Goal: Task Accomplishment & Management: Use online tool/utility

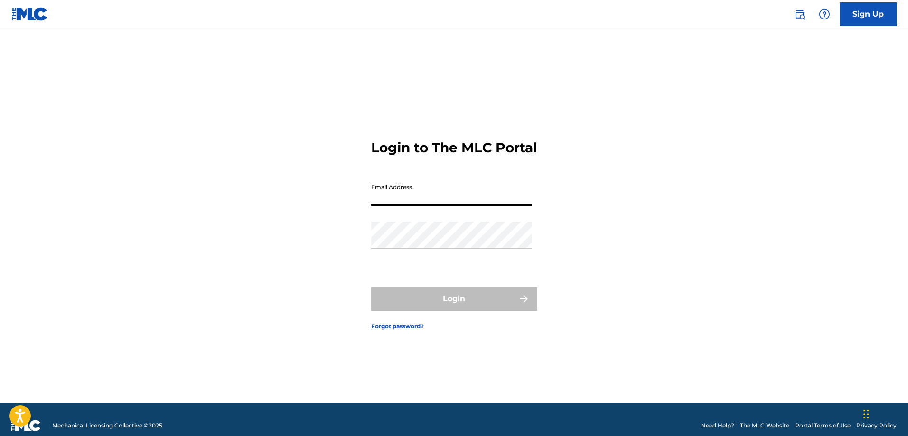
click at [442, 194] on input "Email Address" at bounding box center [451, 192] width 160 height 27
type input "[EMAIL_ADDRESS][DOMAIN_NAME]"
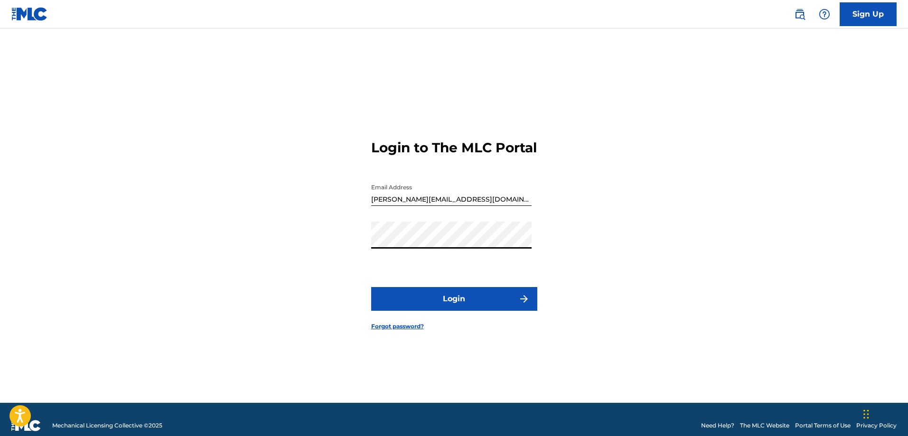
click at [423, 304] on button "Login" at bounding box center [454, 299] width 166 height 24
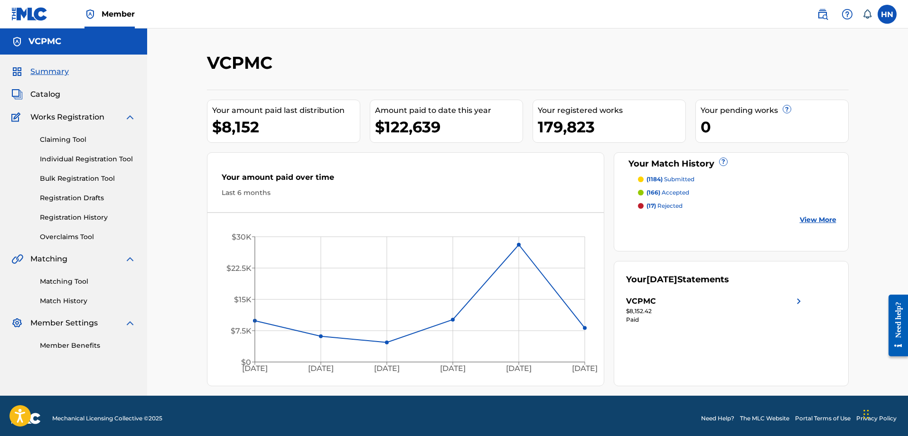
click at [52, 96] on span "Catalog" at bounding box center [45, 94] width 30 height 11
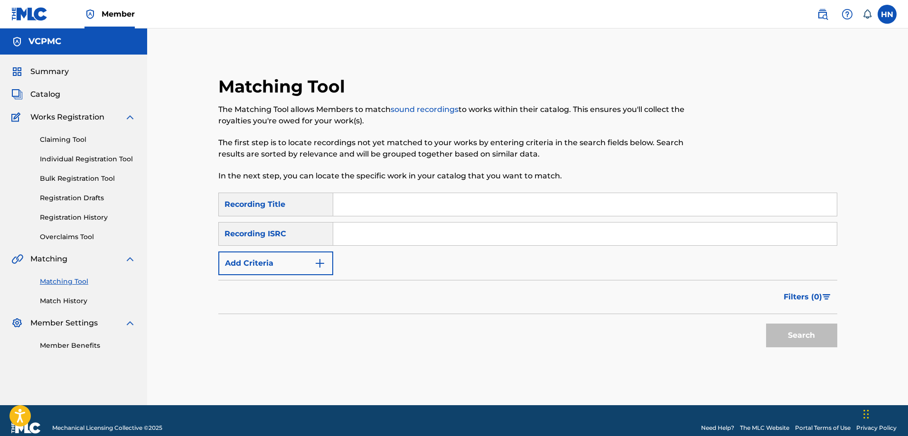
click at [406, 206] on input "Search Form" at bounding box center [584, 204] width 503 height 23
paste input "CHÚC XUÂN"
click at [353, 205] on input "CHÚC XUÂN" at bounding box center [584, 204] width 503 height 23
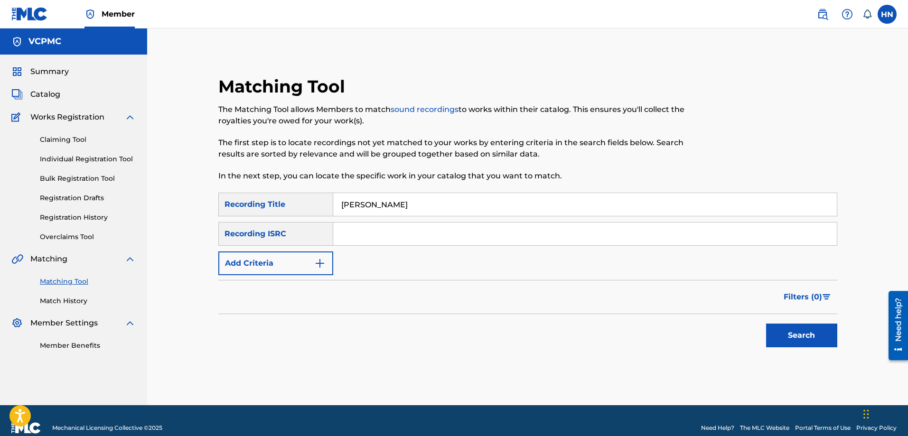
click at [381, 206] on input "CHUC XUÂN" at bounding box center [584, 204] width 503 height 23
type input "CHUC XUAN"
click at [795, 331] on button "Search" at bounding box center [801, 336] width 71 height 24
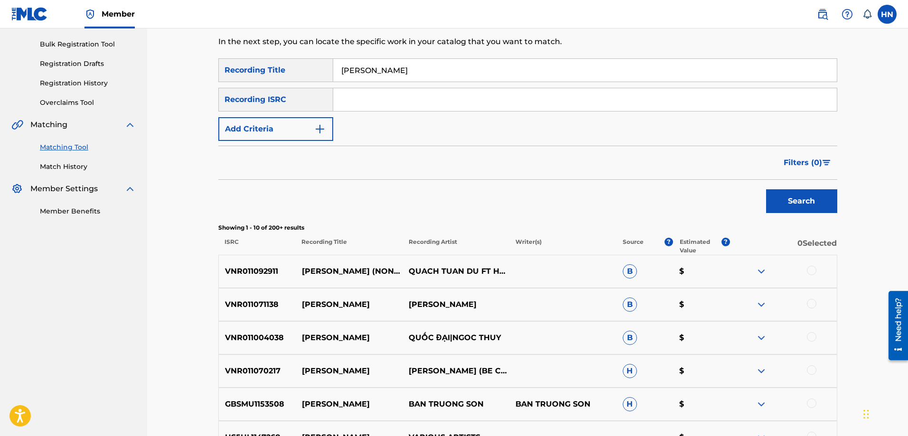
scroll to position [142, 0]
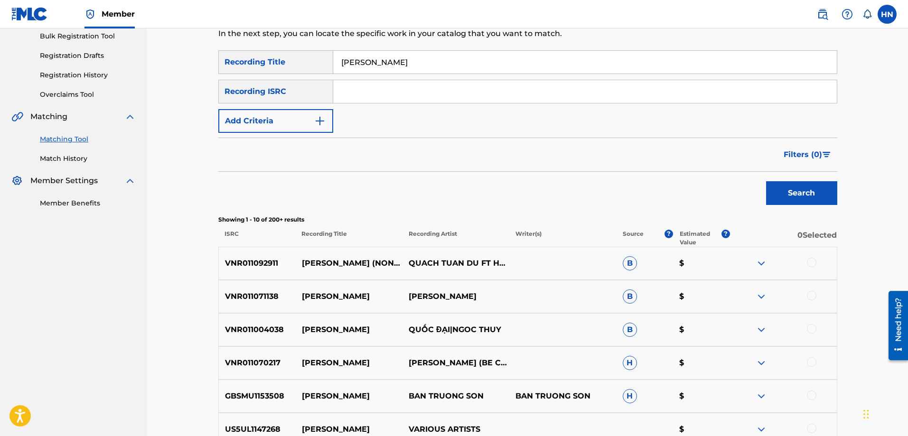
click at [270, 264] on p "VNR011092911" at bounding box center [257, 263] width 77 height 11
copy p "VNR011092911"
click at [809, 261] on div at bounding box center [811, 262] width 9 height 9
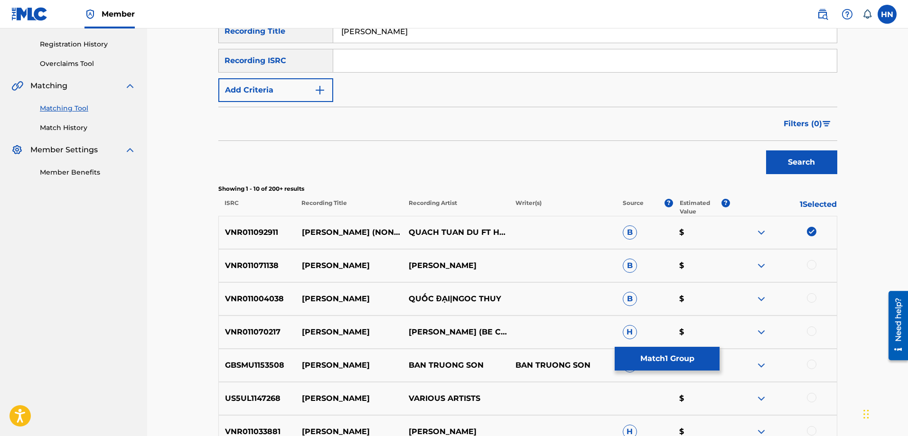
scroll to position [190, 0]
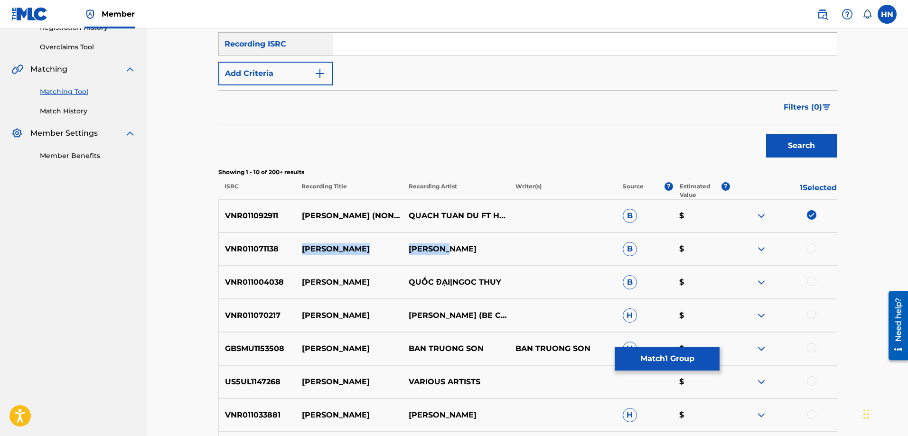
drag, startPoint x: 495, startPoint y: 254, endPoint x: 303, endPoint y: 251, distance: 192.2
click at [303, 251] on div "VNR011071138 CHUC XUAN DONG DAO B $" at bounding box center [527, 248] width 619 height 33
copy div "CHUC XUAN DONG DAO"
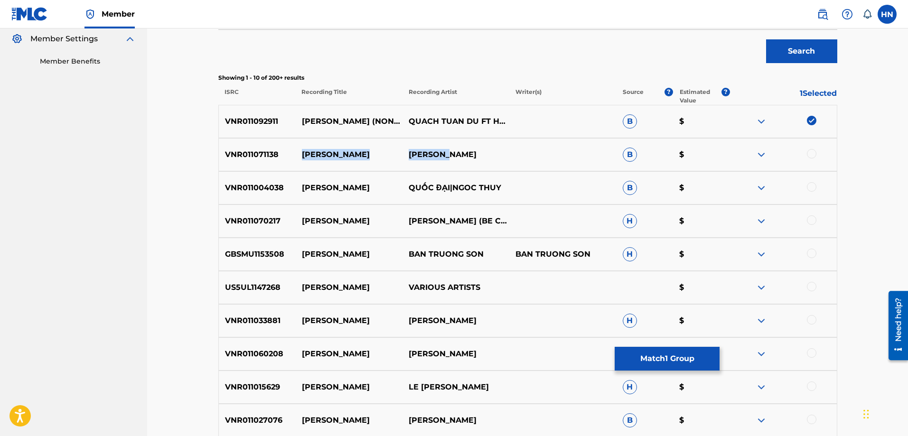
scroll to position [285, 0]
click at [760, 186] on img at bounding box center [760, 187] width 11 height 11
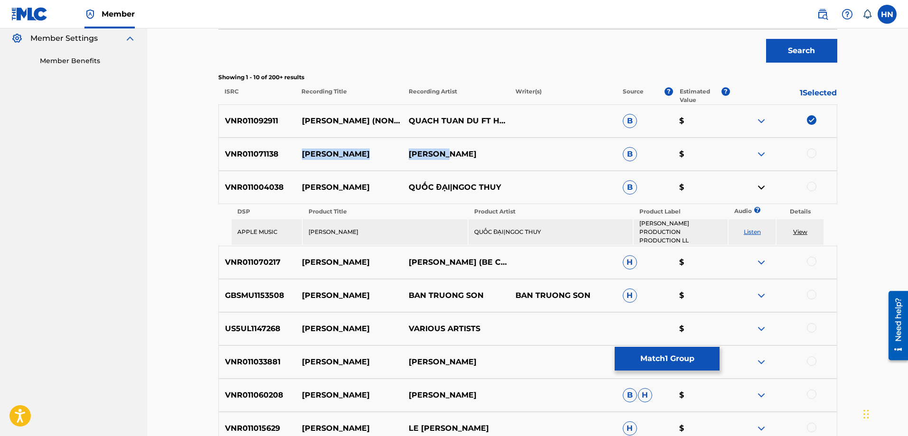
click at [749, 228] on link "Listen" at bounding box center [751, 231] width 17 height 7
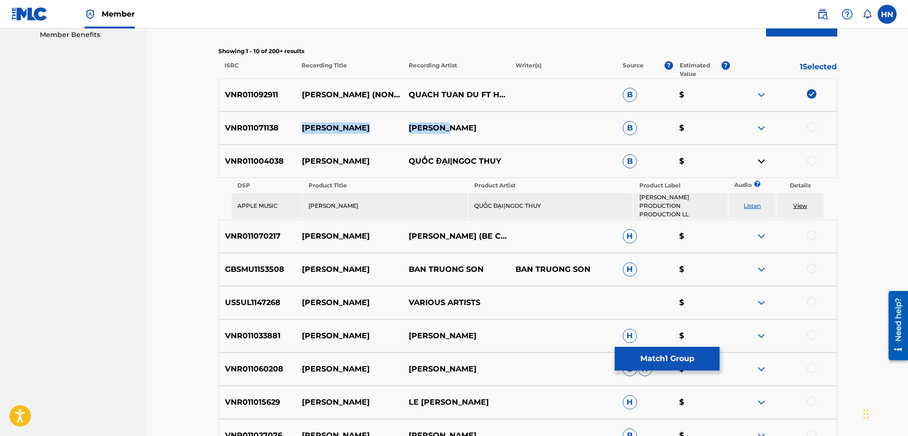
scroll to position [332, 0]
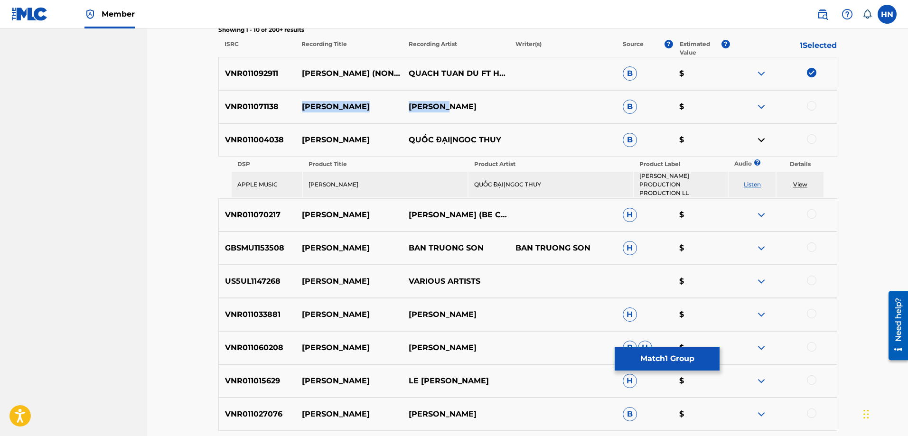
click at [757, 209] on img at bounding box center [760, 214] width 11 height 11
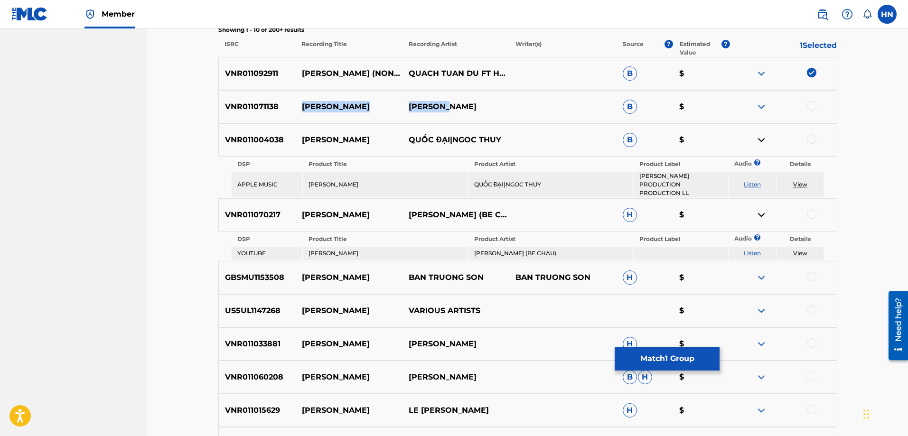
click at [748, 250] on link "Listen" at bounding box center [751, 253] width 17 height 7
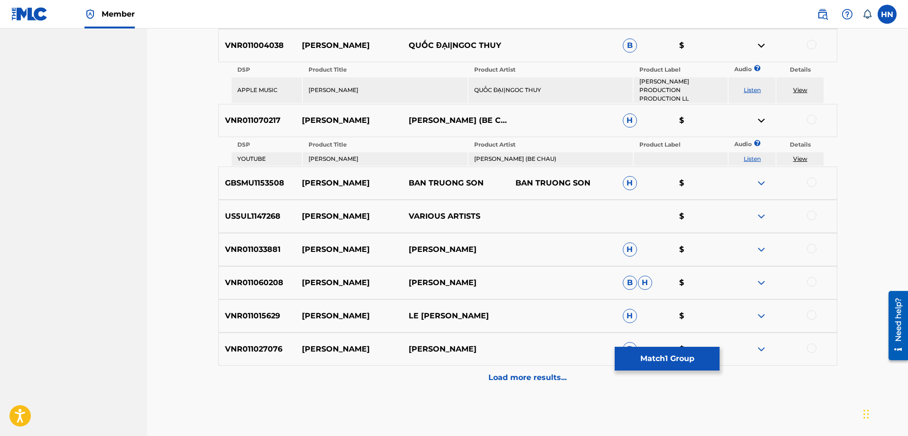
scroll to position [427, 0]
click at [759, 343] on img at bounding box center [760, 348] width 11 height 11
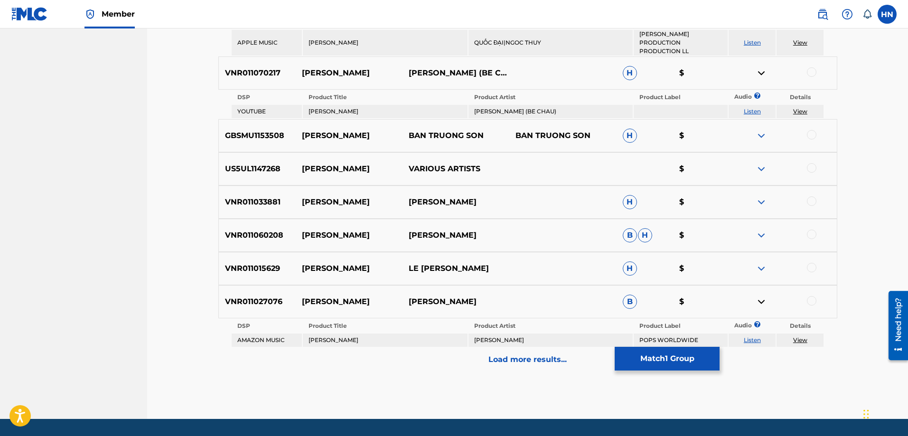
scroll to position [494, 0]
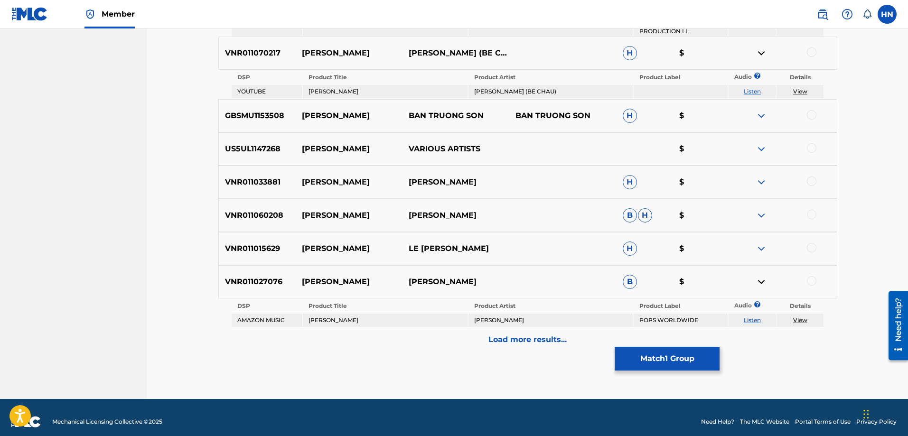
click at [756, 316] on link "Listen" at bounding box center [751, 319] width 17 height 7
click at [767, 243] on img at bounding box center [760, 248] width 11 height 11
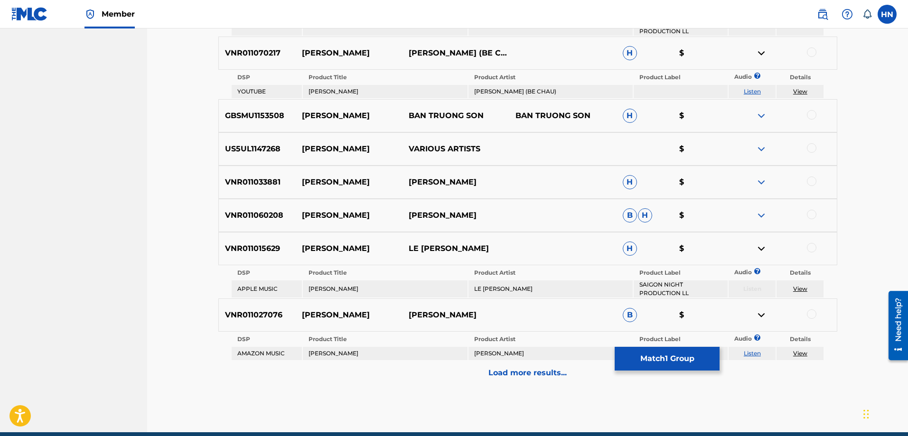
click at [755, 210] on img at bounding box center [760, 215] width 11 height 11
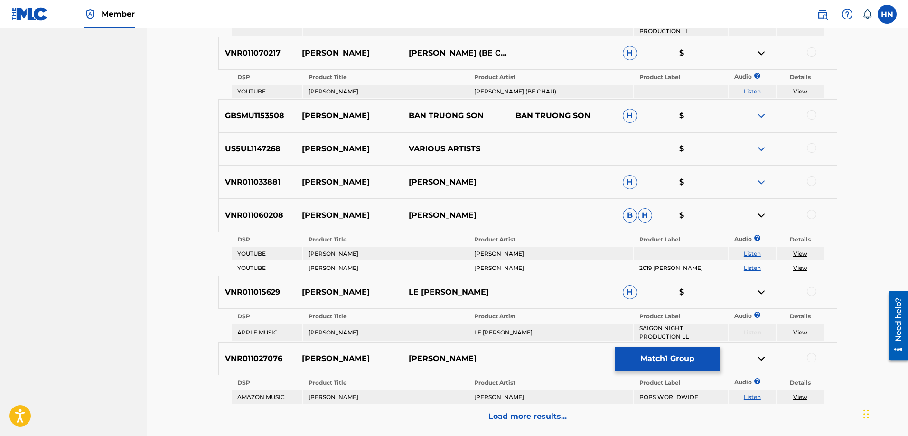
click at [755, 250] on link "Listen" at bounding box center [751, 253] width 17 height 7
click at [751, 264] on link "Listen" at bounding box center [751, 267] width 17 height 7
click at [485, 411] on div "Load more results..." at bounding box center [527, 417] width 619 height 24
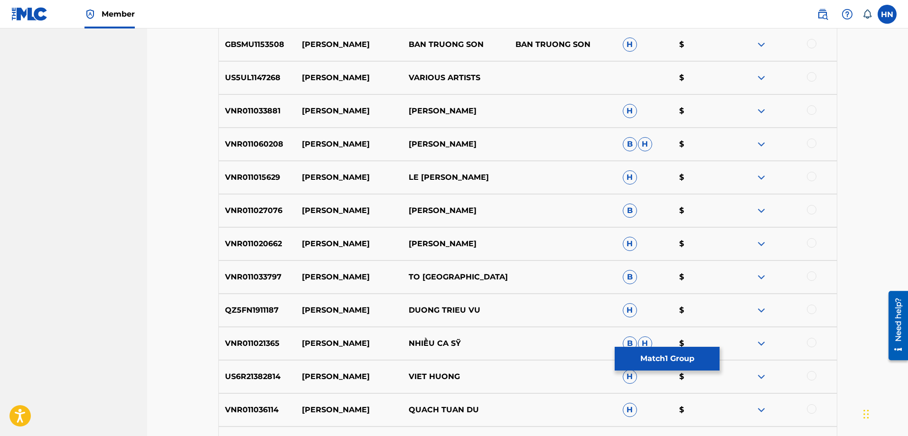
click at [267, 409] on p "VNR011036114" at bounding box center [257, 409] width 77 height 11
copy p "VNR011036114"
click at [809, 410] on div at bounding box center [811, 408] width 9 height 9
drag, startPoint x: 301, startPoint y: 311, endPoint x: 492, endPoint y: 308, distance: 191.2
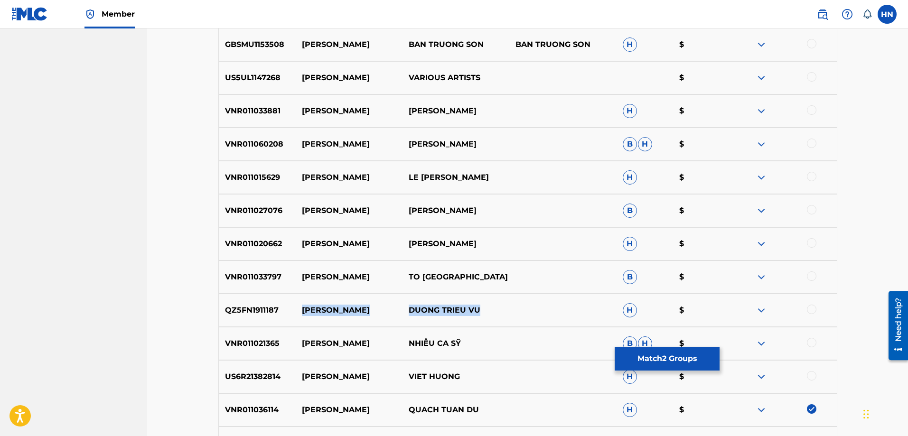
click at [492, 308] on div "QZ5FN1911187 CHUC XUAN DUONG TRIEU VU H $" at bounding box center [527, 310] width 619 height 33
copy div "CHUC XUAN DUONG TRIEU VU"
click at [250, 313] on p "QZ5FN1911187" at bounding box center [257, 310] width 77 height 11
copy p "QZ5FN1911187"
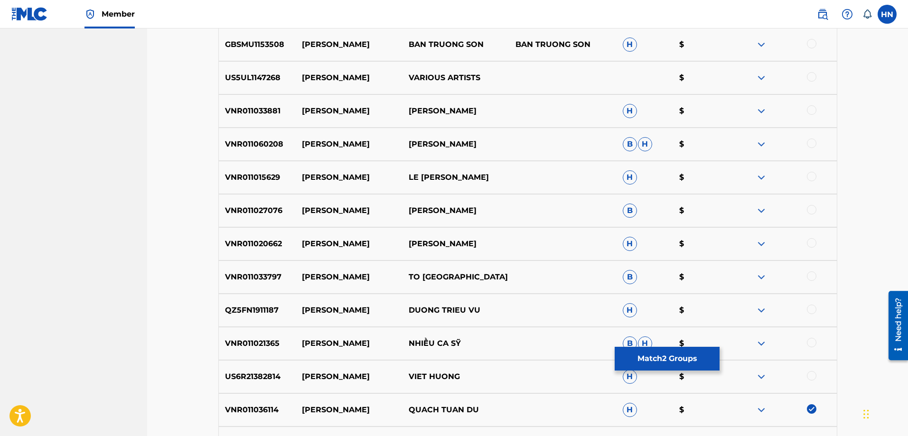
click at [813, 312] on div at bounding box center [811, 309] width 9 height 9
drag, startPoint x: 455, startPoint y: 277, endPoint x: 305, endPoint y: 279, distance: 150.4
click at [305, 279] on div "VNR011033797 CHUC XUAN TO NY B $" at bounding box center [527, 276] width 619 height 33
click at [765, 274] on img at bounding box center [760, 276] width 11 height 11
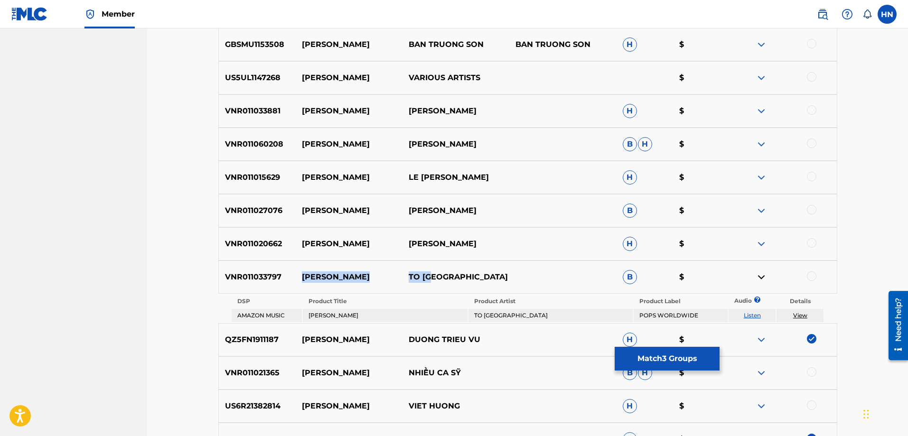
click at [300, 275] on p "CHUC XUAN" at bounding box center [348, 276] width 107 height 11
copy div "CHUC XUAN TO NY"
click at [266, 276] on p "VNR011033797" at bounding box center [257, 276] width 77 height 11
copy p "VNR011033797"
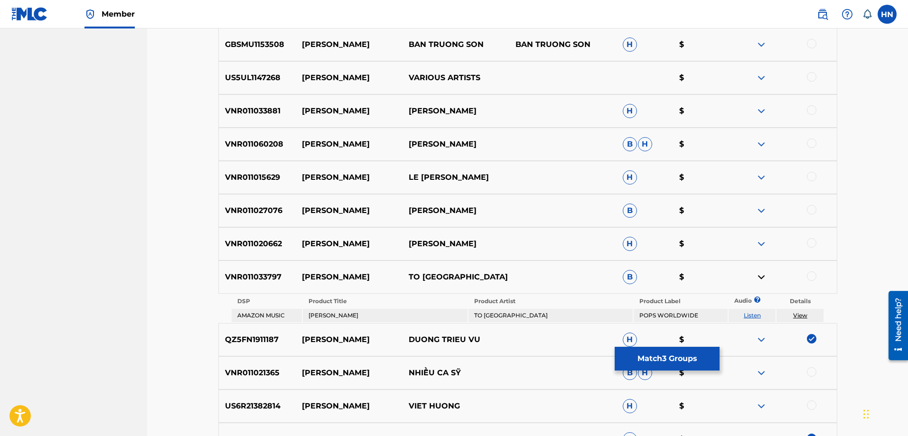
click at [814, 277] on div at bounding box center [811, 275] width 9 height 9
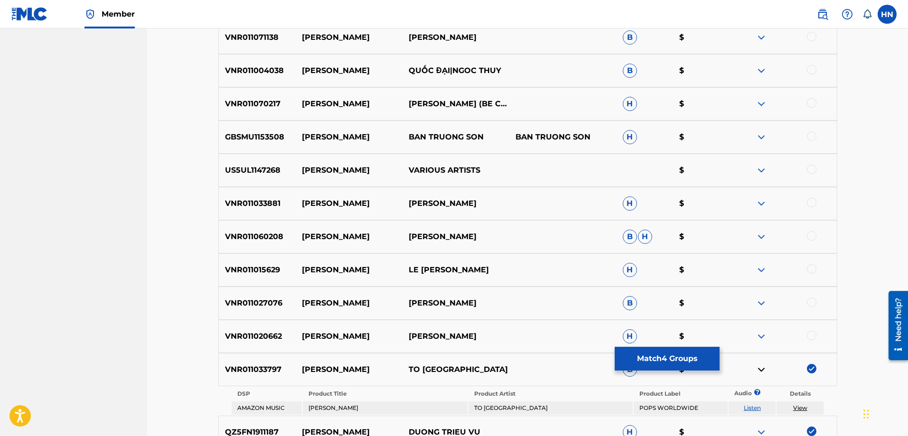
scroll to position [399, 0]
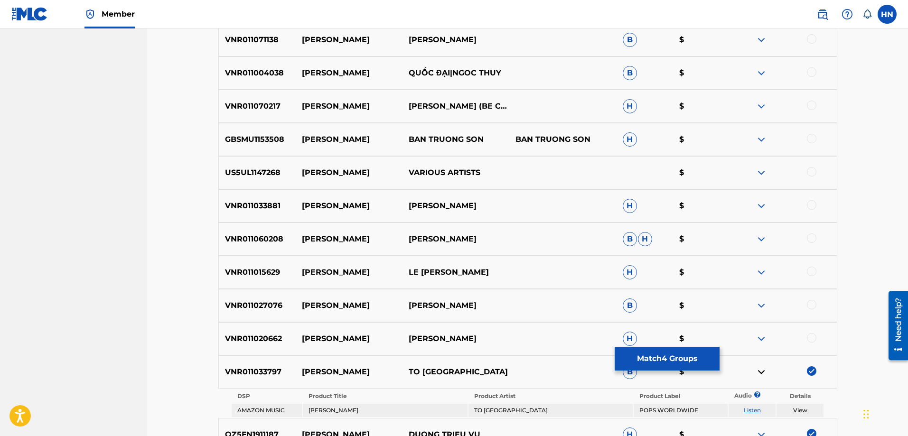
click at [762, 202] on img at bounding box center [760, 205] width 11 height 11
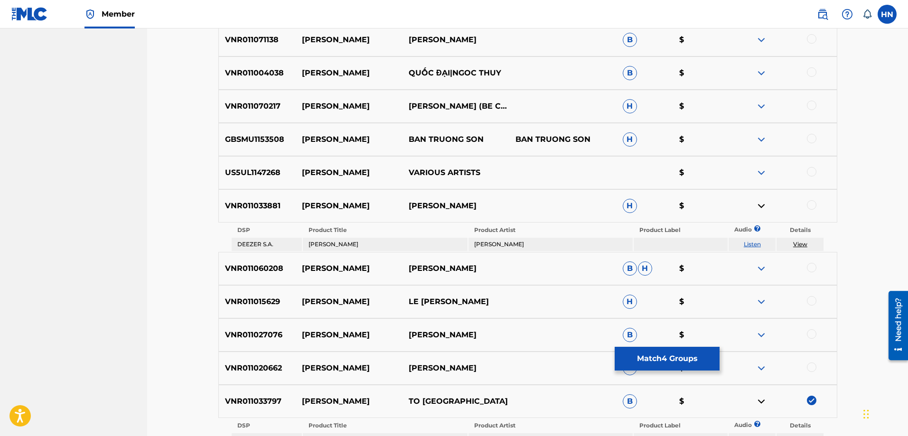
click at [759, 244] on link "Listen" at bounding box center [751, 244] width 17 height 7
drag, startPoint x: 456, startPoint y: 204, endPoint x: 289, endPoint y: 207, distance: 167.0
click at [289, 207] on div "VNR011033881 CHUC XUAN KIM THU H $" at bounding box center [527, 205] width 619 height 33
copy div "CHUC XUAN KIM THU"
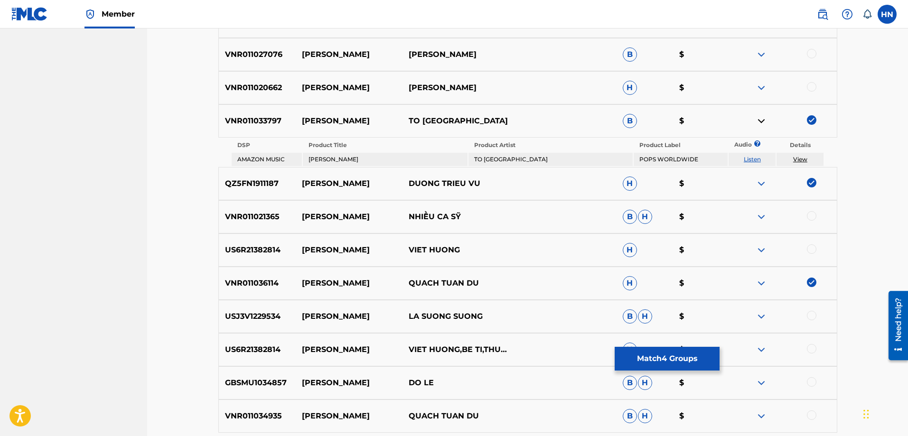
scroll to position [731, 0]
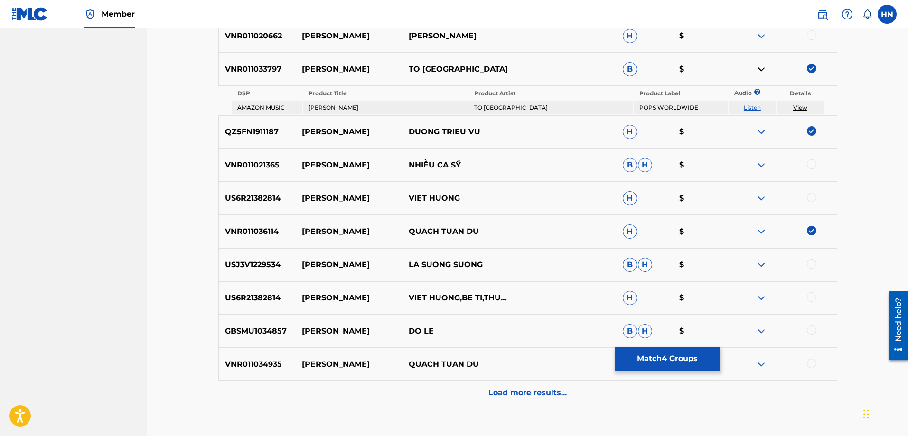
click at [496, 387] on p "Load more results..." at bounding box center [527, 392] width 78 height 11
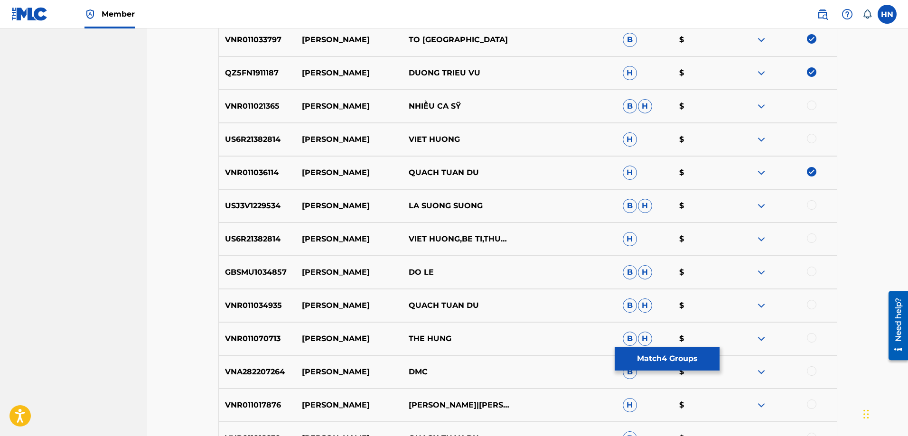
click at [237, 299] on div "VNR011034935 CHUC XUAN QUACH TUAN DU B H $" at bounding box center [527, 305] width 619 height 33
copy p "VNR011034935"
click at [808, 304] on div at bounding box center [811, 304] width 9 height 9
click at [759, 237] on img at bounding box center [760, 238] width 11 height 11
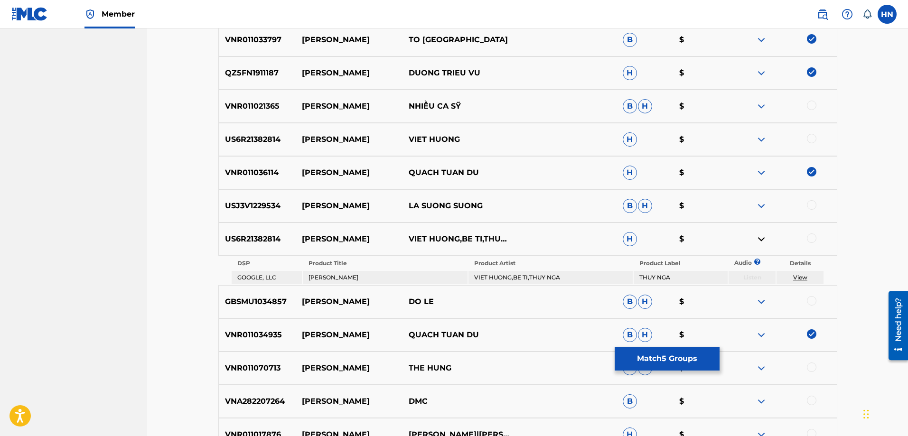
click at [761, 207] on img at bounding box center [760, 205] width 11 height 11
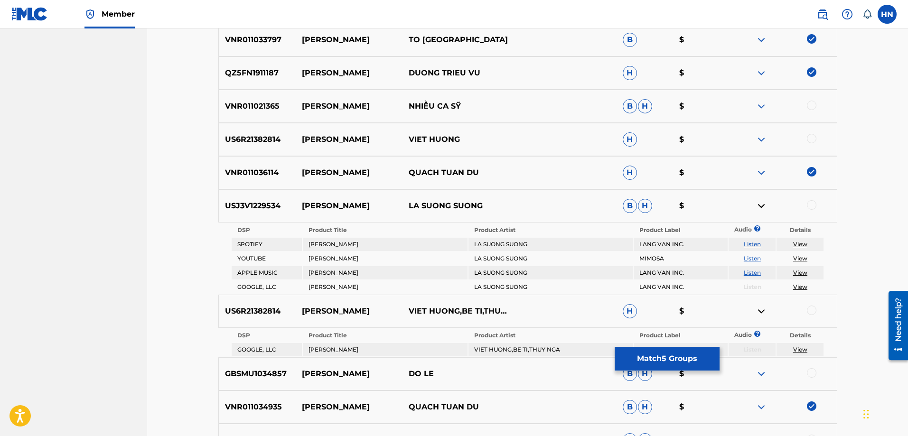
click at [751, 256] on link "Listen" at bounding box center [751, 258] width 17 height 7
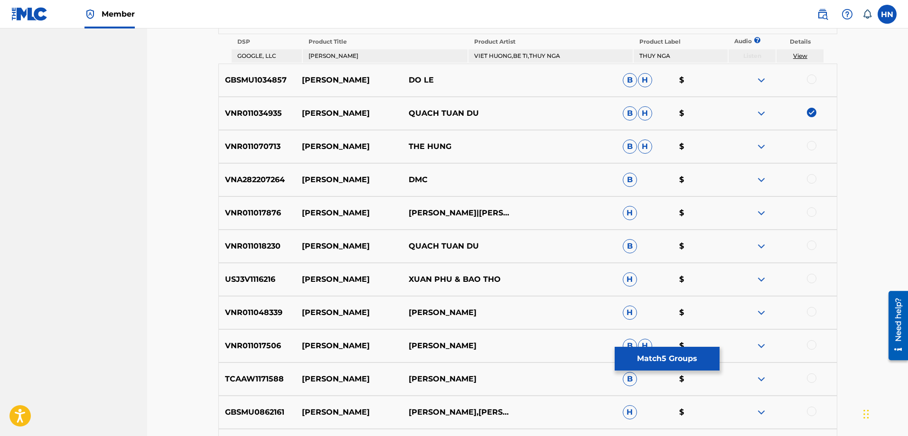
scroll to position [1111, 0]
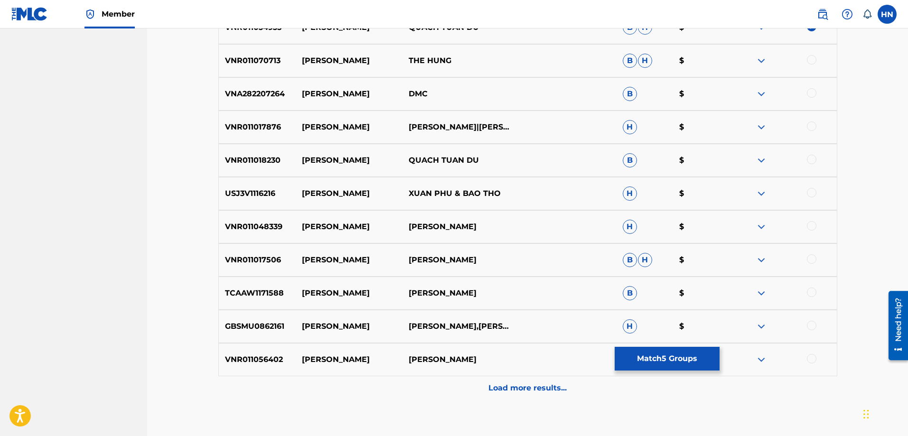
click at [238, 161] on p "VNR011018230" at bounding box center [257, 160] width 77 height 11
copy p "VNR011018230"
click at [812, 156] on div at bounding box center [811, 159] width 9 height 9
click at [754, 128] on div at bounding box center [782, 126] width 107 height 11
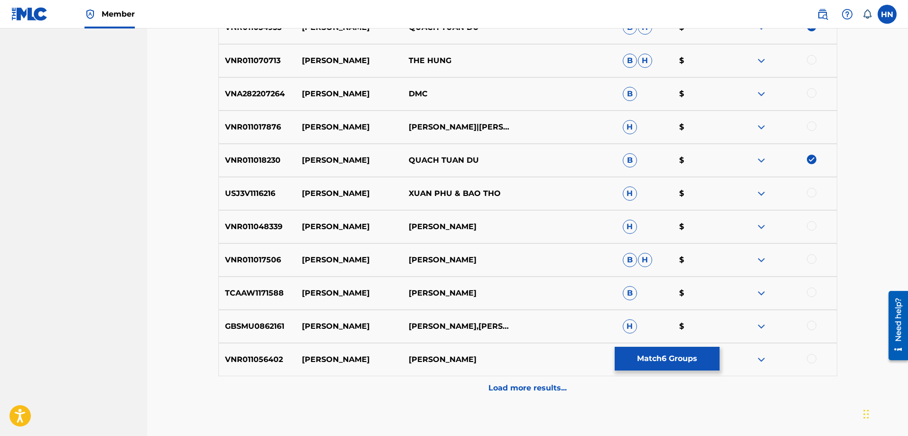
click at [758, 128] on img at bounding box center [760, 126] width 11 height 11
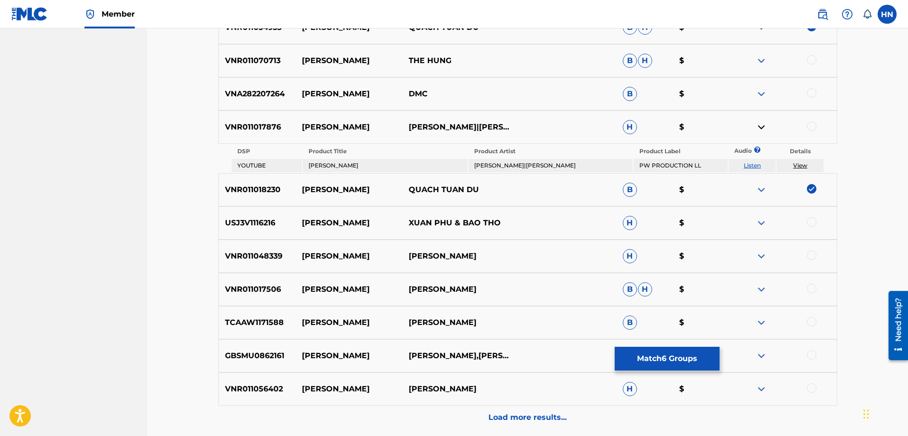
click at [757, 166] on link "Listen" at bounding box center [751, 165] width 17 height 7
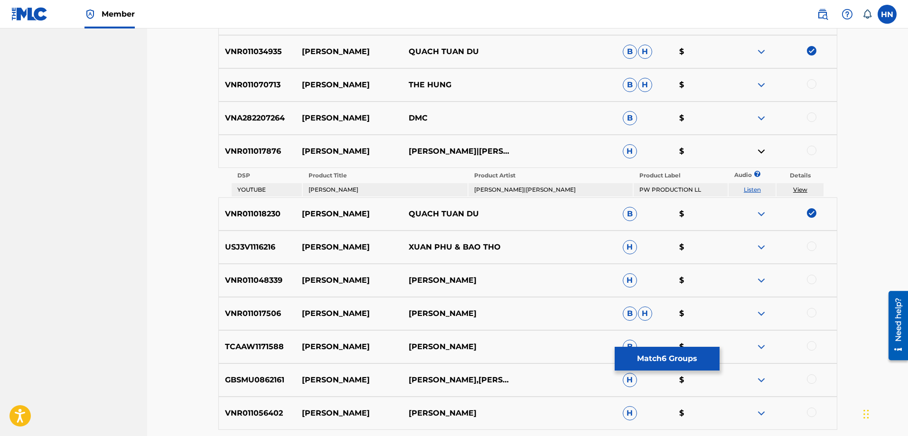
scroll to position [1063, 0]
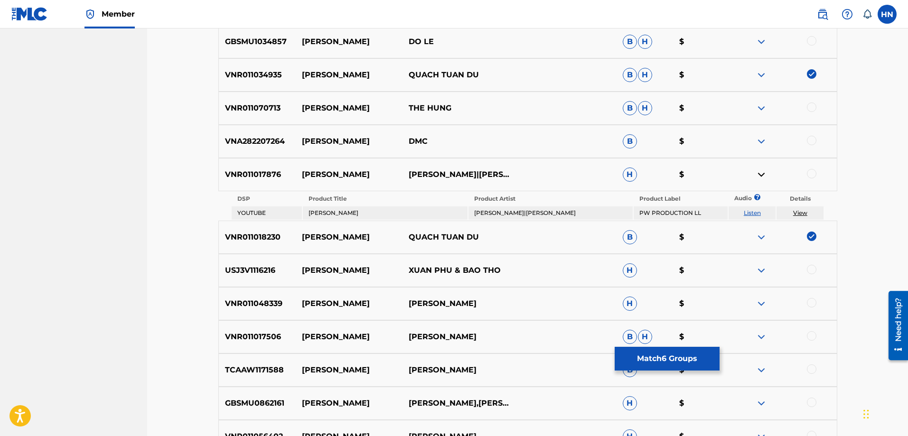
click at [758, 109] on img at bounding box center [760, 107] width 11 height 11
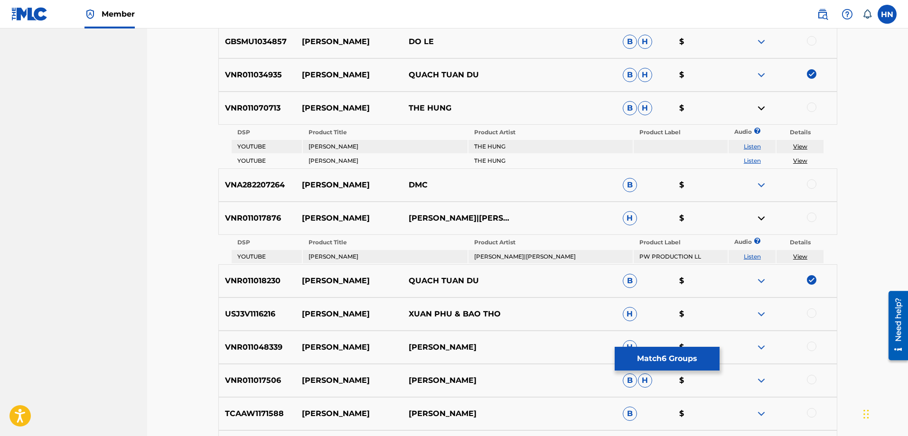
click at [757, 146] on link "Listen" at bounding box center [751, 146] width 17 height 7
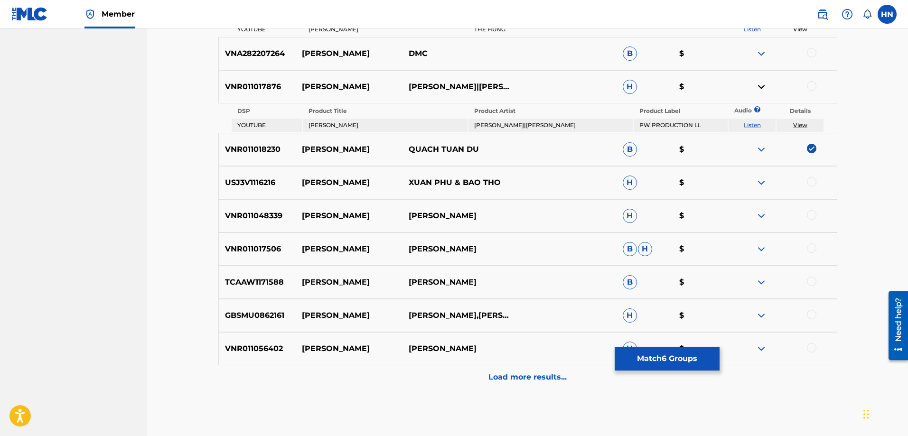
scroll to position [1206, 0]
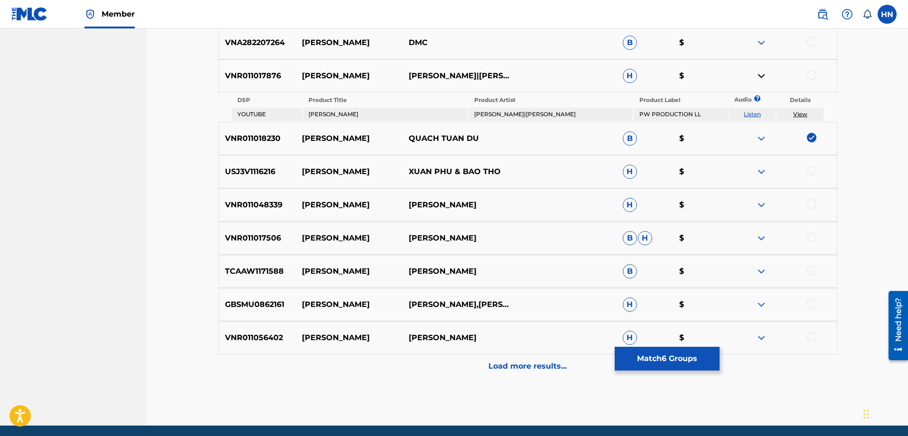
click at [762, 173] on img at bounding box center [760, 171] width 11 height 11
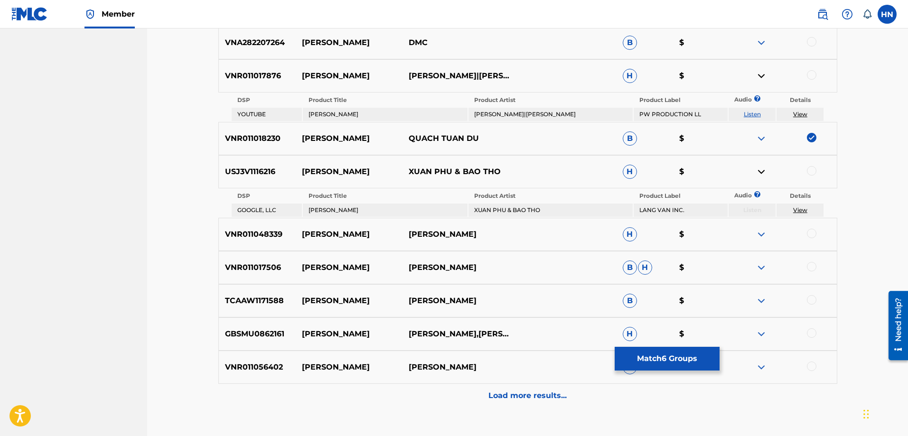
click at [759, 232] on img at bounding box center [760, 234] width 11 height 11
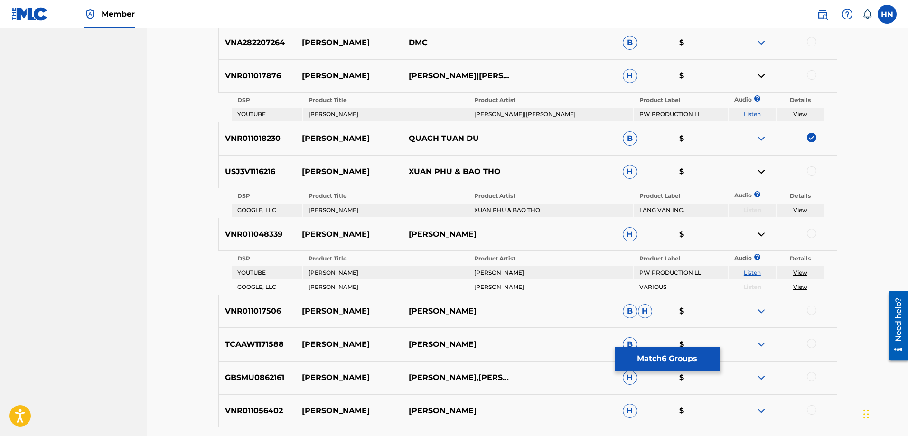
click at [752, 272] on link "Listen" at bounding box center [751, 272] width 17 height 7
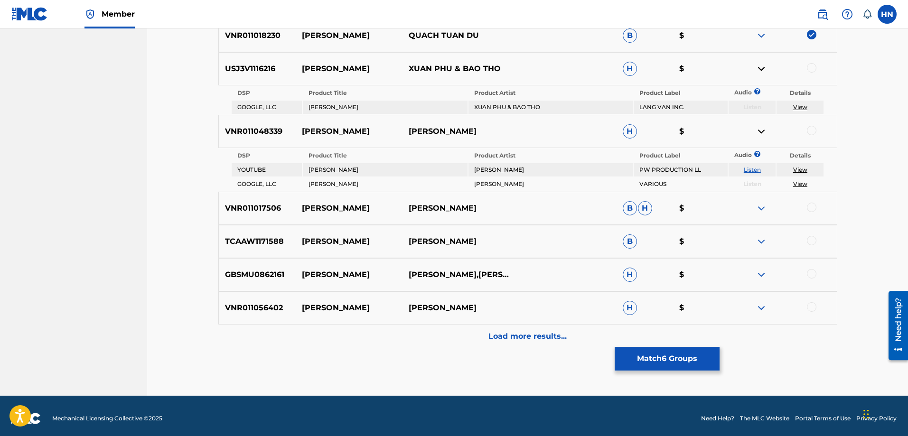
scroll to position [1314, 0]
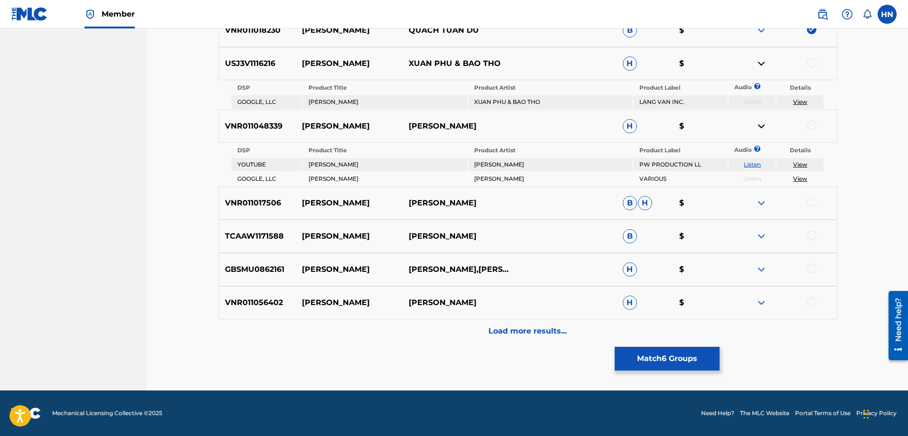
click at [760, 239] on img at bounding box center [760, 236] width 11 height 11
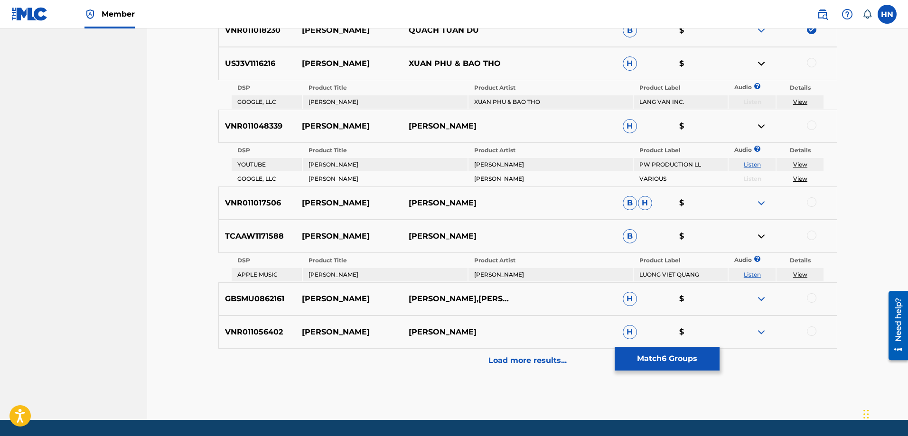
click at [752, 275] on link "Listen" at bounding box center [751, 274] width 17 height 7
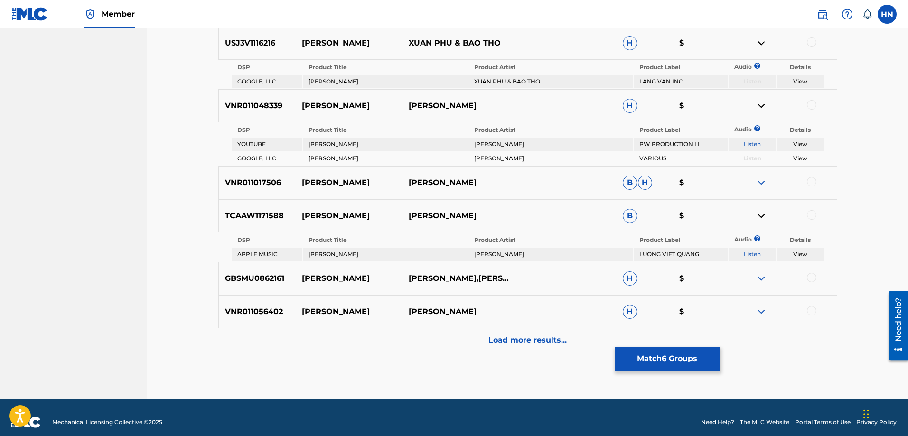
scroll to position [1343, 0]
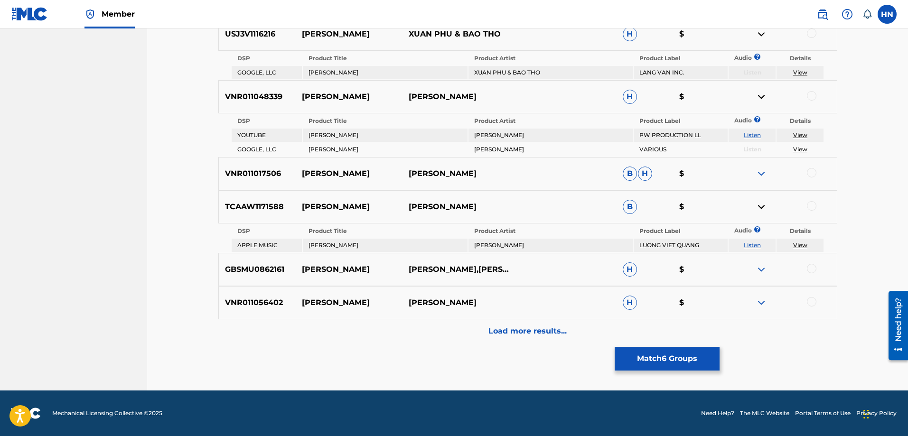
click at [519, 335] on p "Load more results..." at bounding box center [527, 330] width 78 height 11
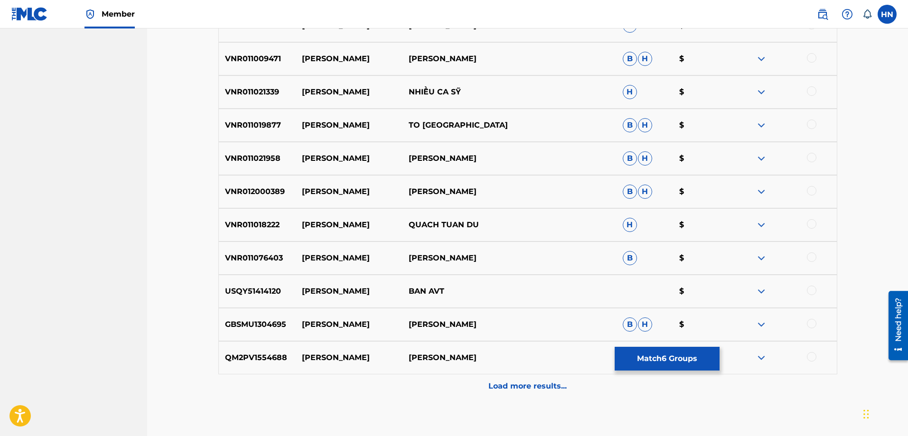
click at [268, 232] on div "VNR011018222 CHUC XUAN QUACH TUAN DU H $" at bounding box center [527, 224] width 619 height 33
click at [814, 224] on div at bounding box center [811, 223] width 9 height 9
click at [263, 122] on p "VNR011019877" at bounding box center [257, 125] width 77 height 11
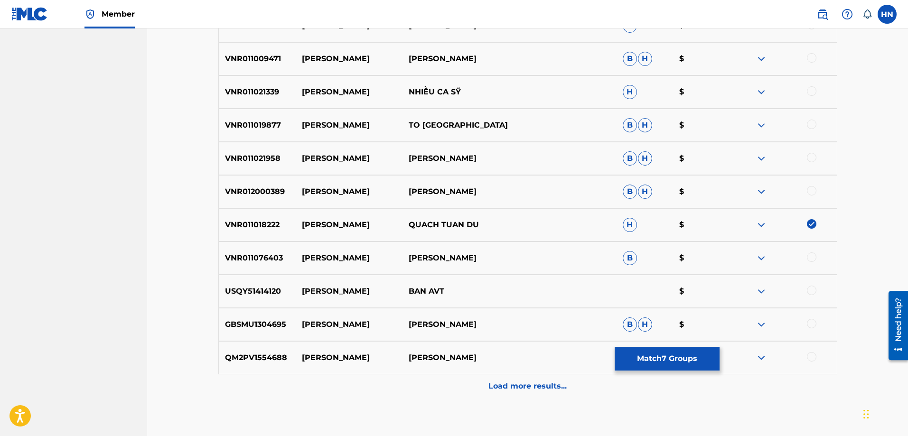
click at [814, 125] on div at bounding box center [811, 124] width 9 height 9
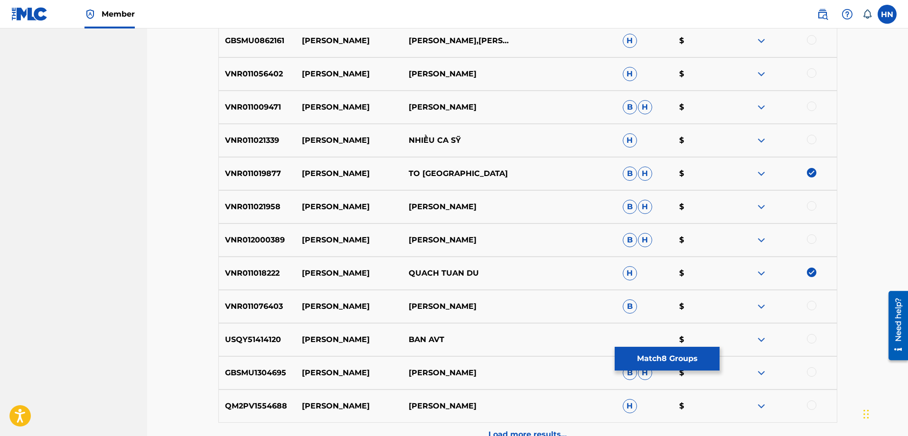
scroll to position [1296, 0]
click at [759, 208] on img at bounding box center [760, 205] width 11 height 11
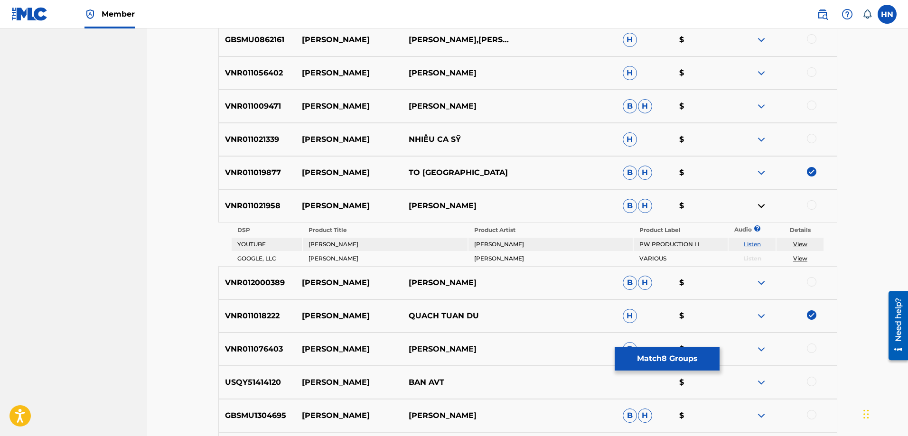
click at [755, 244] on link "Listen" at bounding box center [751, 244] width 17 height 7
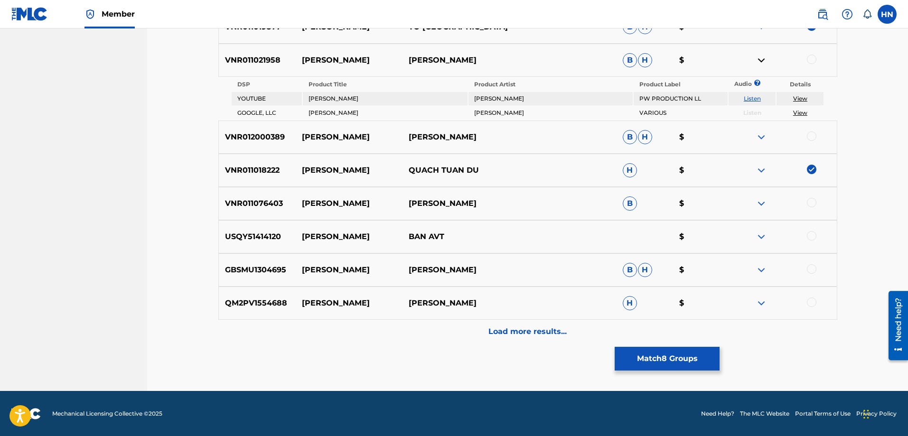
scroll to position [1442, 0]
click at [758, 304] on img at bounding box center [760, 302] width 11 height 11
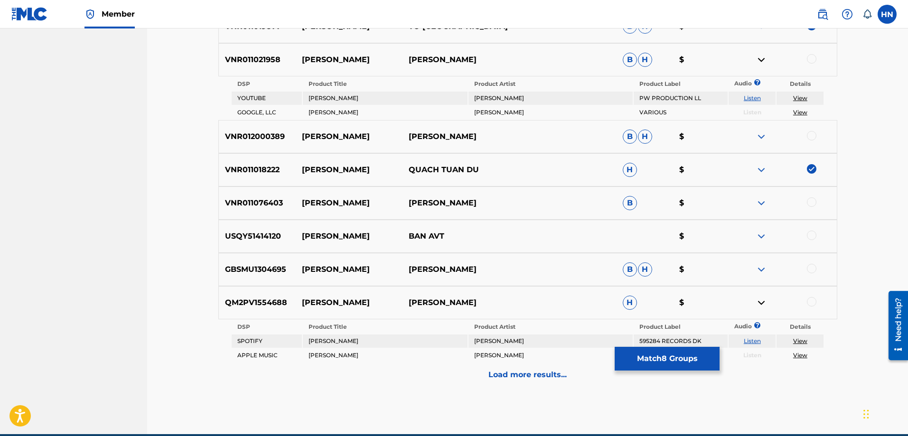
scroll to position [1486, 0]
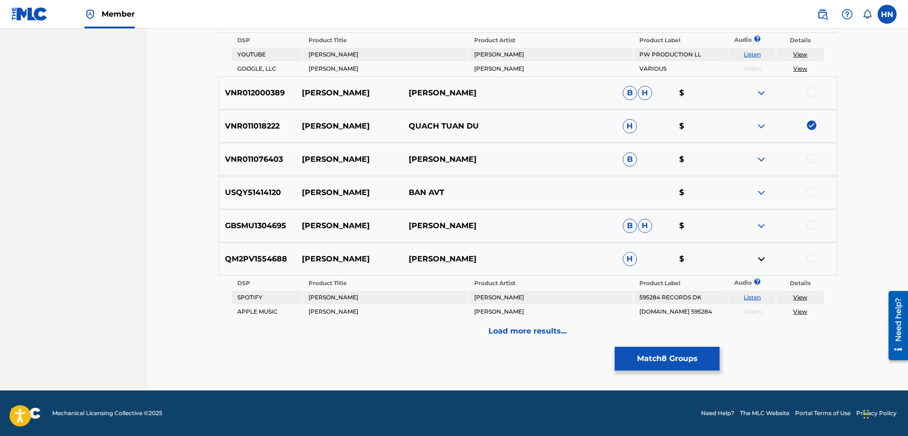
click at [758, 296] on link "Listen" at bounding box center [751, 297] width 17 height 7
click at [759, 226] on img at bounding box center [760, 225] width 11 height 11
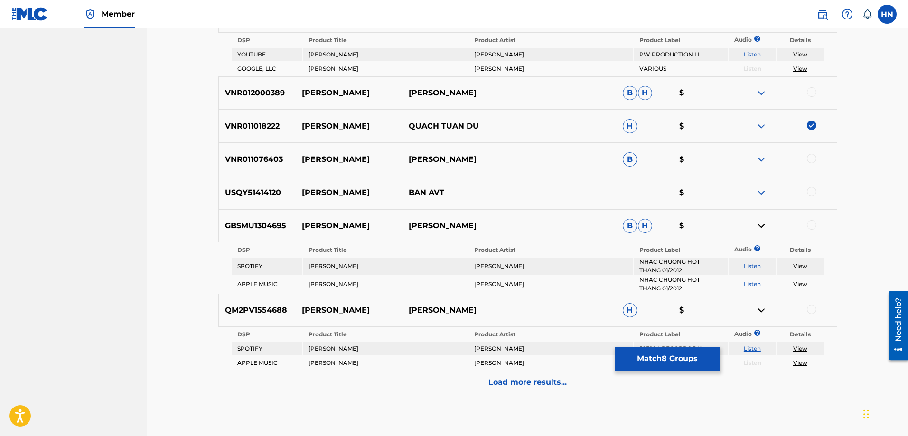
click at [754, 267] on link "Listen" at bounding box center [751, 265] width 17 height 7
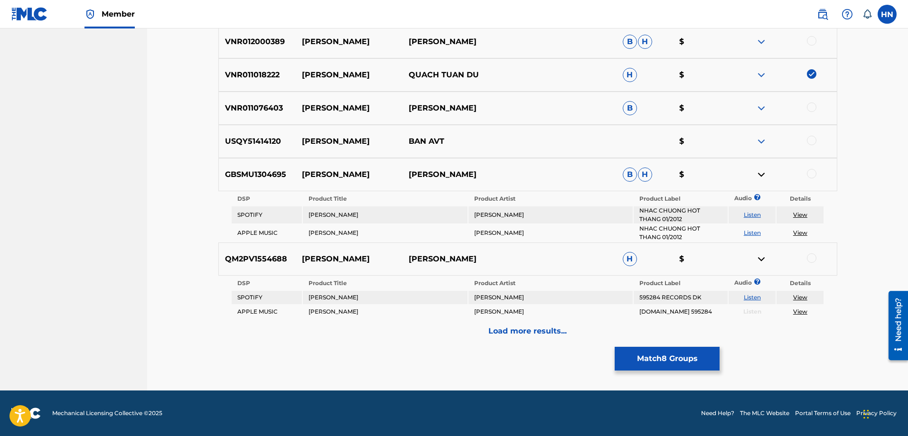
click at [530, 325] on div "Load more results..." at bounding box center [527, 331] width 619 height 24
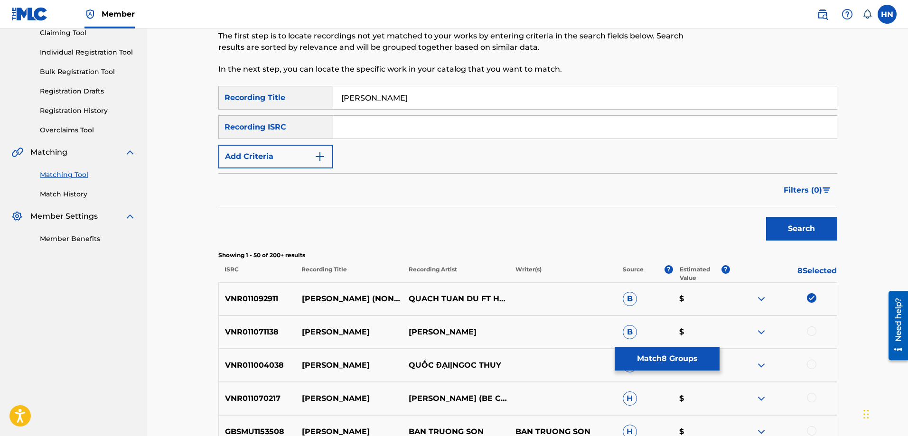
scroll to position [1537, 0]
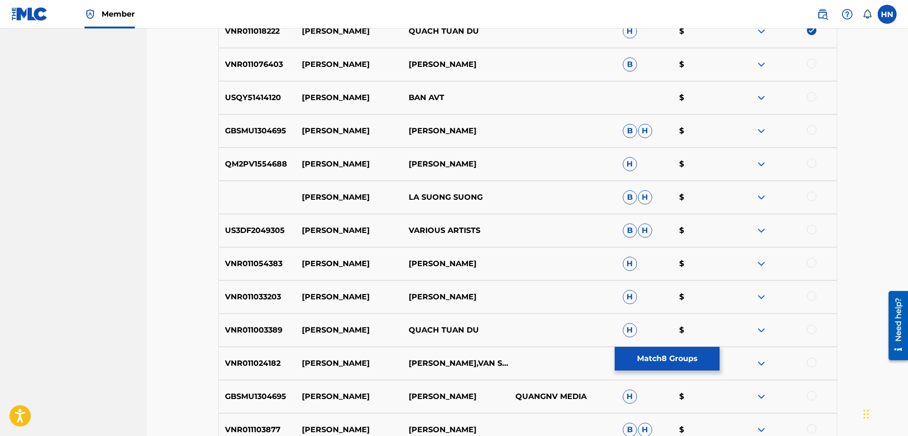
click at [263, 324] on div "VNR011003389 CHUC XUAN QUACH TUAN DU H $" at bounding box center [527, 330] width 619 height 33
click at [813, 329] on div at bounding box center [811, 329] width 9 height 9
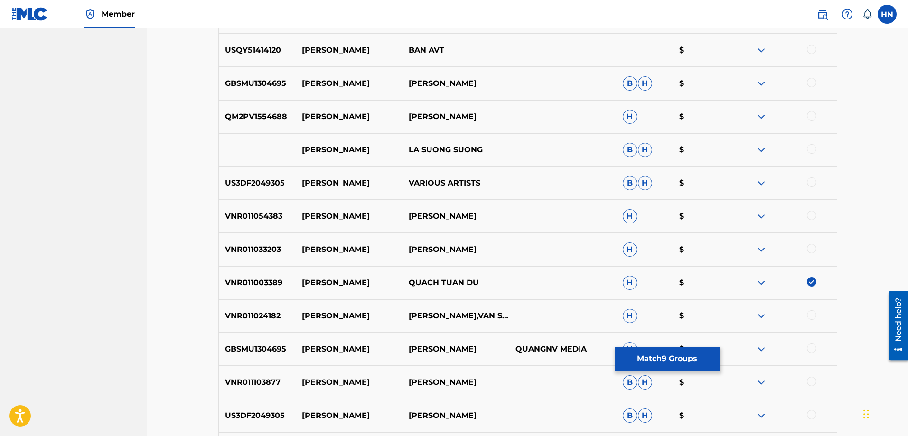
scroll to position [1679, 0]
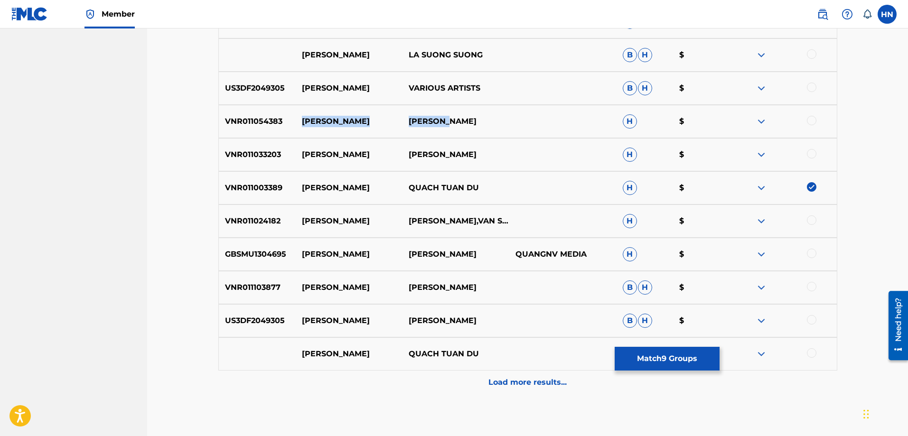
drag, startPoint x: 299, startPoint y: 123, endPoint x: 539, endPoint y: 120, distance: 239.2
click at [519, 121] on div "VNR011054383 CHUC XUAN XUAN MAI H $" at bounding box center [527, 121] width 619 height 33
drag, startPoint x: 300, startPoint y: 355, endPoint x: 489, endPoint y: 349, distance: 188.5
click at [488, 349] on div "CHUC XUAN QUACH TUAN DU $" at bounding box center [527, 353] width 619 height 33
click at [762, 355] on img at bounding box center [760, 353] width 11 height 11
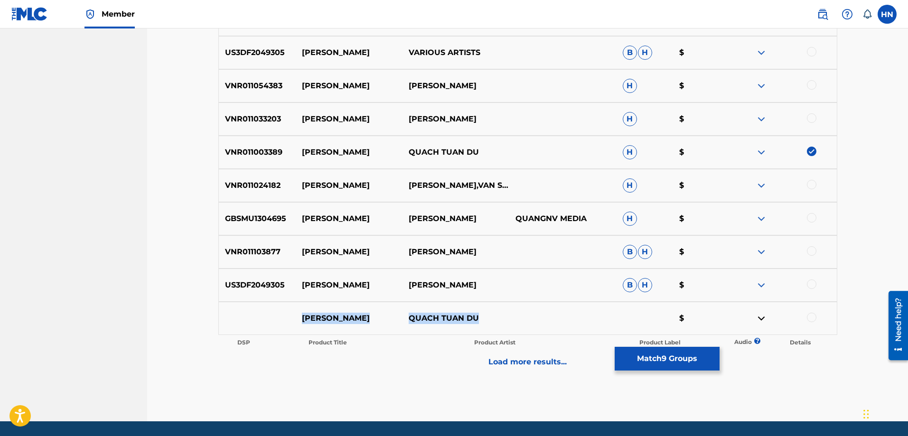
scroll to position [1746, 0]
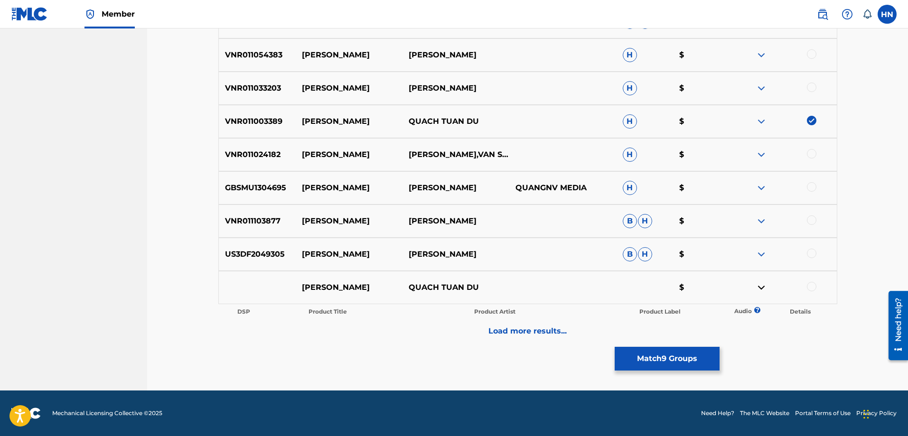
click at [808, 288] on div at bounding box center [811, 286] width 9 height 9
click at [763, 216] on img at bounding box center [760, 220] width 11 height 11
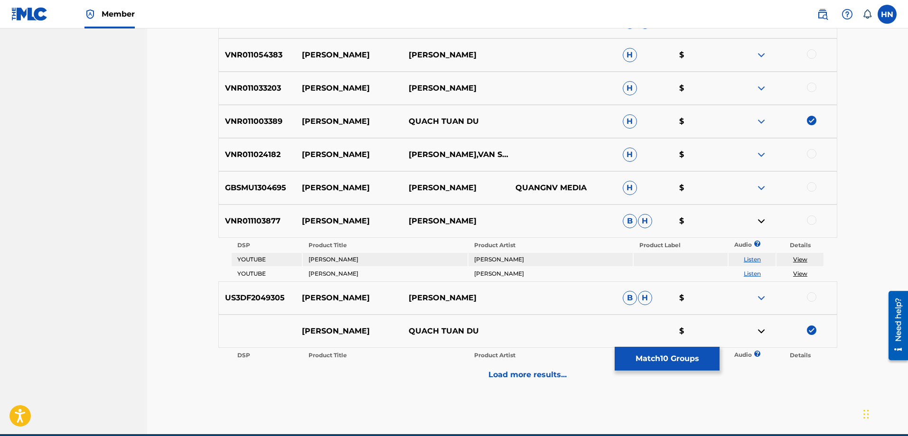
click at [752, 258] on link "Listen" at bounding box center [751, 259] width 17 height 7
click at [748, 273] on link "Listen" at bounding box center [751, 273] width 17 height 7
click at [759, 296] on img at bounding box center [760, 297] width 11 height 11
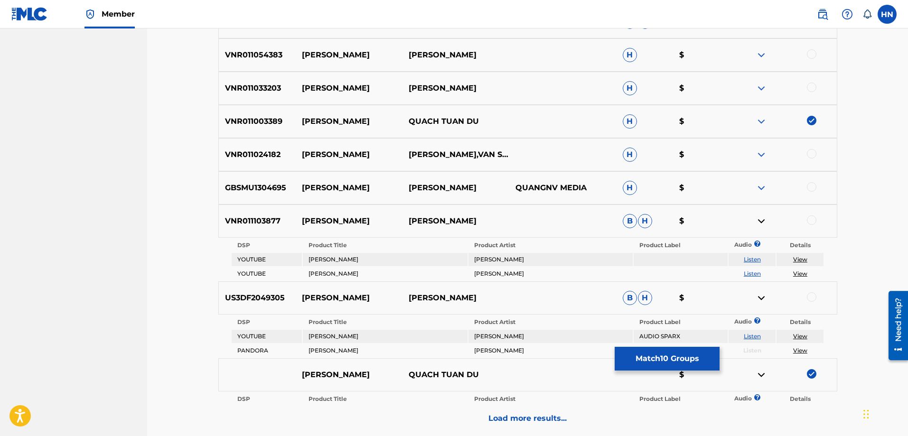
click at [756, 340] on td "Listen" at bounding box center [751, 336] width 47 height 13
click at [756, 334] on link "Listen" at bounding box center [751, 336] width 17 height 7
drag, startPoint x: 462, startPoint y: 300, endPoint x: 304, endPoint y: 296, distance: 158.1
click at [304, 296] on div "US3DF2049305 CHUC XUAN BAO DUY B H $" at bounding box center [527, 297] width 619 height 33
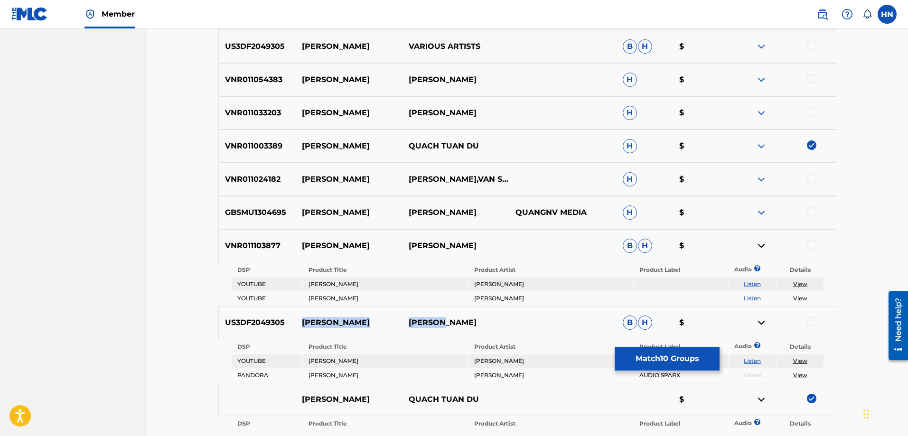
scroll to position [1698, 0]
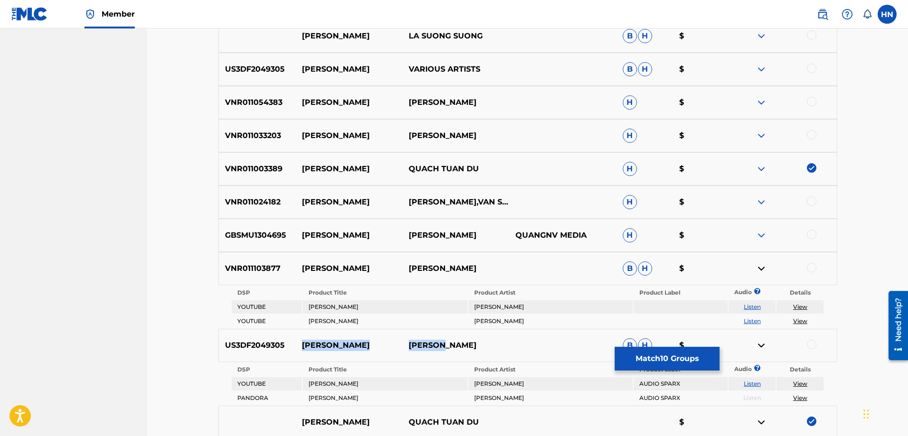
click at [761, 137] on img at bounding box center [760, 135] width 11 height 11
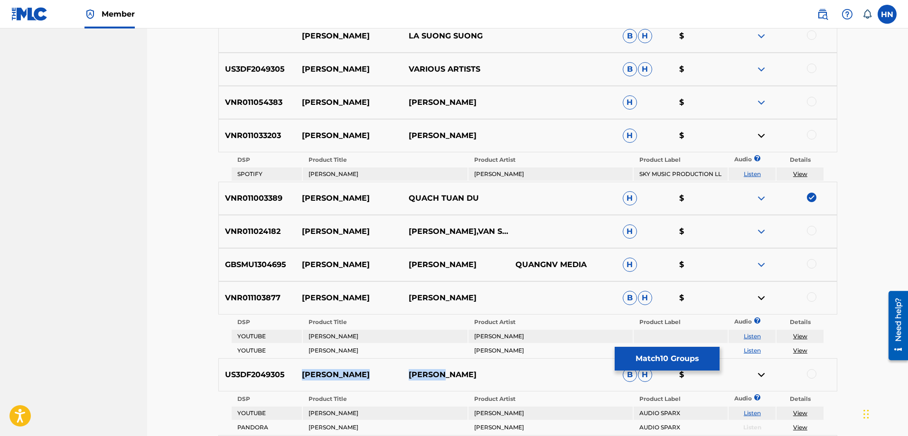
click at [753, 171] on link "Listen" at bounding box center [751, 173] width 17 height 7
click at [756, 265] on img at bounding box center [760, 264] width 11 height 11
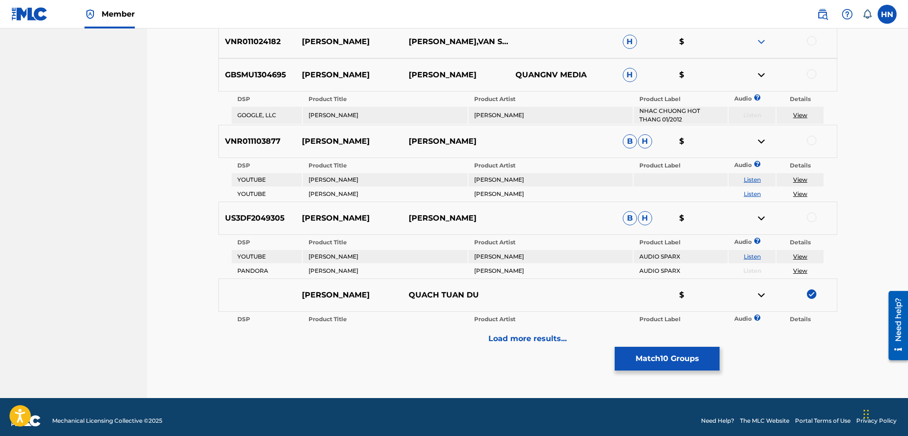
click at [525, 348] on div "Load more results..." at bounding box center [527, 339] width 619 height 24
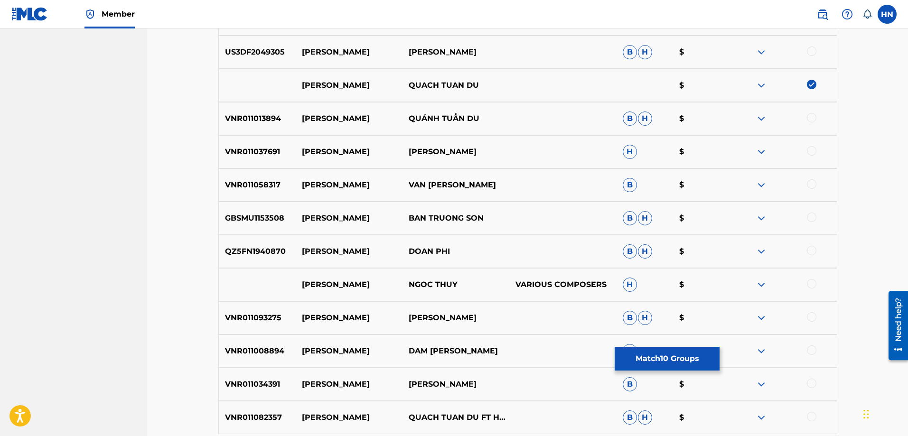
scroll to position [1983, 0]
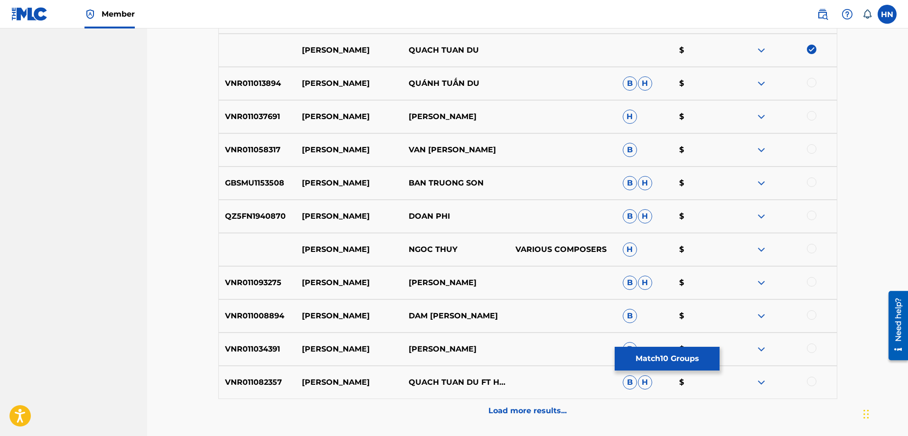
click at [252, 318] on p "VNR011008894" at bounding box center [257, 315] width 77 height 11
click at [809, 316] on div at bounding box center [811, 314] width 9 height 9
click at [257, 377] on p "VNR011082357" at bounding box center [257, 382] width 77 height 11
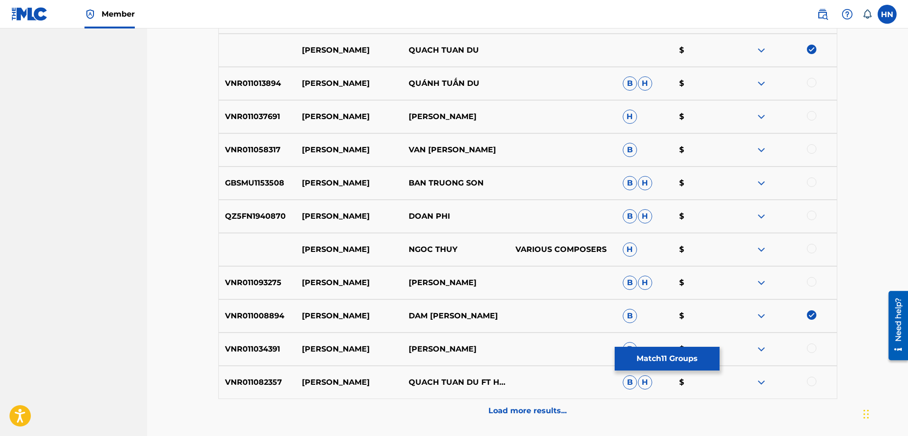
click at [812, 382] on div at bounding box center [811, 381] width 9 height 9
click at [758, 353] on img at bounding box center [760, 349] width 11 height 11
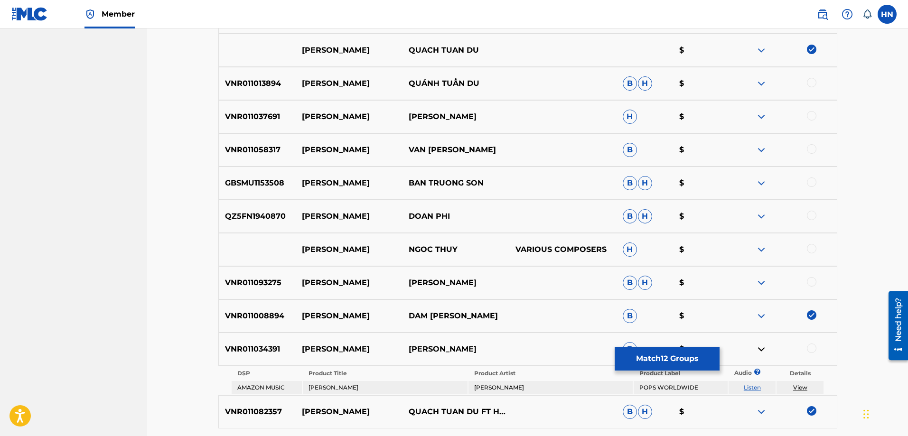
drag, startPoint x: 504, startPoint y: 344, endPoint x: 294, endPoint y: 345, distance: 209.7
click at [294, 345] on div "VNR011034391 CHUC XUAN TRAN THIEN KHANG B $" at bounding box center [527, 349] width 619 height 33
click at [266, 80] on p "VNR011013894" at bounding box center [257, 83] width 77 height 11
click at [805, 79] on div at bounding box center [782, 83] width 107 height 11
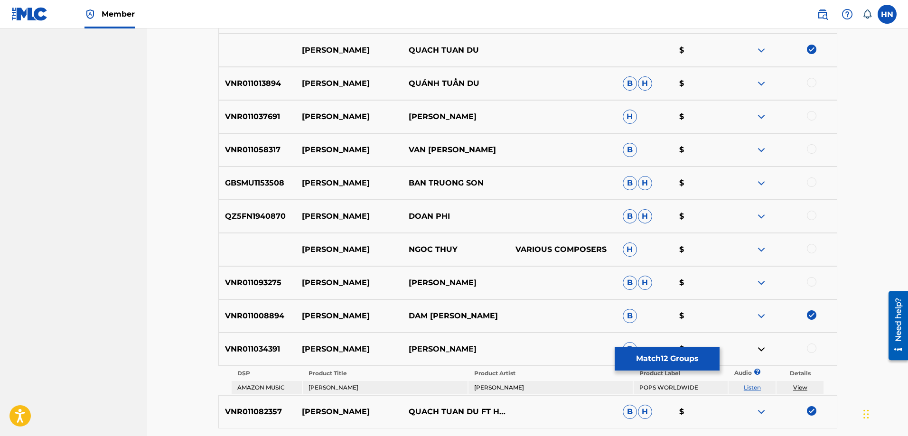
click at [812, 82] on div at bounding box center [811, 82] width 9 height 9
click at [762, 279] on img at bounding box center [760, 282] width 11 height 11
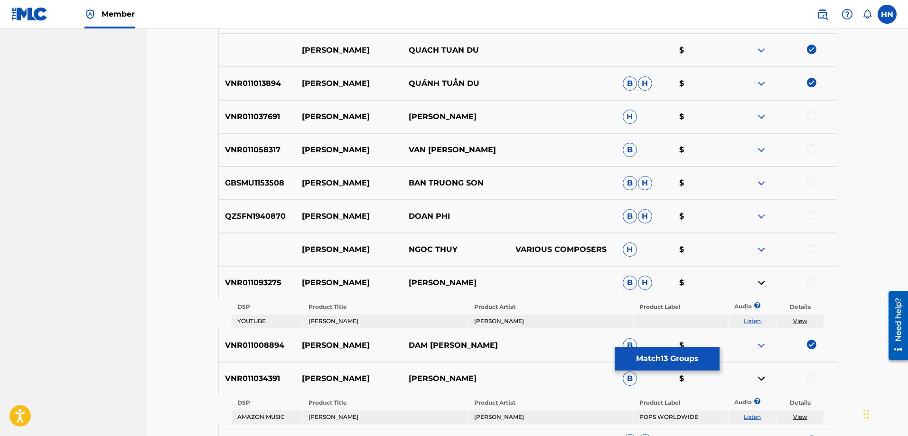
click at [750, 321] on link "Listen" at bounding box center [751, 320] width 17 height 7
click at [766, 214] on img at bounding box center [760, 216] width 11 height 11
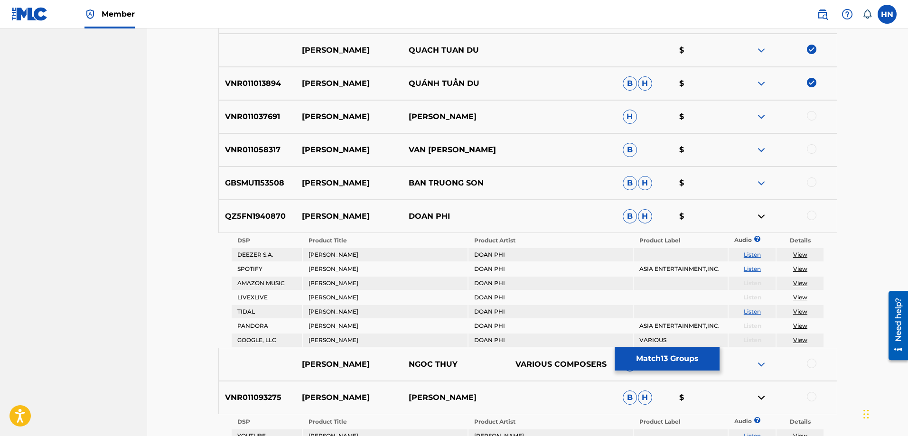
click at [745, 269] on link "Listen" at bounding box center [751, 268] width 17 height 7
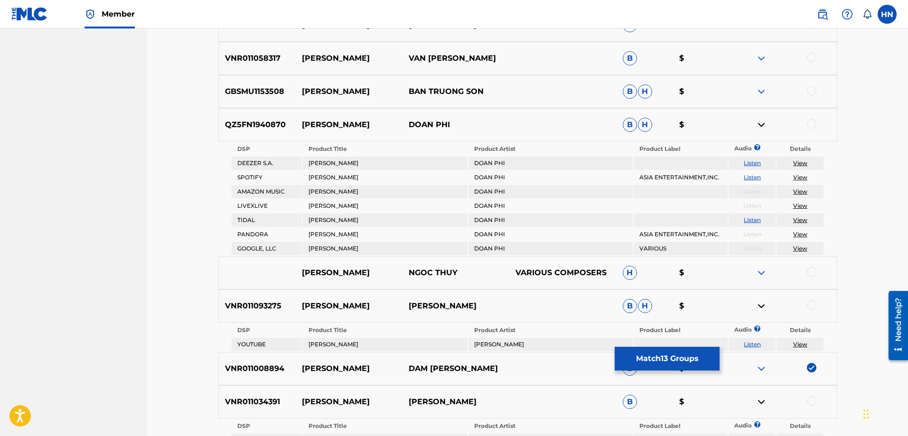
scroll to position [2236, 0]
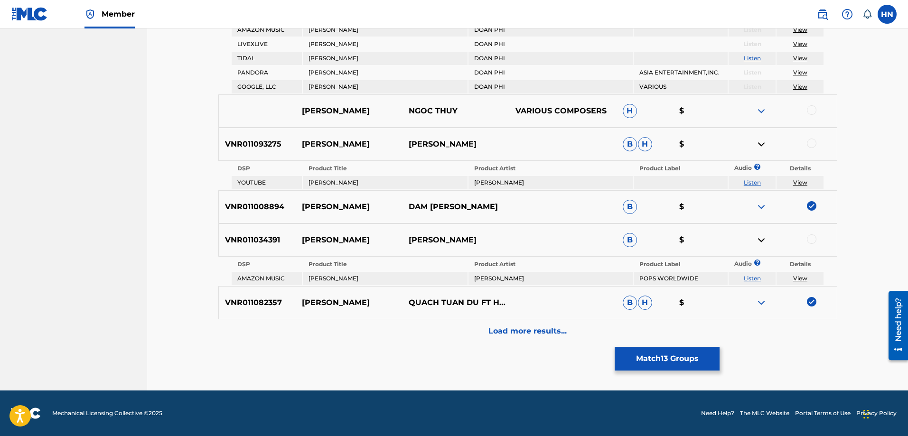
click at [504, 339] on div "Load more results..." at bounding box center [527, 331] width 619 height 24
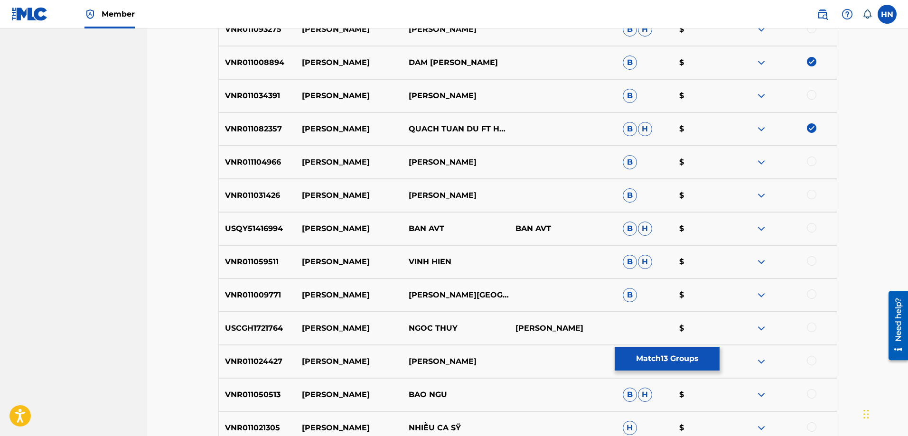
click at [261, 290] on p "VNR011009771" at bounding box center [257, 294] width 77 height 11
click at [811, 295] on div at bounding box center [811, 293] width 9 height 9
drag, startPoint x: 470, startPoint y: 257, endPoint x: 295, endPoint y: 251, distance: 175.2
click at [295, 251] on div "VNR011059511 CHUC XUAN VINH HIEN B H $" at bounding box center [527, 261] width 619 height 33
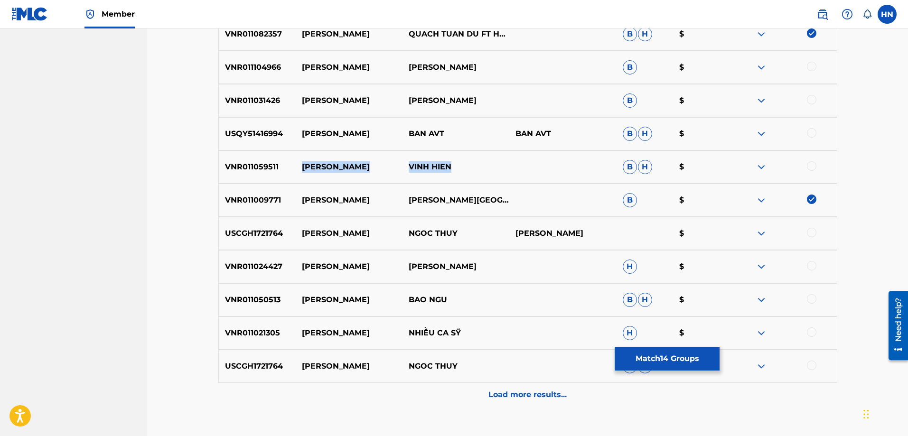
scroll to position [2378, 0]
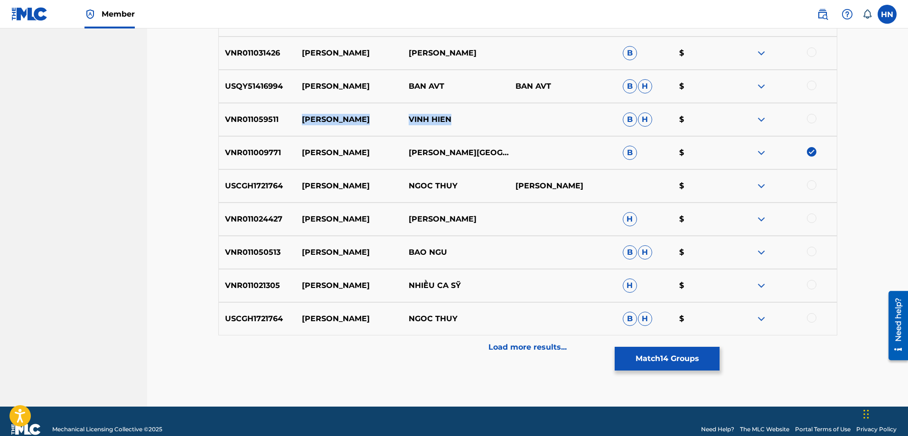
click at [765, 252] on img at bounding box center [760, 252] width 11 height 11
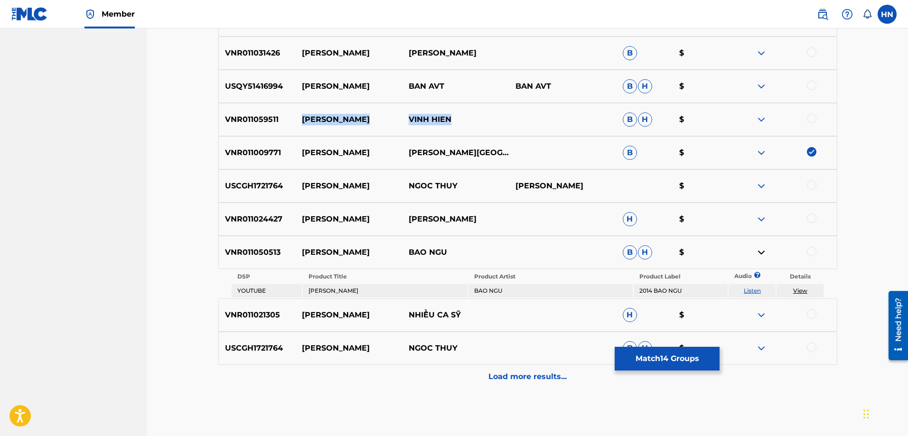
click at [750, 289] on link "Listen" at bounding box center [751, 290] width 17 height 7
click at [767, 347] on img at bounding box center [760, 348] width 11 height 11
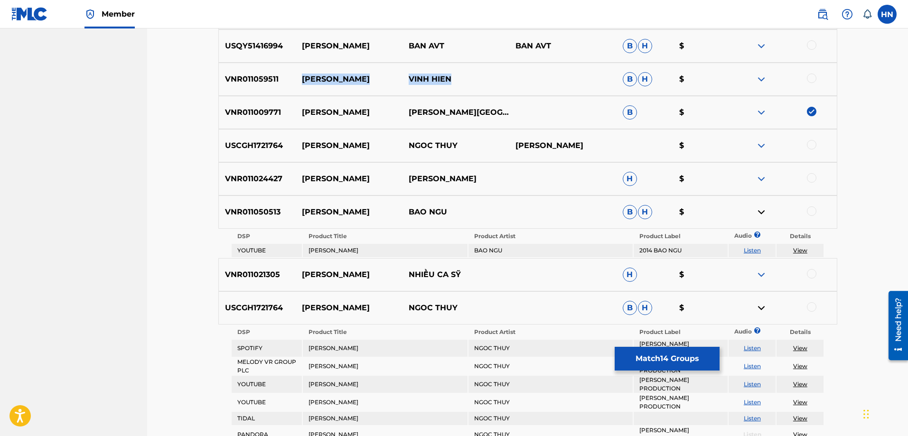
scroll to position [2473, 0]
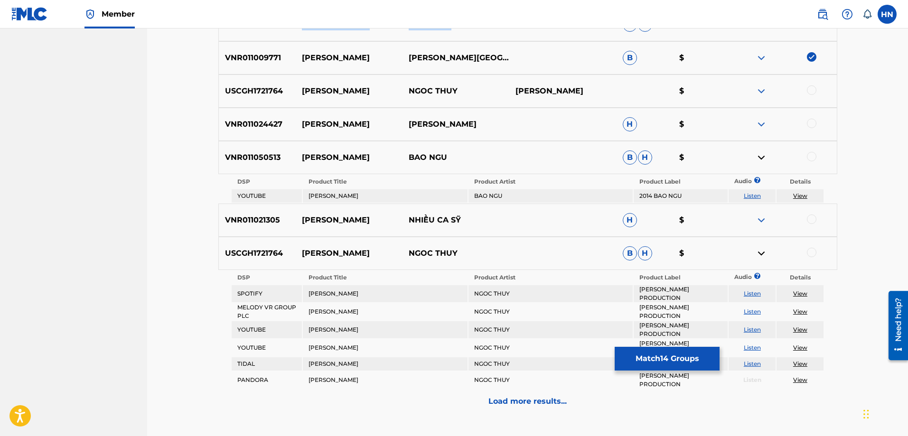
click at [754, 293] on link "Listen" at bounding box center [751, 293] width 17 height 7
click at [254, 241] on div "USCGH1721764 CHUC XUAN NGOC THUY B H $" at bounding box center [527, 253] width 619 height 33
click at [811, 253] on div at bounding box center [811, 252] width 9 height 9
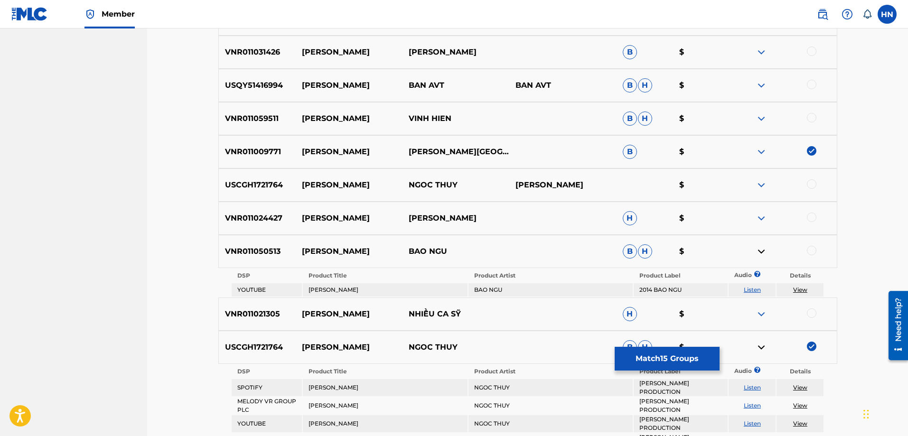
scroll to position [2378, 0]
click at [769, 185] on div at bounding box center [782, 185] width 107 height 11
click at [761, 187] on img at bounding box center [760, 185] width 11 height 11
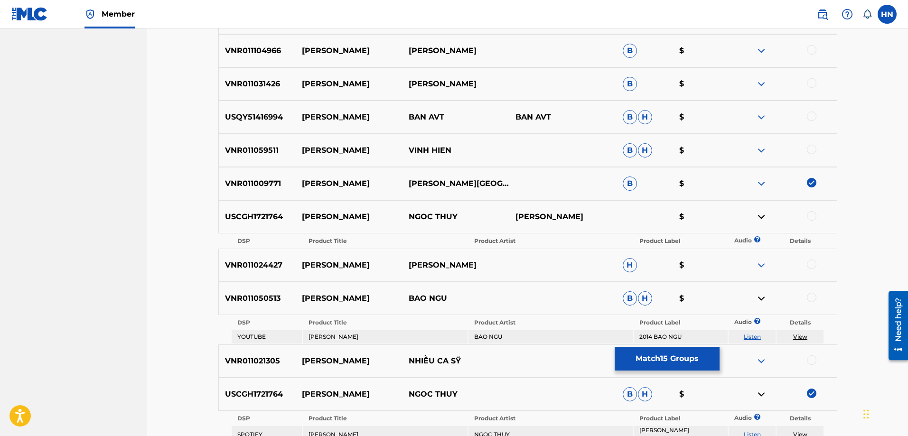
scroll to position [2331, 0]
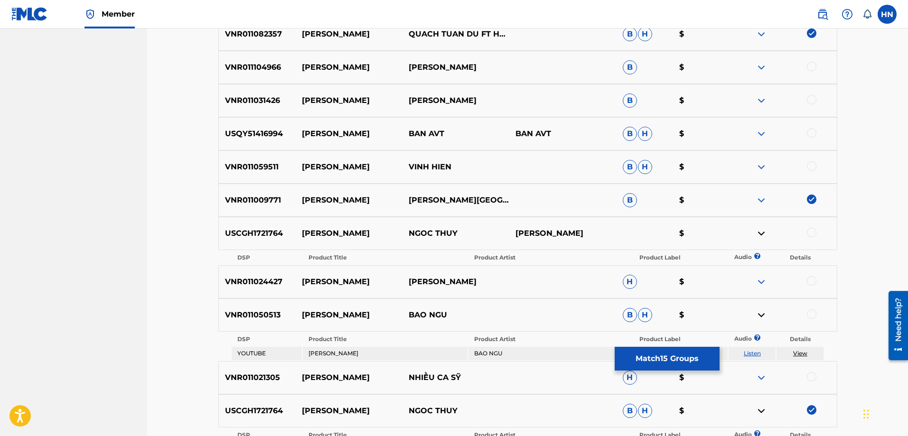
click at [760, 169] on img at bounding box center [760, 166] width 11 height 11
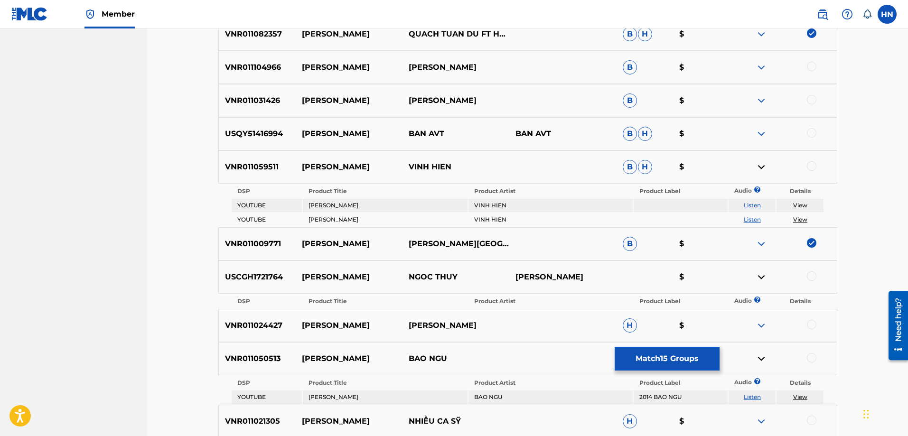
click at [755, 207] on link "Listen" at bounding box center [751, 205] width 17 height 7
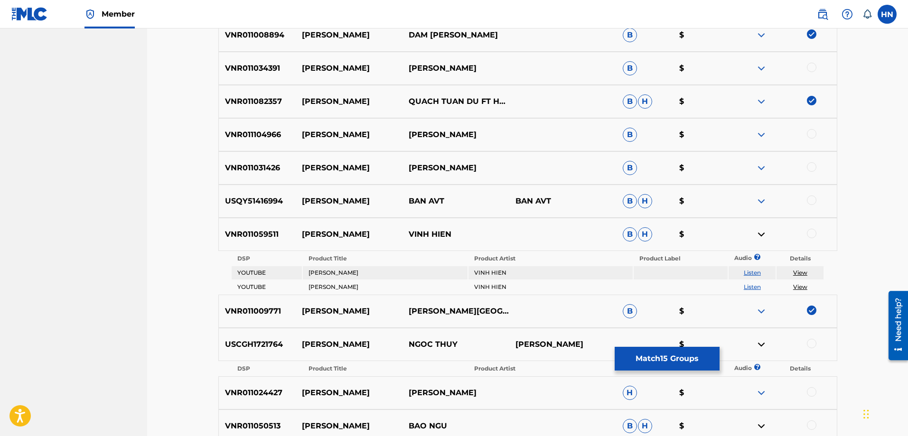
scroll to position [2236, 0]
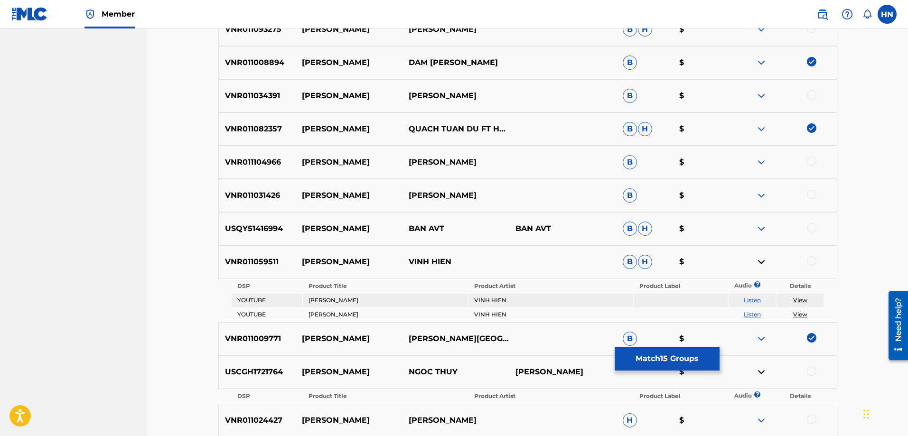
click at [758, 158] on img at bounding box center [760, 162] width 11 height 11
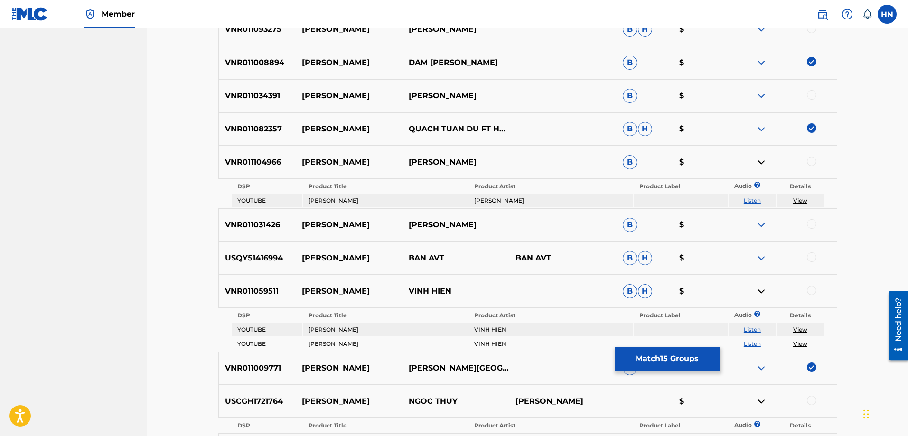
click at [757, 206] on td "Listen" at bounding box center [751, 200] width 47 height 13
click at [757, 204] on td "Listen" at bounding box center [751, 200] width 47 height 13
click at [756, 202] on link "Listen" at bounding box center [751, 200] width 17 height 7
click at [257, 164] on p "VNR011104966" at bounding box center [257, 162] width 77 height 11
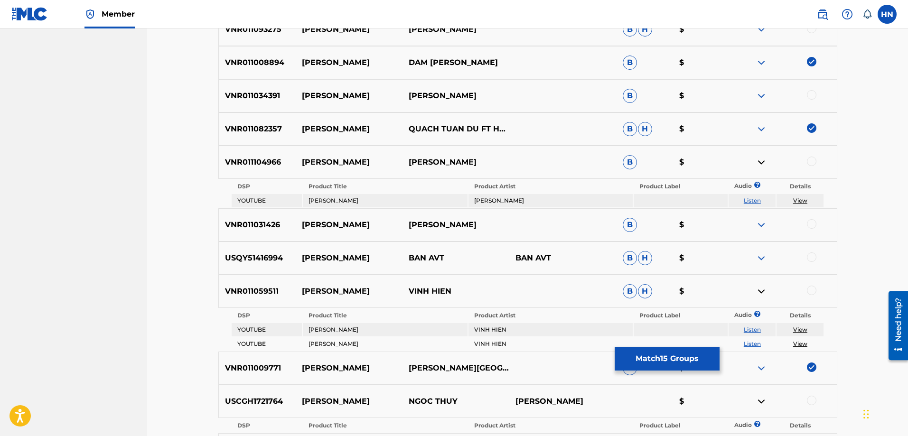
click at [810, 160] on div at bounding box center [811, 161] width 9 height 9
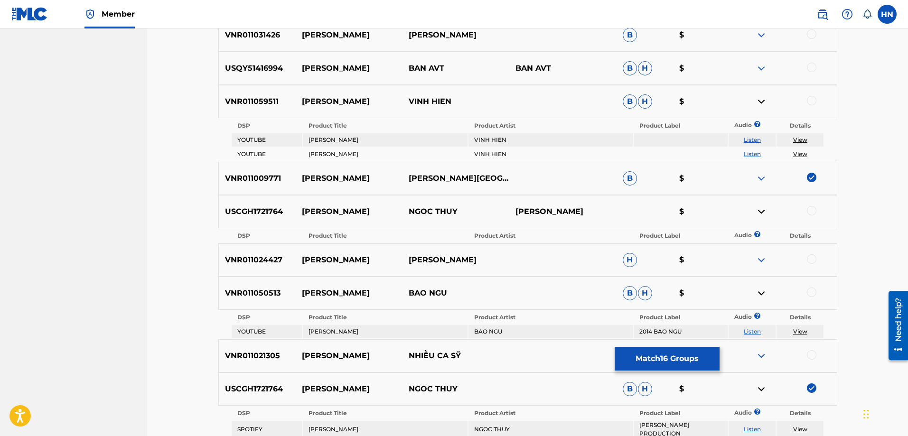
scroll to position [2521, 0]
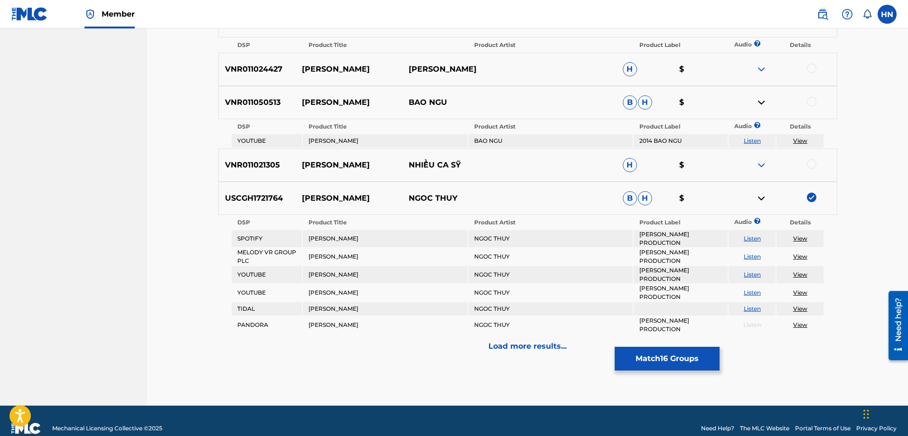
click at [511, 337] on div "Load more results..." at bounding box center [527, 346] width 619 height 24
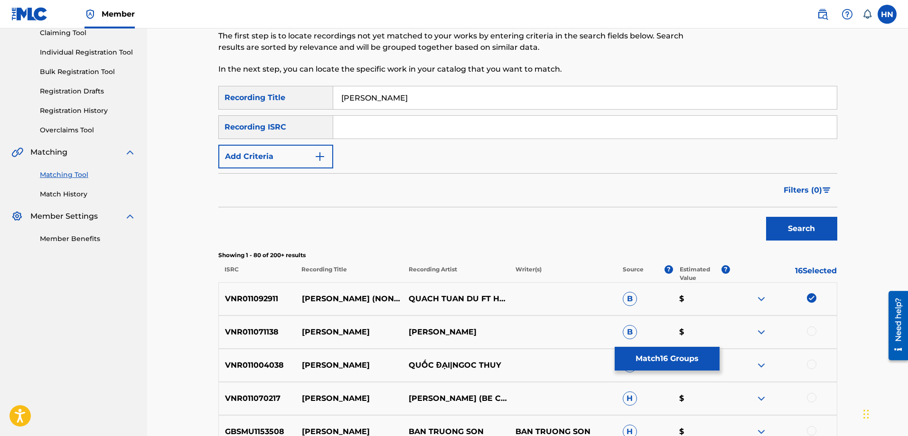
scroll to position [2617, 0]
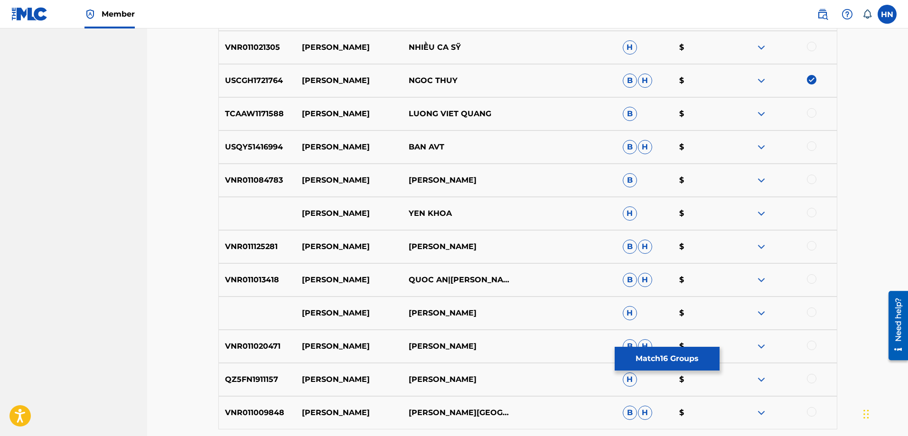
click at [246, 281] on p "VNR011013418" at bounding box center [257, 279] width 77 height 11
click at [808, 280] on div at bounding box center [811, 278] width 9 height 9
click at [766, 279] on img at bounding box center [760, 279] width 11 height 11
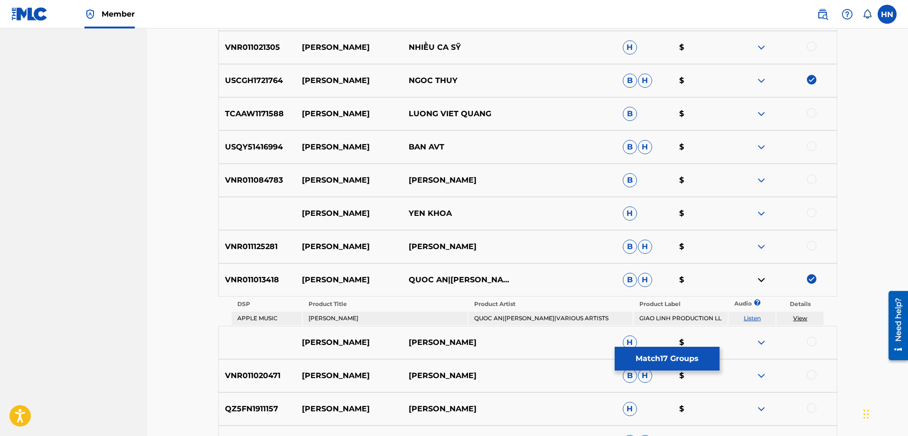
click at [752, 318] on link "Listen" at bounding box center [751, 318] width 17 height 7
drag, startPoint x: 302, startPoint y: 279, endPoint x: 437, endPoint y: 274, distance: 134.8
click at [437, 274] on div "VNR011013418 CHUC XUAN QUOC AN|MAI LỆ HUYỀN|VARIOUS ARTISTS B H $" at bounding box center [527, 279] width 619 height 33
click at [808, 281] on img at bounding box center [811, 278] width 9 height 9
click at [761, 181] on img at bounding box center [760, 180] width 11 height 11
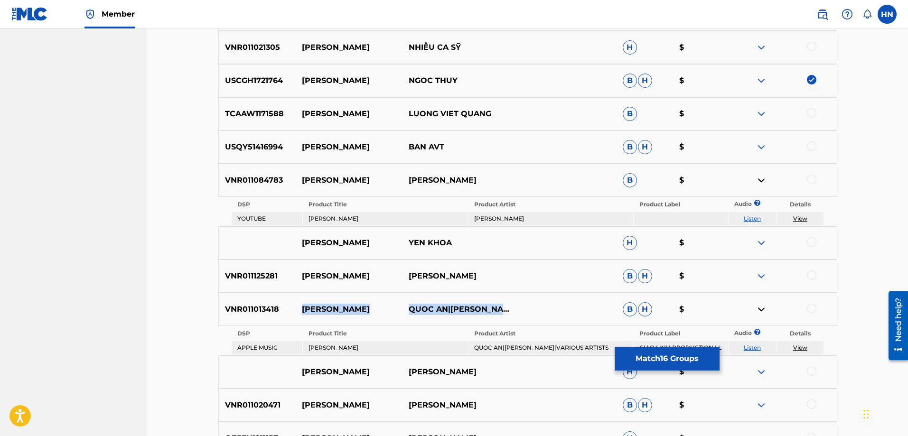
click at [754, 216] on link "Listen" at bounding box center [751, 218] width 17 height 7
click at [274, 179] on p "VNR011084783" at bounding box center [257, 180] width 77 height 11
click at [808, 179] on div at bounding box center [811, 179] width 9 height 9
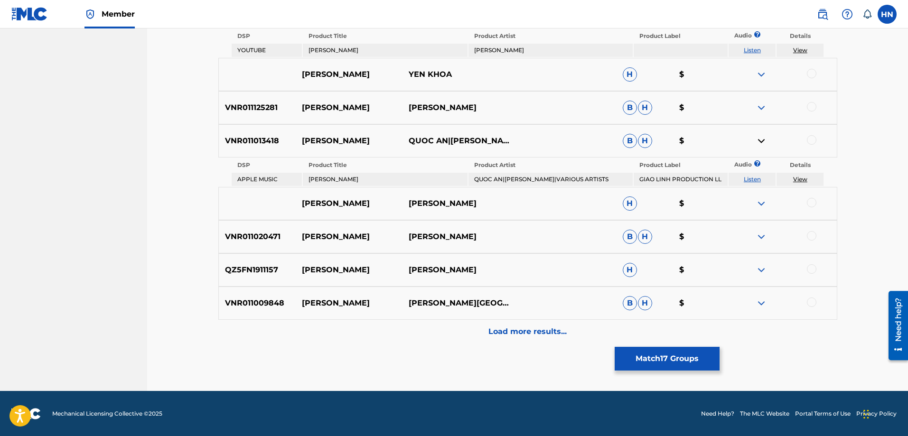
scroll to position [2786, 0]
click at [759, 206] on img at bounding box center [760, 202] width 11 height 11
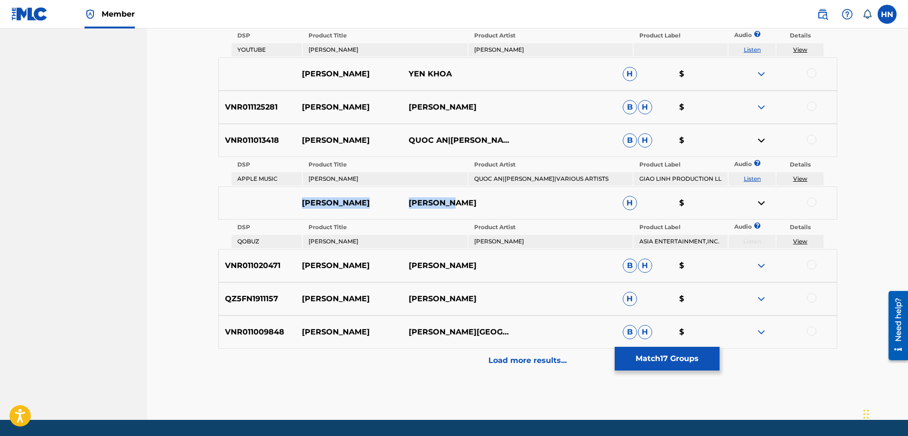
drag, startPoint x: 503, startPoint y: 204, endPoint x: 289, endPoint y: 204, distance: 214.5
click at [292, 204] on div "CHUC XUAN NHU QUYNH H $" at bounding box center [527, 202] width 619 height 33
click at [256, 317] on div "VNR011009848 CHUC XUAN ĐÀM VĨNH HƯNG B H $" at bounding box center [527, 332] width 619 height 33
click at [815, 334] on div at bounding box center [811, 330] width 9 height 9
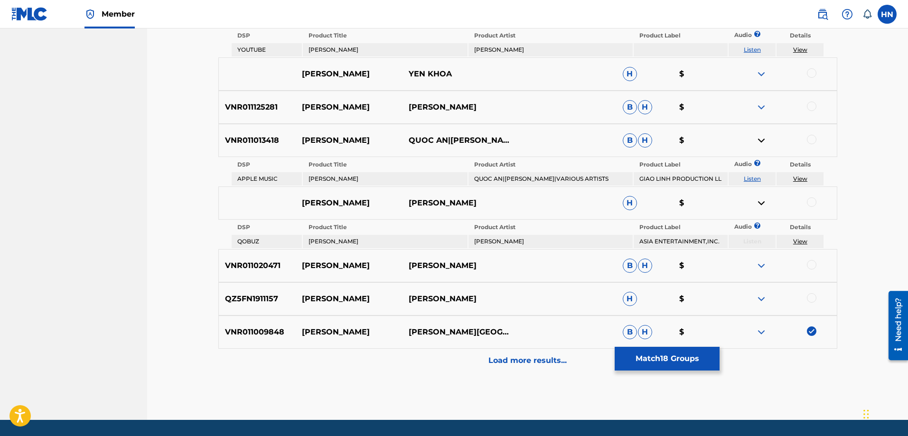
click at [763, 302] on img at bounding box center [760, 298] width 11 height 11
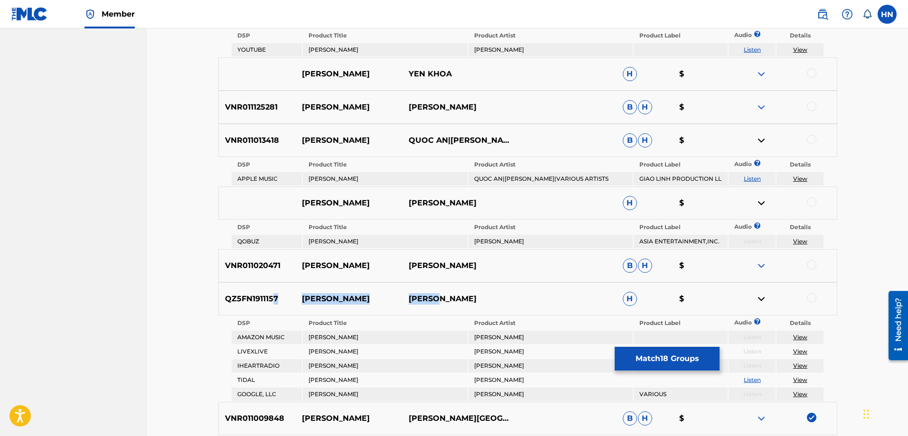
drag, startPoint x: 451, startPoint y: 301, endPoint x: 272, endPoint y: 300, distance: 178.9
click at [272, 300] on div "QZ5FN1911157 CHUC XUAN DON HO H $" at bounding box center [527, 298] width 619 height 33
click at [304, 297] on p "CHUC XUAN" at bounding box center [348, 298] width 107 height 11
click at [263, 295] on p "QZ5FN1911157" at bounding box center [257, 298] width 77 height 11
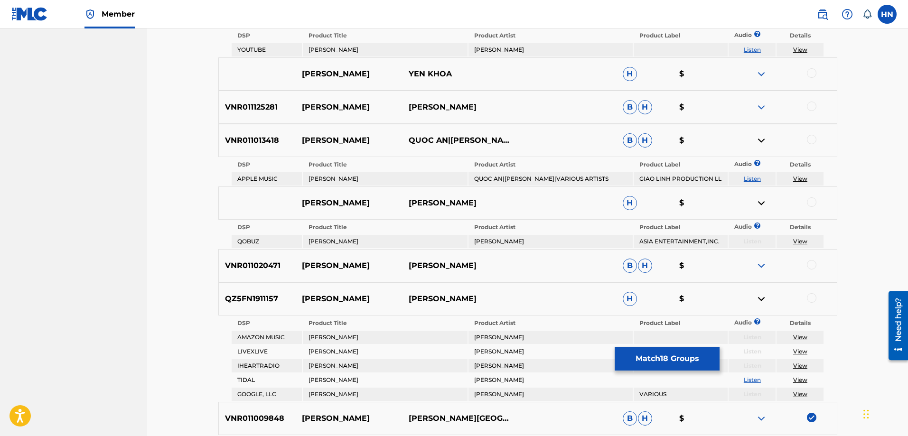
click at [814, 299] on div at bounding box center [811, 297] width 9 height 9
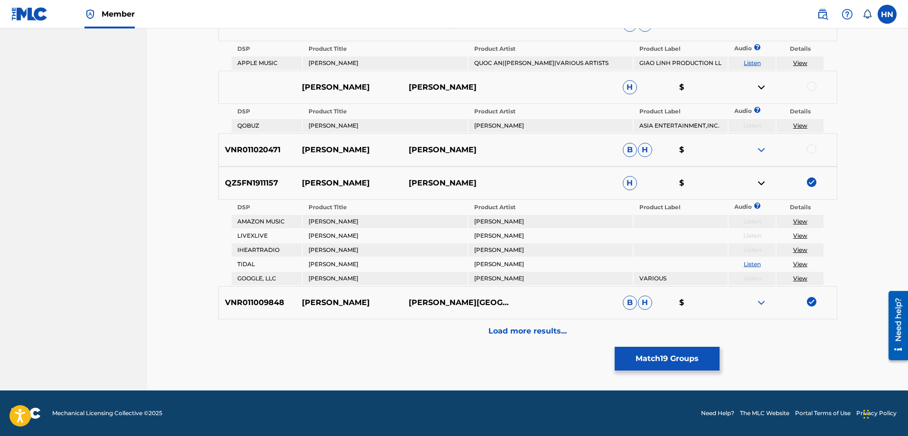
click at [469, 325] on div "Load more results..." at bounding box center [527, 331] width 619 height 24
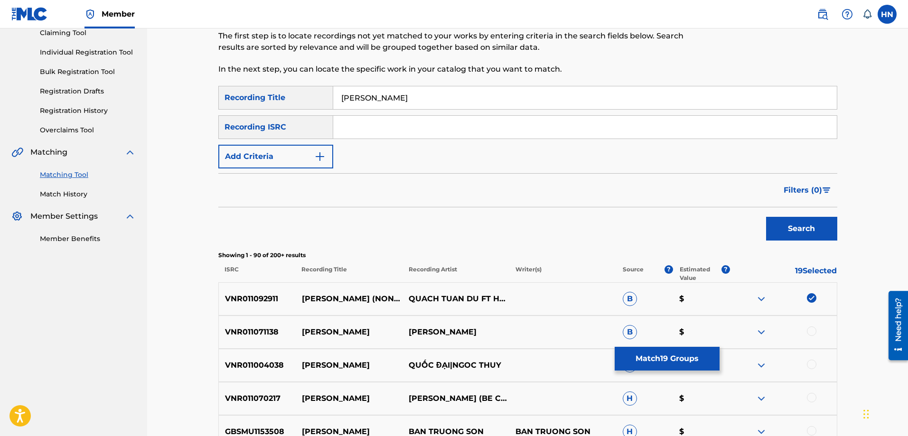
scroll to position [2901, 0]
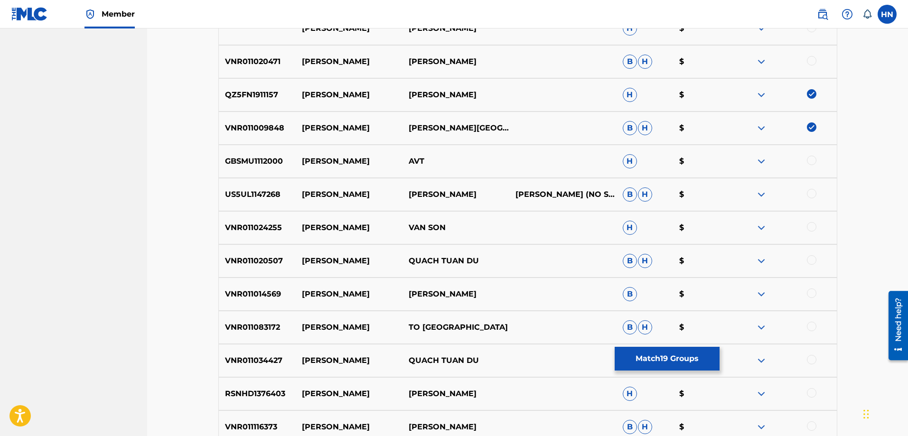
click at [268, 329] on p "VNR011083172" at bounding box center [257, 327] width 77 height 11
click at [813, 327] on div at bounding box center [811, 326] width 9 height 9
click at [261, 363] on p "VNR011034427" at bounding box center [257, 360] width 77 height 11
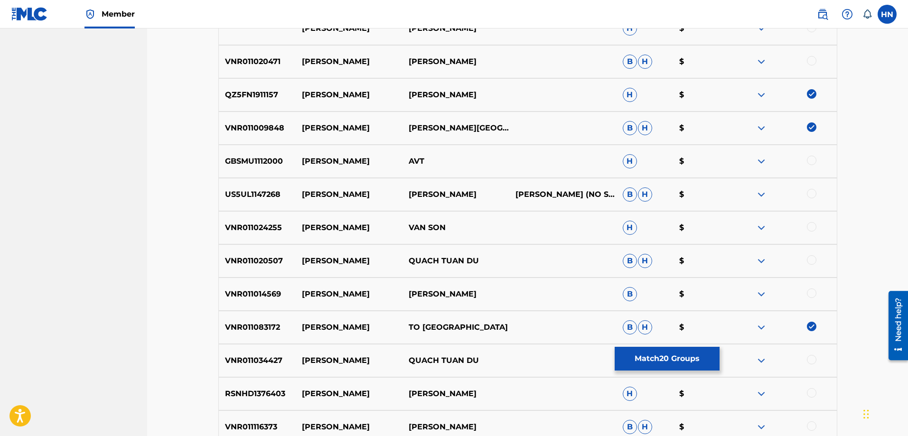
click at [810, 359] on div at bounding box center [811, 359] width 9 height 9
click at [240, 257] on p "VNR011020507" at bounding box center [257, 260] width 77 height 11
click at [810, 263] on div at bounding box center [811, 259] width 9 height 9
click at [256, 193] on p "US5UL1147268" at bounding box center [257, 194] width 77 height 11
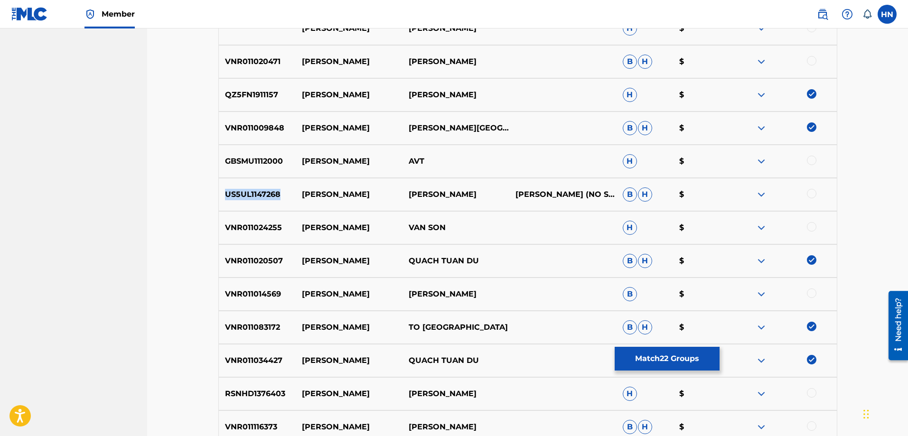
click at [256, 193] on p "US5UL1147268" at bounding box center [257, 194] width 77 height 11
click at [809, 195] on div at bounding box center [811, 193] width 9 height 9
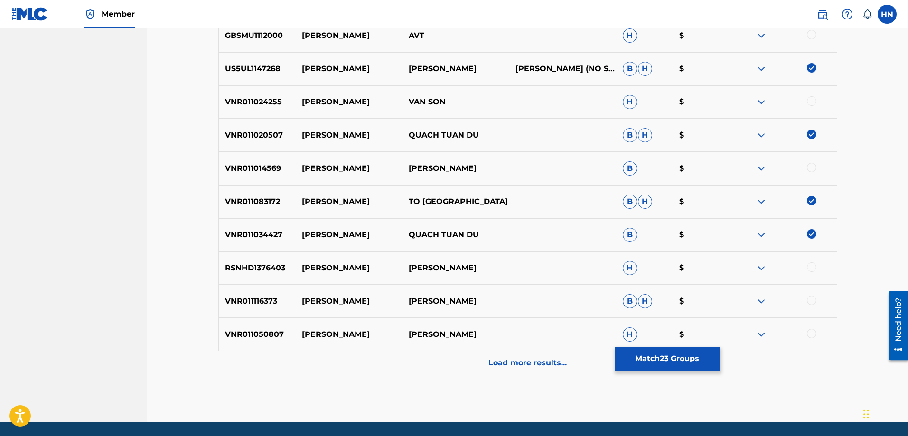
scroll to position [3059, 0]
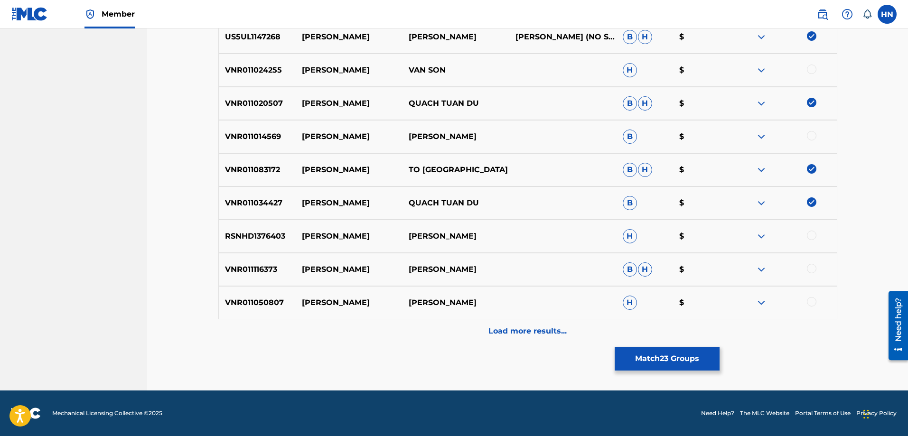
click at [451, 334] on div "Load more results..." at bounding box center [527, 331] width 619 height 24
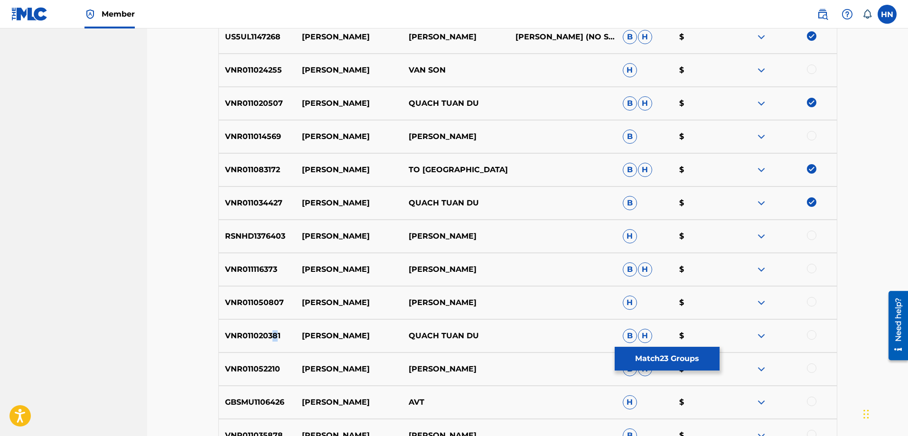
click at [274, 328] on div "VNR011020381 CHUC XUAN QUACH TUAN DU B H $" at bounding box center [527, 335] width 619 height 33
click at [262, 332] on p "VNR011020381" at bounding box center [257, 335] width 77 height 11
click at [810, 335] on div at bounding box center [811, 334] width 9 height 9
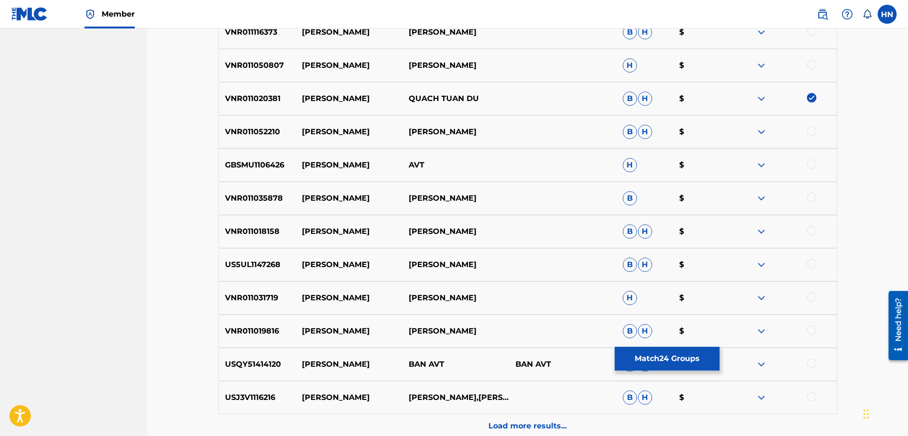
scroll to position [3344, 0]
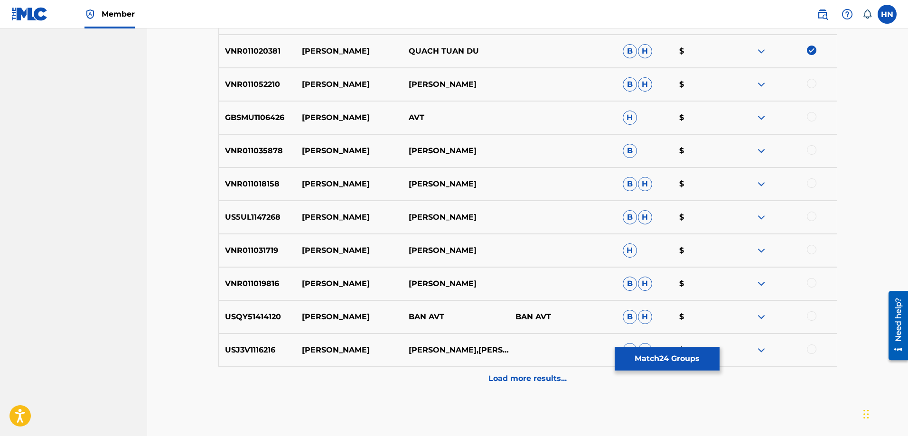
click at [268, 221] on p "US5UL1147268" at bounding box center [257, 217] width 77 height 11
click at [813, 217] on div at bounding box center [811, 216] width 9 height 9
click at [248, 259] on div "VNR011031719 CHUC XUAN CAM NHU H $" at bounding box center [527, 250] width 619 height 33
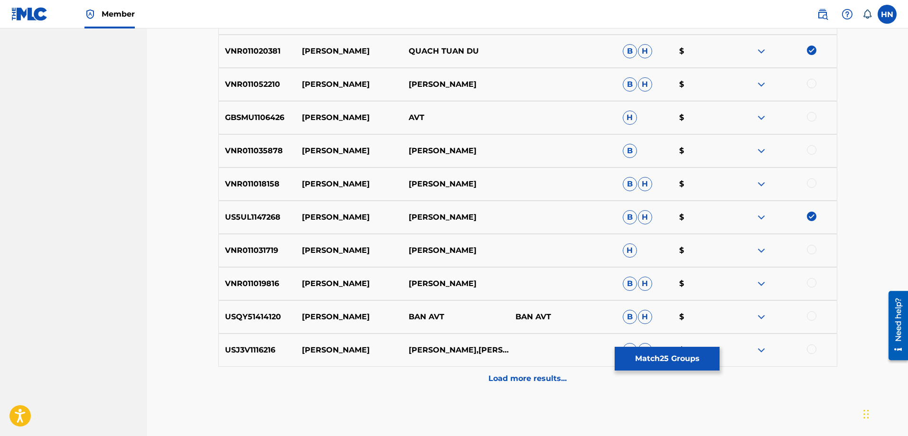
click at [813, 248] on div at bounding box center [811, 249] width 9 height 9
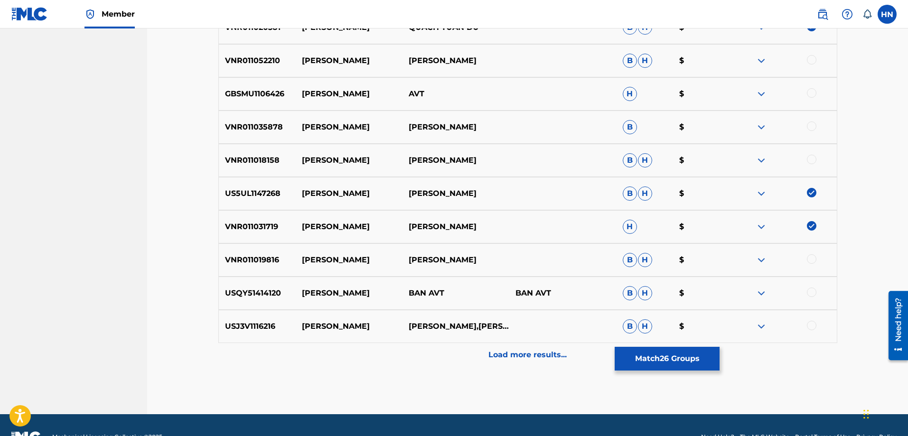
scroll to position [3391, 0]
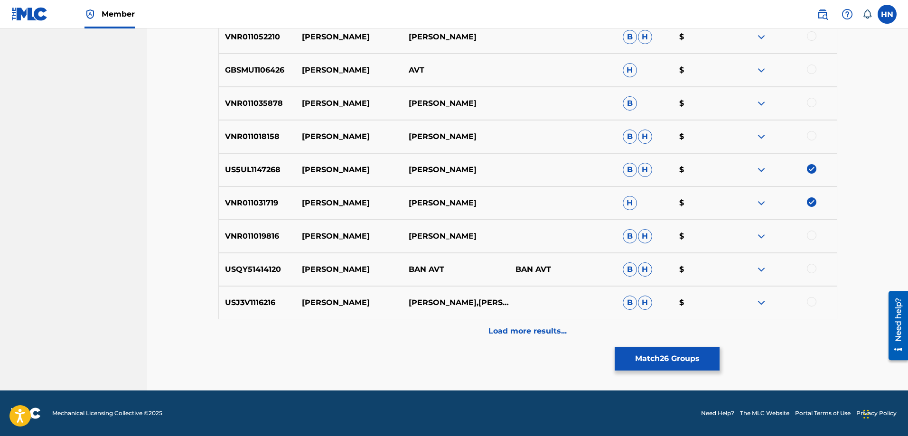
click at [766, 304] on img at bounding box center [760, 302] width 11 height 11
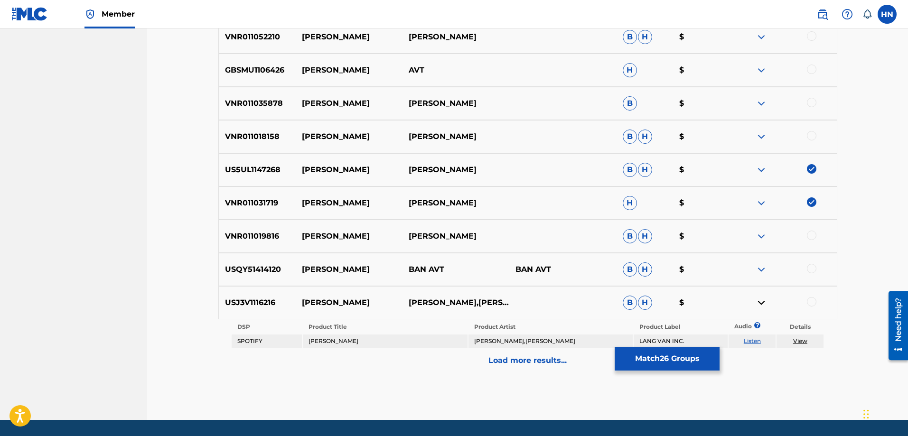
click at [758, 342] on link "Listen" at bounding box center [751, 340] width 17 height 7
click at [490, 362] on div "Load more results..." at bounding box center [527, 361] width 619 height 24
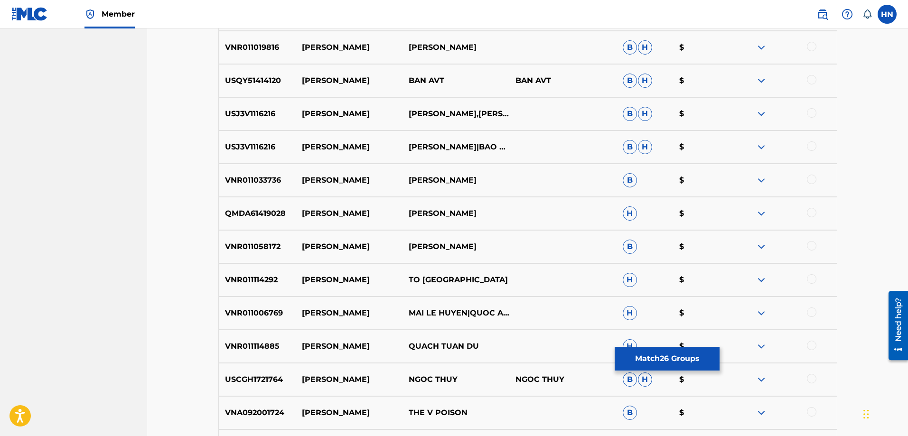
scroll to position [3581, 0]
click at [273, 208] on p "QMDA61419028" at bounding box center [257, 212] width 77 height 11
click at [808, 214] on div at bounding box center [811, 211] width 9 height 9
click at [275, 273] on div "VNR011114292 CHUC XUAN TO NY H $" at bounding box center [527, 278] width 619 height 33
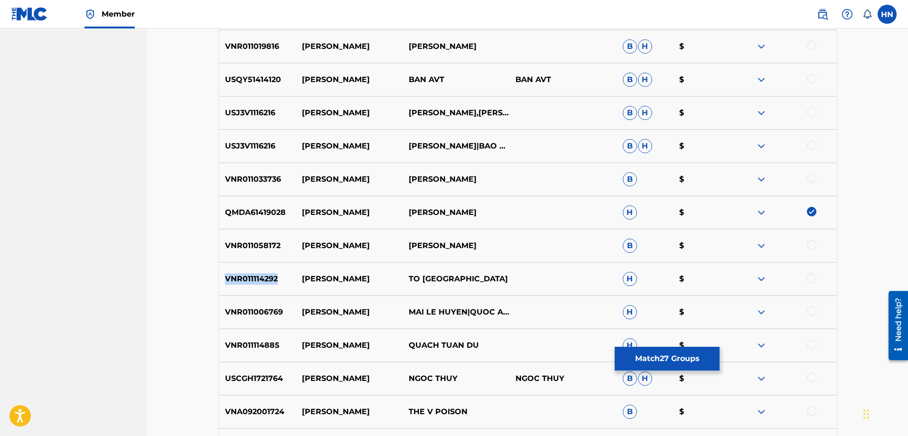
click at [275, 273] on div "VNR011114292 CHUC XUAN TO NY H $" at bounding box center [527, 278] width 619 height 33
click at [814, 278] on div at bounding box center [811, 277] width 9 height 9
click at [763, 313] on img at bounding box center [760, 312] width 11 height 11
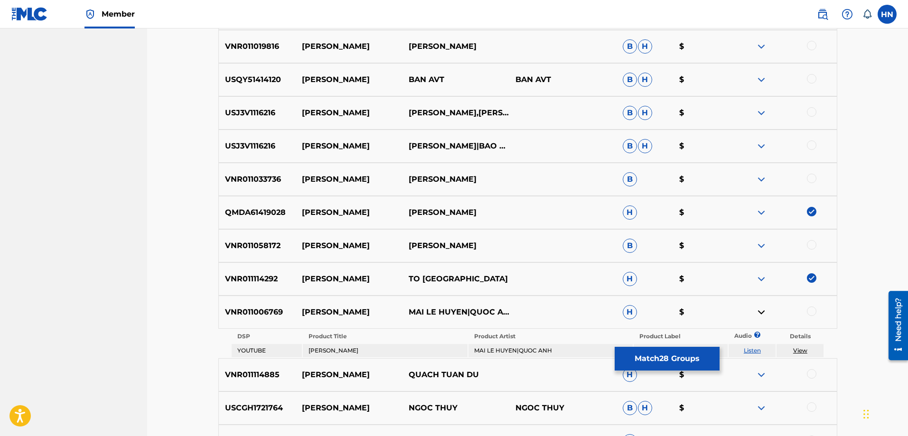
click at [760, 348] on link "Listen" at bounding box center [751, 350] width 17 height 7
click at [277, 380] on p "VNR011114885" at bounding box center [257, 374] width 77 height 11
click at [275, 376] on p "VNR011114885" at bounding box center [257, 374] width 77 height 11
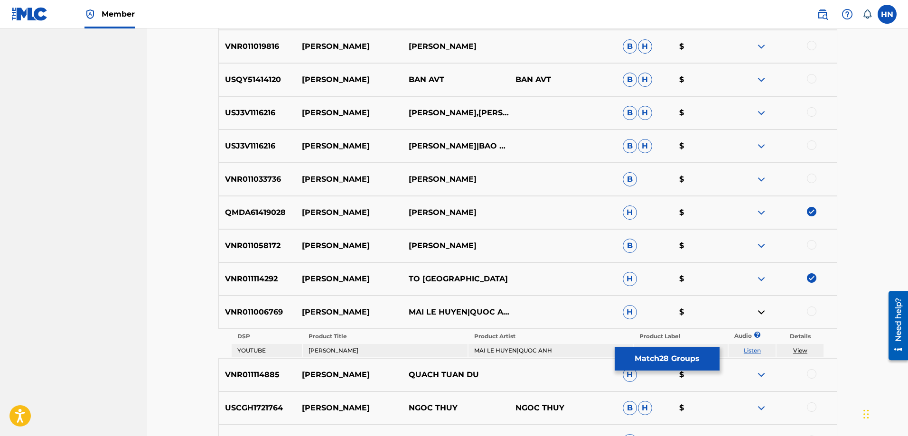
click at [814, 374] on div at bounding box center [811, 373] width 9 height 9
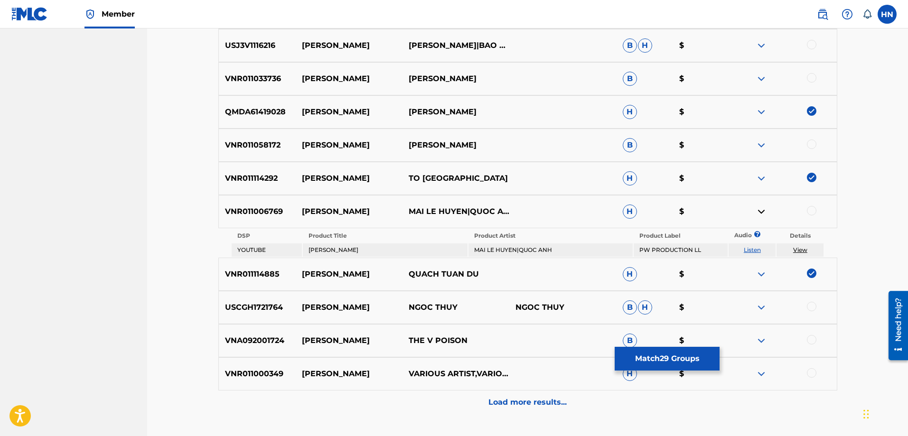
scroll to position [3753, 0]
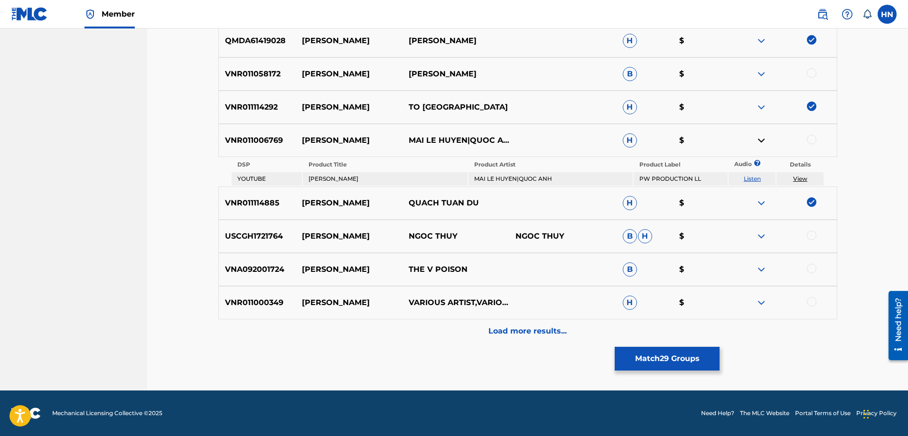
click at [765, 265] on img at bounding box center [760, 269] width 11 height 11
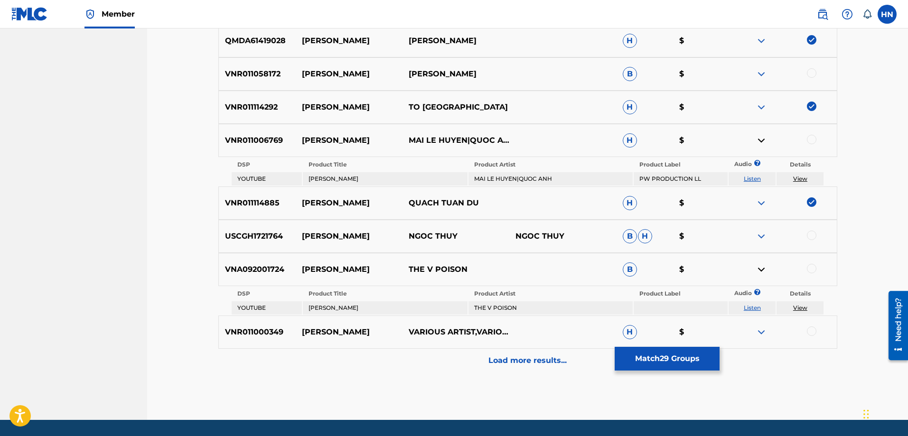
click at [749, 308] on link "Listen" at bounding box center [751, 307] width 17 height 7
click at [761, 329] on img at bounding box center [760, 331] width 11 height 11
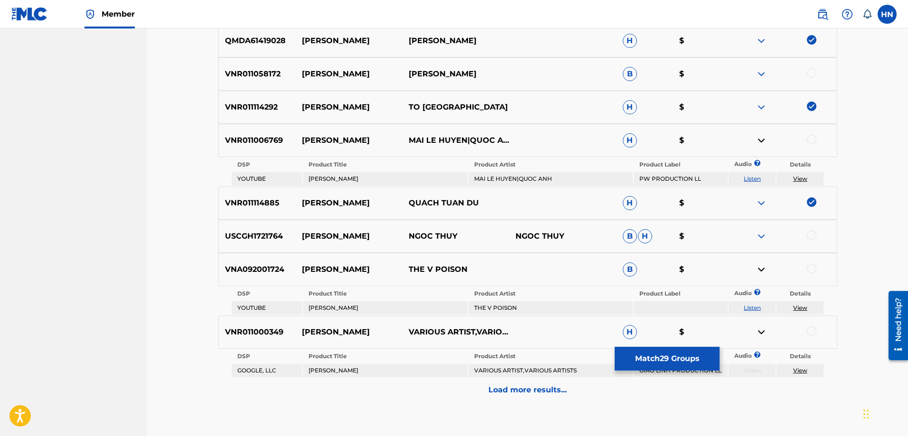
click at [548, 381] on div "Load more results..." at bounding box center [527, 390] width 619 height 24
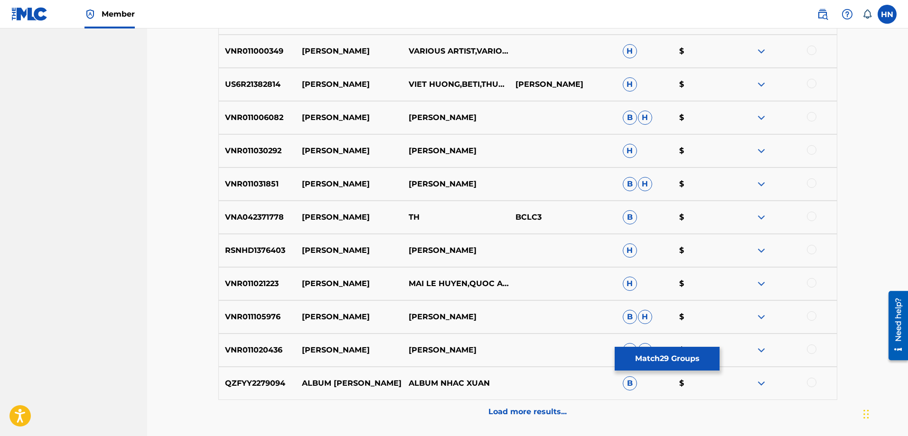
scroll to position [3990, 0]
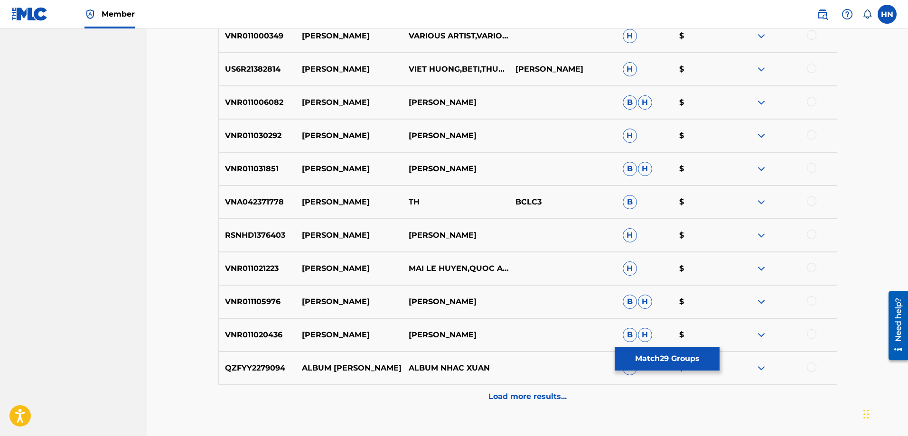
click at [757, 170] on img at bounding box center [760, 168] width 11 height 11
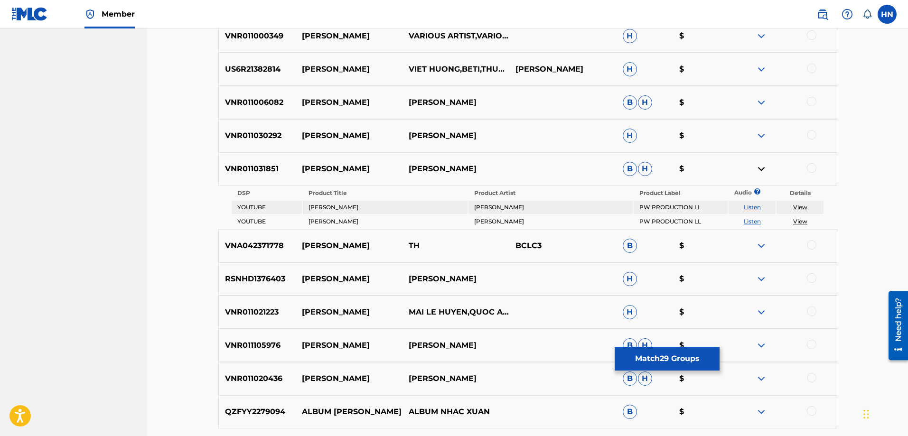
click at [756, 206] on link "Listen" at bounding box center [751, 207] width 17 height 7
click at [251, 172] on p "VNR011031851" at bounding box center [257, 168] width 77 height 11
click at [812, 165] on div at bounding box center [811, 167] width 9 height 9
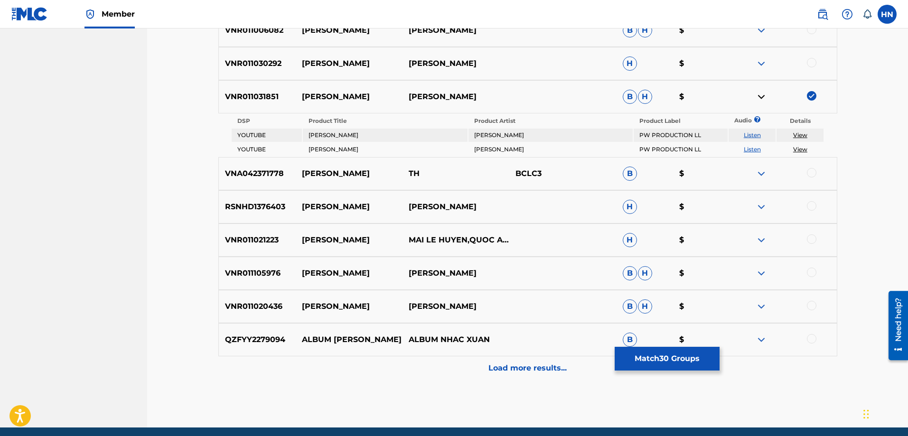
scroll to position [4085, 0]
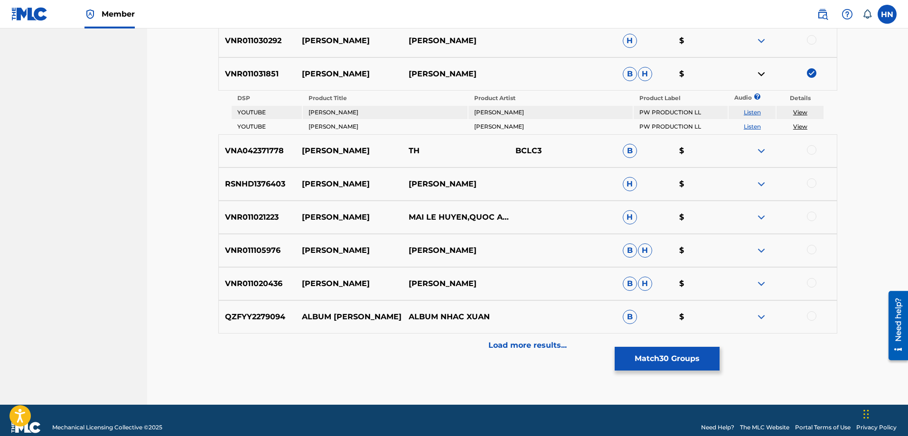
click at [757, 215] on img at bounding box center [760, 217] width 11 height 11
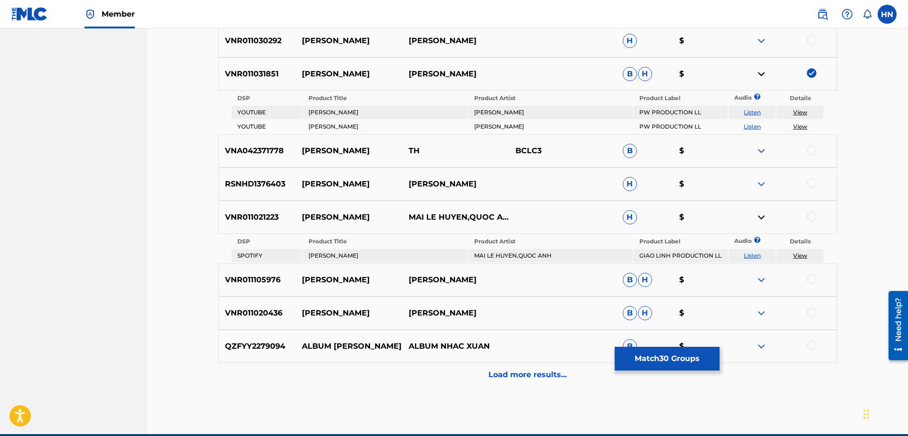
click at [749, 254] on link "Listen" at bounding box center [751, 255] width 17 height 7
click at [758, 278] on img at bounding box center [760, 279] width 11 height 11
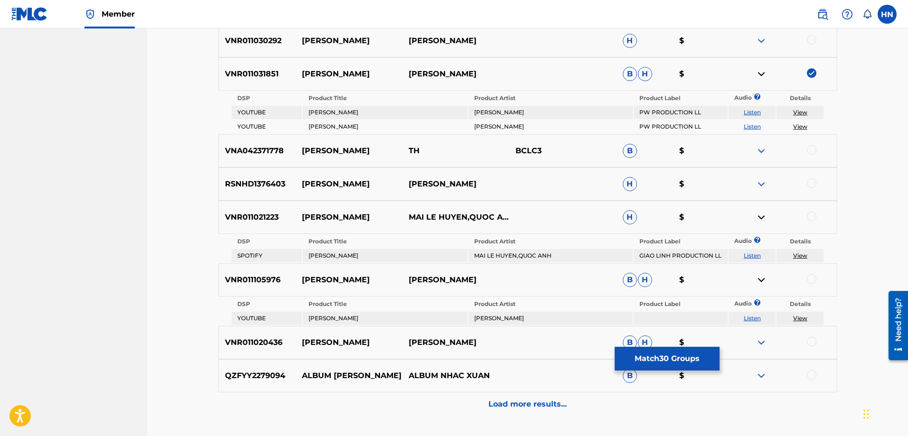
click at [757, 316] on link "Listen" at bounding box center [751, 318] width 17 height 7
click at [760, 375] on img at bounding box center [760, 375] width 11 height 11
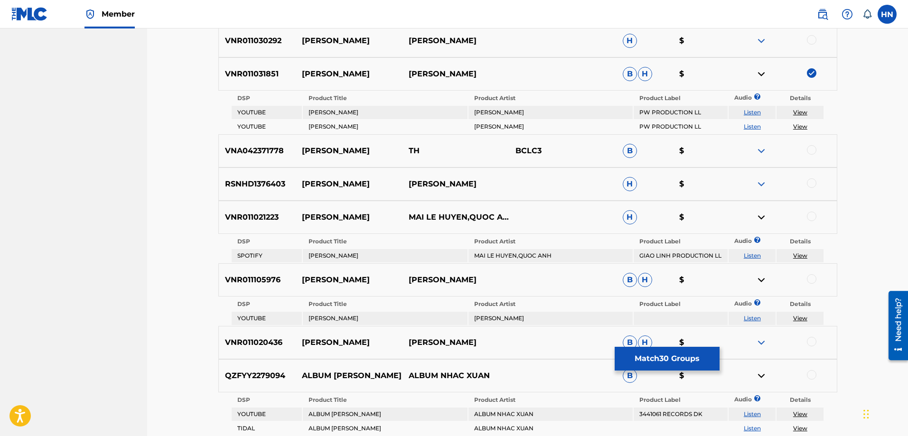
scroll to position [4201, 0]
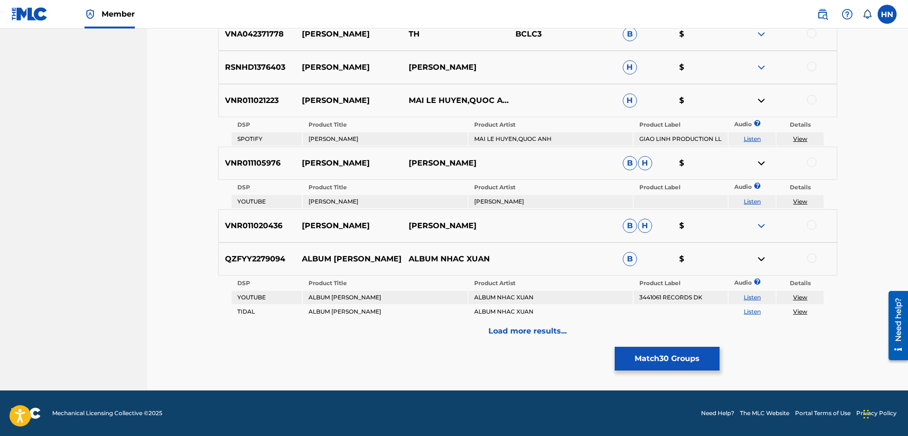
click at [750, 299] on link "Listen" at bounding box center [751, 297] width 17 height 7
click at [463, 336] on div "Load more results..." at bounding box center [527, 331] width 619 height 24
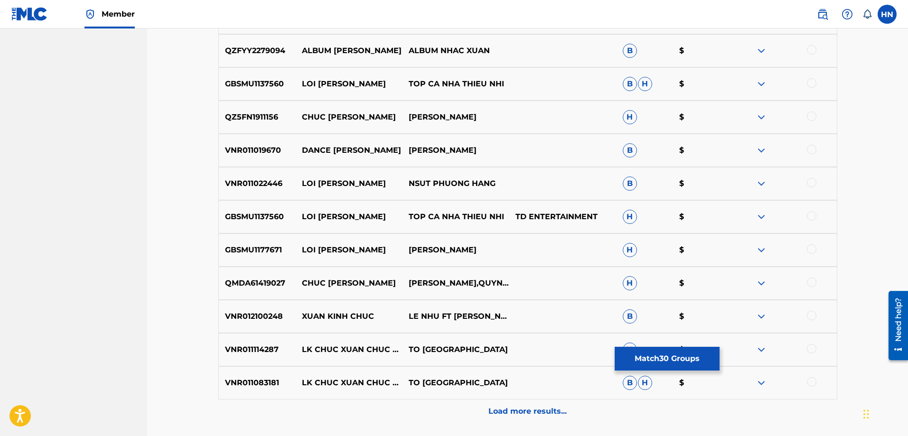
scroll to position [4387, 0]
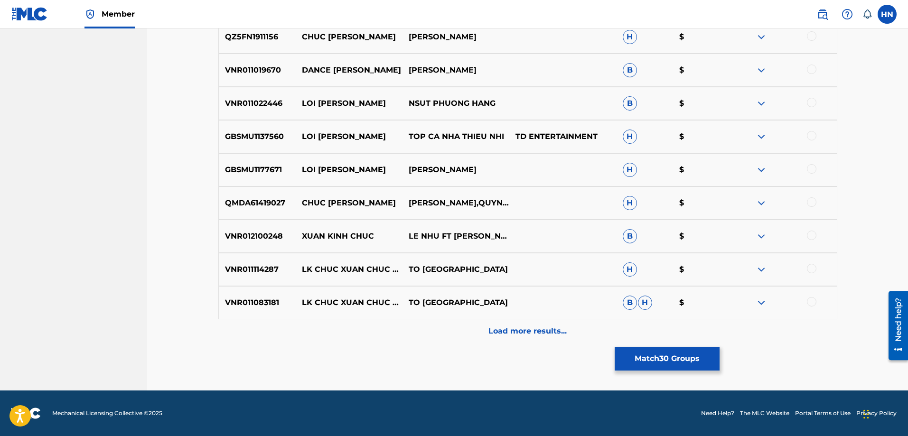
click at [641, 351] on button "Match 30 Groups" at bounding box center [666, 359] width 105 height 24
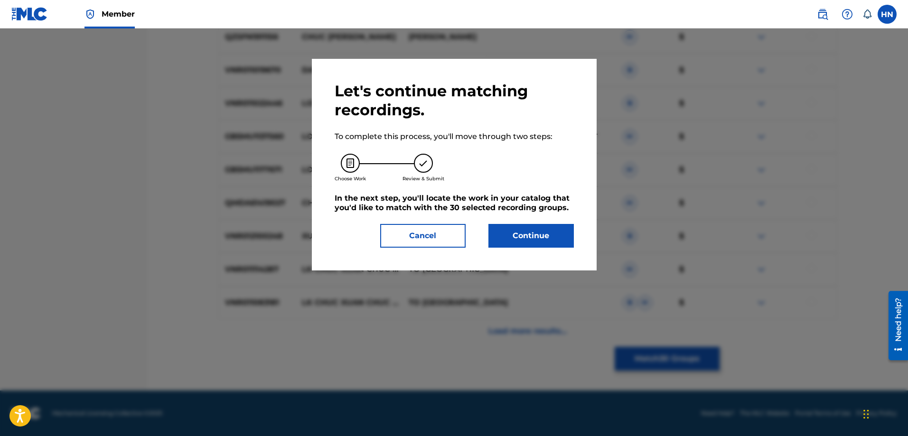
click at [551, 242] on button "Continue" at bounding box center [530, 236] width 85 height 24
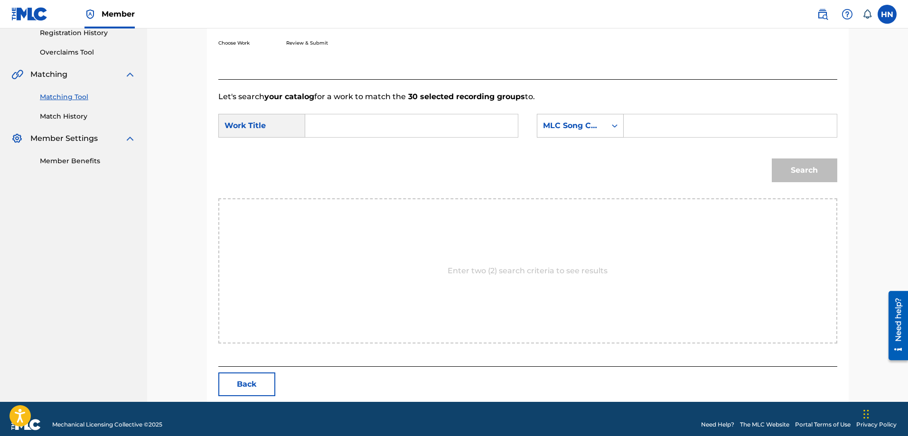
scroll to position [196, 0]
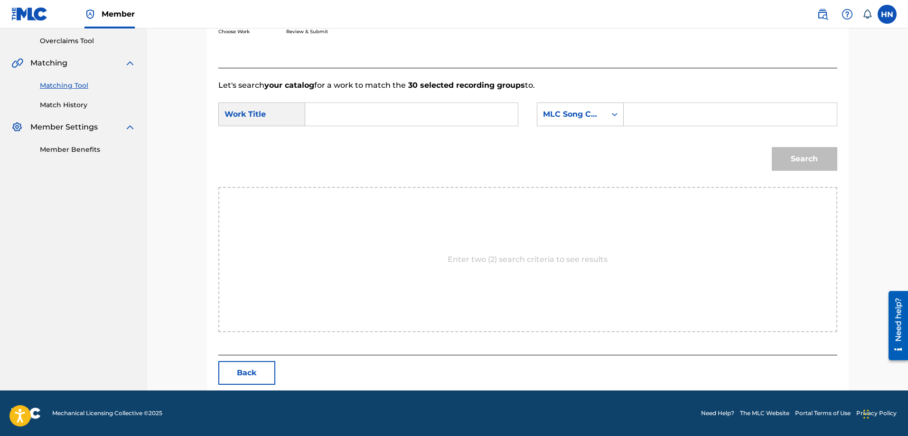
click at [487, 121] on input "Search Form" at bounding box center [411, 114] width 196 height 23
type input "chúc xuân"
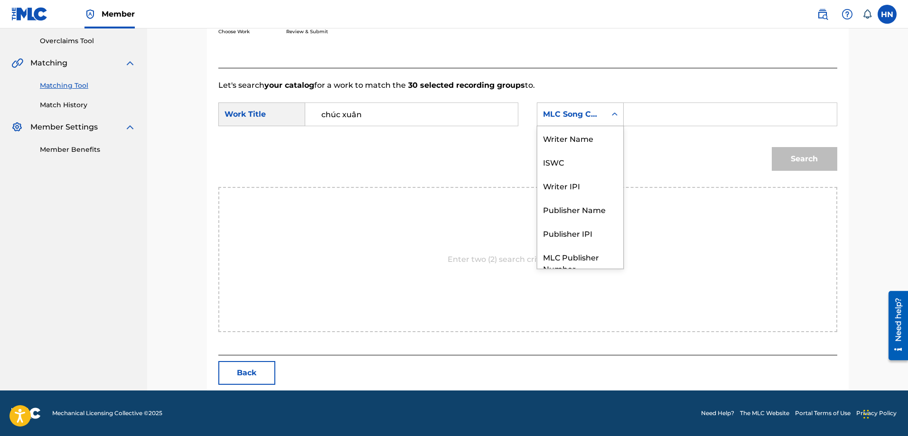
click at [600, 111] on div "MLC Song Code" at bounding box center [571, 114] width 57 height 11
click at [585, 131] on div "ISWC" at bounding box center [580, 127] width 86 height 24
click at [644, 112] on input "Search Form" at bounding box center [730, 114] width 196 height 23
paste input "T9141983406"
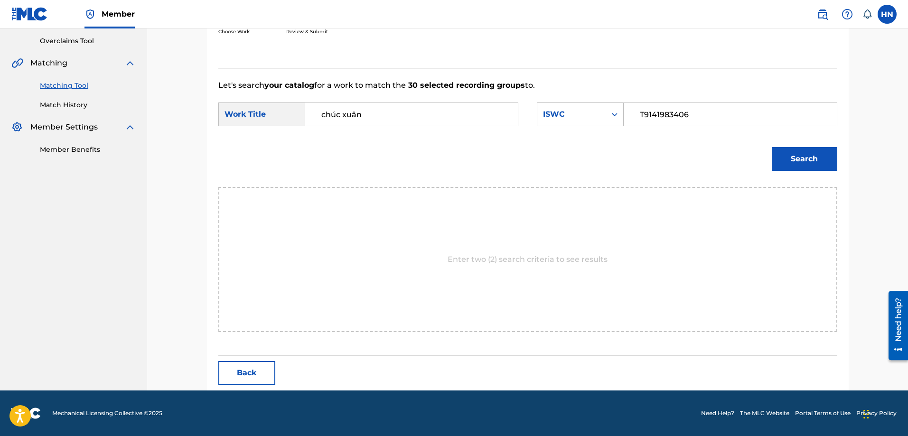
type input "T9141983406"
click at [787, 148] on button "Search" at bounding box center [803, 159] width 65 height 24
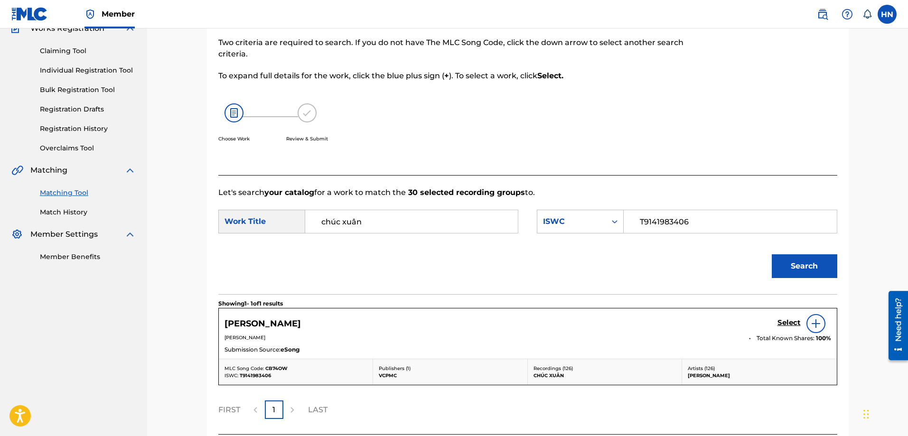
scroll to position [168, 0]
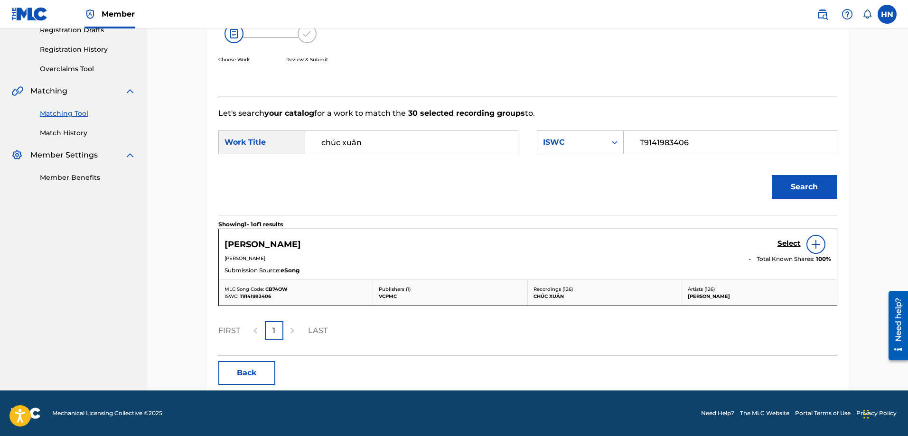
click at [776, 243] on div "CHUC XUAN Select" at bounding box center [527, 244] width 606 height 19
click at [777, 245] on h5 "Select" at bounding box center [788, 243] width 23 height 9
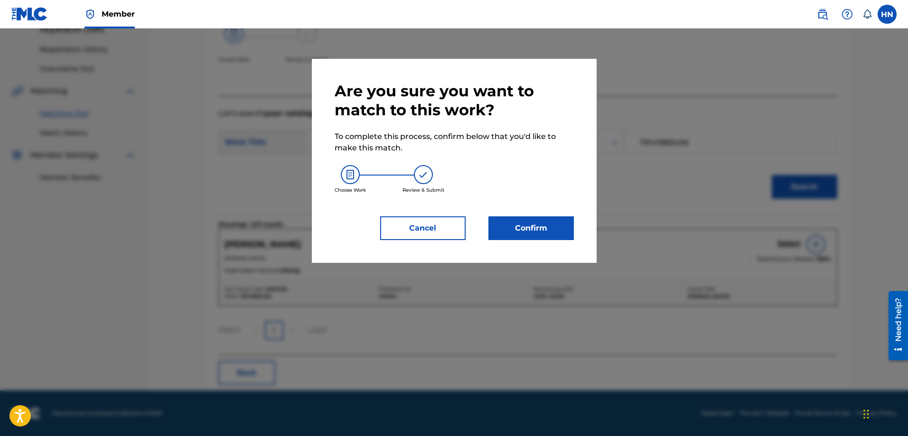
click at [521, 222] on button "Confirm" at bounding box center [530, 228] width 85 height 24
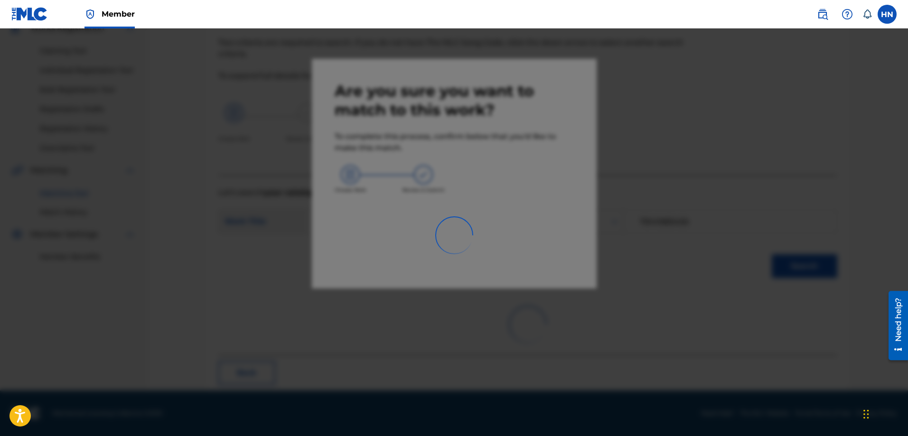
scroll to position [89, 0]
click at [815, 346] on div at bounding box center [454, 246] width 908 height 436
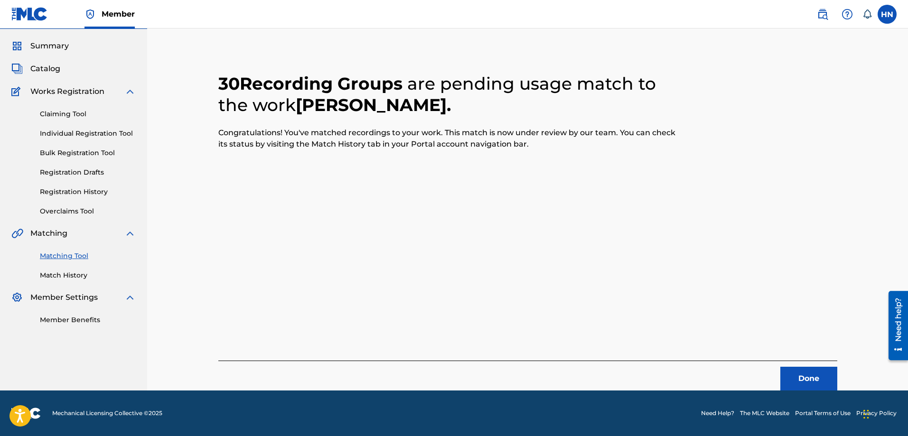
scroll to position [26, 0]
click at [813, 376] on button "Done" at bounding box center [808, 379] width 57 height 24
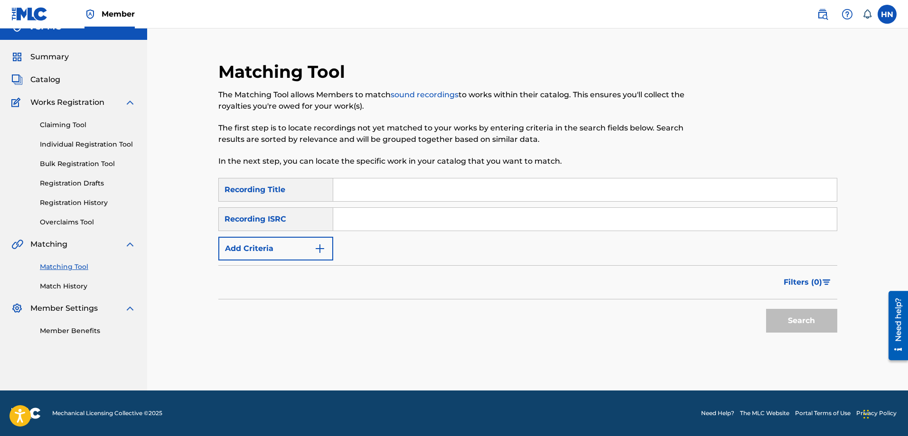
scroll to position [0, 0]
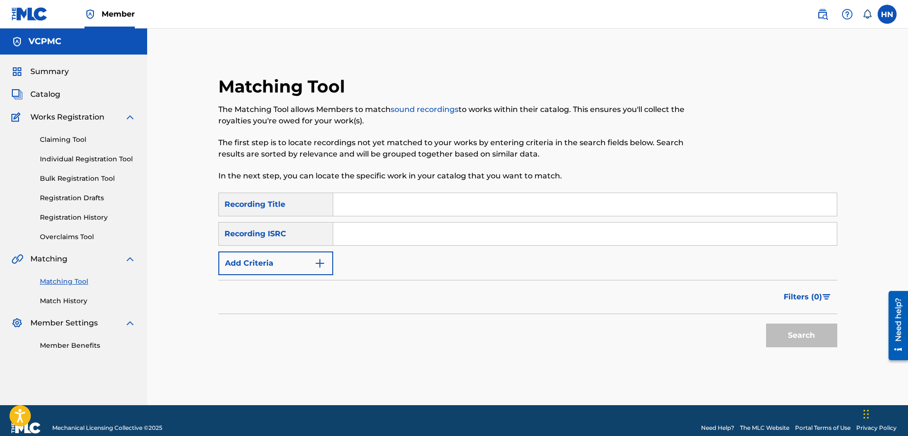
click at [382, 206] on input "Search Form" at bounding box center [584, 204] width 503 height 23
paste input "HUẾ VÀ EM"
click at [766, 324] on button "Search" at bounding box center [801, 336] width 71 height 24
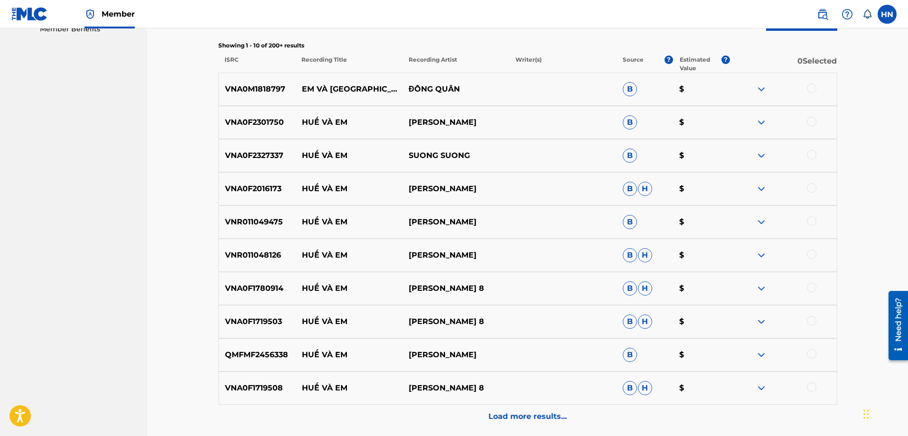
scroll to position [332, 0]
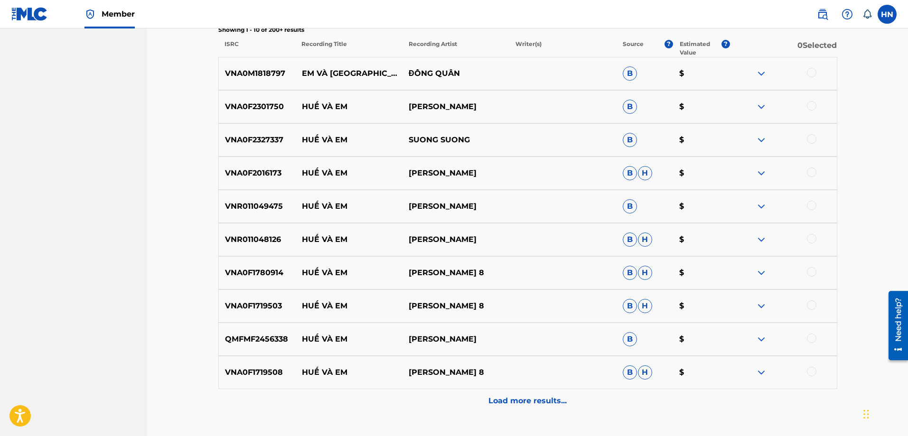
click at [759, 106] on img at bounding box center [760, 106] width 11 height 11
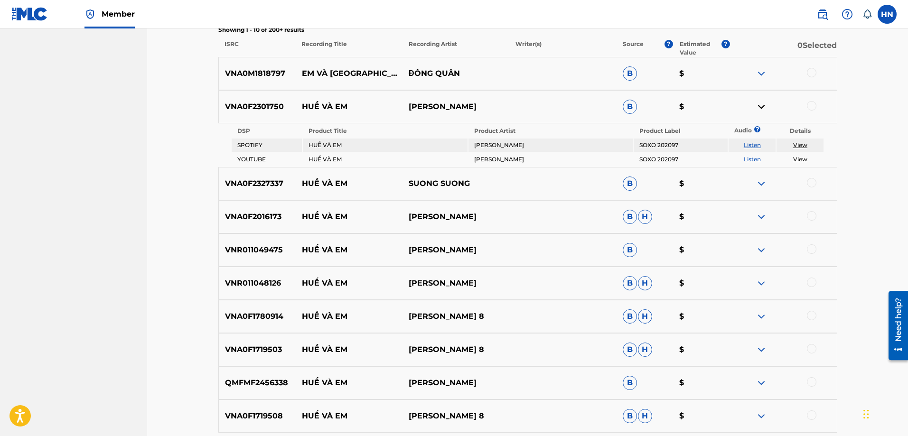
click at [747, 156] on link "Listen" at bounding box center [751, 159] width 17 height 7
click at [223, 111] on p "VNA0F2301750" at bounding box center [257, 106] width 77 height 11
click at [815, 105] on div at bounding box center [811, 105] width 9 height 9
click at [762, 185] on img at bounding box center [760, 183] width 11 height 11
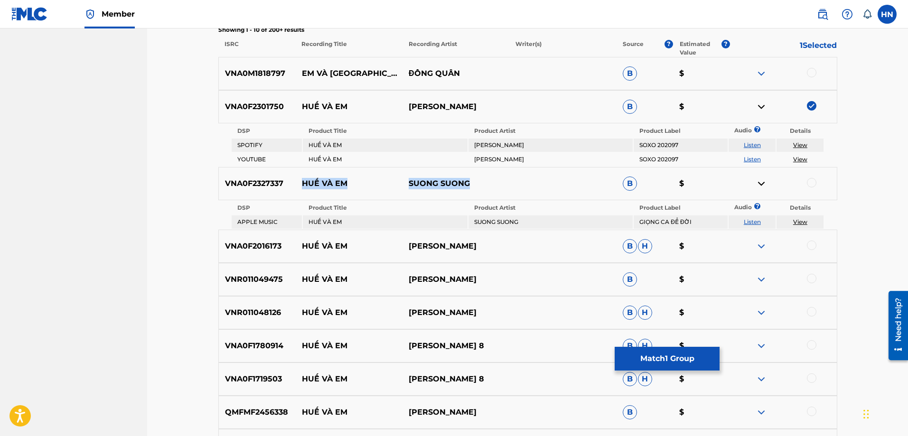
drag, startPoint x: 452, startPoint y: 178, endPoint x: 299, endPoint y: 177, distance: 152.8
click at [299, 177] on div "VNA0F2327337 HUẾ VÀ EM SUONG SUONG B $" at bounding box center [527, 183] width 619 height 33
click at [264, 171] on div "VNA0F2327337 HUẾ VÀ EM SUONG SUONG B $" at bounding box center [527, 183] width 619 height 33
click at [158, 159] on div "Matching Tool The Matching Tool allows Members to match sound recordings to wor…" at bounding box center [527, 114] width 761 height 837
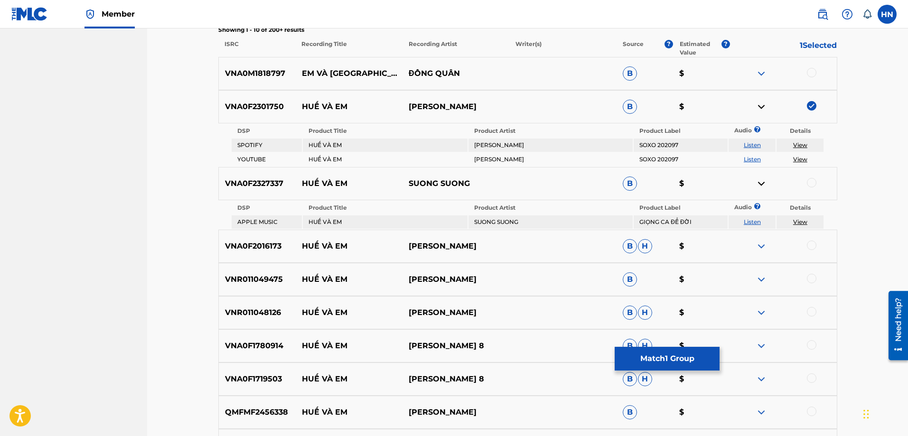
click at [269, 181] on p "VNA0F2327337" at bounding box center [257, 183] width 77 height 11
click at [818, 184] on div at bounding box center [782, 183] width 107 height 11
click at [815, 182] on div at bounding box center [811, 182] width 9 height 9
drag, startPoint x: 296, startPoint y: 243, endPoint x: 495, endPoint y: 245, distance: 199.8
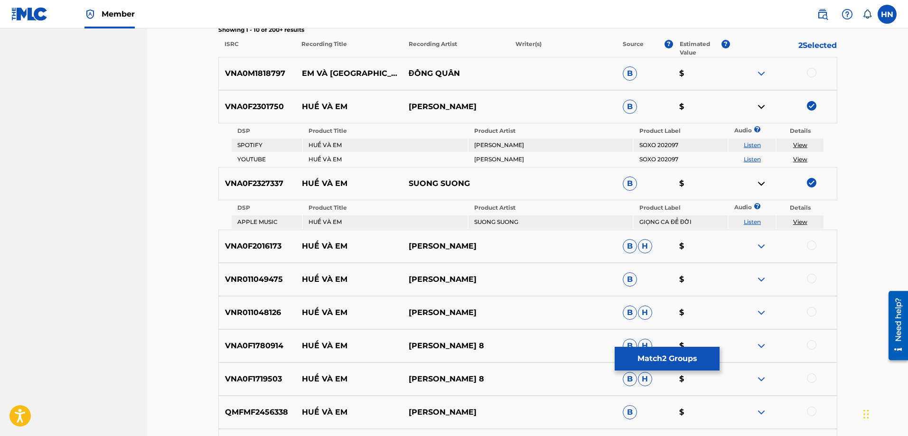
click at [495, 245] on div "VNA0F2016173 HUẾ VÀ EM HUỲNH THU THẢO B H $" at bounding box center [527, 246] width 619 height 33
click at [249, 240] on div "VNA0F2016173 HUẾ VÀ EM HUỲNH THU THẢO B H $" at bounding box center [527, 246] width 619 height 33
click at [809, 242] on div at bounding box center [811, 245] width 9 height 9
click at [814, 247] on img at bounding box center [811, 245] width 9 height 9
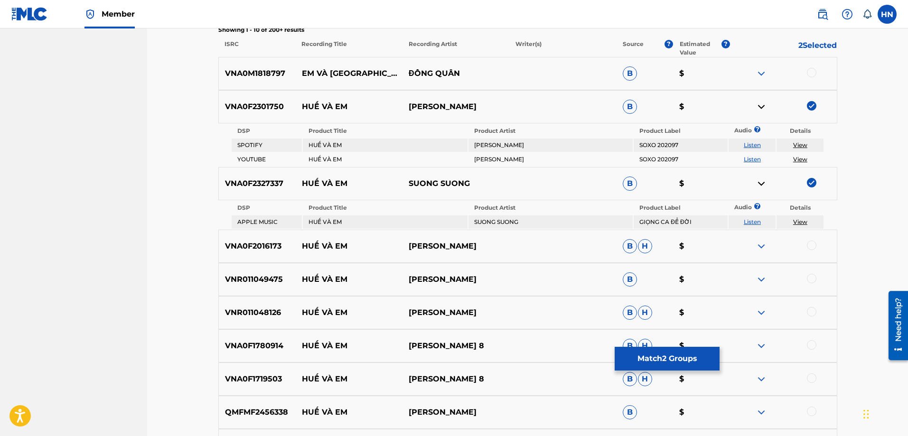
click at [809, 242] on div at bounding box center [811, 245] width 9 height 9
drag, startPoint x: 300, startPoint y: 281, endPoint x: 511, endPoint y: 289, distance: 211.8
click at [511, 289] on div "VNR011049475 HUẾ VÀ EM DƯƠNG KIM PHƯỢNG B $" at bounding box center [527, 279] width 619 height 33
click at [271, 270] on div "VNR011049475 HUẾ VÀ EM DƯƠNG KIM PHƯỢNG B $" at bounding box center [527, 279] width 619 height 33
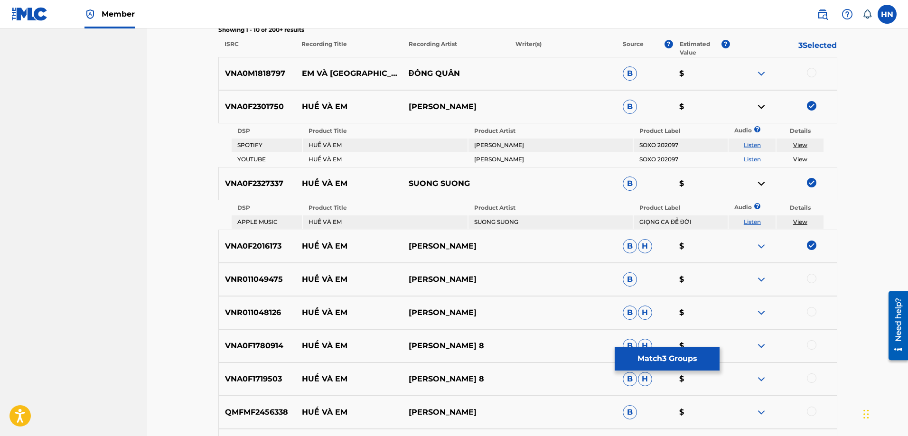
click at [807, 280] on div at bounding box center [811, 278] width 9 height 9
click at [273, 313] on p "VNR011048126" at bounding box center [257, 312] width 77 height 11
click at [813, 314] on div at bounding box center [811, 311] width 9 height 9
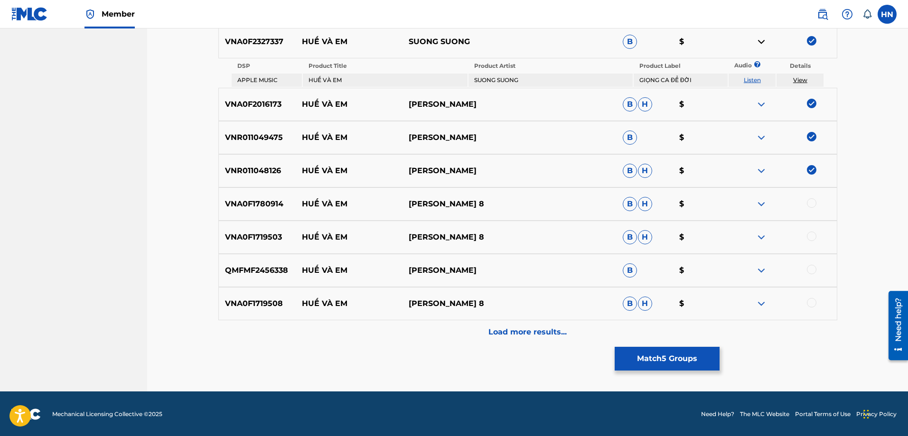
scroll to position [474, 0]
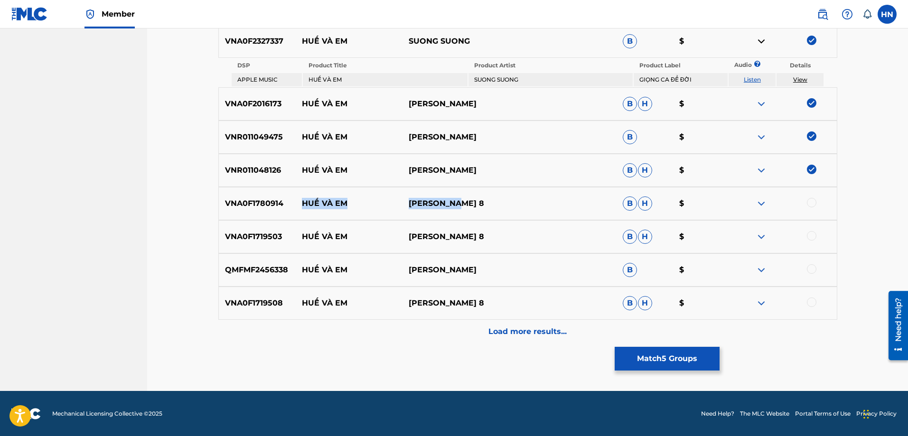
drag, startPoint x: 297, startPoint y: 206, endPoint x: 467, endPoint y: 208, distance: 170.3
click at [467, 207] on div "VNA0F1780914 HUẾ VÀ EM HỒ QUANG 8 B H $" at bounding box center [527, 203] width 619 height 33
click at [271, 209] on div "VNA0F1780914 HUẾ VÀ EM HỒ QUANG 8 B H $" at bounding box center [527, 203] width 619 height 33
click at [809, 199] on div at bounding box center [811, 202] width 9 height 9
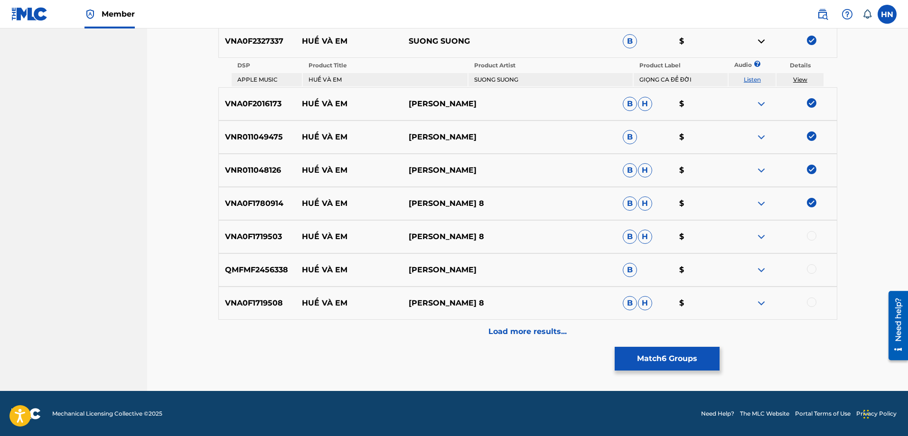
click at [266, 227] on div "VNA0F1719503 HUẾ VÀ EM HỒ QUANG 8 B H $" at bounding box center [527, 236] width 619 height 33
click at [813, 238] on div at bounding box center [811, 235] width 9 height 9
click at [278, 302] on p "VNA0F1719508" at bounding box center [257, 302] width 77 height 11
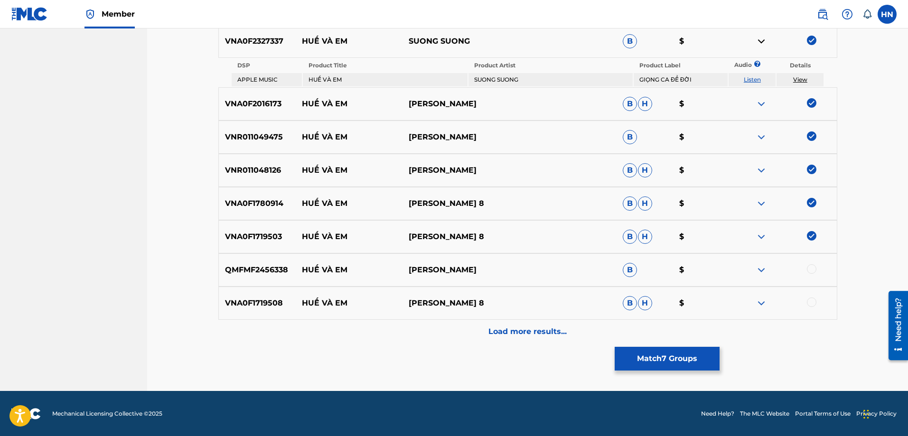
click at [810, 299] on div at bounding box center [811, 301] width 9 height 9
click at [242, 258] on div "QMFMF2456338 HUẾ VÀ EM HOÀNG THUẬN B $" at bounding box center [527, 269] width 619 height 33
drag, startPoint x: 469, startPoint y: 272, endPoint x: 290, endPoint y: 267, distance: 178.9
click at [290, 267] on div "QMFMF2456338 HUẾ VÀ EM HOÀNG THUẬN B $" at bounding box center [527, 269] width 619 height 33
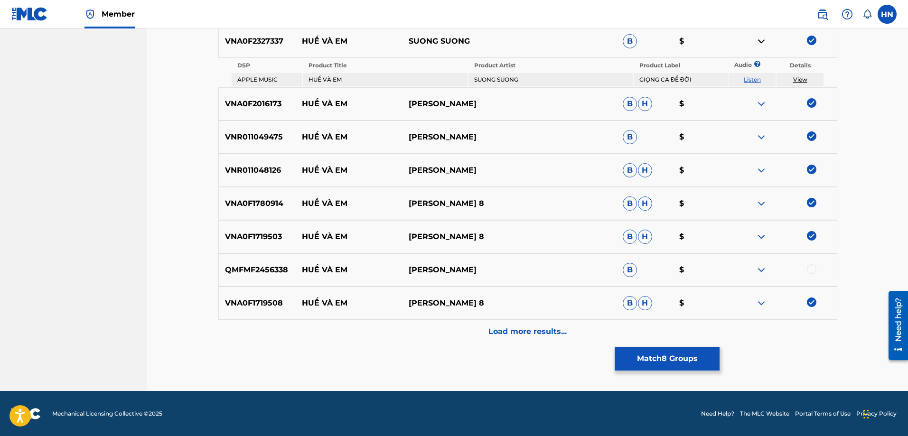
click at [274, 266] on p "QMFMF2456338" at bounding box center [257, 269] width 77 height 11
click at [808, 272] on div at bounding box center [811, 268] width 9 height 9
click at [534, 341] on div "Load more results..." at bounding box center [527, 332] width 619 height 24
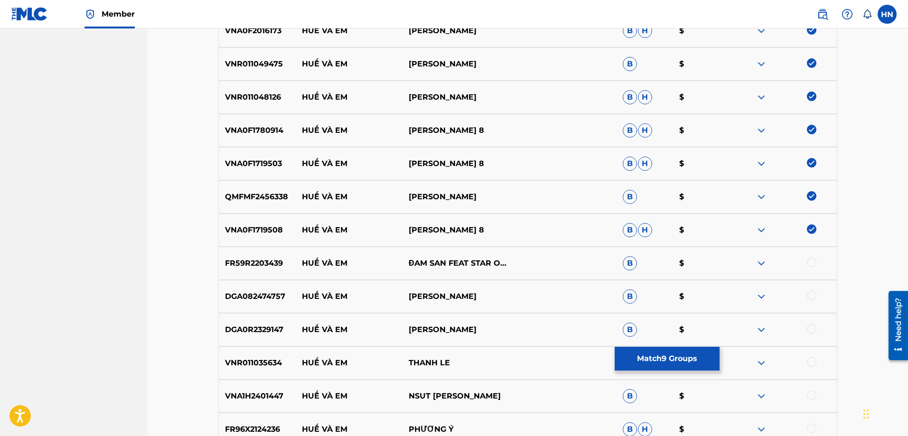
click at [102, 149] on nav "VCPMC Summary Catalog Works Registration Claiming Tool Individual Registration …" at bounding box center [73, 102] width 147 height 1096
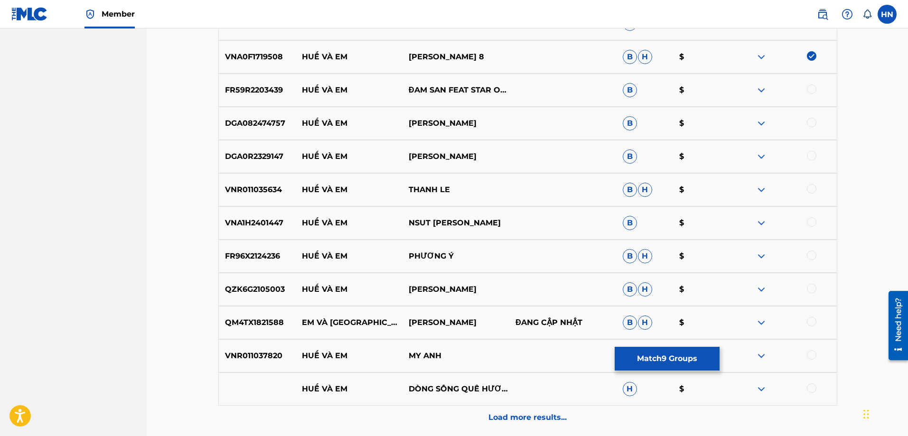
scroll to position [664, 0]
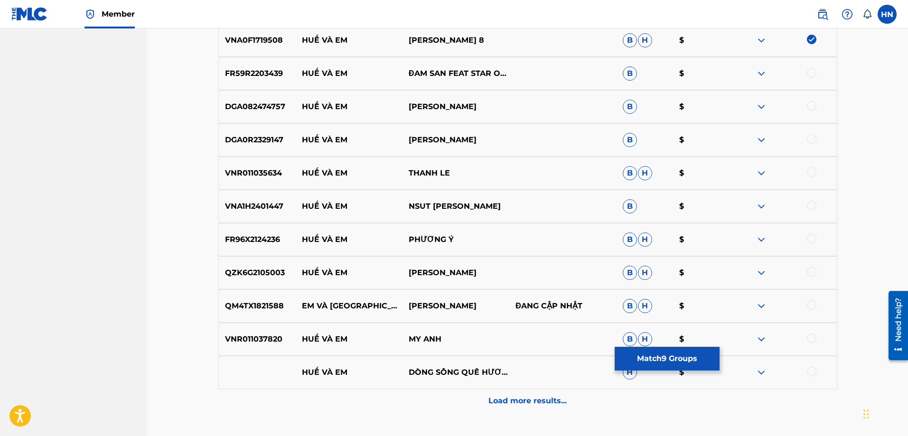
drag, startPoint x: 216, startPoint y: 242, endPoint x: 406, endPoint y: 240, distance: 189.8
drag, startPoint x: 464, startPoint y: 237, endPoint x: 362, endPoint y: 239, distance: 103.0
click at [362, 239] on div "FR96X2124236 HUẾ VÀ EM PHƯƠNG Ý B H $" at bounding box center [527, 239] width 619 height 33
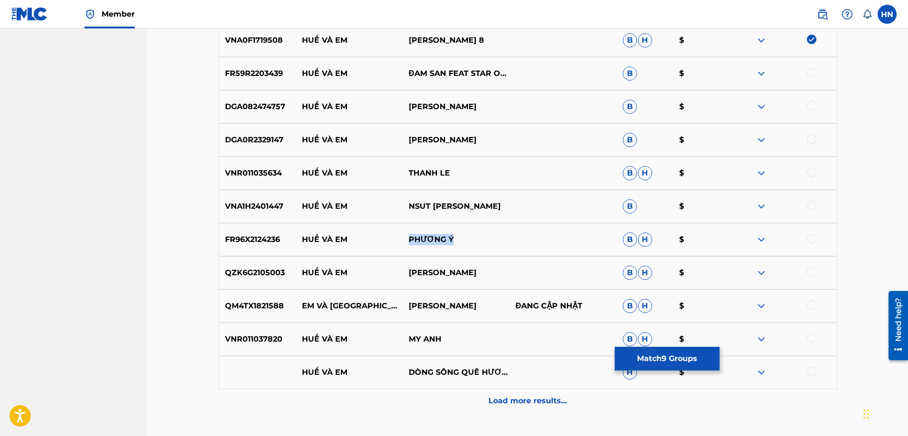
click at [761, 75] on img at bounding box center [760, 73] width 11 height 11
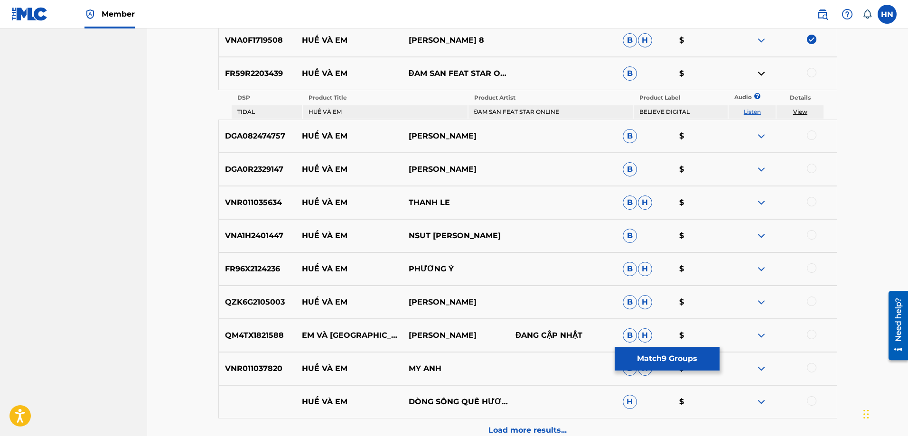
click at [743, 110] on td "Listen" at bounding box center [751, 111] width 47 height 13
click at [744, 112] on link "Listen" at bounding box center [751, 111] width 17 height 7
drag, startPoint x: 301, startPoint y: 72, endPoint x: 448, endPoint y: 67, distance: 147.2
click at [448, 67] on div "FR59R2203439 HUẾ VÀ EM ĐAM SAN FEAT STAR ONLINE B $" at bounding box center [527, 73] width 619 height 33
click at [263, 88] on div "FR59R2203439 HUẾ VÀ EM ĐAM SAN FEAT STAR ONLINE B $" at bounding box center [527, 73] width 619 height 33
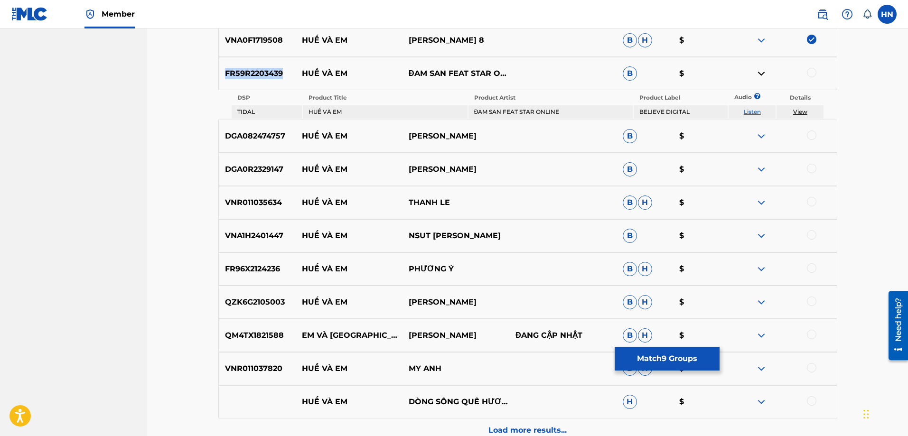
click at [263, 88] on div "FR59R2203439 HUẾ VÀ EM ĐAM SAN FEAT STAR ONLINE B $" at bounding box center [527, 73] width 619 height 33
click at [813, 73] on div at bounding box center [811, 72] width 9 height 9
drag, startPoint x: 470, startPoint y: 134, endPoint x: 294, endPoint y: 138, distance: 176.1
click at [294, 138] on div "DGA082474757 HUẾ VÀ EM LINH NGUYỄN B $" at bounding box center [527, 136] width 619 height 33
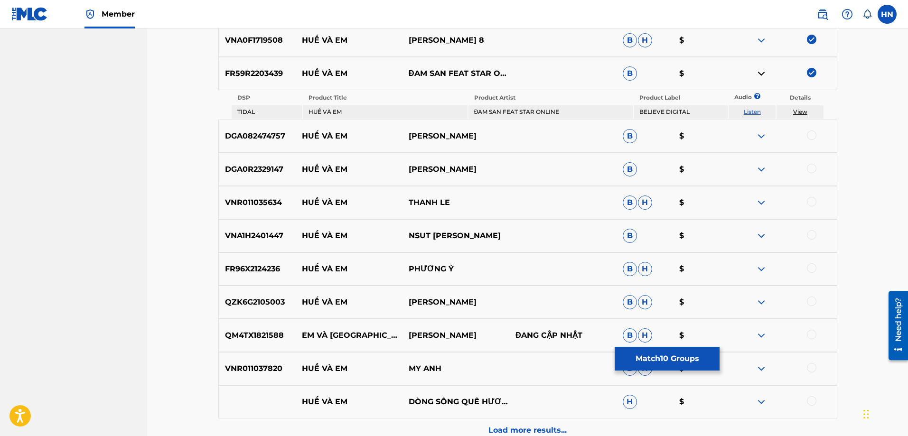
click at [242, 130] on div "DGA082474757 HUẾ VÀ EM LINH NGUYỄN B $" at bounding box center [527, 136] width 619 height 33
click at [808, 136] on div at bounding box center [811, 134] width 9 height 9
drag, startPoint x: 495, startPoint y: 174, endPoint x: 297, endPoint y: 166, distance: 198.0
click at [297, 166] on div "DGA0R2329147 HUẾ VÀ EM HỒNG DUYÊN B $" at bounding box center [527, 169] width 619 height 33
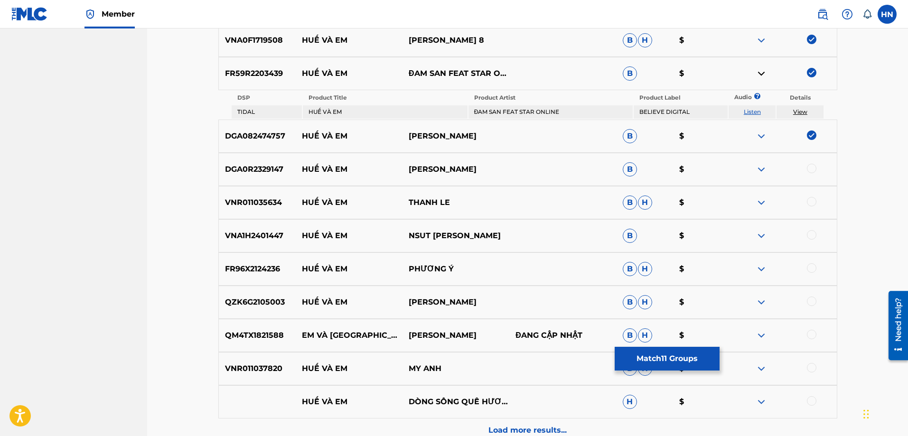
click at [277, 165] on p "DGA0R2329147" at bounding box center [257, 169] width 77 height 11
click at [811, 165] on div at bounding box center [811, 168] width 9 height 9
click at [242, 279] on div "FR96X2124236 HUẾ VÀ EM PHƯƠNG Ý B H $" at bounding box center [527, 268] width 619 height 33
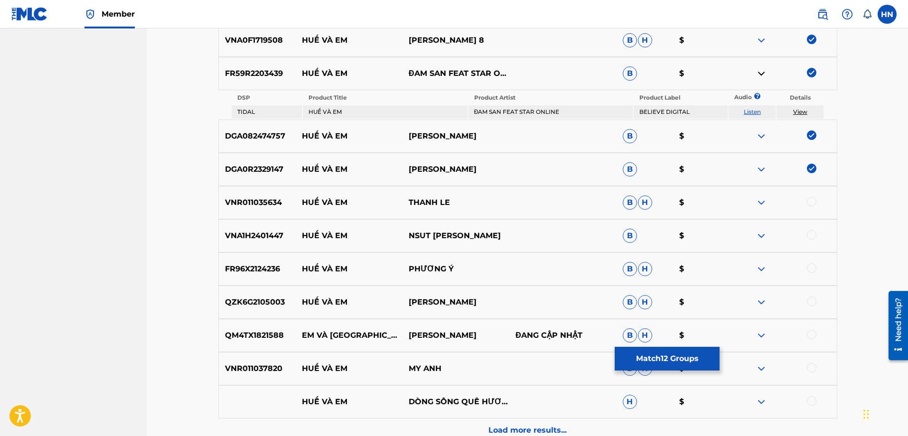
click at [821, 268] on div at bounding box center [782, 268] width 107 height 11
drag, startPoint x: 301, startPoint y: 206, endPoint x: 459, endPoint y: 207, distance: 157.5
click at [459, 207] on div "VNR011035634 HUẾ VÀ EM THANH LE B H $" at bounding box center [527, 202] width 619 height 33
click at [243, 189] on div "VNR011035634 HUẾ VÀ EM THANH LE B H $" at bounding box center [527, 202] width 619 height 33
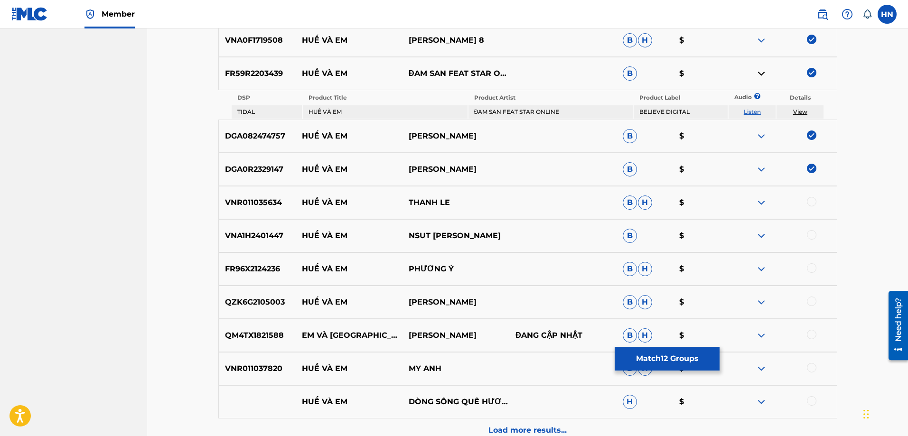
click at [811, 202] on div at bounding box center [811, 201] width 9 height 9
click at [266, 255] on div "FR96X2124236 HUẾ VÀ EM PHƯƠNG Ý B H $" at bounding box center [527, 268] width 619 height 33
click at [241, 236] on p "VNA1H2401447" at bounding box center [257, 235] width 77 height 11
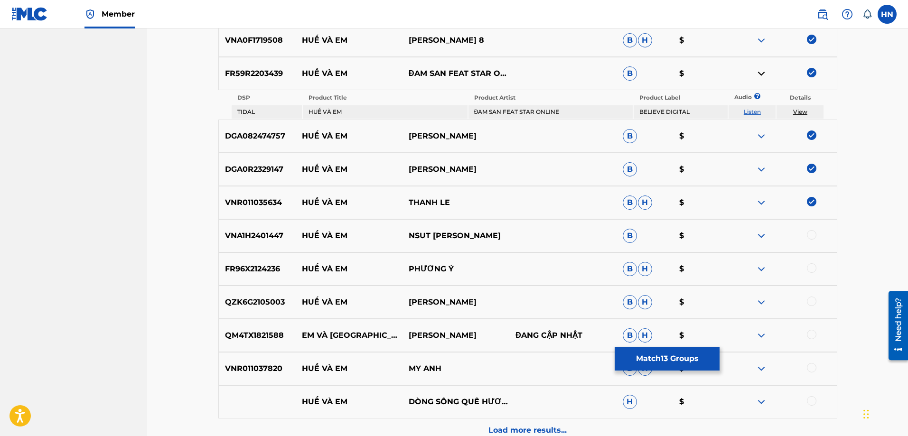
click at [245, 275] on div "FR96X2124236 HUẾ VÀ EM PHƯƠNG Ý B H $" at bounding box center [527, 268] width 619 height 33
click at [813, 267] on div at bounding box center [811, 267] width 9 height 9
click at [259, 234] on p "VNA1H2401447" at bounding box center [257, 235] width 77 height 11
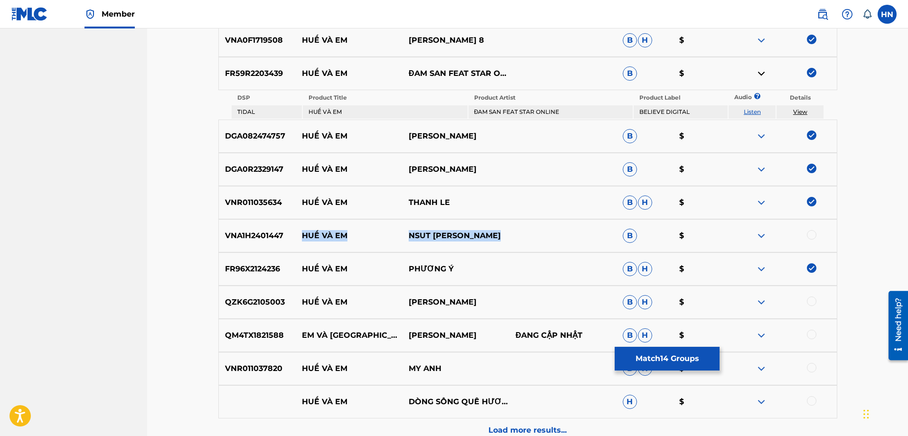
drag, startPoint x: 303, startPoint y: 233, endPoint x: 530, endPoint y: 228, distance: 227.3
click at [530, 228] on div "VNA1H2401447 HUẾ VÀ EM NSUT BÙI THU HUYỀN B $" at bounding box center [527, 235] width 619 height 33
click at [266, 229] on div "VNA1H2401447 HUẾ VÀ EM NSUT BÙI THU HUYỀN B $" at bounding box center [527, 235] width 619 height 33
click at [809, 235] on div at bounding box center [811, 234] width 9 height 9
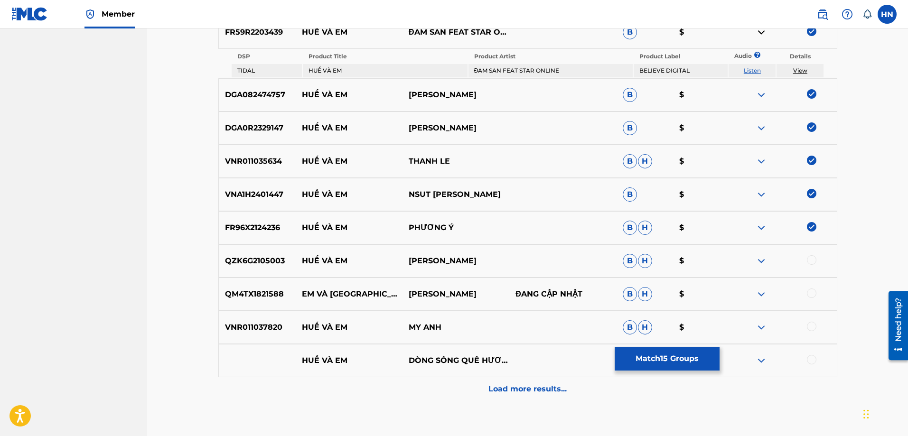
scroll to position [759, 0]
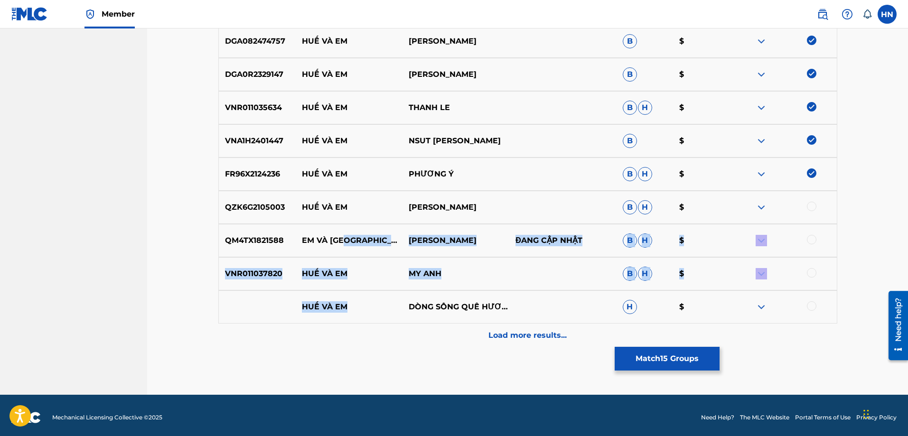
drag, startPoint x: 372, startPoint y: 295, endPoint x: 365, endPoint y: 289, distance: 9.8
click at [306, 307] on p "HUẾ VÀ EM" at bounding box center [348, 306] width 107 height 11
click at [470, 275] on p "MY ANH" at bounding box center [455, 273] width 107 height 11
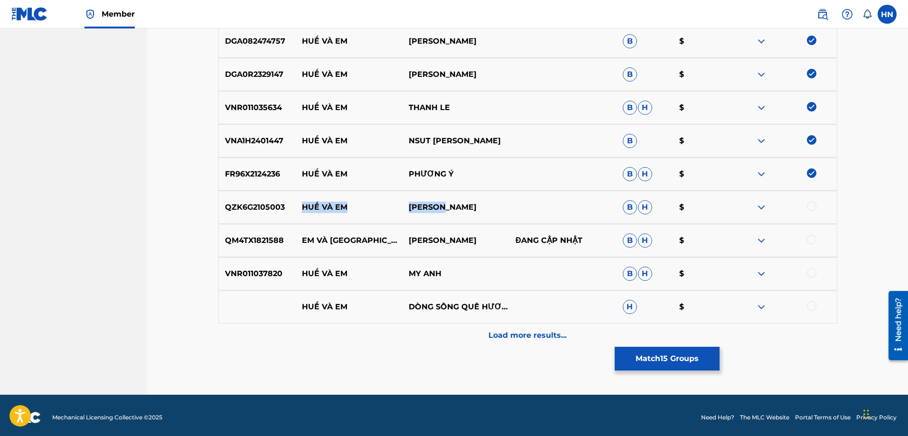
drag, startPoint x: 465, startPoint y: 208, endPoint x: 294, endPoint y: 208, distance: 171.3
click at [294, 208] on div "QZK6G2105003 HUẾ VÀ EM THÚY HÀ B H $" at bounding box center [527, 207] width 619 height 33
click at [240, 198] on div "QZK6G2105003 HUẾ VÀ EM THÚY HÀ B H $" at bounding box center [527, 207] width 619 height 33
click at [241, 198] on div "QZK6G2105003 HUẾ VÀ EM THÚY HÀ B H $" at bounding box center [527, 207] width 619 height 33
click at [807, 207] on div at bounding box center [811, 206] width 9 height 9
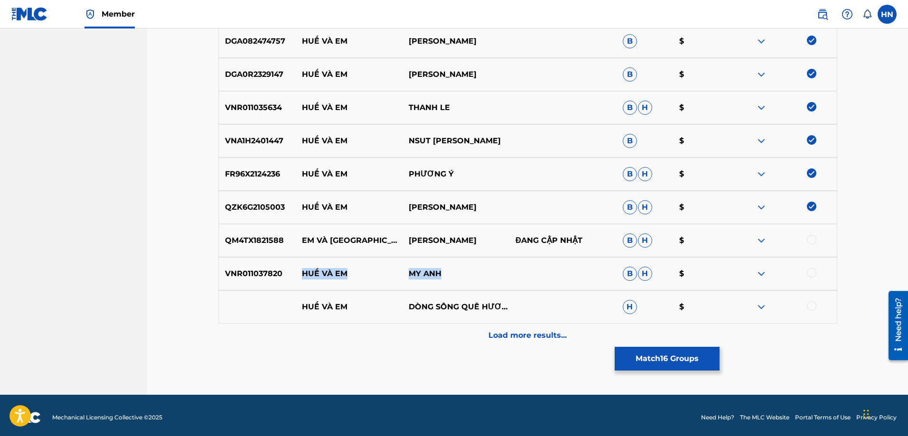
drag, startPoint x: 291, startPoint y: 277, endPoint x: 505, endPoint y: 267, distance: 214.7
click at [504, 268] on div "VNR011037820 HUẾ VÀ EM MY ANH B H $" at bounding box center [527, 273] width 619 height 33
click at [260, 261] on div "VNR011037820 HUẾ VÀ EM MY ANH B H $" at bounding box center [527, 273] width 619 height 33
click at [817, 276] on div at bounding box center [782, 273] width 107 height 11
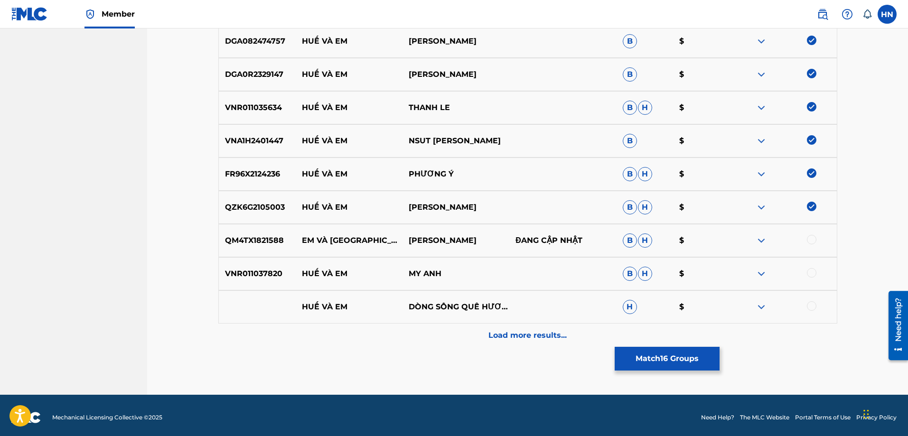
click at [810, 272] on div at bounding box center [811, 272] width 9 height 9
click at [227, 285] on div "VNR011037820 HUẾ VÀ EM MY ANH B H $" at bounding box center [527, 273] width 619 height 33
click at [760, 306] on img at bounding box center [760, 306] width 11 height 11
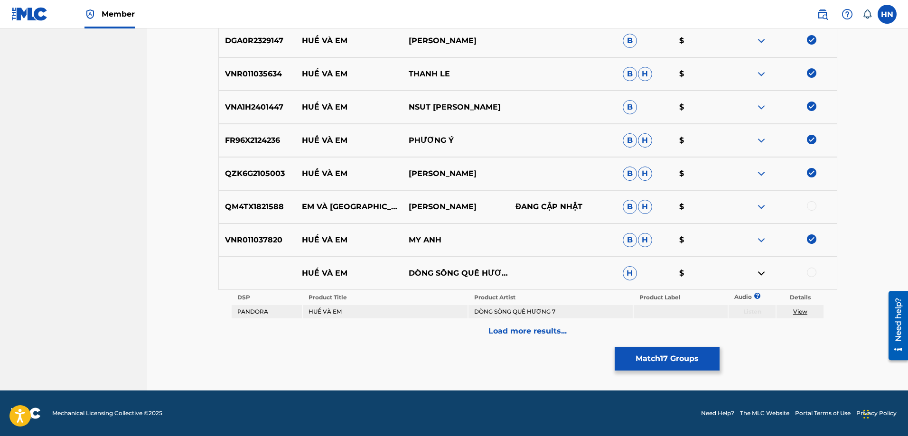
click at [545, 329] on p "Load more results..." at bounding box center [527, 330] width 78 height 11
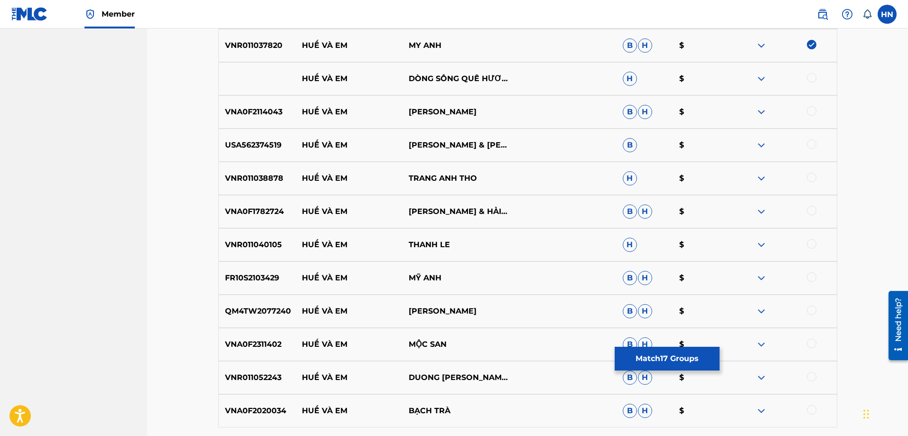
scroll to position [935, 0]
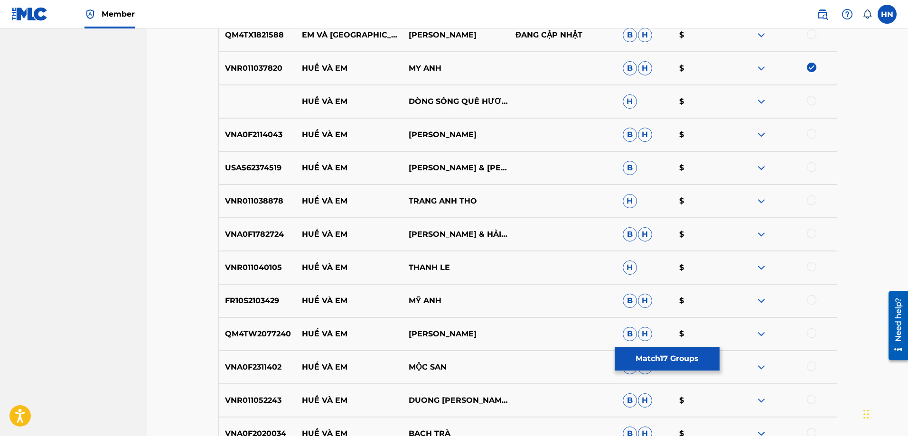
click at [272, 132] on p "VNA0F2114043" at bounding box center [257, 134] width 77 height 11
click at [810, 136] on div at bounding box center [811, 133] width 9 height 9
click at [228, 173] on p "USA562374519" at bounding box center [257, 167] width 77 height 11
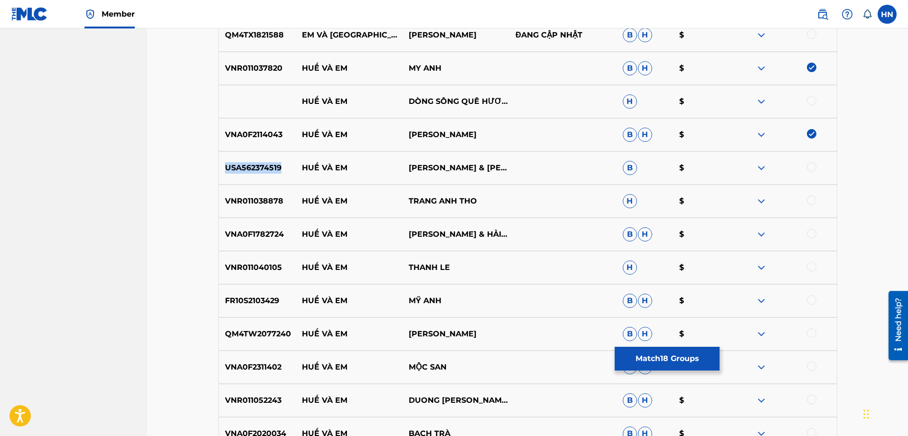
click at [228, 173] on p "USA562374519" at bounding box center [257, 167] width 77 height 11
click at [811, 166] on div at bounding box center [811, 166] width 9 height 9
drag, startPoint x: 492, startPoint y: 195, endPoint x: 287, endPoint y: 197, distance: 205.5
click at [287, 197] on div "VNR011038878 HUẾ VÀ EM TRANG ANH THO H $" at bounding box center [527, 201] width 619 height 33
click at [266, 212] on div "VNR011038878 HUẾ VÀ EM TRANG ANH THO H $" at bounding box center [527, 201] width 619 height 33
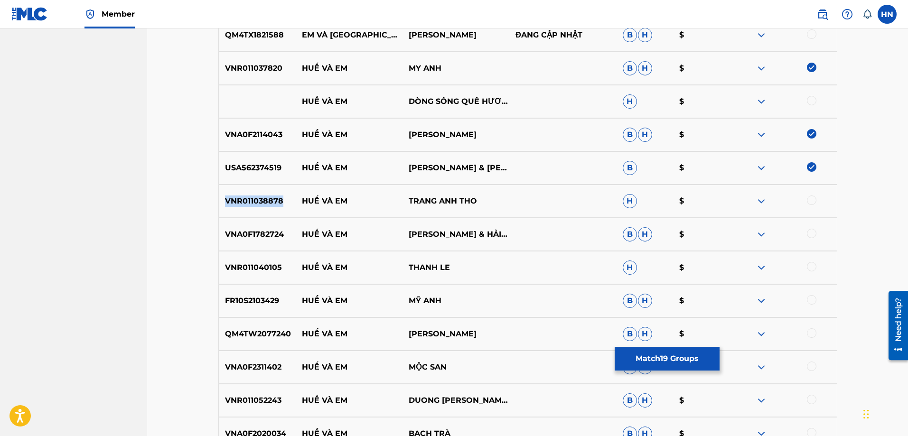
click at [266, 212] on div "VNR011038878 HUẾ VÀ EM TRANG ANH THO H $" at bounding box center [527, 201] width 619 height 33
click at [809, 203] on div at bounding box center [811, 199] width 9 height 9
click at [266, 307] on div "FR10S2103429 HUẾ VÀ EM MỸ ANH B H $" at bounding box center [527, 300] width 619 height 33
click at [812, 300] on div at bounding box center [811, 299] width 9 height 9
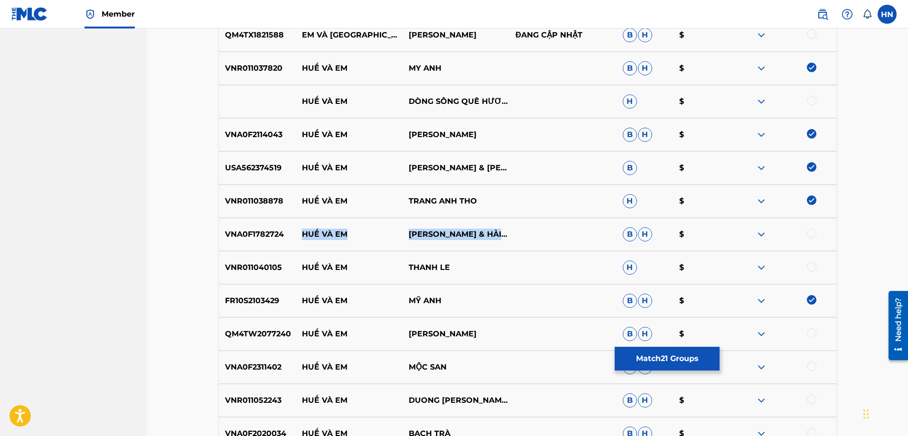
drag, startPoint x: 297, startPoint y: 235, endPoint x: 434, endPoint y: 236, distance: 137.1
click at [434, 236] on div "VNA0F1782724 HUẾ VÀ EM LÊ MINH TRUNG & HẢI YẾN B H $" at bounding box center [527, 234] width 619 height 33
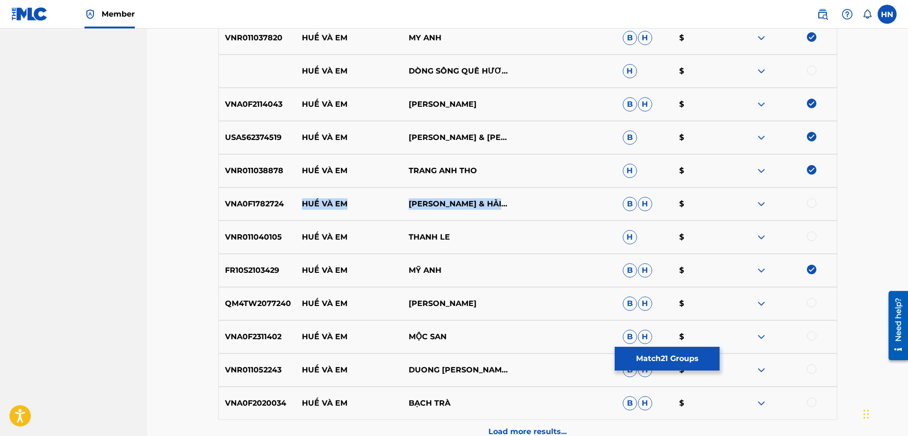
scroll to position [983, 0]
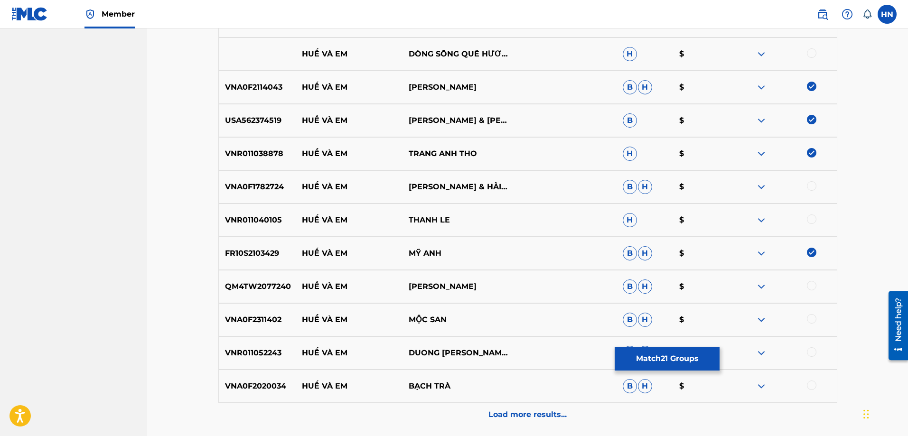
click at [767, 221] on div at bounding box center [782, 219] width 107 height 11
click at [762, 217] on img at bounding box center [760, 219] width 11 height 11
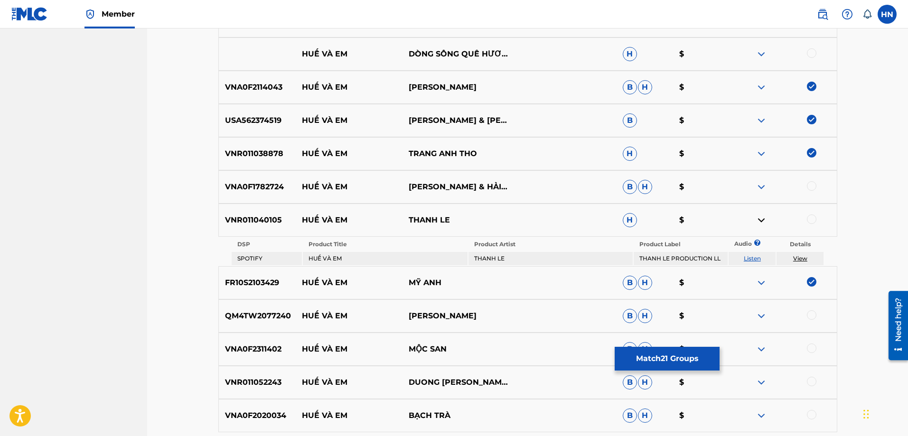
click at [745, 259] on link "Listen" at bounding box center [751, 258] width 17 height 7
drag, startPoint x: 460, startPoint y: 226, endPoint x: 297, endPoint y: 223, distance: 163.2
click at [297, 223] on div "VNR011040105 HUẾ VÀ EM THANH LE H $" at bounding box center [527, 220] width 619 height 33
click at [267, 223] on p "VNR011040105" at bounding box center [257, 219] width 77 height 11
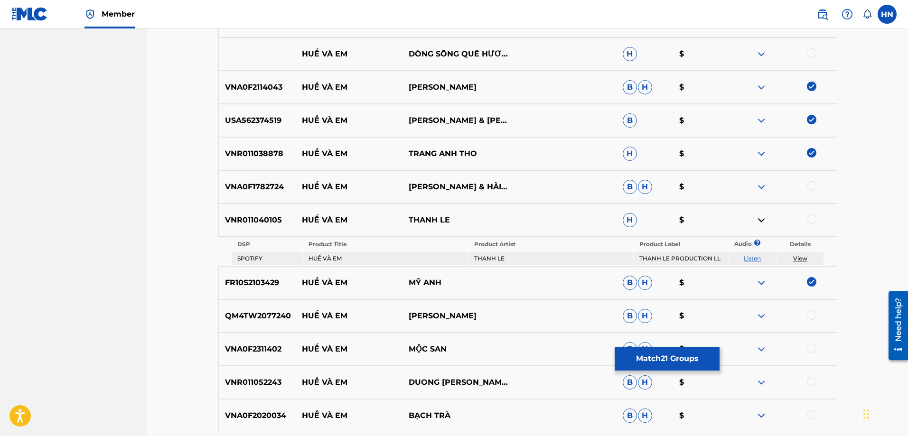
click at [807, 223] on div at bounding box center [782, 219] width 107 height 11
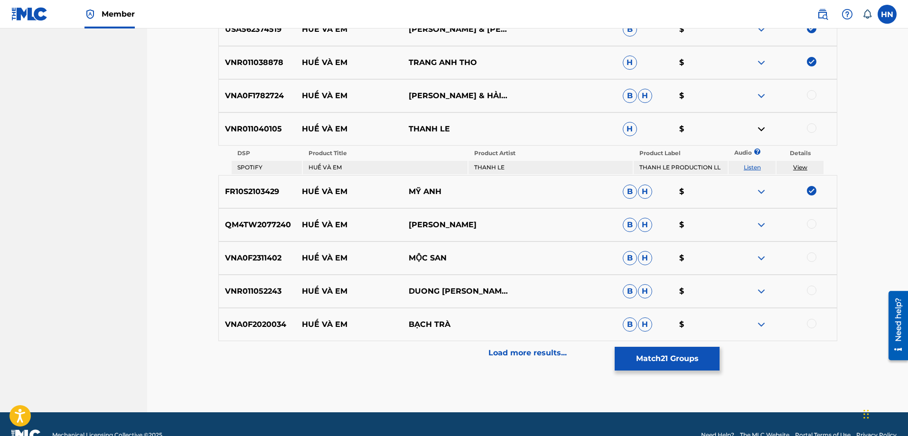
scroll to position [1077, 0]
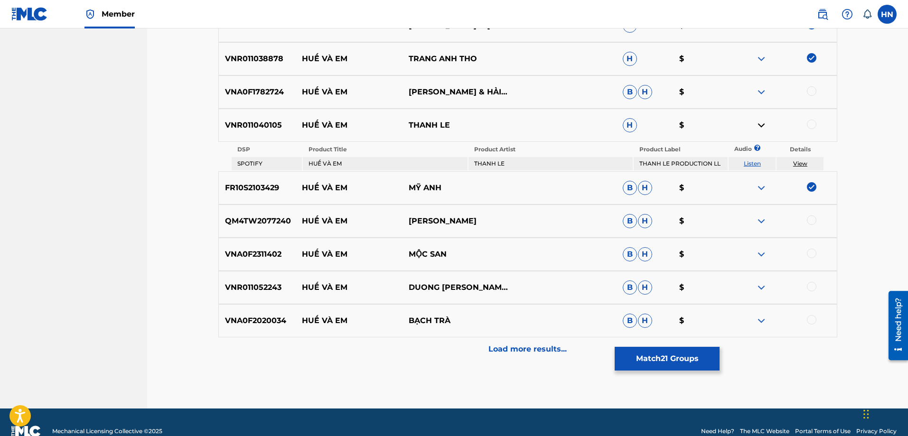
click at [264, 223] on p "QM4TW2077240" at bounding box center [257, 220] width 77 height 11
click at [811, 223] on div at bounding box center [811, 219] width 9 height 9
click at [473, 244] on div "VNA0F2311402 HUẾ VÀ EM MỘC SAN B H $" at bounding box center [527, 254] width 619 height 33
click at [267, 248] on div "VNA0F2311402 HUẾ VÀ EM MỘC SAN B H $" at bounding box center [527, 254] width 619 height 33
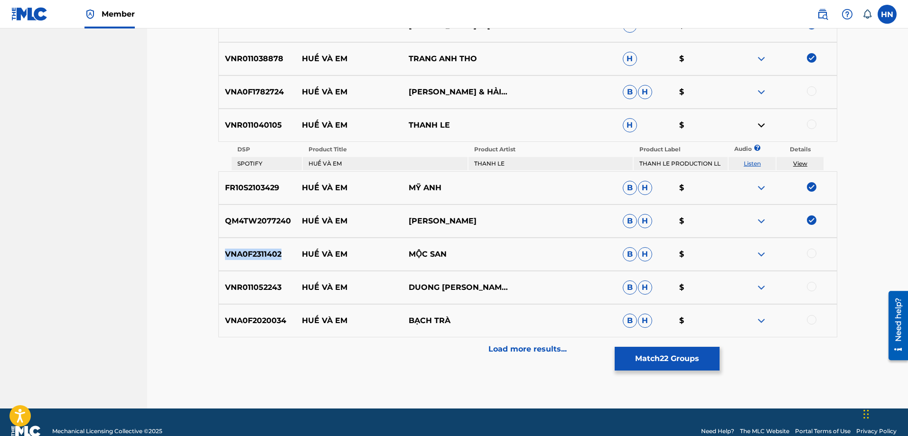
click at [267, 248] on div "VNA0F2311402 HUẾ VÀ EM MỘC SAN B H $" at bounding box center [527, 254] width 619 height 33
drag, startPoint x: 297, startPoint y: 252, endPoint x: 452, endPoint y: 255, distance: 154.7
click at [452, 255] on div "VNA0F2311402 HUẾ VÀ EM MỘC SAN B H $" at bounding box center [527, 254] width 619 height 33
click at [279, 249] on p "VNA0F2311402" at bounding box center [257, 254] width 77 height 11
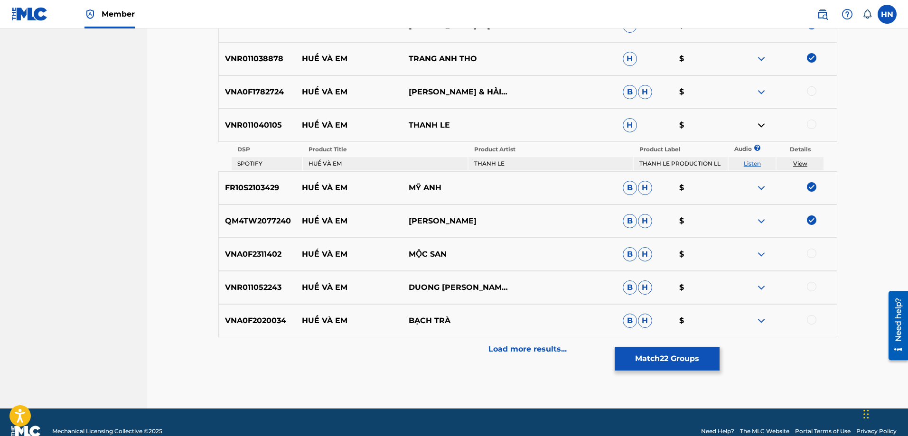
click at [814, 256] on div at bounding box center [811, 253] width 9 height 9
click at [236, 296] on div "VNR011052243 HUẾ VÀ EM DUONG KIM PHUONG B H $" at bounding box center [527, 287] width 619 height 33
click at [813, 291] on div at bounding box center [811, 286] width 9 height 9
drag, startPoint x: 328, startPoint y: 302, endPoint x: 305, endPoint y: 318, distance: 28.6
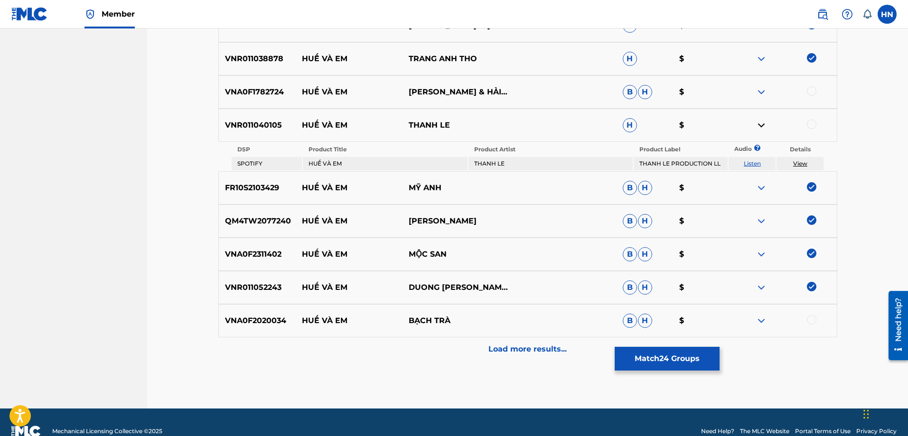
drag, startPoint x: 305, startPoint y: 318, endPoint x: 267, endPoint y: 318, distance: 38.0
click at [267, 318] on p "VNA0F2020034" at bounding box center [257, 320] width 77 height 11
click at [808, 321] on div at bounding box center [811, 319] width 9 height 9
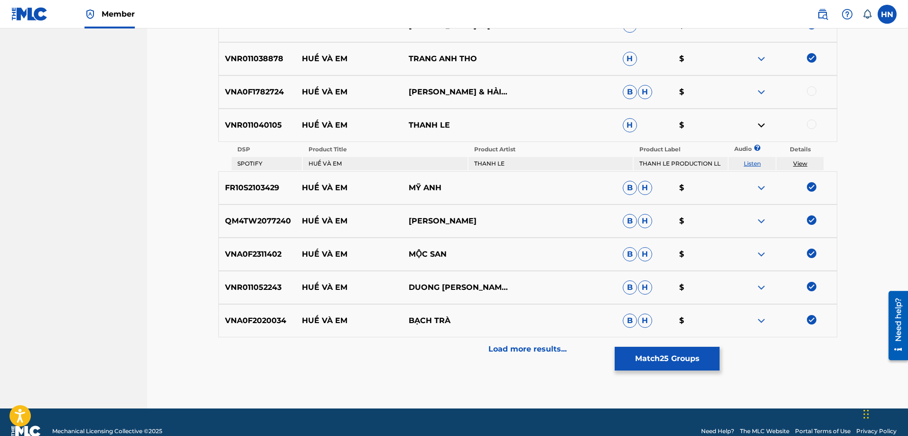
click at [223, 139] on div "VNR011040105 HUẾ VÀ EM THANH LE H $" at bounding box center [527, 125] width 619 height 33
click at [809, 126] on div at bounding box center [811, 124] width 9 height 9
drag, startPoint x: 304, startPoint y: 90, endPoint x: 423, endPoint y: 94, distance: 119.2
click at [423, 94] on div "VNA0F1782724 HUẾ VÀ EM LÊ MINH TRUNG & HẢI YẾN B H $" at bounding box center [527, 91] width 619 height 33
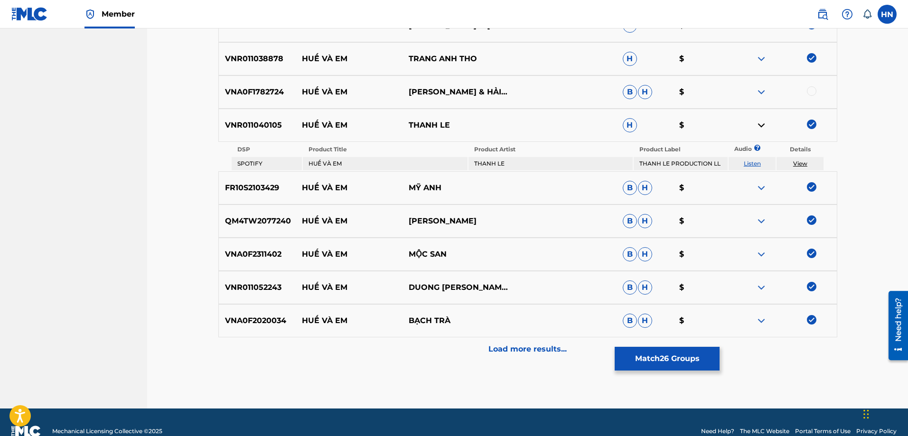
click at [244, 97] on p "VNA0F1782724" at bounding box center [257, 91] width 77 height 11
click at [810, 90] on div at bounding box center [811, 90] width 9 height 9
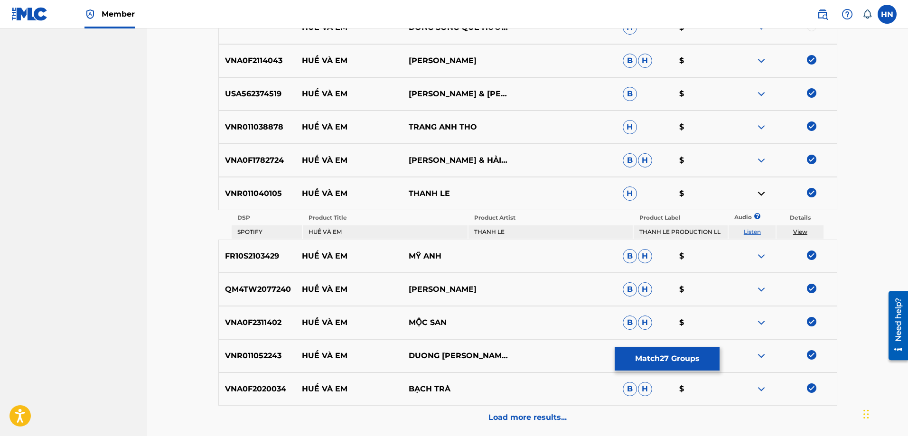
scroll to position [1096, 0]
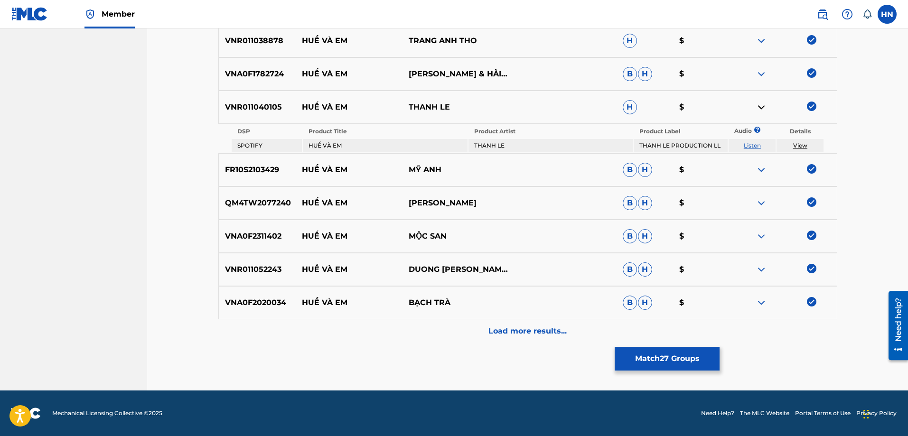
click at [455, 324] on div "Load more results..." at bounding box center [527, 331] width 619 height 24
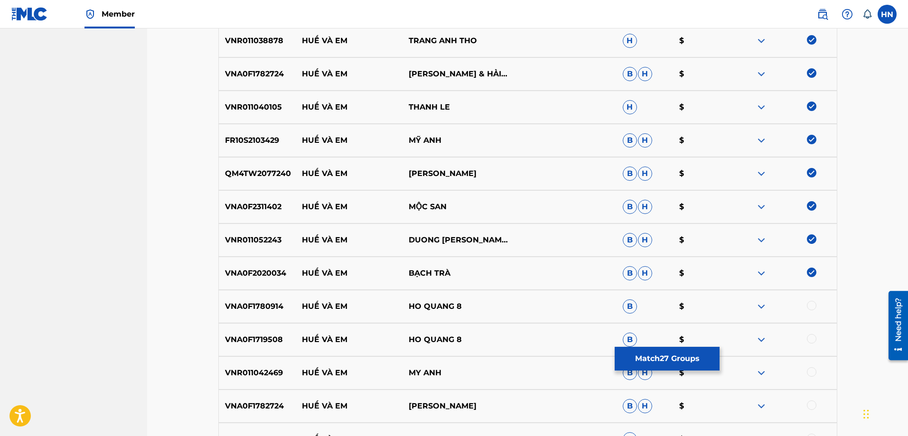
click at [268, 303] on p "VNA0F1780914" at bounding box center [257, 306] width 77 height 11
click at [813, 309] on div at bounding box center [811, 305] width 9 height 9
click at [261, 348] on div "VNA0F1719508 HUẾ VÀ EM HO QUANG 8 B $" at bounding box center [527, 339] width 619 height 33
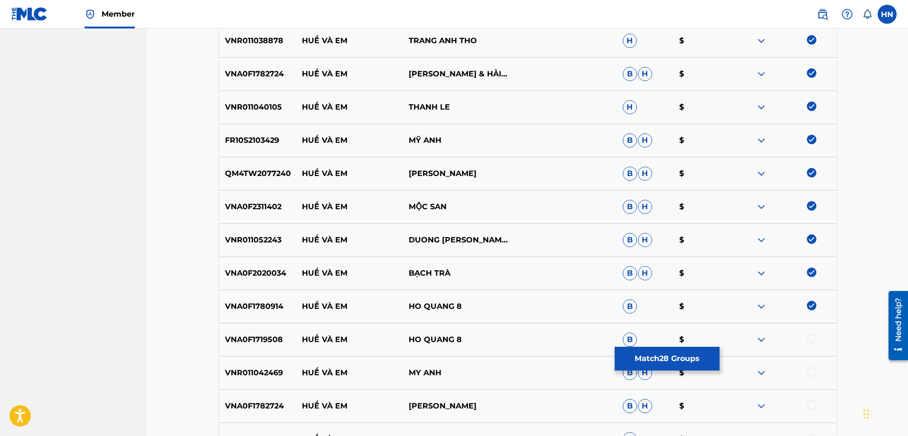
click at [810, 340] on div at bounding box center [811, 338] width 9 height 9
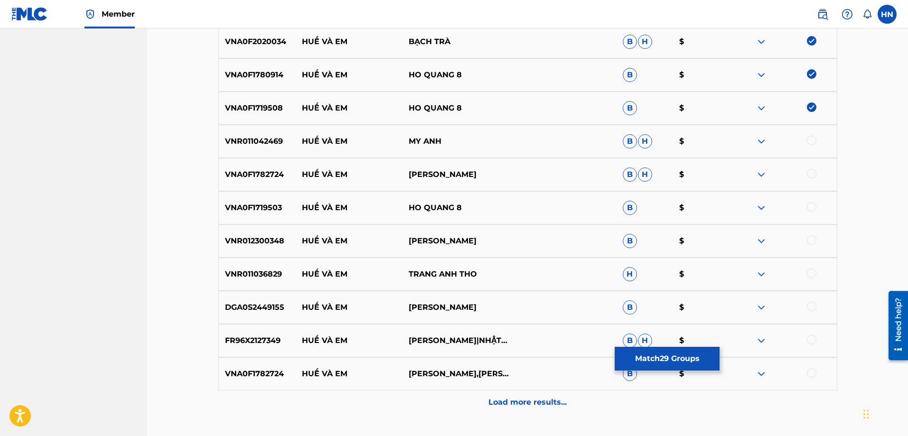
scroll to position [1333, 0]
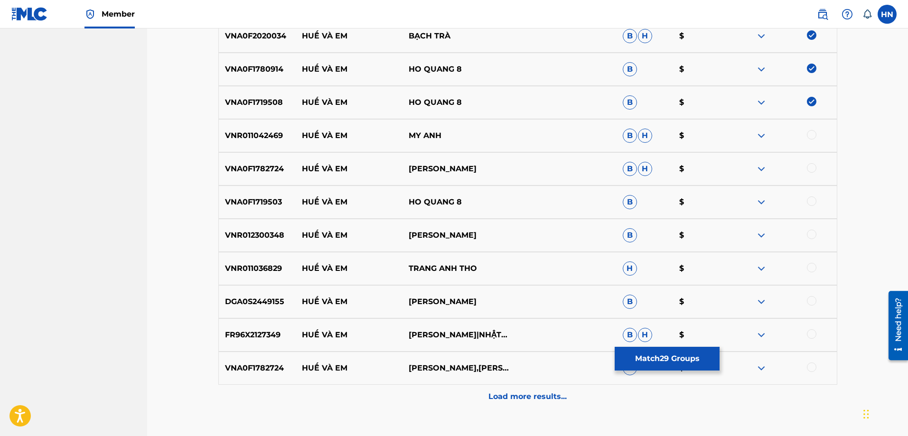
click at [270, 205] on p "VNA0F1719503" at bounding box center [257, 201] width 77 height 11
click at [811, 204] on div at bounding box center [811, 200] width 9 height 9
click at [269, 133] on p "VNR011042469" at bounding box center [257, 135] width 77 height 11
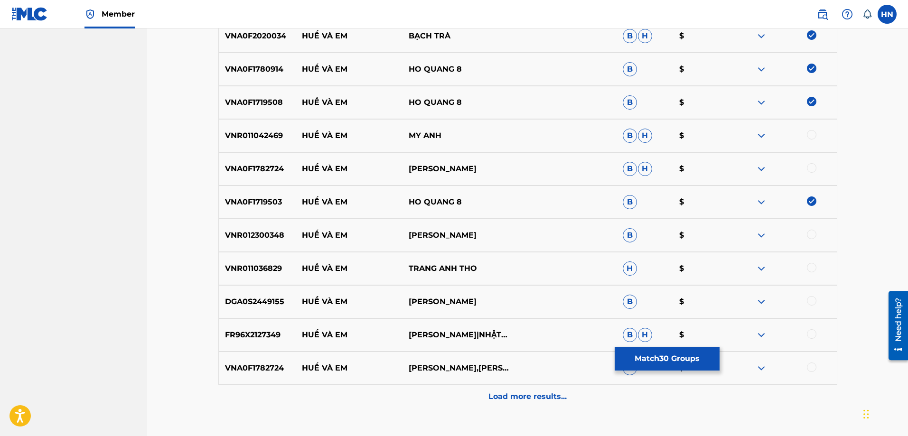
click at [815, 134] on div at bounding box center [811, 134] width 9 height 9
click at [267, 163] on div "VNA0F1782724 HUẾ VÀ EM LÊ MINH TRUNG B H $" at bounding box center [527, 168] width 619 height 33
click at [815, 167] on div at bounding box center [811, 167] width 9 height 9
click at [276, 277] on div "VNR011036829 HUẾ VÀ EM TRANG ANH THO H $" at bounding box center [527, 268] width 619 height 33
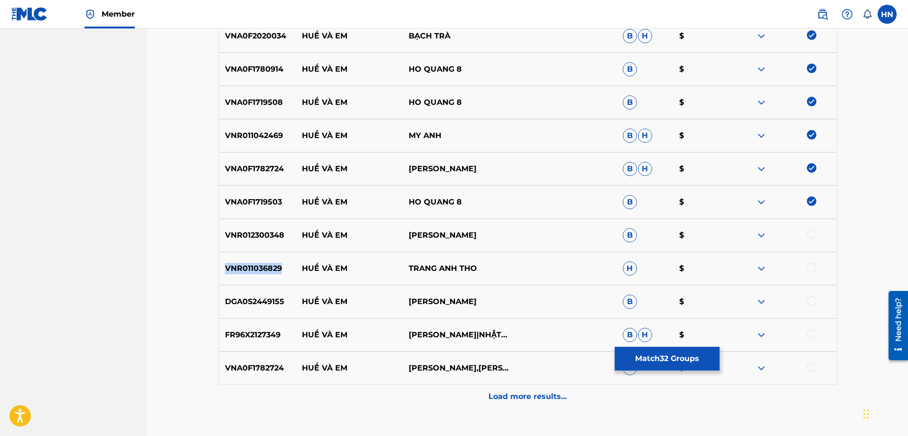
click at [276, 277] on div "VNR011036829 HUẾ VÀ EM TRANG ANH THO H $" at bounding box center [527, 268] width 619 height 33
click at [807, 269] on div at bounding box center [811, 267] width 9 height 9
click at [264, 247] on div "VNR012300348 HUẾ VÀ EM DƯƠNG NGHI ĐÌNH B $" at bounding box center [527, 235] width 619 height 33
click at [810, 229] on div "VNR012300348 HUẾ VÀ EM DƯƠNG NGHI ĐÌNH B $" at bounding box center [527, 235] width 619 height 33
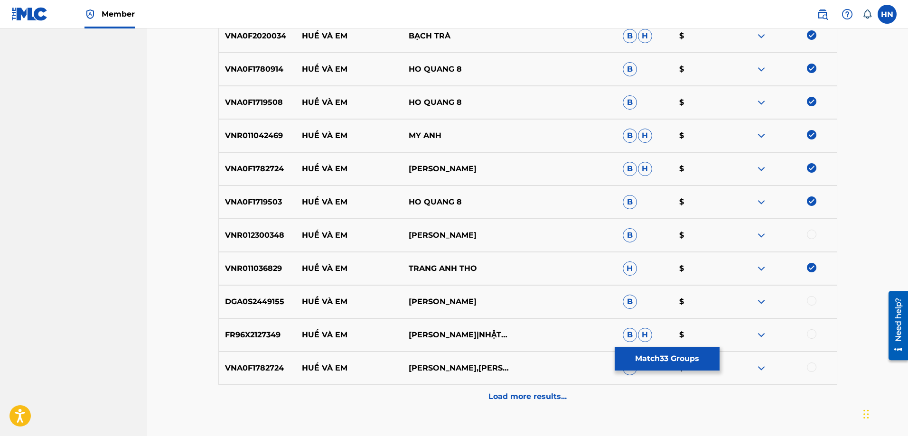
click at [810, 233] on div at bounding box center [811, 234] width 9 height 9
click at [225, 286] on div "DGA0S2449155 HUẾ VÀ EM DƯƠNG NGHI ĐÌNH B $" at bounding box center [527, 301] width 619 height 33
click at [813, 304] on div at bounding box center [811, 300] width 9 height 9
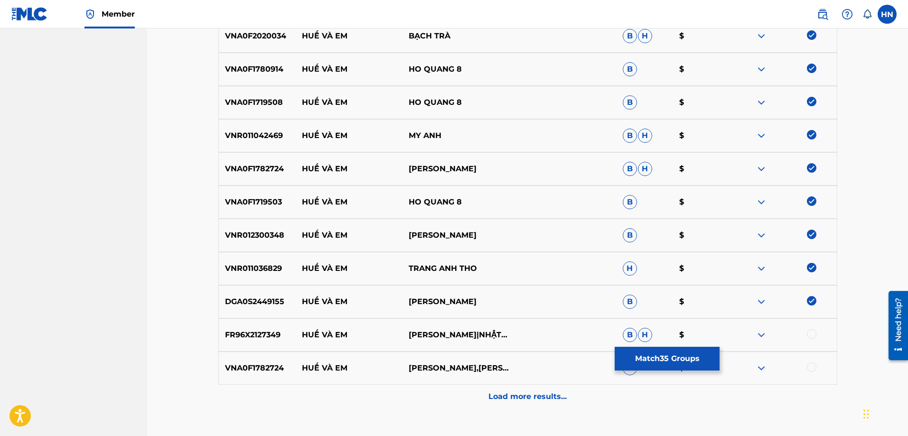
click at [251, 323] on div "FR96X2127349 HUẾ VÀ EM LÊ MINH TRUNG|NHẬT NGÂN|NHẬT NGÂN B H $" at bounding box center [527, 334] width 619 height 33
click at [811, 334] on div at bounding box center [811, 333] width 9 height 9
click at [250, 362] on div "VNA0F1782724 HUẾ VÀ EM HAI YEN,LÊ MINH TRUNG B $" at bounding box center [527, 368] width 619 height 33
click at [251, 363] on div "VNA0F1782724 HUẾ VÀ EM HAI YEN,LÊ MINH TRUNG B $" at bounding box center [527, 368] width 619 height 33
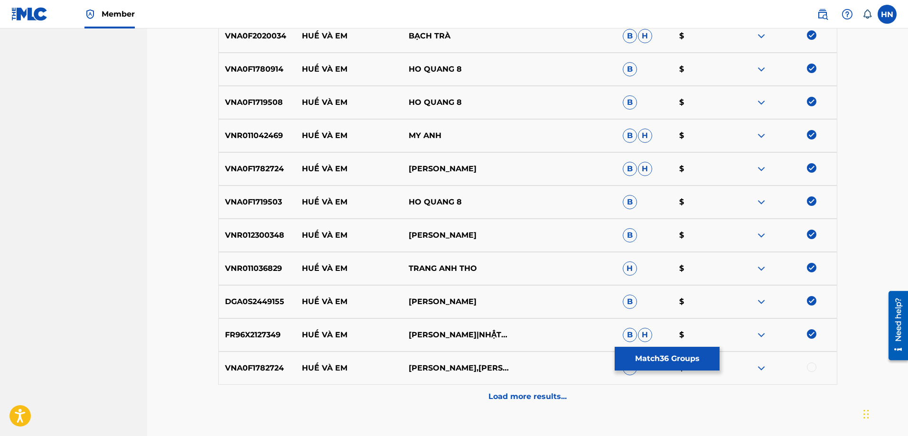
click at [808, 368] on div at bounding box center [811, 366] width 9 height 9
click at [520, 397] on p "Load more results..." at bounding box center [527, 396] width 78 height 11
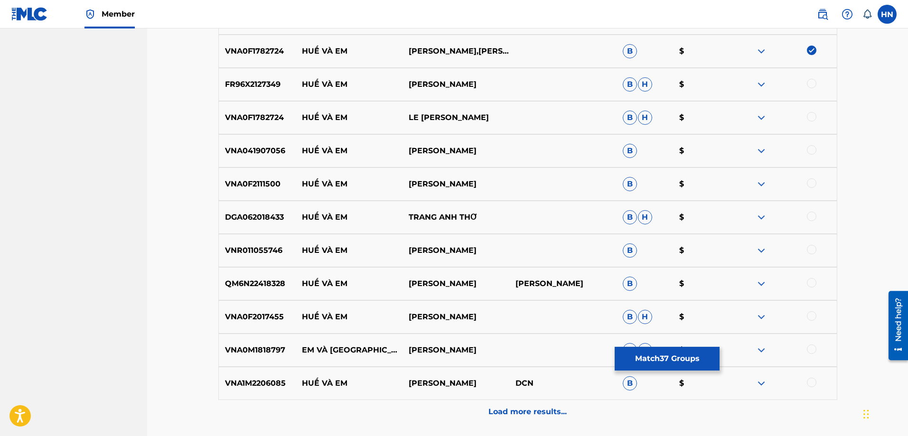
scroll to position [1665, 0]
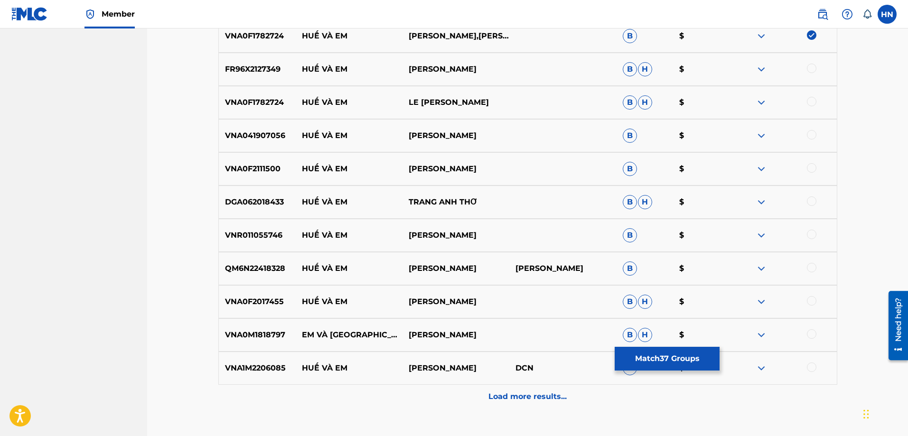
click at [263, 66] on p "FR96X2127349" at bounding box center [257, 69] width 77 height 11
click at [812, 69] on div at bounding box center [811, 68] width 9 height 9
click at [273, 96] on div "VNA0F1782724 HUẾ VÀ EM LE MINH TRUNG B H $" at bounding box center [527, 102] width 619 height 33
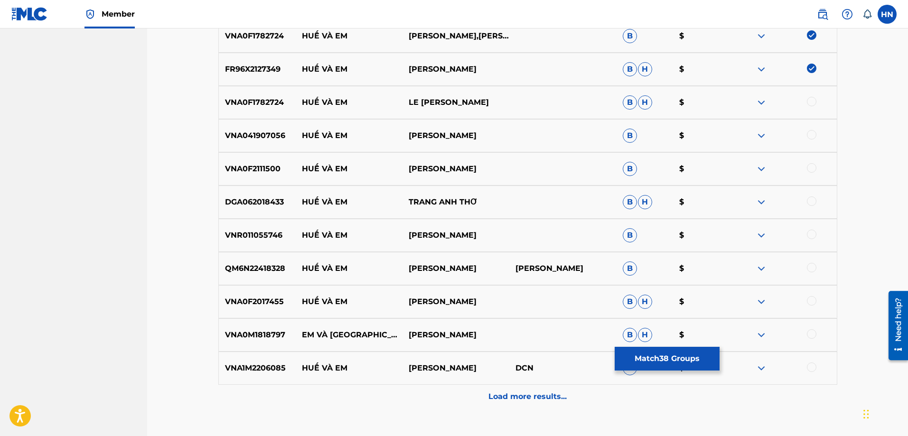
click at [810, 101] on div at bounding box center [811, 101] width 9 height 9
click at [261, 140] on p "VNA041907056" at bounding box center [257, 135] width 77 height 11
click at [808, 135] on div at bounding box center [811, 134] width 9 height 9
drag, startPoint x: 455, startPoint y: 134, endPoint x: 293, endPoint y: 126, distance: 162.5
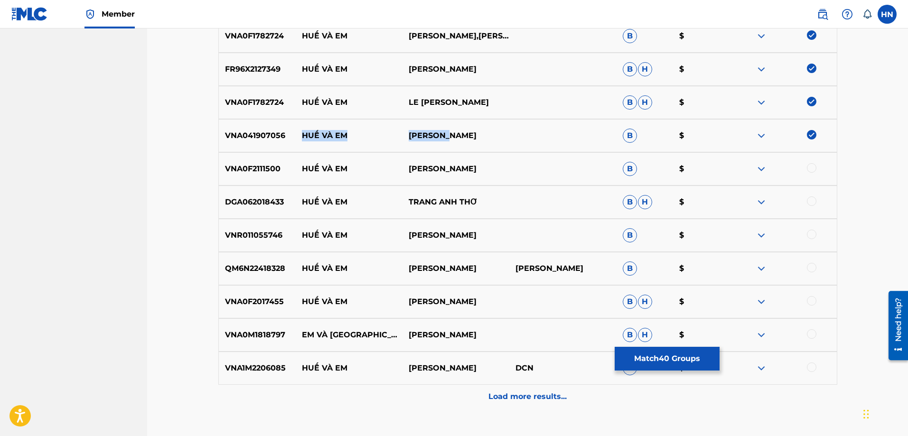
click at [293, 126] on div "VNA041907056 HUẾ VÀ EM KIM RYNA B $" at bounding box center [527, 135] width 619 height 33
click at [249, 166] on p "VNA0F2111500" at bounding box center [257, 168] width 77 height 11
click at [816, 170] on div at bounding box center [811, 167] width 9 height 9
click at [259, 200] on p "DGA062018433" at bounding box center [257, 201] width 77 height 11
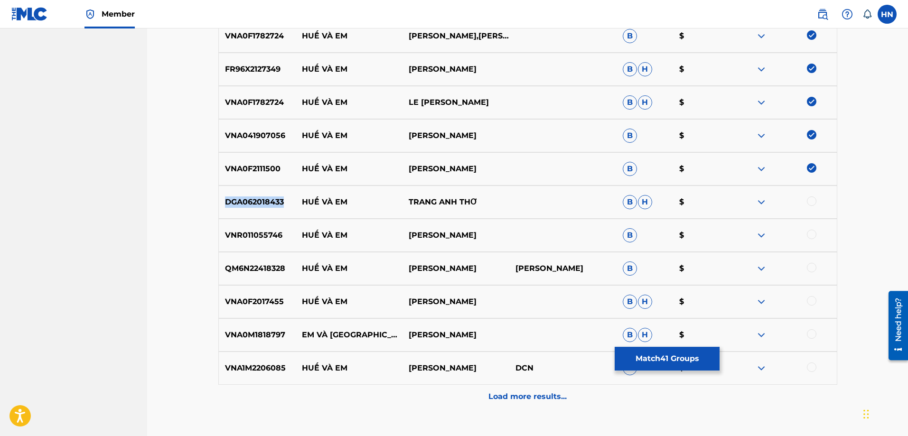
click at [259, 200] on p "DGA062018433" at bounding box center [257, 201] width 77 height 11
click at [809, 203] on div at bounding box center [811, 200] width 9 height 9
click at [269, 234] on p "VNR011055746" at bounding box center [257, 235] width 77 height 11
click at [810, 233] on div at bounding box center [811, 234] width 9 height 9
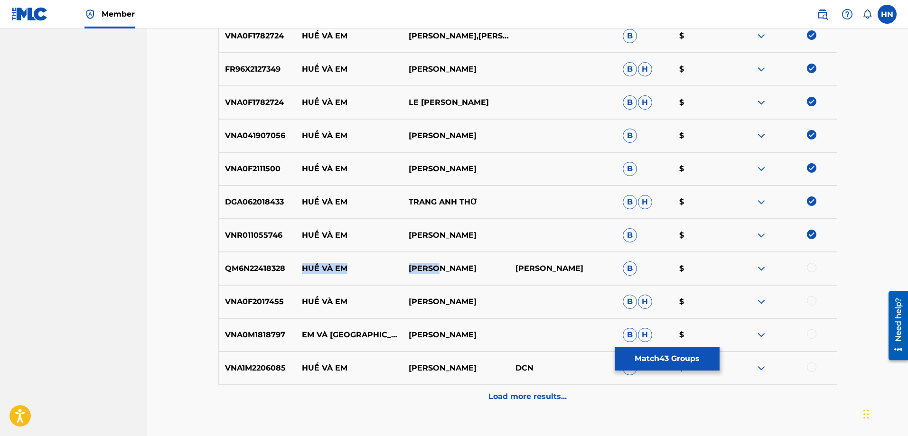
drag, startPoint x: 304, startPoint y: 267, endPoint x: 449, endPoint y: 264, distance: 145.2
click at [449, 264] on div "QM6N22418328 HUẾ VÀ EM HÀ THƠ HÀ THƠ B $" at bounding box center [527, 268] width 619 height 33
click at [245, 275] on div "QM6N22418328 HUẾ VÀ EM HÀ THƠ HÀ THƠ B $" at bounding box center [527, 268] width 619 height 33
click at [814, 269] on div at bounding box center [811, 267] width 9 height 9
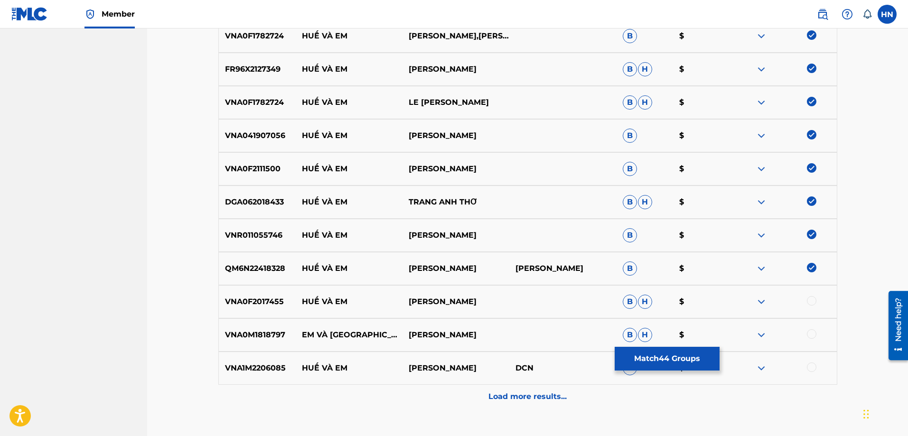
click at [254, 300] on p "VNA0F2017455" at bounding box center [257, 301] width 77 height 11
click at [459, 294] on div "VNA0F2017455 HUẾ VÀ EM HẠ VÂN B H $" at bounding box center [527, 301] width 619 height 33
drag, startPoint x: 304, startPoint y: 302, endPoint x: 465, endPoint y: 301, distance: 161.3
click at [463, 302] on div "VNA0F2017455 HUẾ VÀ EM HẠ VÂN B H $" at bounding box center [527, 301] width 619 height 33
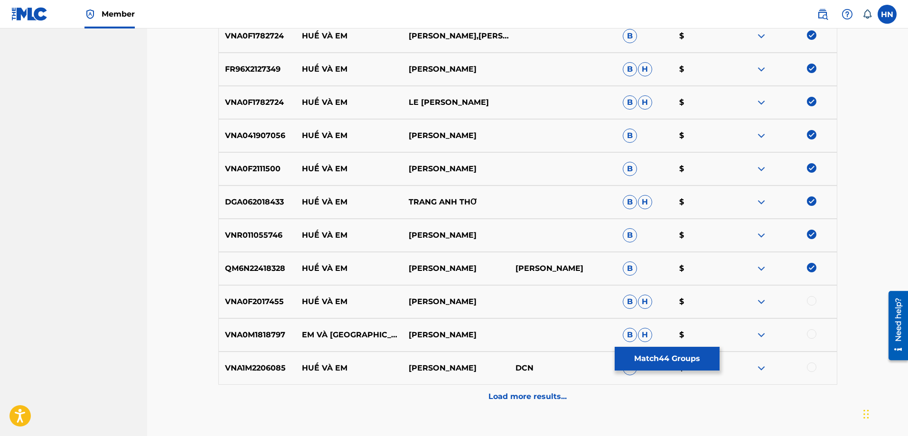
click at [230, 307] on div "VNA0F2017455 HUẾ VÀ EM HẠ VÂN B H $" at bounding box center [527, 301] width 619 height 33
click at [808, 300] on div at bounding box center [811, 300] width 9 height 9
click at [272, 372] on p "VNA1M2206085" at bounding box center [257, 367] width 77 height 11
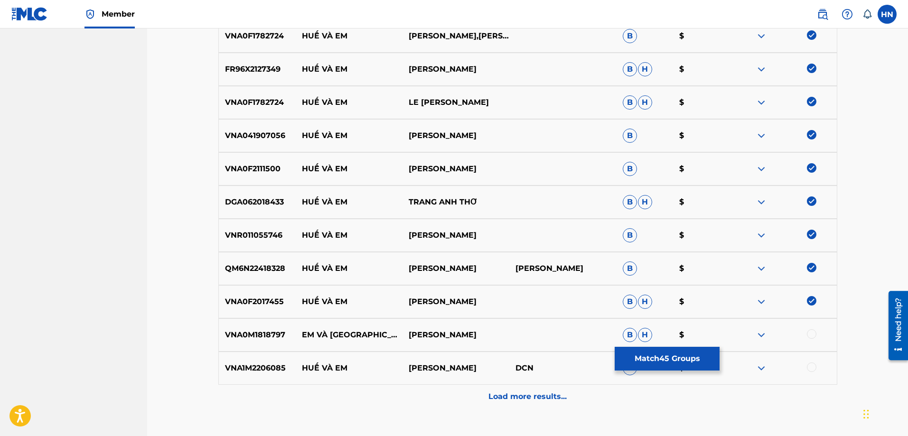
click at [813, 365] on div at bounding box center [811, 366] width 9 height 9
click at [494, 399] on p "Load more results..." at bounding box center [527, 396] width 78 height 11
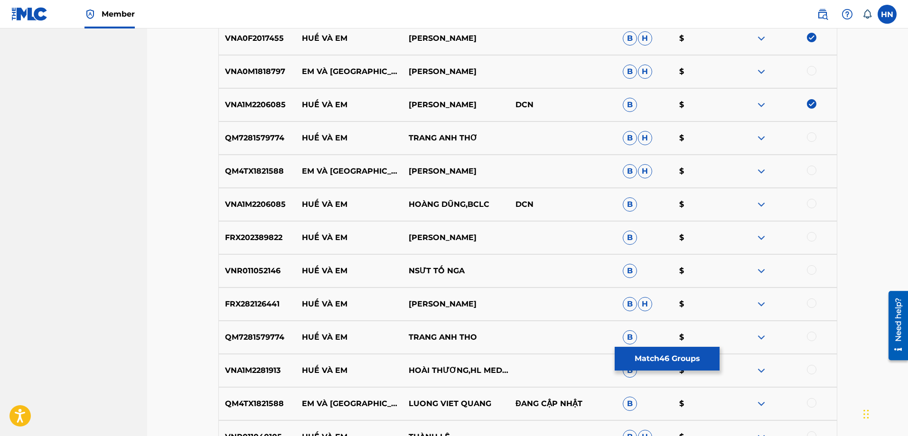
scroll to position [1950, 0]
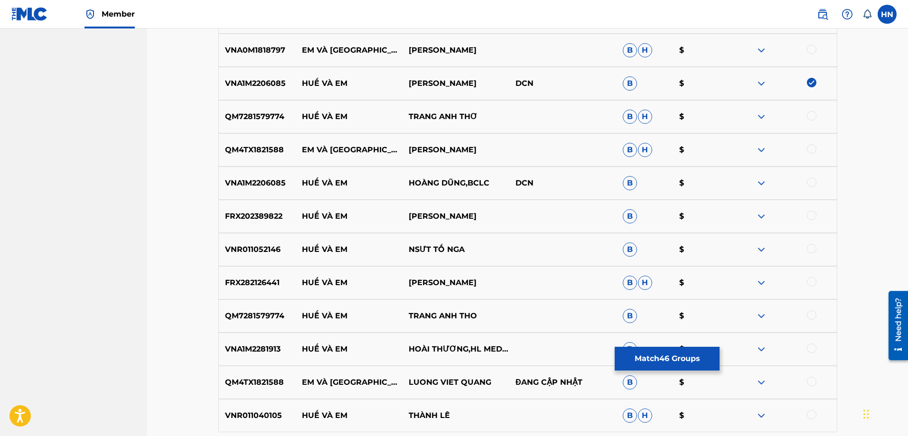
click at [261, 118] on p "QM7281579774" at bounding box center [257, 116] width 77 height 11
click at [810, 116] on div at bounding box center [811, 115] width 9 height 9
click at [240, 189] on div "VNA1M2206085 HUẾ VÀ EM HOÀNG DŨNG,BCLC DCN B $" at bounding box center [527, 183] width 619 height 33
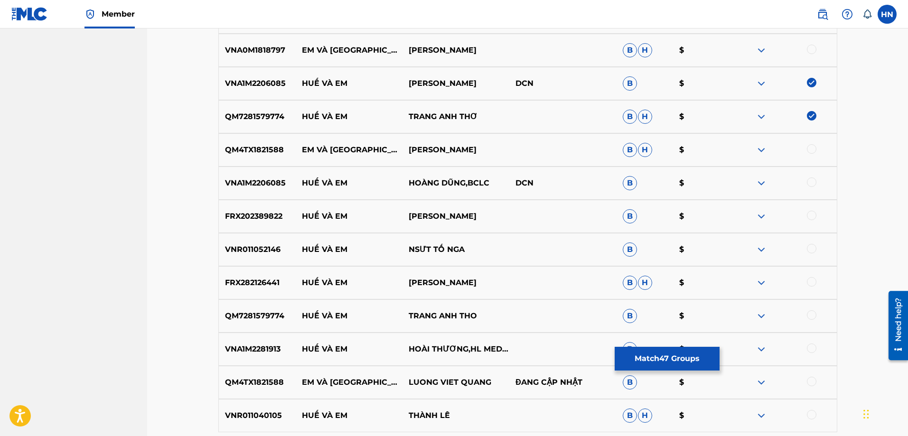
click at [811, 179] on div at bounding box center [811, 181] width 9 height 9
click at [271, 223] on div "FRX202389822 HUẾ VÀ EM DƯƠNG KIM PHƯỢNG B $" at bounding box center [527, 216] width 619 height 33
click at [816, 214] on div at bounding box center [811, 215] width 9 height 9
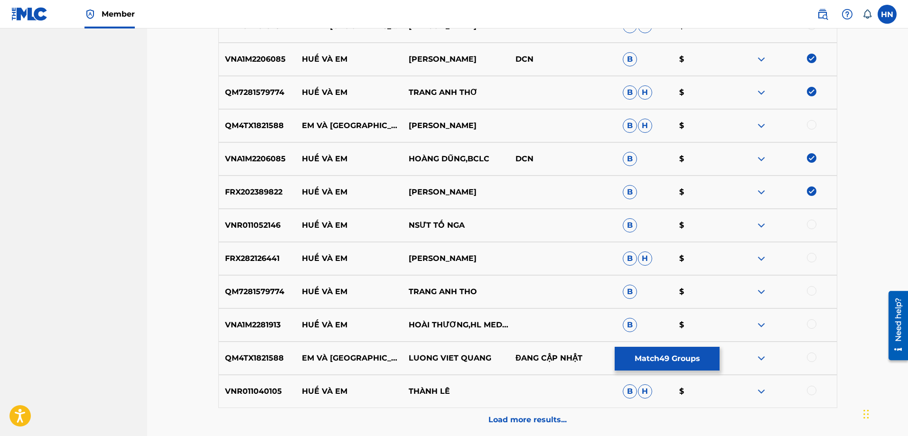
scroll to position [1997, 0]
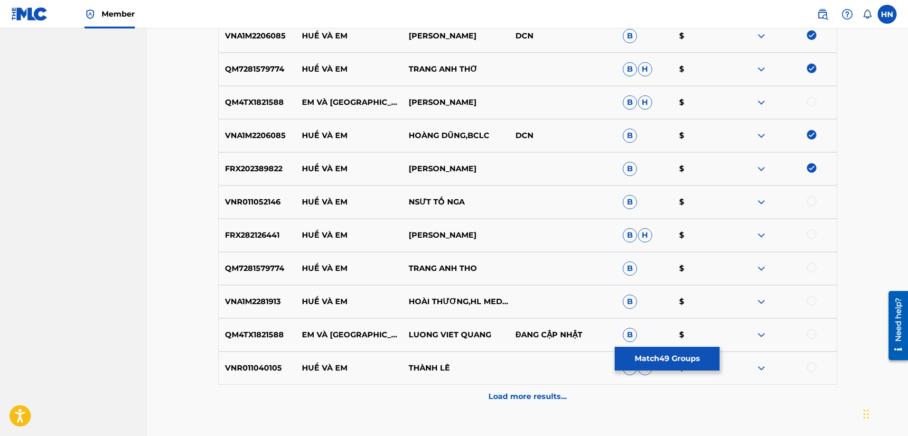
click at [260, 268] on p "QM7281579774" at bounding box center [257, 268] width 77 height 11
click at [811, 269] on div at bounding box center [811, 267] width 9 height 9
drag, startPoint x: 298, startPoint y: 303, endPoint x: 466, endPoint y: 298, distance: 168.0
click at [466, 298] on div "VNA1M2281913 HUẾ VÀ EM HOÀI THƯƠNG,HL MEDIA B $" at bounding box center [527, 301] width 619 height 33
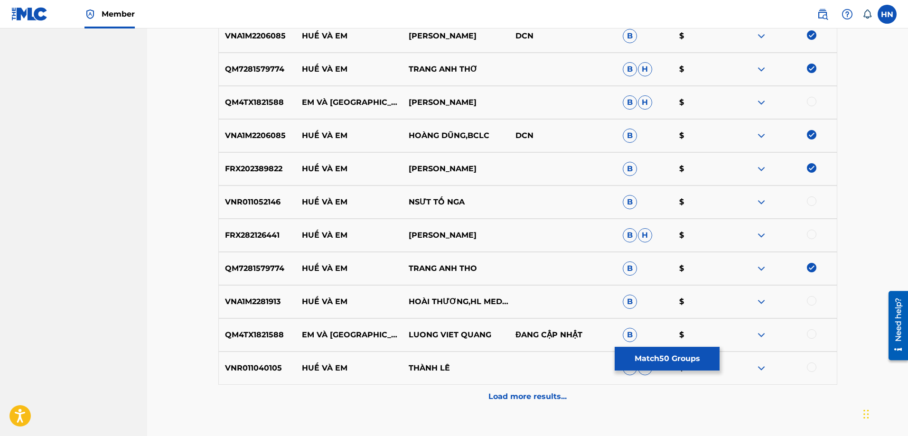
click at [253, 296] on div "VNA1M2281913 HUẾ VÀ EM HOÀI THƯƠNG,HL MEDIA B $" at bounding box center [527, 301] width 619 height 33
click at [808, 302] on div at bounding box center [811, 300] width 9 height 9
drag, startPoint x: 300, startPoint y: 200, endPoint x: 499, endPoint y: 197, distance: 198.8
click at [499, 197] on div "VNR011052146 HUẾ VÀ EM NSƯT TỐ NGA B $" at bounding box center [527, 202] width 619 height 33
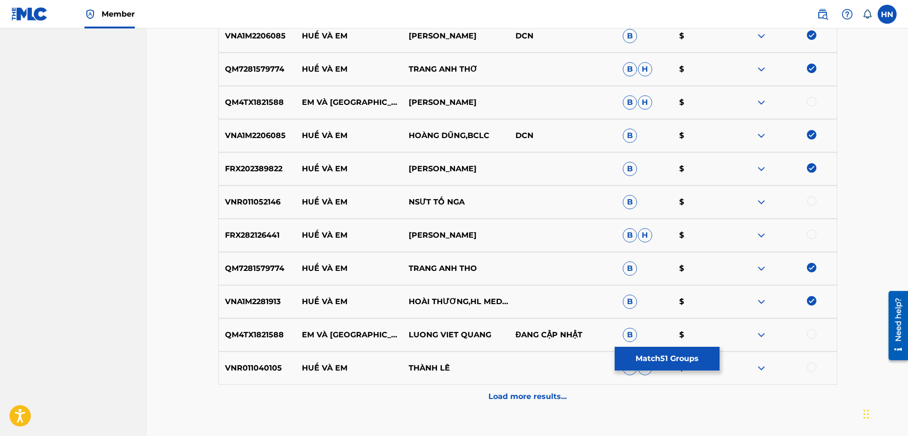
click at [261, 200] on p "VNR011052146" at bounding box center [257, 201] width 77 height 11
click at [807, 200] on div at bounding box center [811, 200] width 9 height 9
drag, startPoint x: 494, startPoint y: 234, endPoint x: 301, endPoint y: 231, distance: 193.1
click at [301, 231] on div "FRX282126441 HUẾ VÀ EM HUỲNH THU THẢO B H $" at bounding box center [527, 235] width 619 height 33
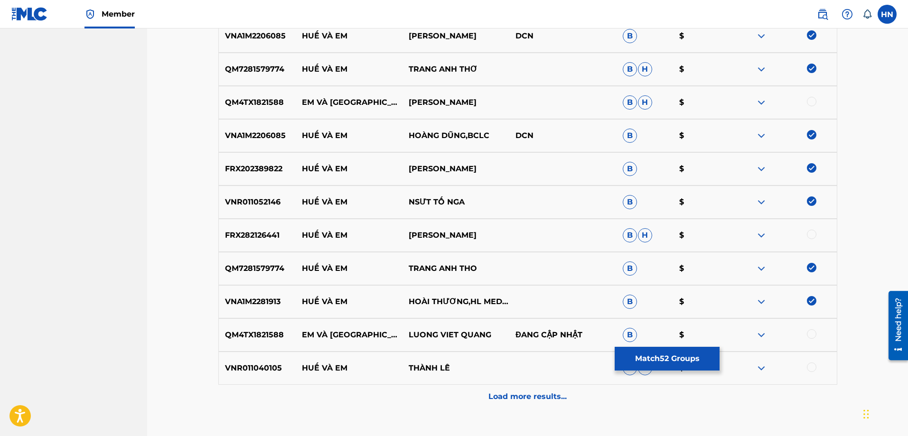
click at [274, 238] on p "FRX282126441" at bounding box center [257, 235] width 77 height 11
click at [815, 235] on div at bounding box center [811, 234] width 9 height 9
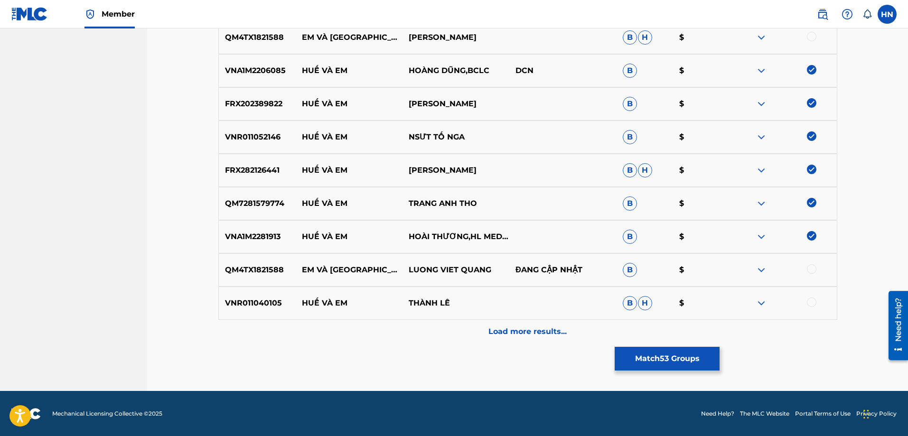
scroll to position [2062, 0]
click at [771, 305] on div at bounding box center [782, 302] width 107 height 11
click at [763, 303] on img at bounding box center [760, 302] width 11 height 11
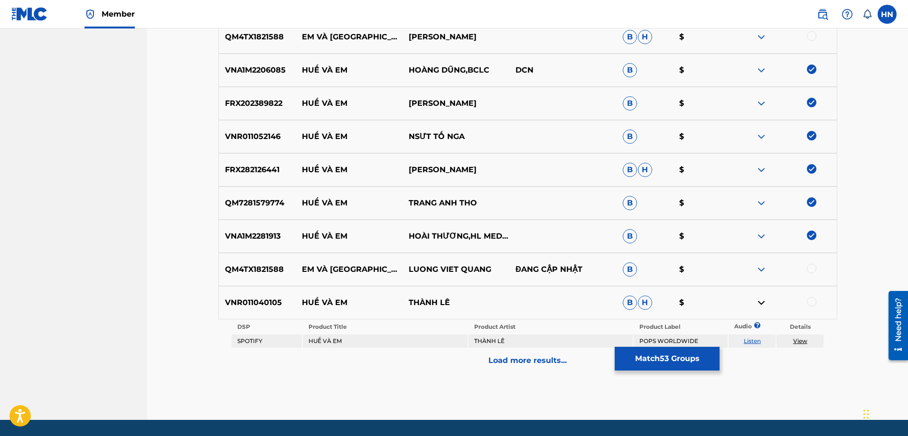
click at [754, 341] on link "Listen" at bounding box center [751, 340] width 17 height 7
drag, startPoint x: 454, startPoint y: 301, endPoint x: 291, endPoint y: 300, distance: 162.7
click at [291, 300] on div "VNR011040105 HUẾ VÀ EM THÀNH LÊ B H $" at bounding box center [527, 302] width 619 height 33
click at [242, 314] on div "VNR011040105 HUẾ VÀ EM THÀNH LÊ B H $" at bounding box center [527, 302] width 619 height 33
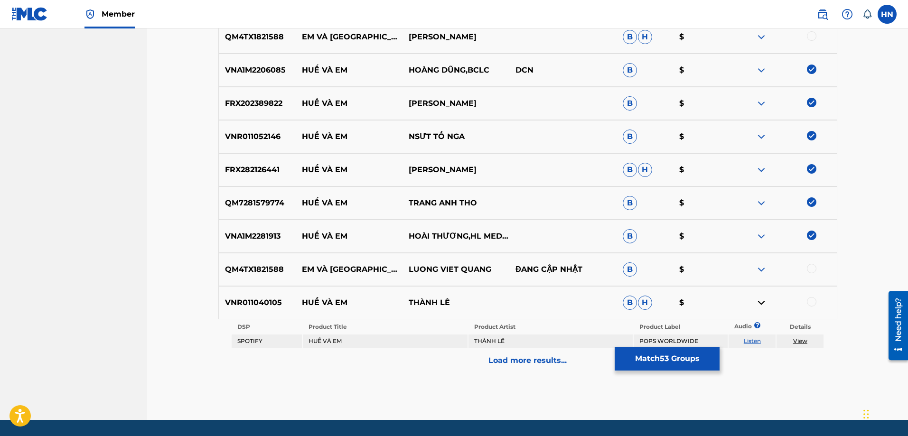
click at [814, 300] on div at bounding box center [811, 301] width 9 height 9
click at [537, 366] on div "Load more results..." at bounding box center [527, 361] width 619 height 24
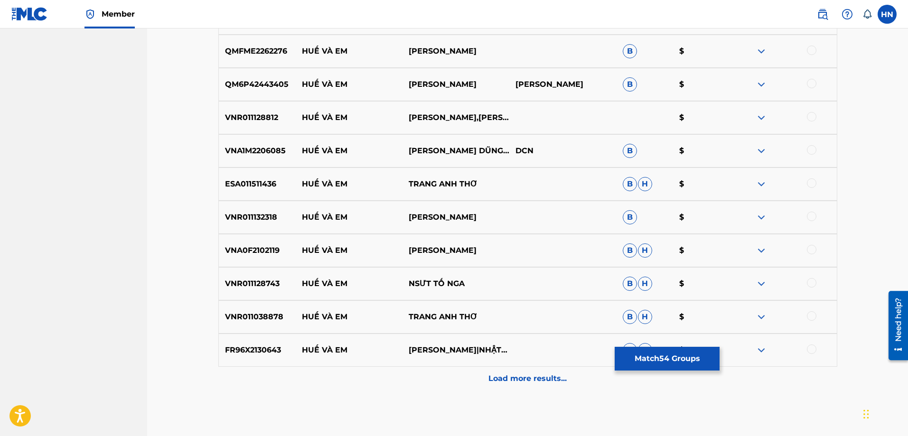
scroll to position [2300, 0]
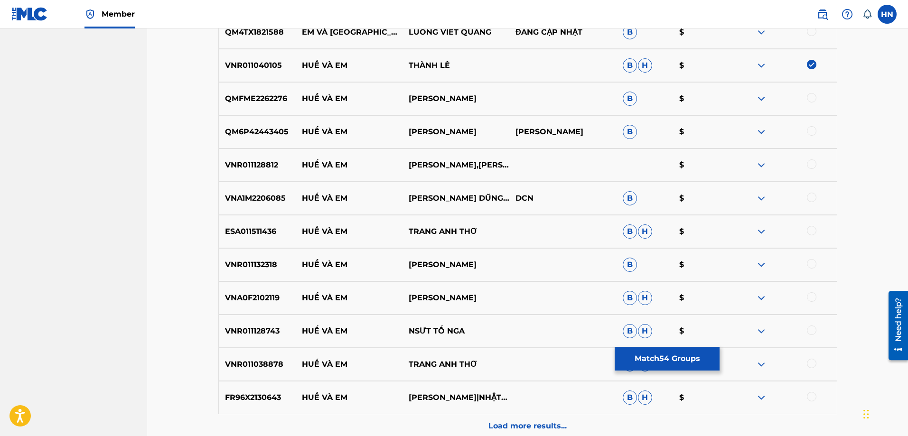
click at [224, 367] on p "VNR011038878" at bounding box center [257, 364] width 77 height 11
click at [814, 364] on div at bounding box center [811, 363] width 9 height 9
click at [235, 330] on p "VNR011128743" at bounding box center [257, 330] width 77 height 11
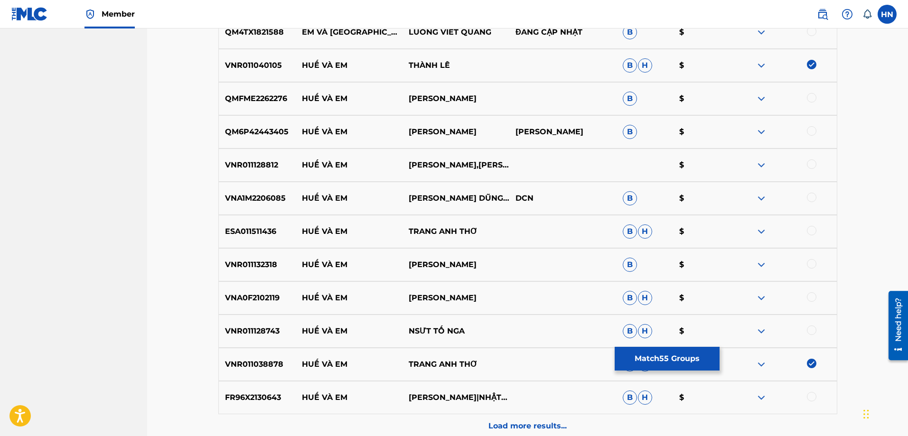
click at [812, 330] on div at bounding box center [811, 329] width 9 height 9
click at [244, 391] on div "FR96X2130643 HUẾ VÀ EM KIM CHI BOLERO|NHẬT NGÂN|NHẬT NGÂN B H $" at bounding box center [527, 397] width 619 height 33
click at [810, 395] on div at bounding box center [811, 396] width 9 height 9
click at [260, 227] on p "ESA011511436" at bounding box center [257, 231] width 77 height 11
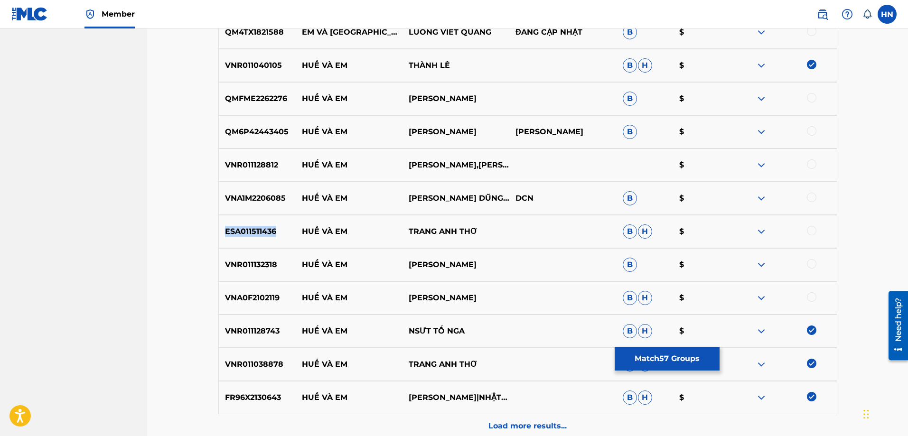
click at [260, 227] on p "ESA011511436" at bounding box center [257, 231] width 77 height 11
click at [810, 230] on div at bounding box center [811, 230] width 9 height 9
click at [241, 262] on p "VNR011132318" at bounding box center [257, 264] width 77 height 11
click at [810, 263] on div at bounding box center [811, 263] width 9 height 9
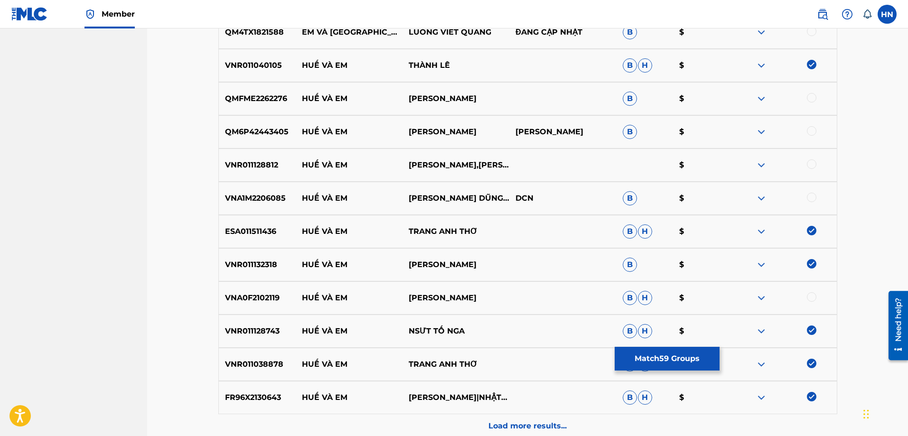
click at [265, 97] on p "QMFME2262276" at bounding box center [257, 98] width 77 height 11
click at [808, 95] on div at bounding box center [811, 97] width 9 height 9
drag, startPoint x: 299, startPoint y: 101, endPoint x: 443, endPoint y: 96, distance: 143.8
click at [443, 96] on div "QMFME2262276 HUẾ VÀ EM HÀ THU B $" at bounding box center [527, 98] width 619 height 33
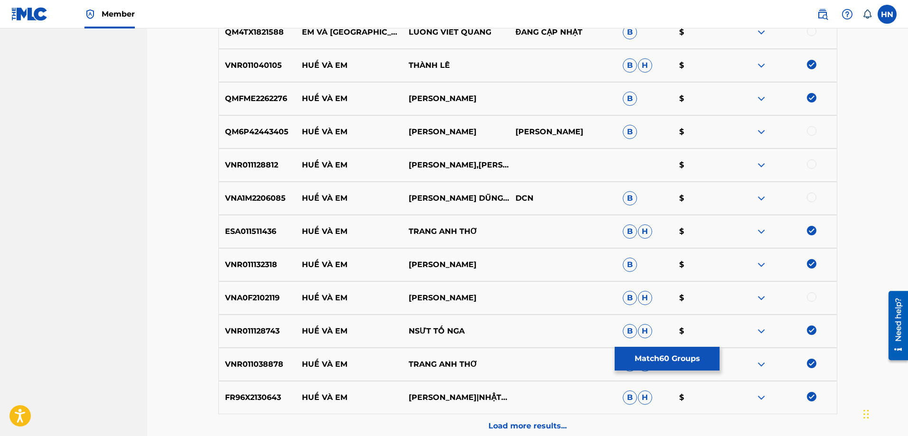
click at [243, 195] on p "VNA1M2206085" at bounding box center [257, 198] width 77 height 11
click at [809, 197] on div at bounding box center [811, 197] width 9 height 9
drag, startPoint x: 296, startPoint y: 133, endPoint x: 472, endPoint y: 136, distance: 175.6
click at [472, 136] on div "QM6P42443405 HUẾ VÀ EM HOÀNG THU HÀ HOÀNG THU HÀ B $" at bounding box center [527, 131] width 619 height 33
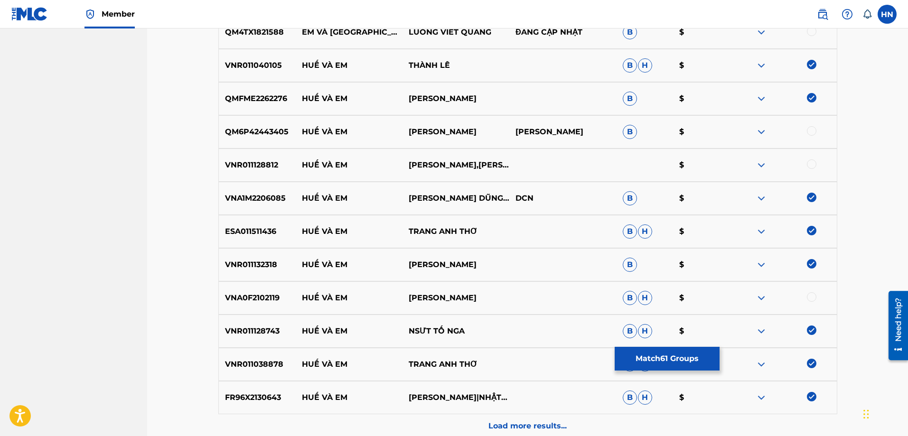
click at [556, 60] on div "VNR011040105 HUẾ VÀ EM THÀNH LÊ B H $" at bounding box center [527, 65] width 619 height 33
click at [392, 95] on p "HUẾ VÀ EM" at bounding box center [348, 98] width 107 height 11
drag, startPoint x: 299, startPoint y: 126, endPoint x: 476, endPoint y: 122, distance: 176.5
click at [476, 122] on div "QM6P42443405 HUẾ VÀ EM HOÀNG THU HÀ HOÀNG THU HÀ B $" at bounding box center [527, 131] width 619 height 33
click at [276, 136] on p "QM6P42443405" at bounding box center [257, 131] width 77 height 11
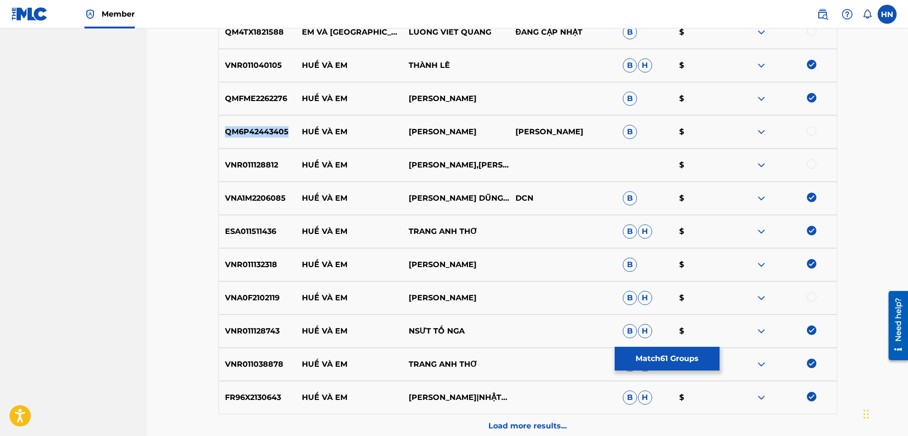
click at [276, 136] on p "QM6P42443405" at bounding box center [257, 131] width 77 height 11
click at [808, 133] on div at bounding box center [811, 130] width 9 height 9
click at [254, 162] on p "VNR011128812" at bounding box center [257, 164] width 77 height 11
click at [808, 167] on div at bounding box center [811, 163] width 9 height 9
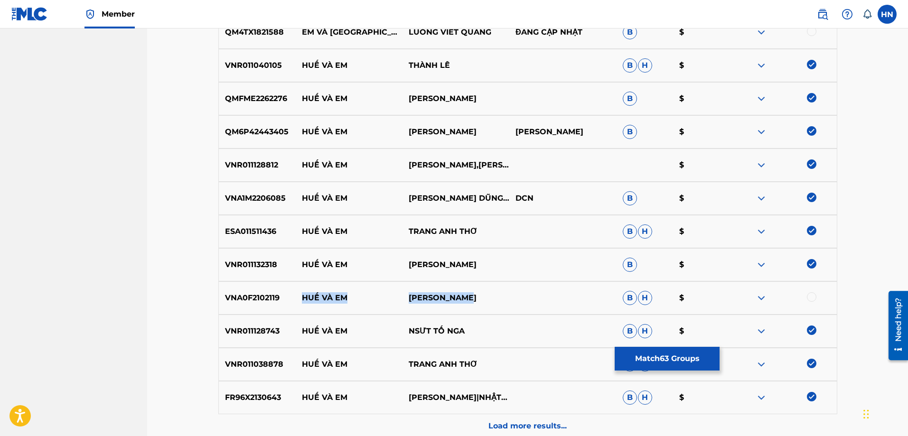
drag, startPoint x: 297, startPoint y: 300, endPoint x: 483, endPoint y: 295, distance: 185.6
click at [483, 295] on div "VNA0F2102119 HUẾ VÀ EM LÊ NGỌC THÚY B H $" at bounding box center [527, 297] width 619 height 33
click at [276, 307] on div "VNA0F2102119 HUẾ VÀ EM LÊ NGỌC THÚY B H $" at bounding box center [527, 297] width 619 height 33
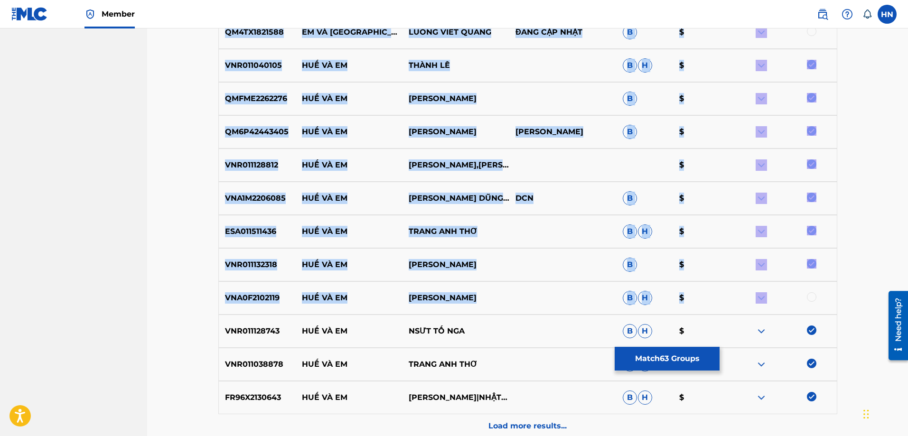
drag, startPoint x: 165, startPoint y: 323, endPoint x: 129, endPoint y: 377, distance: 65.0
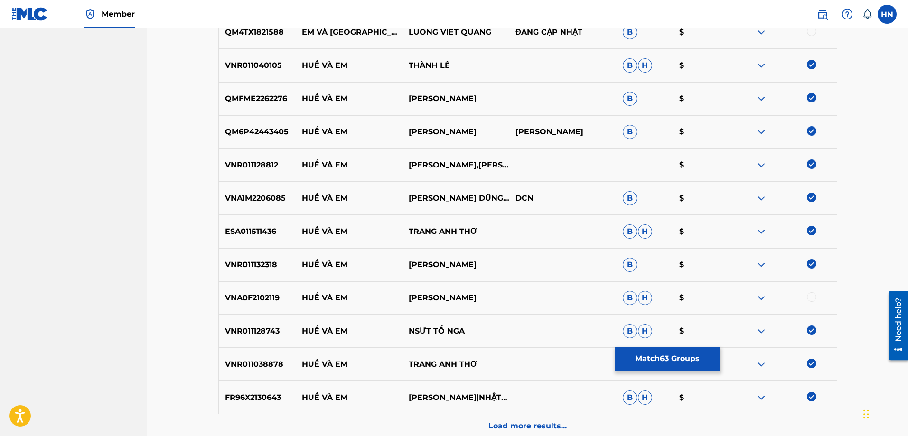
click at [265, 339] on div "VNR011128743 HUẾ VÀ EM NSƯT TỐ NGA B H $" at bounding box center [527, 331] width 619 height 33
click at [279, 307] on div "VNA0F2102119 HUẾ VÀ EM LÊ NGỌC THÚY B H $" at bounding box center [527, 297] width 619 height 33
click at [274, 301] on p "VNA0F2102119" at bounding box center [257, 297] width 77 height 11
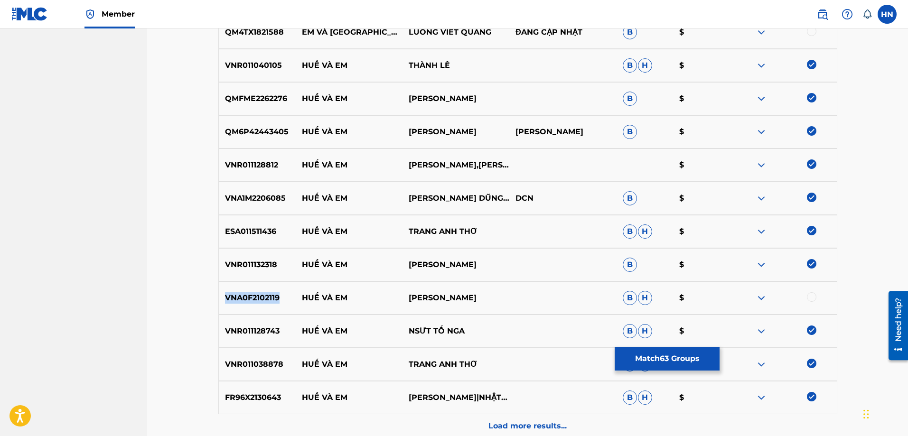
click at [274, 301] on p "VNA0F2102119" at bounding box center [257, 297] width 77 height 11
click at [810, 299] on div at bounding box center [811, 296] width 9 height 9
click at [475, 430] on div "Load more results..." at bounding box center [527, 426] width 619 height 24
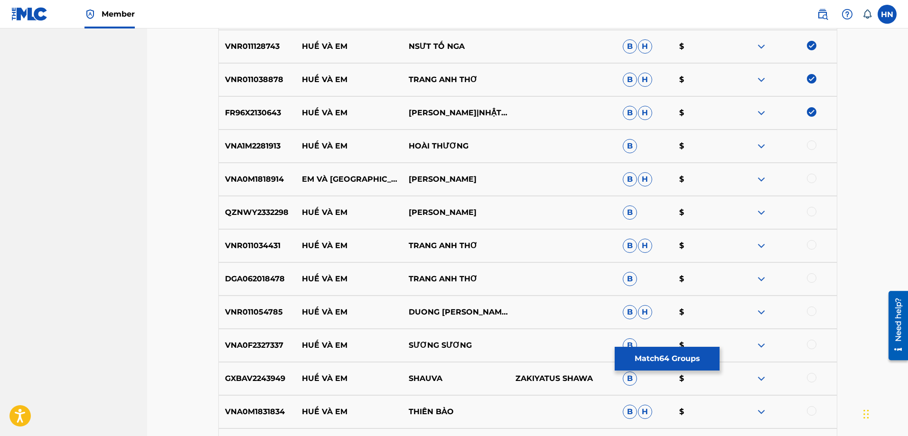
scroll to position [2632, 0]
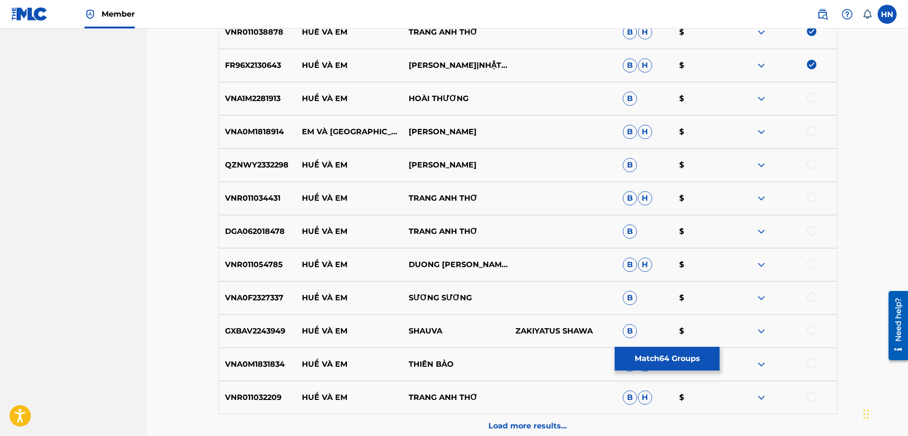
click at [238, 98] on p "VNA1M2281913" at bounding box center [257, 98] width 77 height 11
click at [808, 103] on div at bounding box center [782, 98] width 107 height 11
click at [809, 101] on div at bounding box center [811, 97] width 9 height 9
click at [255, 159] on div "QZNWY2332298 HUẾ VÀ EM NYNY NGUYEN B $" at bounding box center [527, 165] width 619 height 33
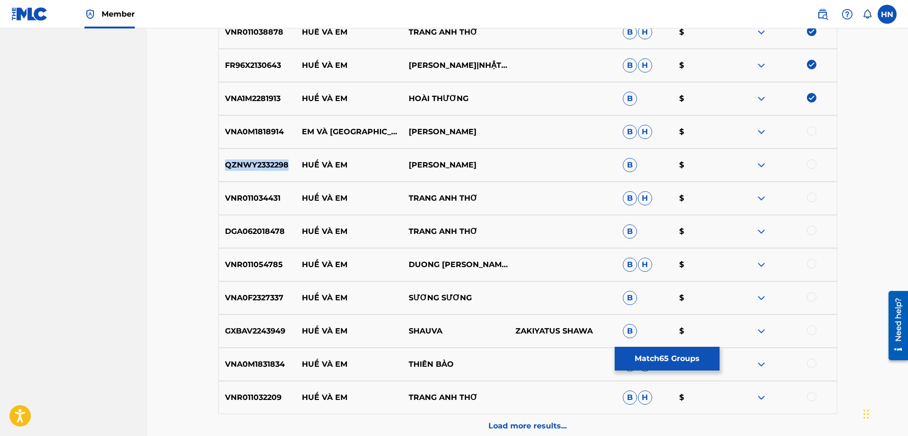
click at [255, 159] on div "QZNWY2332298 HUẾ VÀ EM NYNY NGUYEN B $" at bounding box center [527, 165] width 619 height 33
click at [810, 160] on div at bounding box center [811, 163] width 9 height 9
click at [262, 200] on p "VNR011034431" at bounding box center [257, 198] width 77 height 11
click at [810, 197] on div at bounding box center [811, 197] width 9 height 9
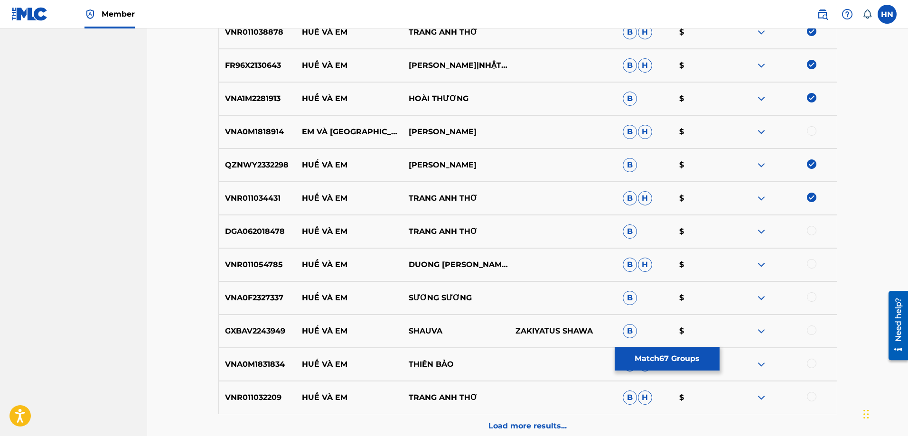
click at [281, 230] on p "DGA062018478" at bounding box center [257, 231] width 77 height 11
click at [813, 232] on div at bounding box center [811, 230] width 9 height 9
click at [245, 262] on p "VNR011054785" at bounding box center [257, 264] width 77 height 11
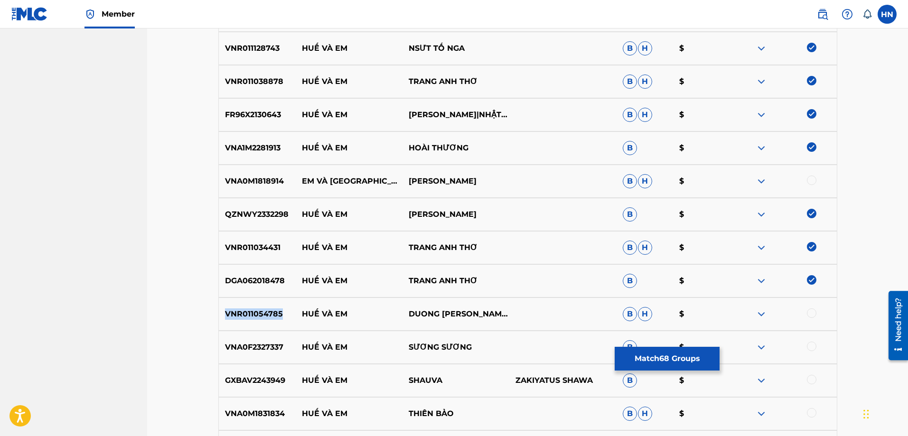
scroll to position [2658, 0]
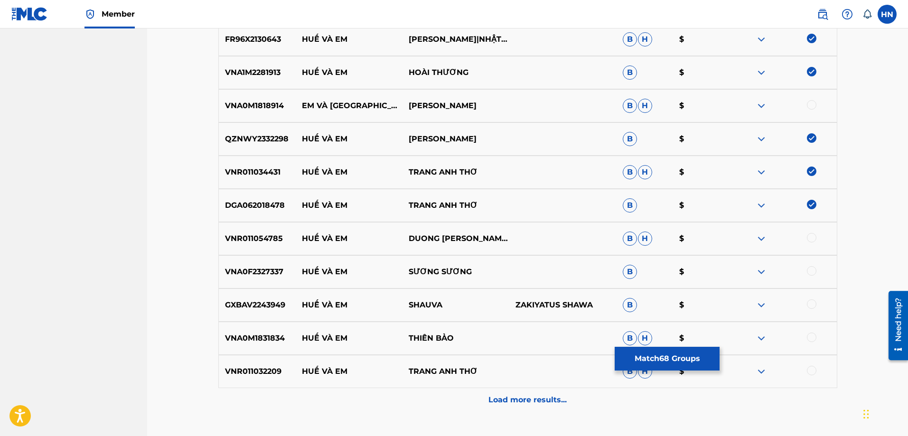
click at [810, 239] on div at bounding box center [811, 237] width 9 height 9
drag, startPoint x: 475, startPoint y: 266, endPoint x: 302, endPoint y: 269, distance: 173.2
click at [302, 269] on div "VNA0F2327337 HUẾ VÀ EM SƯƠNG SƯƠNG B $" at bounding box center [527, 271] width 619 height 33
click at [235, 273] on p "VNA0F2327337" at bounding box center [257, 271] width 77 height 11
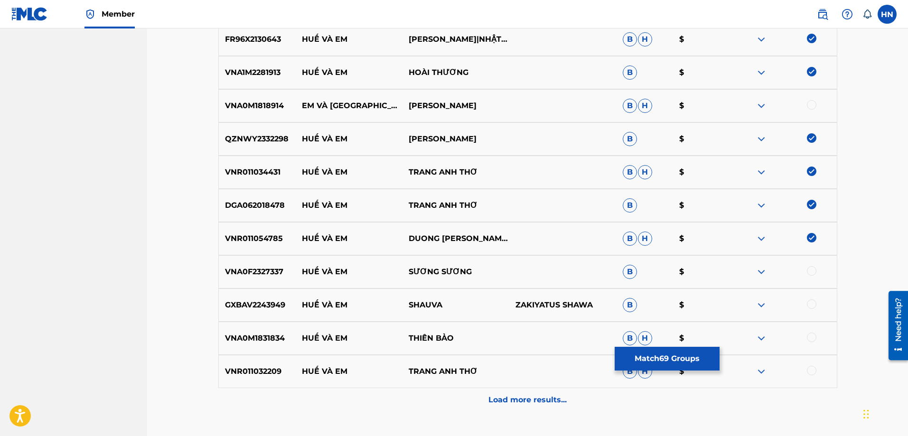
click at [809, 270] on div at bounding box center [811, 270] width 9 height 9
click at [757, 303] on img at bounding box center [760, 304] width 11 height 11
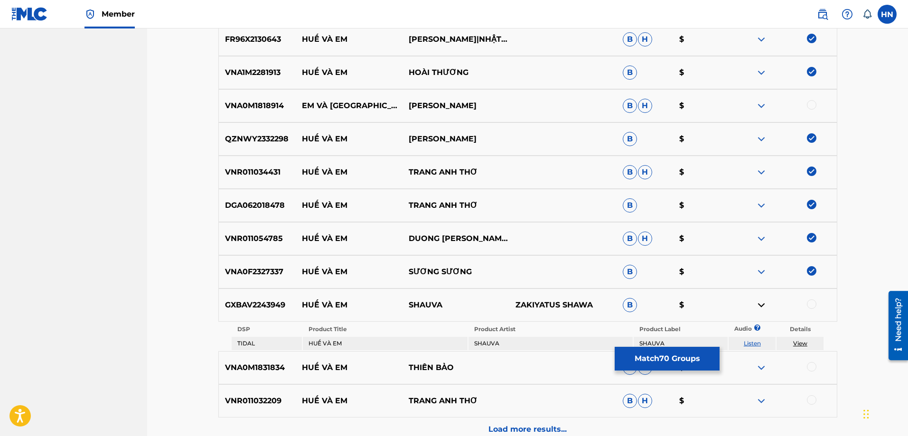
click at [752, 341] on link "Listen" at bounding box center [751, 343] width 17 height 7
click at [261, 298] on div "GXBAV2243949 HUẾ VÀ EM SHAUVA ZAKIYATUS SHAWA B $" at bounding box center [527, 304] width 619 height 33
click at [808, 302] on div at bounding box center [811, 303] width 9 height 9
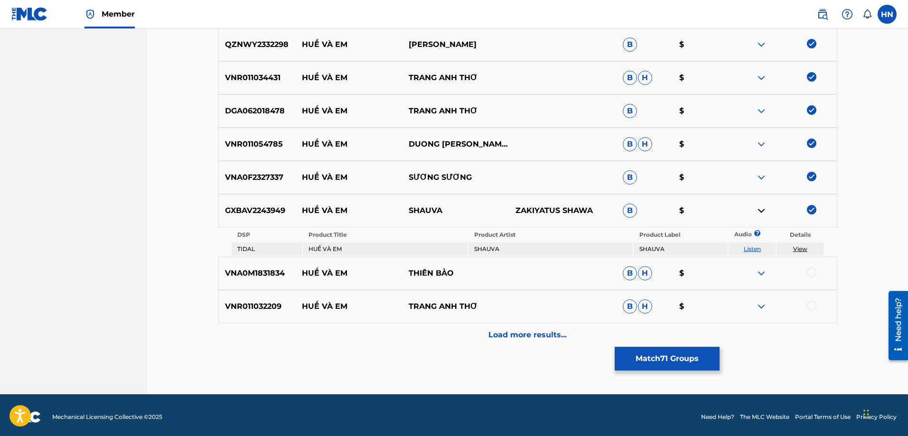
scroll to position [2753, 0]
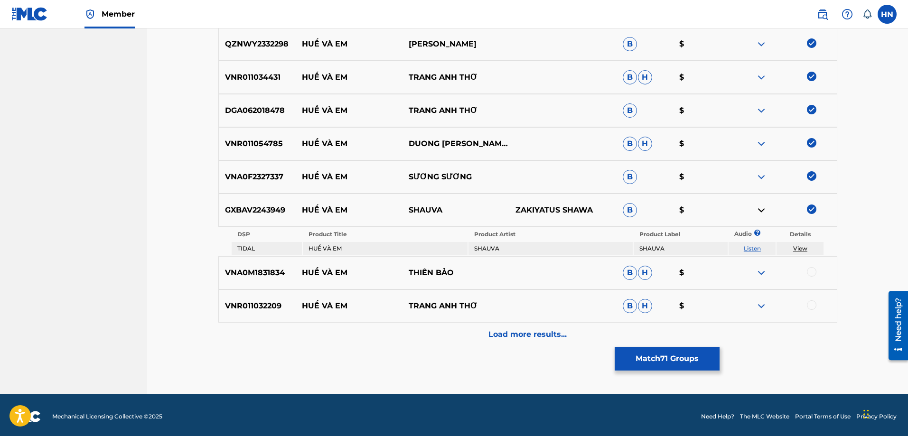
click at [262, 306] on p "VNR011032209" at bounding box center [257, 305] width 77 height 11
click at [811, 307] on div at bounding box center [811, 304] width 9 height 9
drag, startPoint x: 475, startPoint y: 276, endPoint x: 300, endPoint y: 274, distance: 175.1
click at [300, 274] on div "VNA0M1831834 HUẾ VÀ EM THIÊN BẢO B H $" at bounding box center [527, 272] width 619 height 33
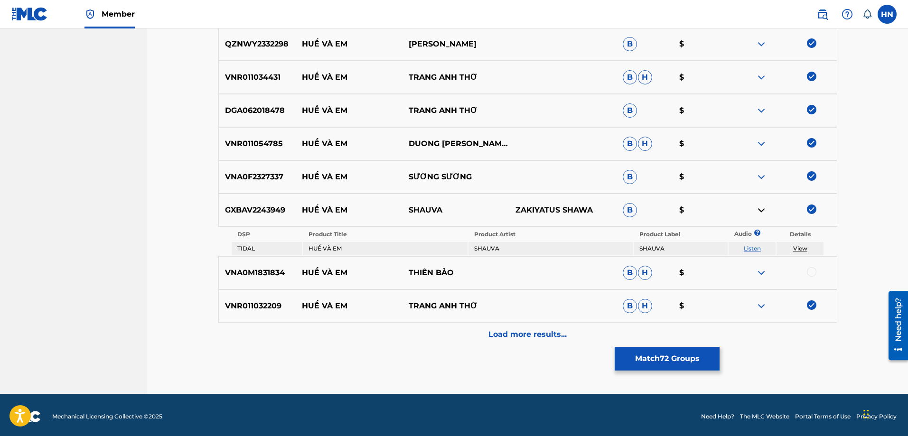
click at [259, 268] on p "VNA0M1831834" at bounding box center [257, 272] width 77 height 11
click at [814, 271] on div at bounding box center [811, 271] width 9 height 9
click at [496, 327] on div "Load more results..." at bounding box center [527, 335] width 619 height 24
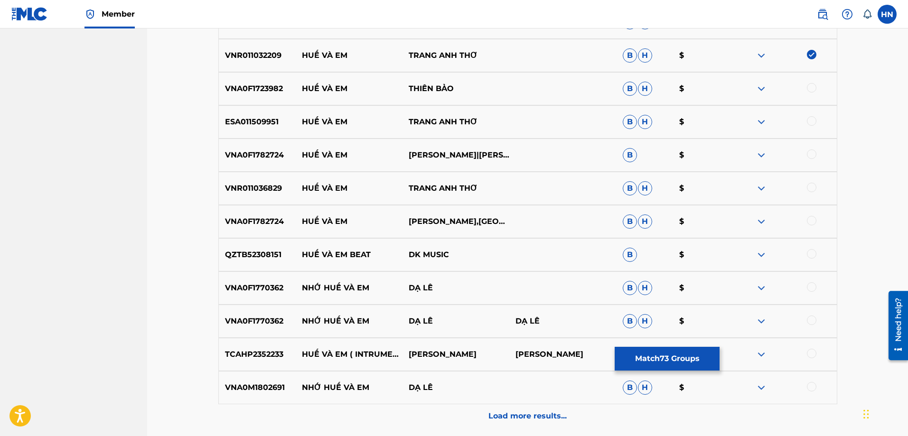
scroll to position [2990, 0]
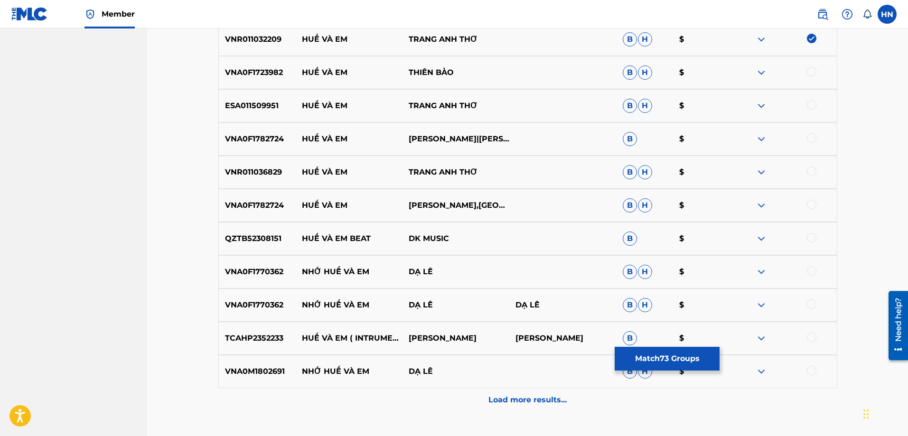
click at [271, 76] on p "VNA0F1723982" at bounding box center [257, 72] width 77 height 11
click at [815, 66] on div "VNA0F1723982 HUẾ VÀ EM THIÊN BẢO B H $" at bounding box center [527, 72] width 619 height 33
click at [811, 67] on div at bounding box center [811, 71] width 9 height 9
click at [264, 103] on p "ESA011509951" at bounding box center [257, 105] width 77 height 11
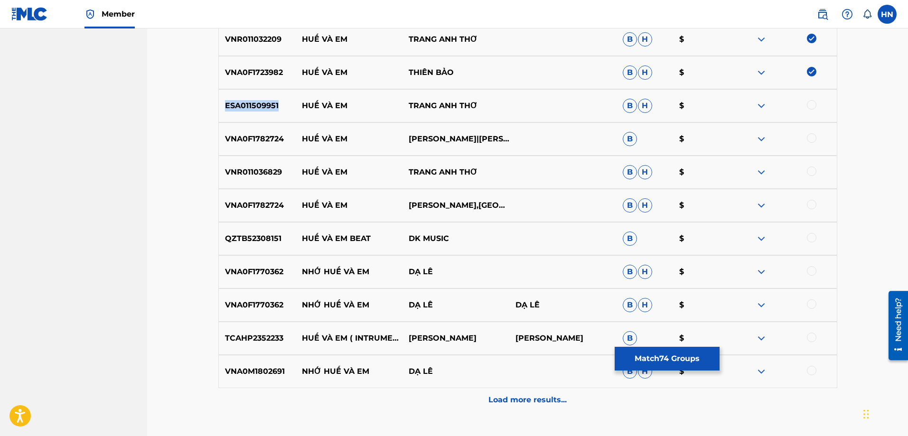
click at [264, 103] on p "ESA011509951" at bounding box center [257, 105] width 77 height 11
click at [815, 104] on div at bounding box center [811, 104] width 9 height 9
click at [269, 143] on p "VNA0F1782724" at bounding box center [257, 138] width 77 height 11
click at [811, 138] on div at bounding box center [811, 137] width 9 height 9
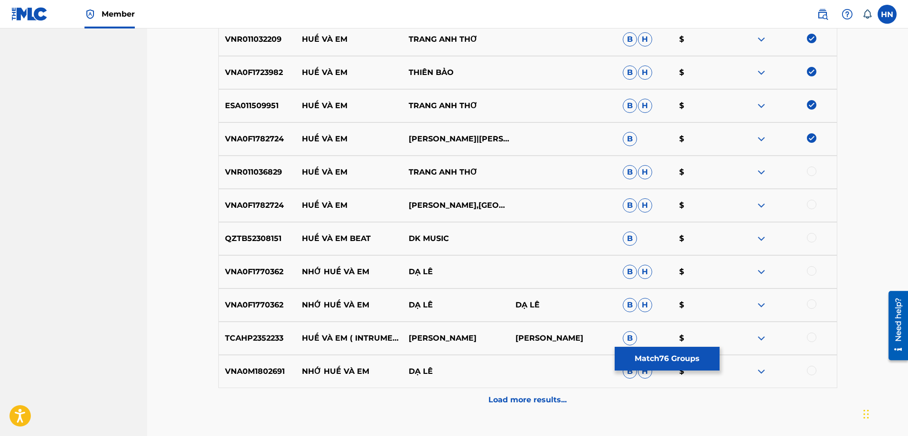
click at [270, 173] on p "VNR011036829" at bounding box center [257, 172] width 77 height 11
click at [812, 174] on div at bounding box center [811, 171] width 9 height 9
click at [262, 211] on div "VNA0F1782724 HUẾ VÀ EM LÊ MINH TRUNG,HẢI YẾN B H $" at bounding box center [527, 205] width 619 height 33
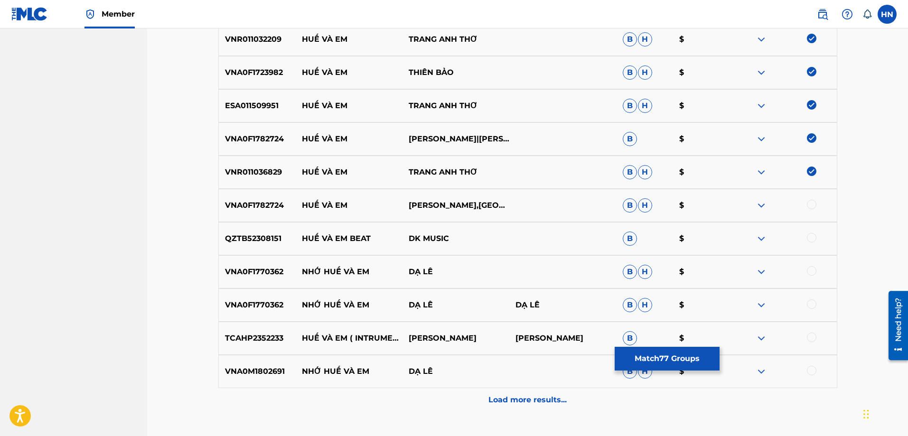
click at [812, 207] on div at bounding box center [811, 204] width 9 height 9
click at [286, 338] on p "TCAHP2352233" at bounding box center [257, 338] width 77 height 11
click at [273, 340] on p "TCAHP2352233" at bounding box center [257, 338] width 77 height 11
click at [814, 336] on div at bounding box center [811, 337] width 9 height 9
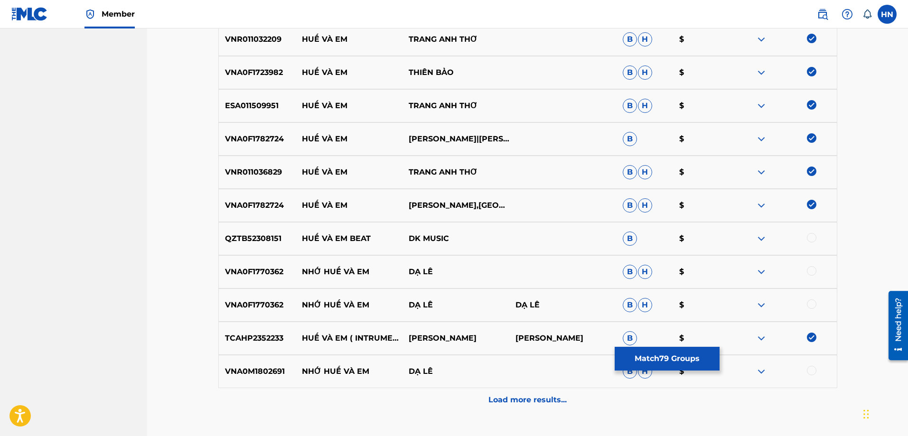
click at [756, 238] on img at bounding box center [760, 238] width 11 height 11
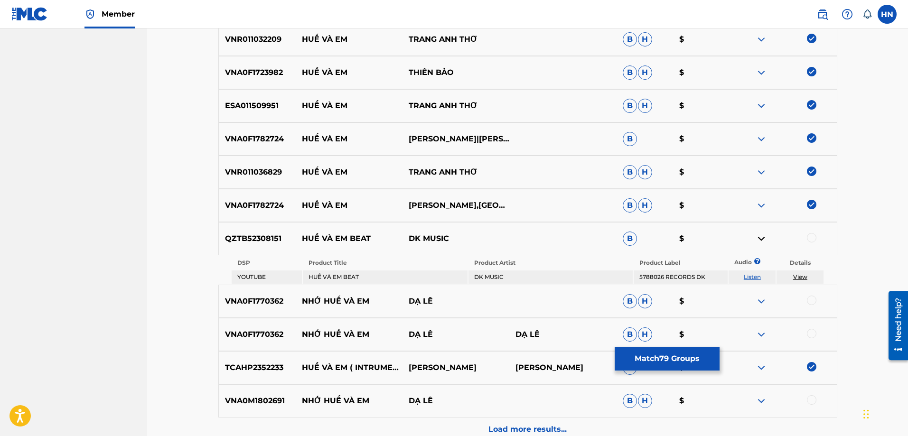
click at [752, 277] on link "Listen" at bounding box center [751, 276] width 17 height 7
click at [474, 420] on div "Load more results..." at bounding box center [527, 430] width 619 height 24
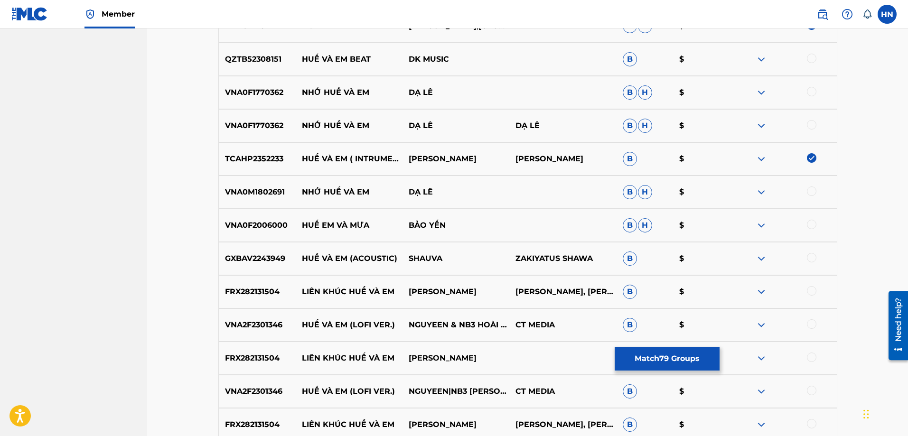
scroll to position [3180, 0]
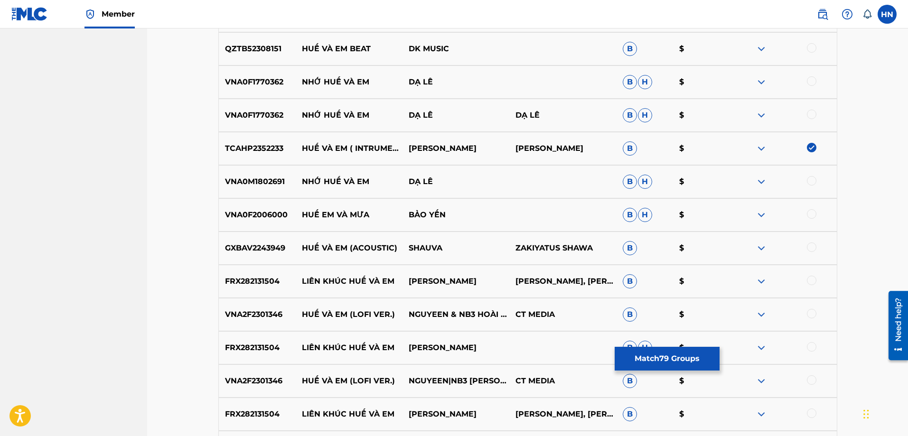
click at [284, 243] on p "GXBAV2243949" at bounding box center [257, 247] width 77 height 11
click at [812, 251] on div at bounding box center [811, 246] width 9 height 9
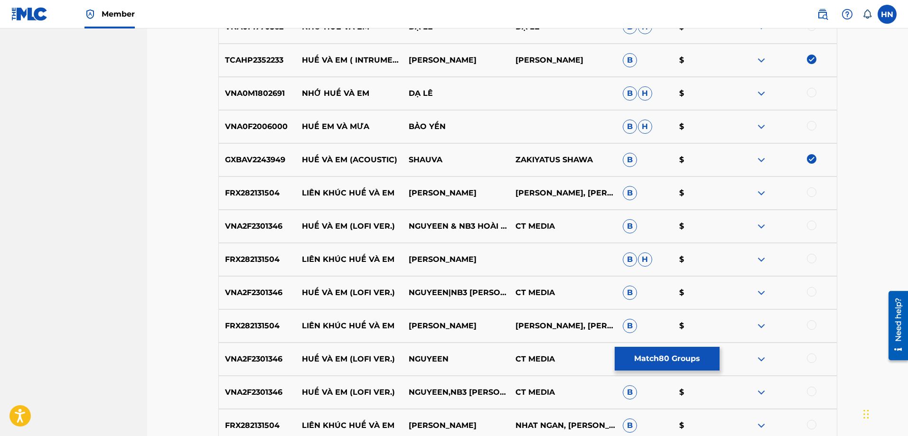
scroll to position [3322, 0]
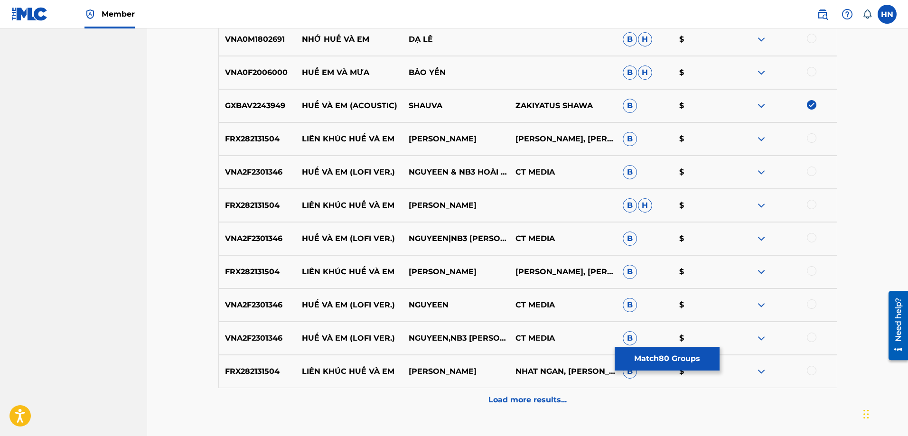
click at [760, 173] on img at bounding box center [760, 172] width 11 height 11
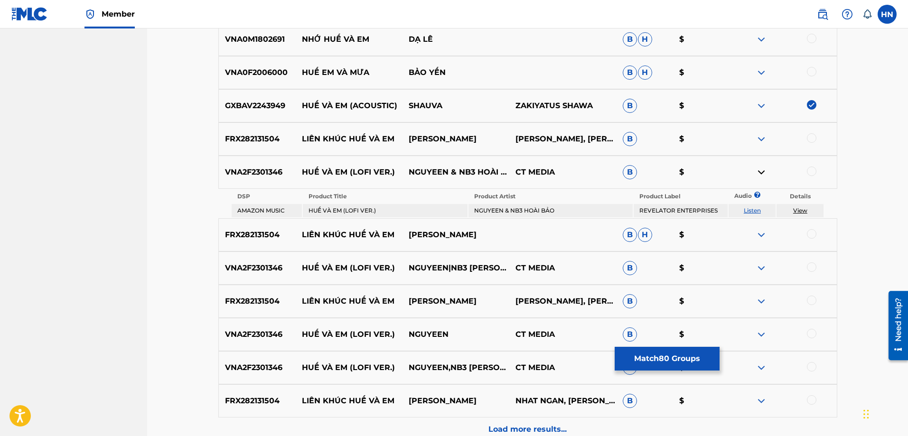
click at [744, 206] on td "Listen" at bounding box center [751, 210] width 47 height 13
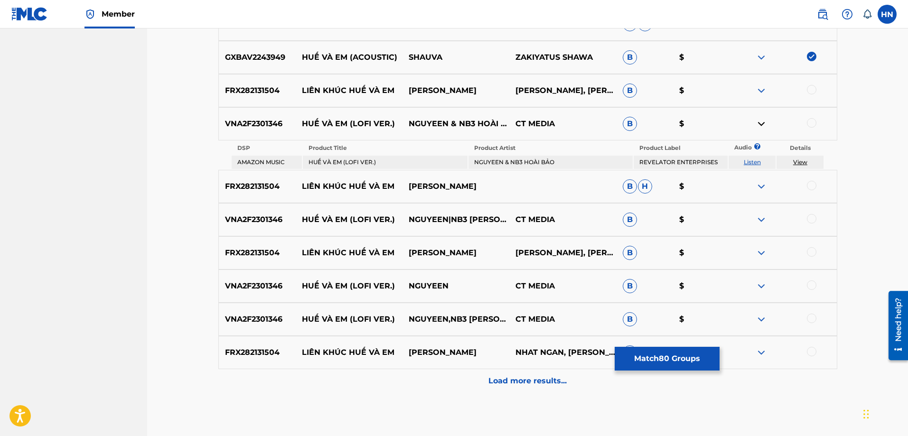
scroll to position [3417, 0]
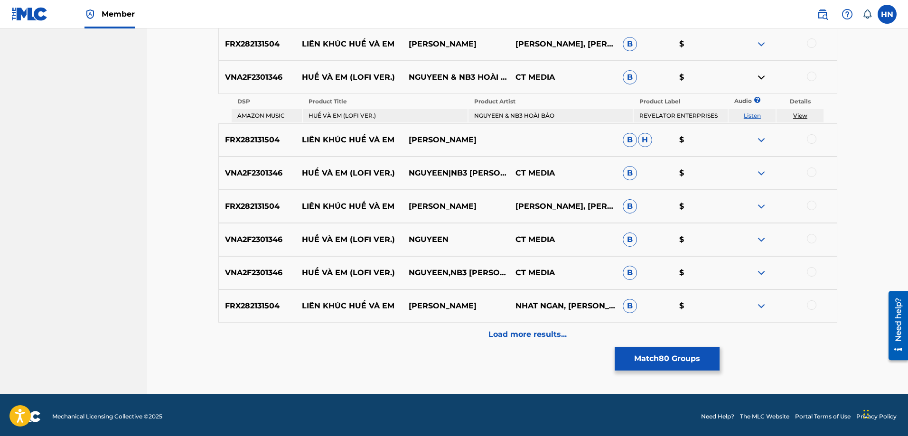
click at [762, 239] on img at bounding box center [760, 239] width 11 height 11
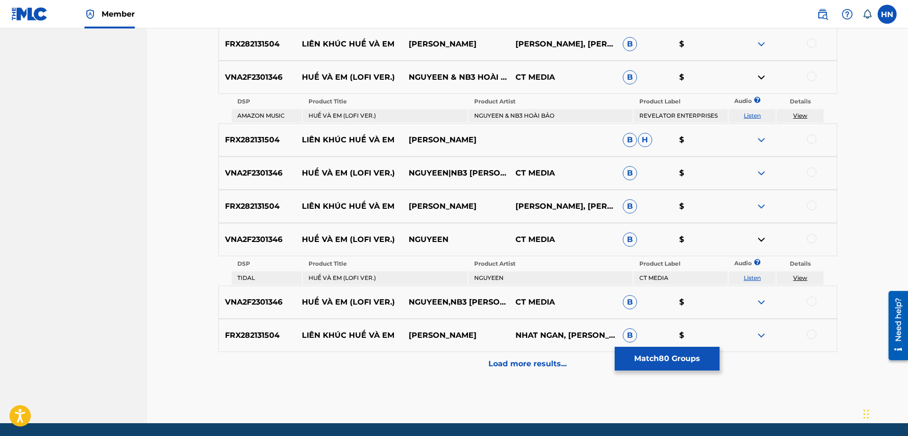
click at [757, 300] on img at bounding box center [760, 302] width 11 height 11
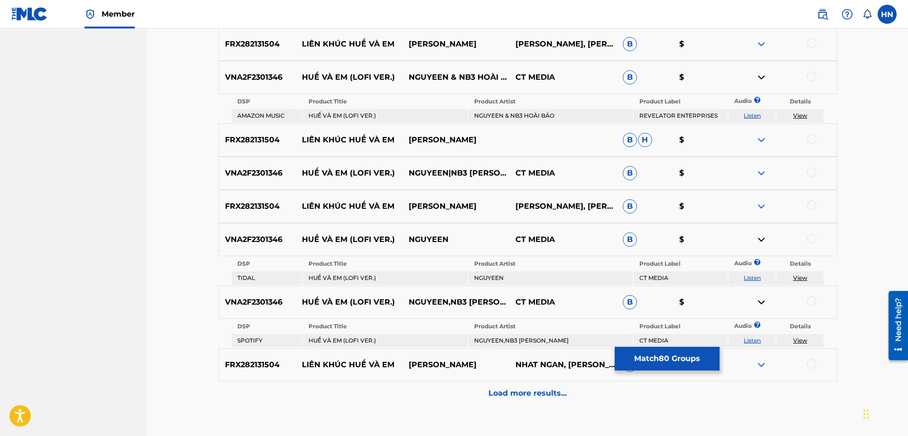
click at [755, 342] on link "Listen" at bounding box center [751, 340] width 17 height 7
click at [268, 242] on p "VNA2F2301346" at bounding box center [257, 239] width 77 height 11
click at [810, 239] on div at bounding box center [811, 238] width 9 height 9
click at [810, 303] on div at bounding box center [811, 301] width 9 height 9
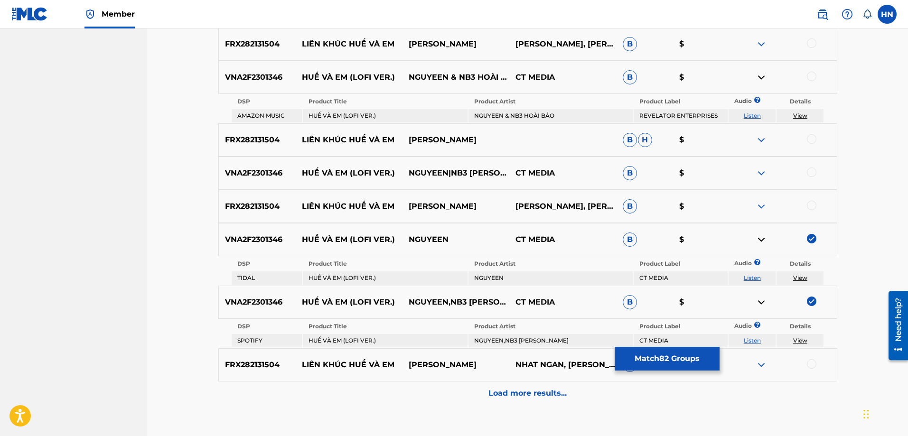
click at [816, 171] on div at bounding box center [811, 171] width 9 height 9
click at [810, 82] on div at bounding box center [782, 77] width 107 height 11
click at [810, 76] on div at bounding box center [811, 76] width 9 height 9
click at [460, 404] on div "Load more results..." at bounding box center [527, 393] width 619 height 24
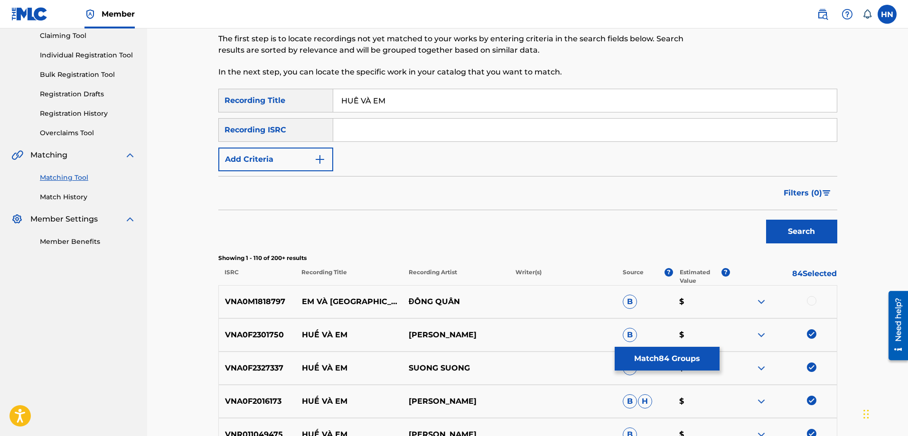
scroll to position [0, 0]
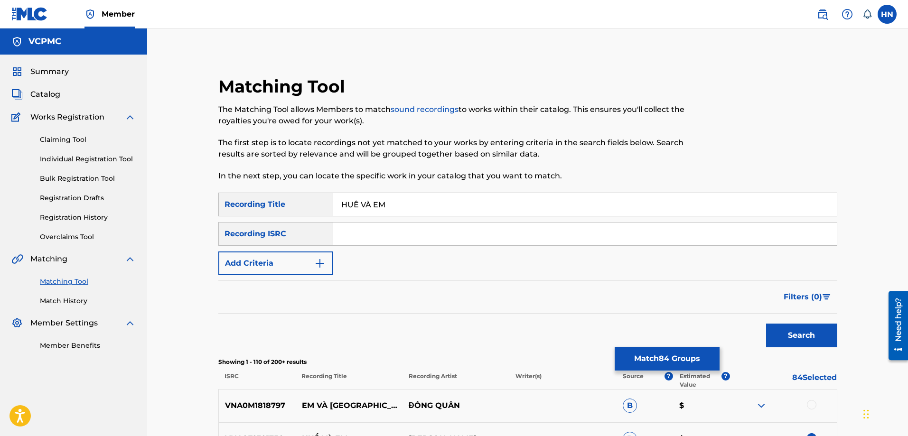
click at [353, 199] on input "HUẾ VÀ EM" at bounding box center [584, 204] width 503 height 23
click at [369, 208] on input "HUE VÀ EM" at bounding box center [584, 204] width 503 height 23
type input "HUE VA EM"
click at [786, 327] on button "Search" at bounding box center [801, 336] width 71 height 24
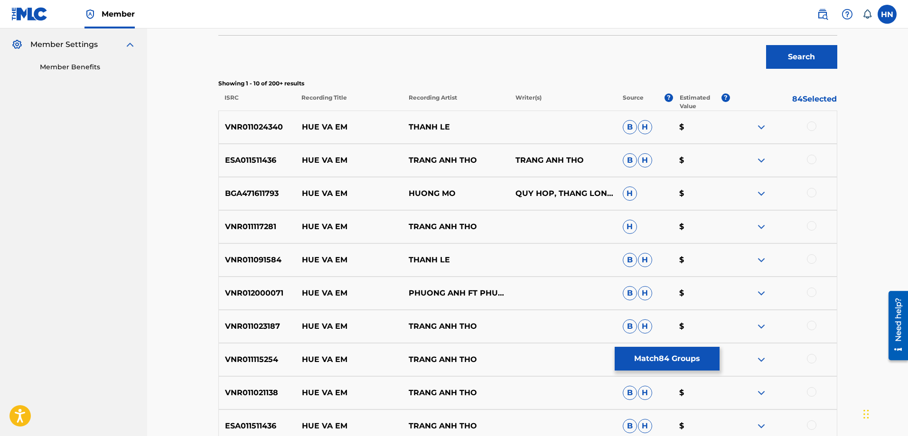
scroll to position [297, 0]
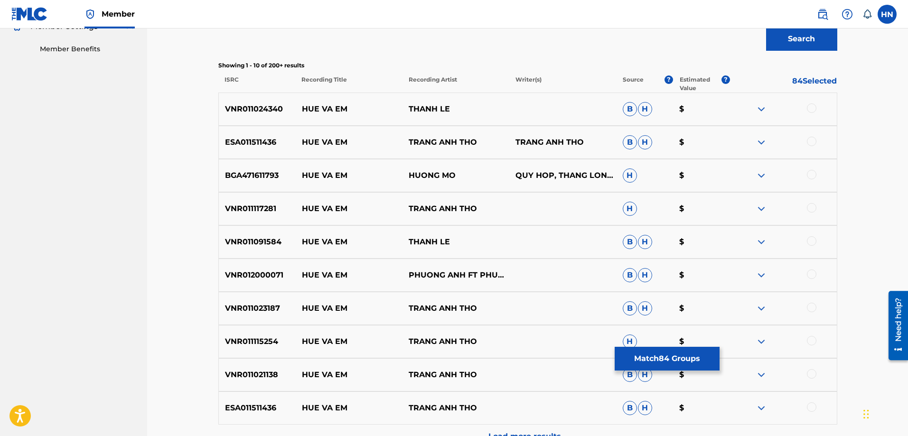
click at [229, 116] on div "VNR011024340 HUE VA EM THANH LE B H $" at bounding box center [527, 109] width 619 height 33
click at [807, 110] on div at bounding box center [811, 107] width 9 height 9
click at [267, 148] on div "ESA011511436 HUE VA EM TRANG ANH THO TRANG ANH THO B H $" at bounding box center [527, 142] width 619 height 33
click at [266, 148] on div "ESA011511436 HUE VA EM TRANG ANH THO TRANG ANH THO B H $" at bounding box center [527, 142] width 619 height 33
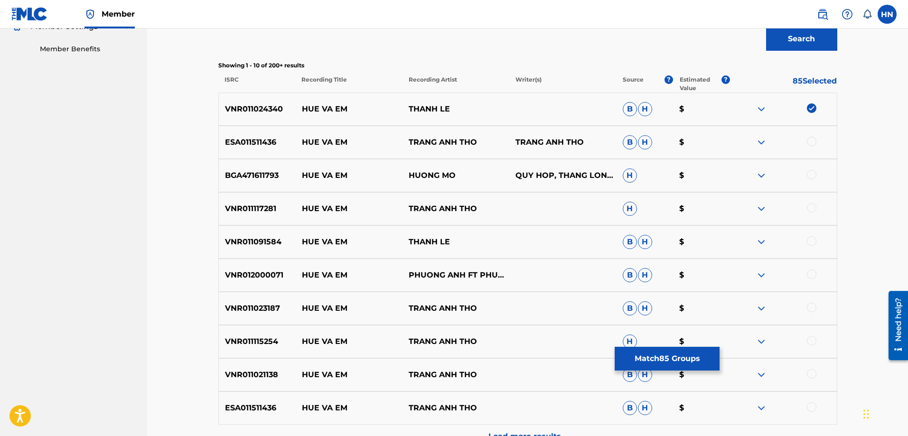
click at [809, 141] on div at bounding box center [811, 141] width 9 height 9
click at [247, 143] on p "ESA011511436" at bounding box center [257, 142] width 77 height 11
click at [256, 178] on p "BGA471611793" at bounding box center [257, 175] width 77 height 11
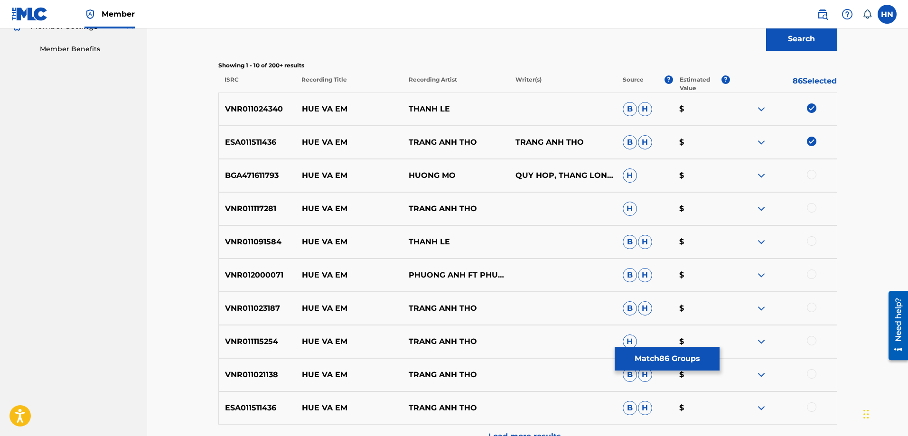
click at [811, 173] on div at bounding box center [811, 174] width 9 height 9
click at [262, 210] on p "VNR011117281" at bounding box center [257, 208] width 77 height 11
click at [812, 211] on div at bounding box center [811, 207] width 9 height 9
click at [235, 236] on div "VNR011091584 HUE VA EM THANH LE B H $" at bounding box center [527, 241] width 619 height 33
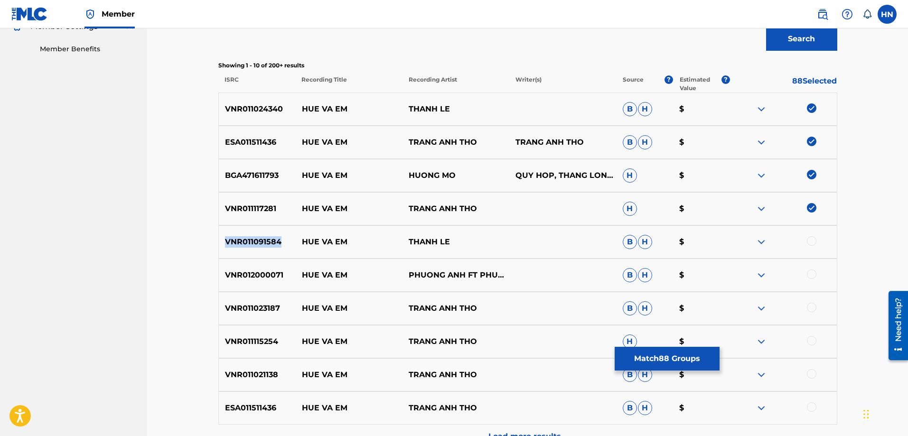
click at [235, 236] on div "VNR011091584 HUE VA EM THANH LE B H $" at bounding box center [527, 241] width 619 height 33
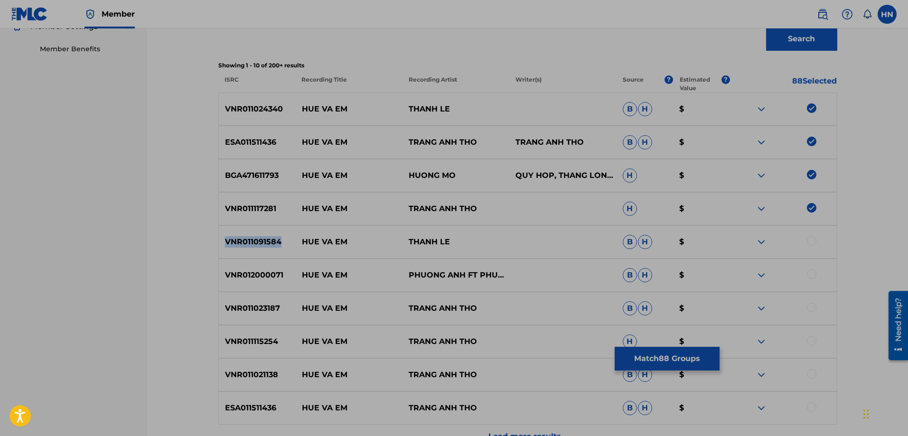
click at [216, 227] on div "Matching Tool The Matching Tool allows Members to match sound recordings to wor…" at bounding box center [527, 137] width 641 height 716
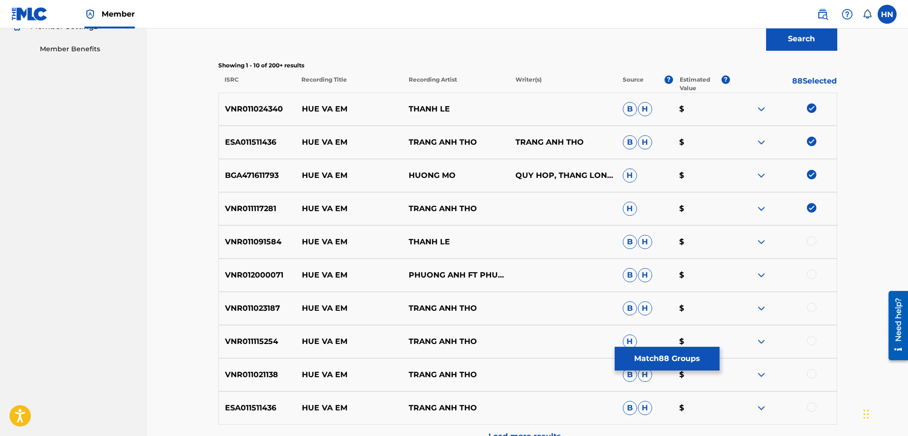
click at [814, 239] on div at bounding box center [811, 240] width 9 height 9
click at [393, 284] on div "VNR012000071 HUE VA EM PHUONG ANH FT PHUONG Y B H $" at bounding box center [527, 275] width 619 height 33
drag, startPoint x: 371, startPoint y: 285, endPoint x: 351, endPoint y: 293, distance: 21.2
click at [351, 293] on div "VNR011024340 HUE VA EM THANH LE B H $ ESA011511436 HUE VA EM TRANG ANH THO TRAN…" at bounding box center [527, 271] width 619 height 356
drag, startPoint x: 351, startPoint y: 293, endPoint x: 309, endPoint y: 220, distance: 84.6
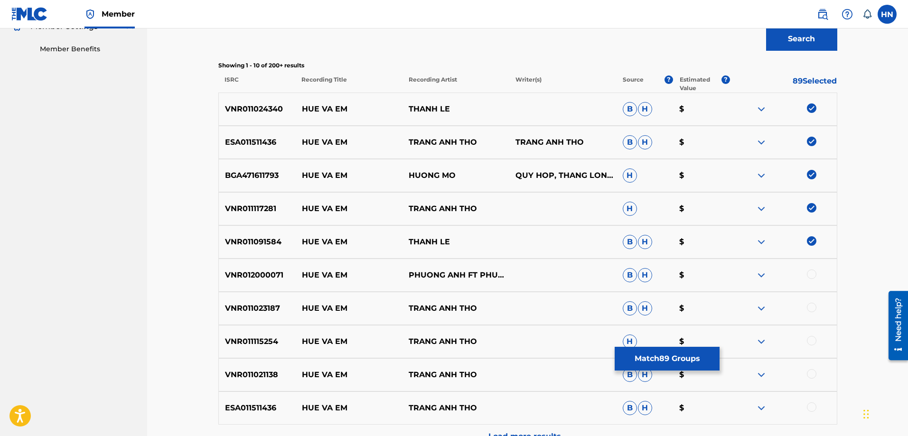
drag, startPoint x: 309, startPoint y: 220, endPoint x: 163, endPoint y: 173, distance: 153.4
click at [163, 173] on div "Matching Tool The Matching Tool allows Members to match sound recordings to wor…" at bounding box center [527, 114] width 761 height 764
click at [248, 277] on p "VNR012000071" at bounding box center [257, 274] width 77 height 11
click at [814, 274] on div at bounding box center [811, 273] width 9 height 9
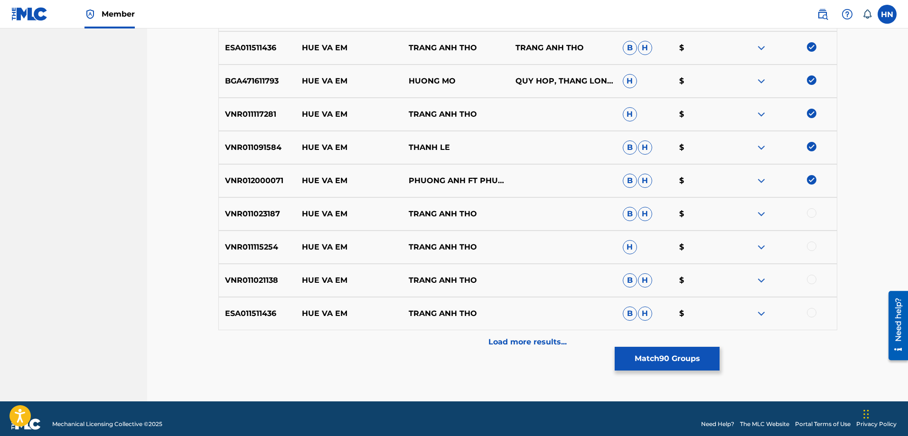
scroll to position [391, 0]
click at [246, 214] on p "VNR011023187" at bounding box center [257, 213] width 77 height 11
click at [806, 214] on div at bounding box center [782, 213] width 107 height 11
click at [809, 214] on div at bounding box center [811, 212] width 9 height 9
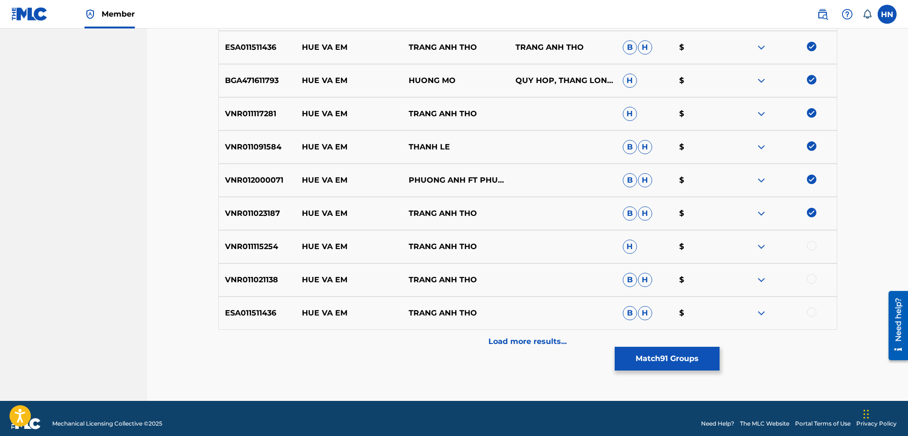
click at [249, 241] on p "VNR011115254" at bounding box center [257, 246] width 77 height 11
click at [810, 253] on div "VNR011115254 HUE VA EM TRANG ANH THO H $" at bounding box center [527, 246] width 619 height 33
click at [810, 250] on div at bounding box center [811, 245] width 9 height 9
click at [274, 287] on div "VNR011021138 HUE VA EM TRANG ANH THO B H $" at bounding box center [527, 279] width 619 height 33
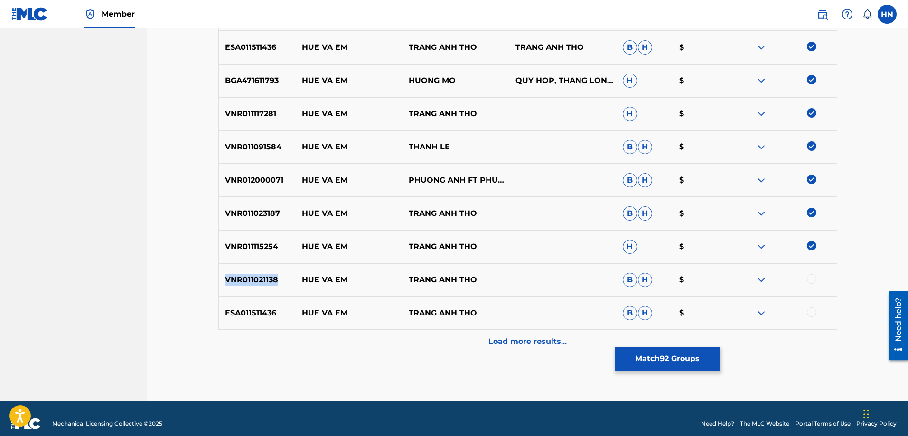
click at [274, 287] on div "VNR011021138 HUE VA EM TRANG ANH THO B H $" at bounding box center [527, 279] width 619 height 33
click at [809, 278] on div at bounding box center [811, 278] width 9 height 9
click at [265, 313] on p "ESA011511436" at bounding box center [257, 312] width 77 height 11
click at [265, 317] on p "ESA011511436" at bounding box center [257, 312] width 77 height 11
click at [809, 310] on div at bounding box center [811, 311] width 9 height 9
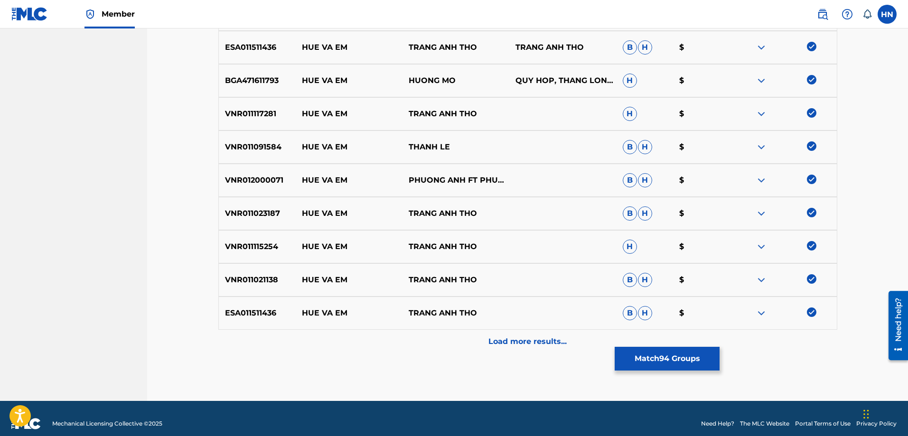
click at [514, 336] on p "Load more results..." at bounding box center [527, 341] width 78 height 11
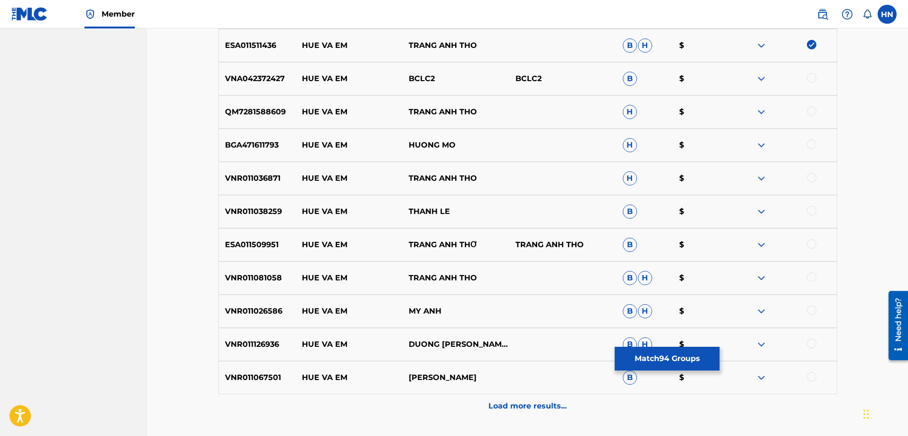
scroll to position [676, 0]
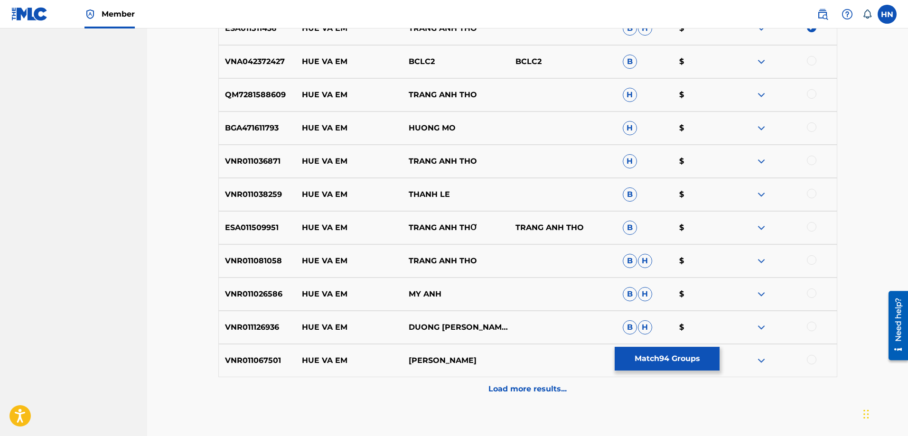
click at [237, 64] on p "VNA042372427" at bounding box center [257, 61] width 77 height 11
click at [816, 63] on div at bounding box center [782, 61] width 107 height 11
click at [815, 63] on div at bounding box center [811, 60] width 9 height 9
click at [285, 95] on p "QM7281588609" at bounding box center [257, 94] width 77 height 11
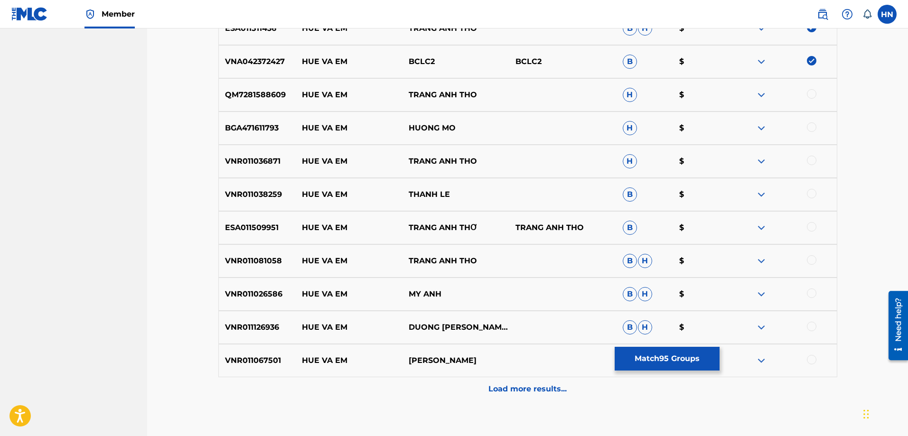
click at [285, 95] on p "QM7281588609" at bounding box center [257, 94] width 77 height 11
click at [272, 95] on p "QM7281588609" at bounding box center [257, 94] width 77 height 11
click at [813, 94] on div at bounding box center [811, 93] width 9 height 9
click at [277, 128] on p "BGA471611793" at bounding box center [257, 127] width 77 height 11
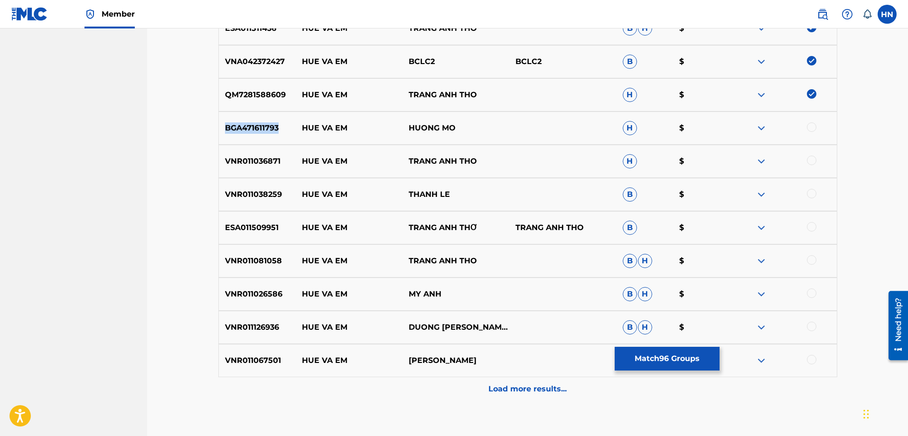
click at [277, 128] on p "BGA471611793" at bounding box center [257, 127] width 77 height 11
click at [809, 129] on div at bounding box center [811, 126] width 9 height 9
click at [248, 168] on div "VNR011036871 HUE VA EM TRANG ANH THO H $" at bounding box center [527, 161] width 619 height 33
click at [810, 159] on div at bounding box center [811, 160] width 9 height 9
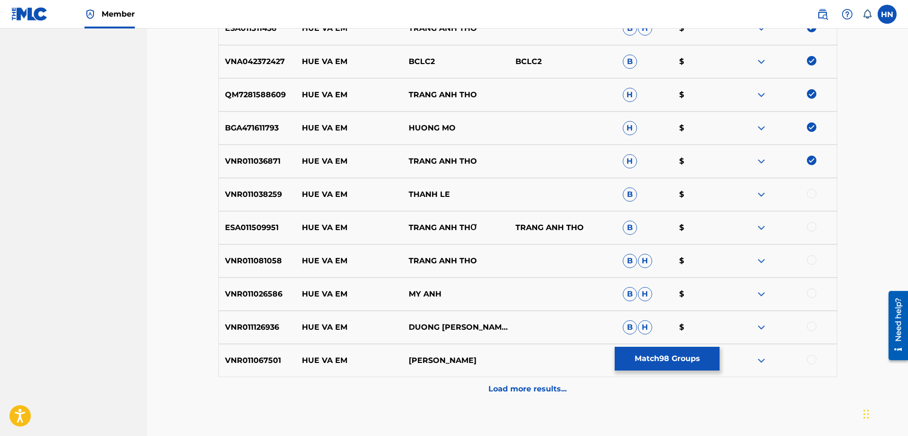
click at [269, 195] on p "VNR011038259" at bounding box center [257, 194] width 77 height 11
click at [814, 192] on div at bounding box center [811, 193] width 9 height 9
click at [237, 221] on div "ESA011509951 HUE VA EM TRANG ANH THƠ TRANG ANH THO B $" at bounding box center [527, 227] width 619 height 33
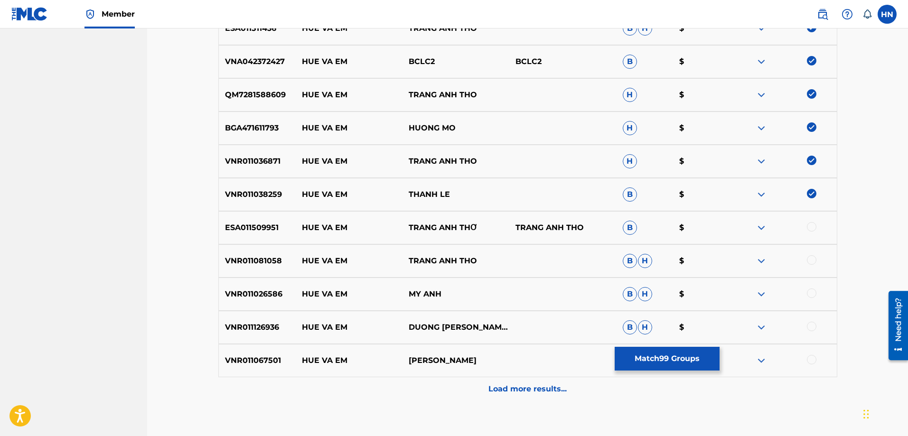
click at [809, 228] on div at bounding box center [811, 226] width 9 height 9
click at [254, 258] on p "VNR011081058" at bounding box center [257, 260] width 77 height 11
click at [812, 259] on div at bounding box center [811, 259] width 9 height 9
click at [271, 299] on p "VNR011026586" at bounding box center [257, 293] width 77 height 11
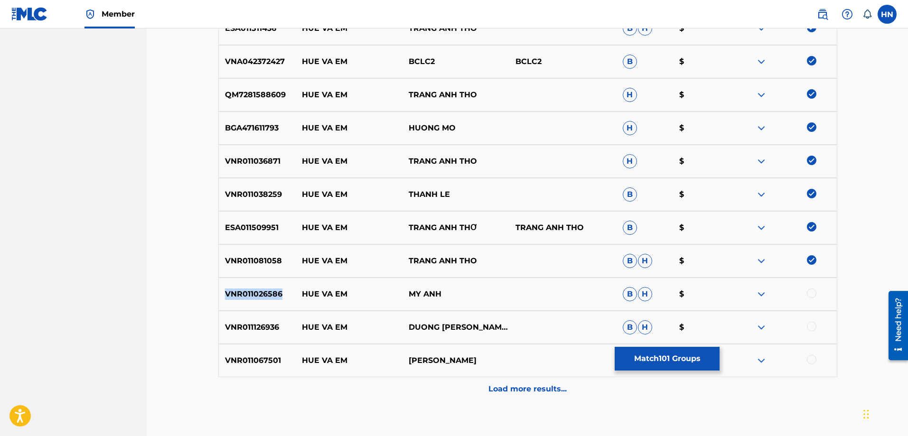
click at [271, 299] on p "VNR011026586" at bounding box center [257, 293] width 77 height 11
click at [812, 290] on div at bounding box center [811, 292] width 9 height 9
click at [250, 323] on p "VNR011126936" at bounding box center [257, 327] width 77 height 11
click at [810, 327] on div at bounding box center [811, 326] width 9 height 9
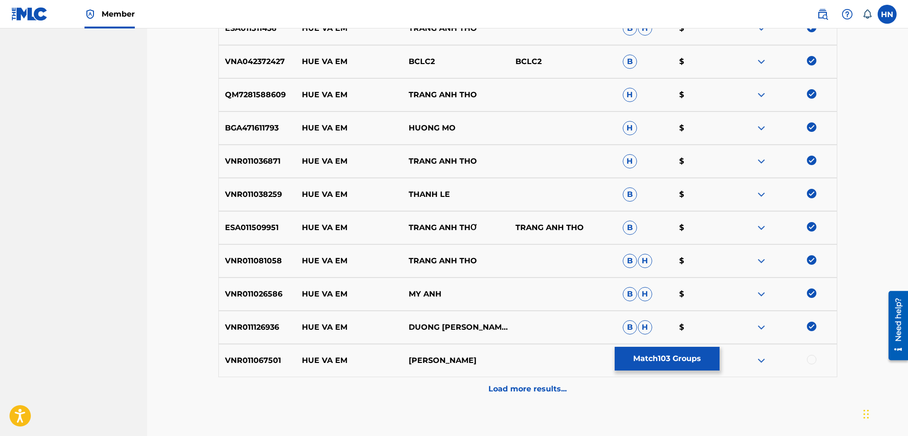
click at [266, 355] on p "VNR011067501" at bounding box center [257, 360] width 77 height 11
click at [815, 360] on div at bounding box center [811, 359] width 9 height 9
click at [519, 386] on p "Load more results..." at bounding box center [527, 388] width 78 height 11
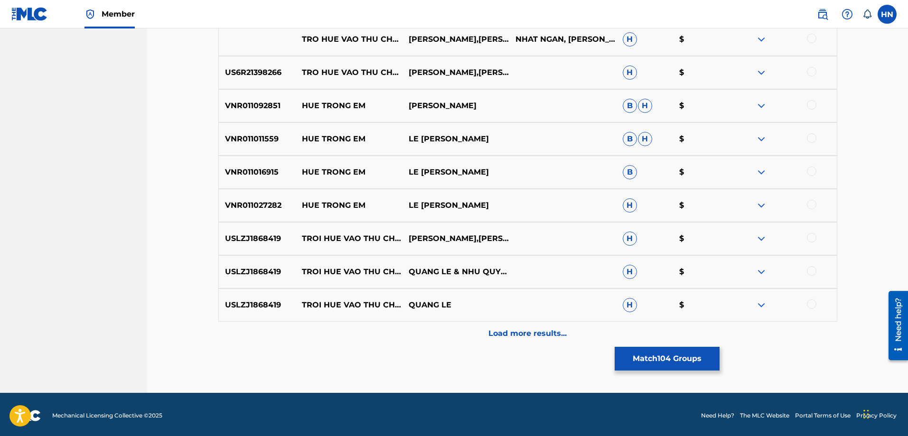
scroll to position [1066, 0]
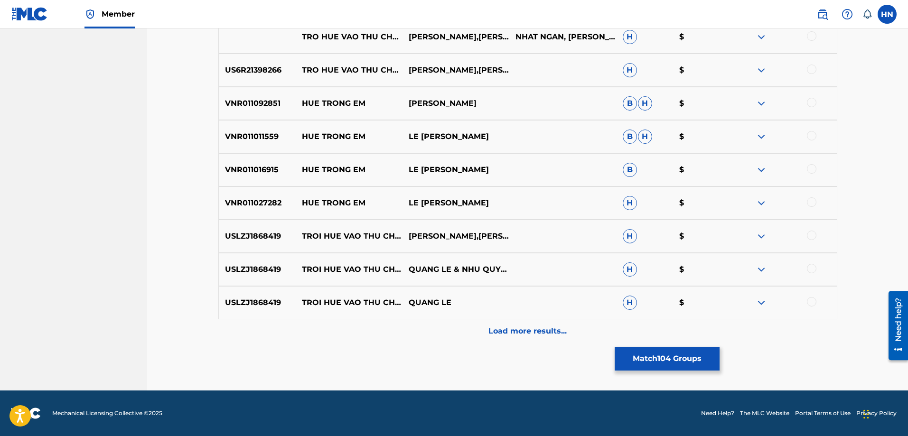
click at [650, 350] on button "Match 104 Groups" at bounding box center [666, 359] width 105 height 24
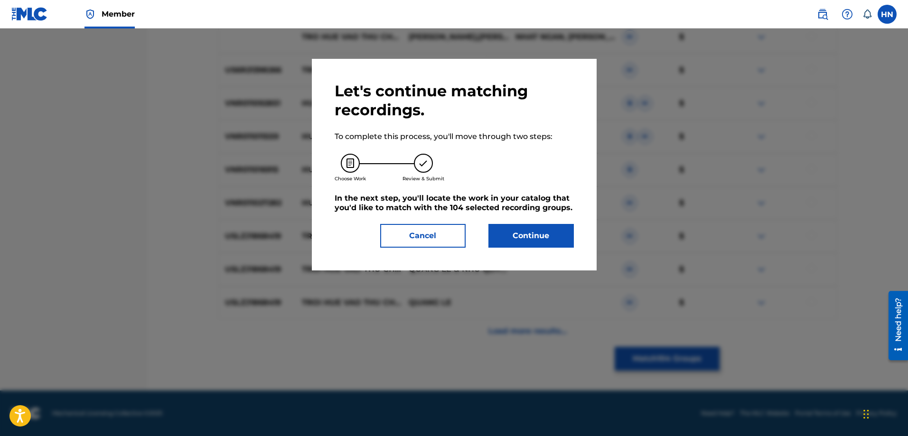
click at [517, 238] on button "Continue" at bounding box center [530, 236] width 85 height 24
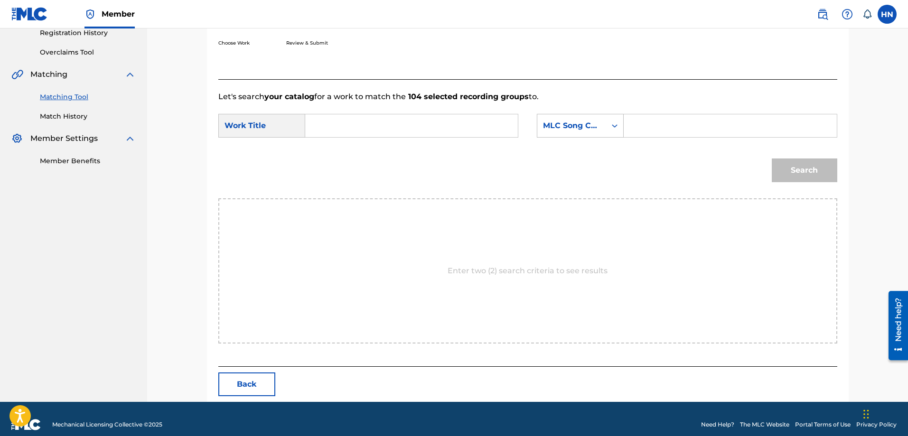
scroll to position [196, 0]
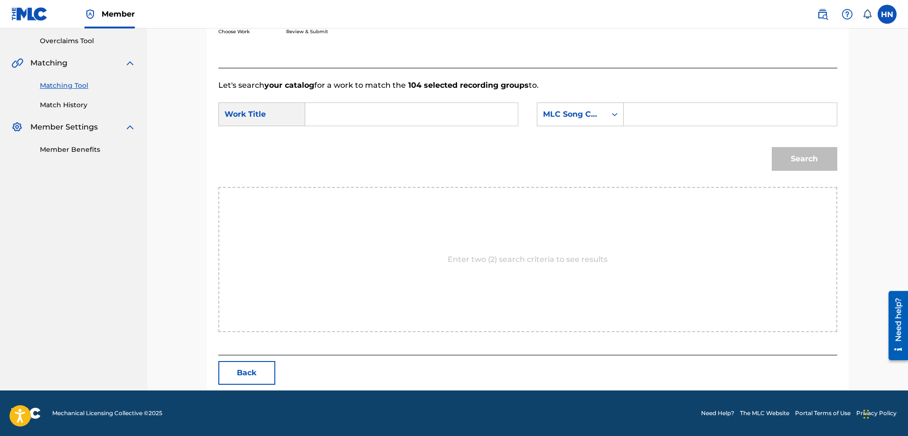
click at [481, 116] on input "Search Form" at bounding box center [411, 114] width 196 height 23
paste input "HUẾ VÀ EM"
type input "HUẾ VÀ EM"
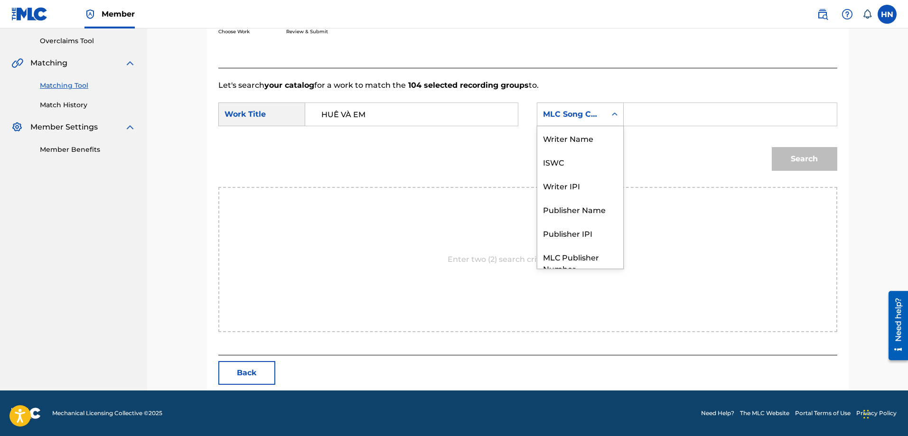
click at [564, 108] on div "MLC Song Code" at bounding box center [571, 114] width 69 height 18
click at [552, 127] on div "ISWC" at bounding box center [580, 127] width 86 height 24
click at [639, 110] on input "Search Form" at bounding box center [730, 114] width 196 height 23
paste input "T9108393562"
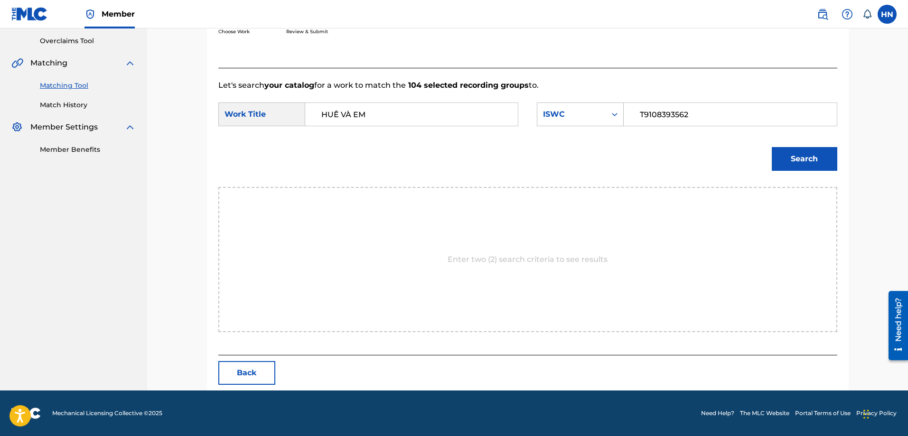
type input "T9108393562"
click at [795, 152] on button "Search" at bounding box center [803, 159] width 65 height 24
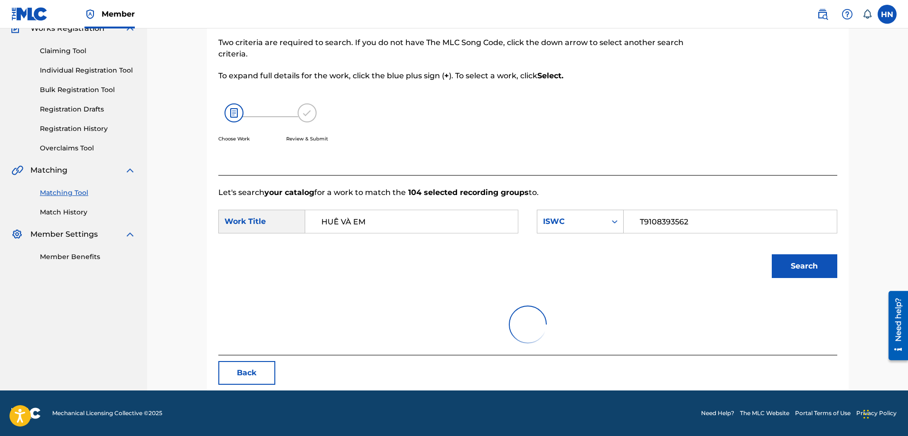
scroll to position [168, 0]
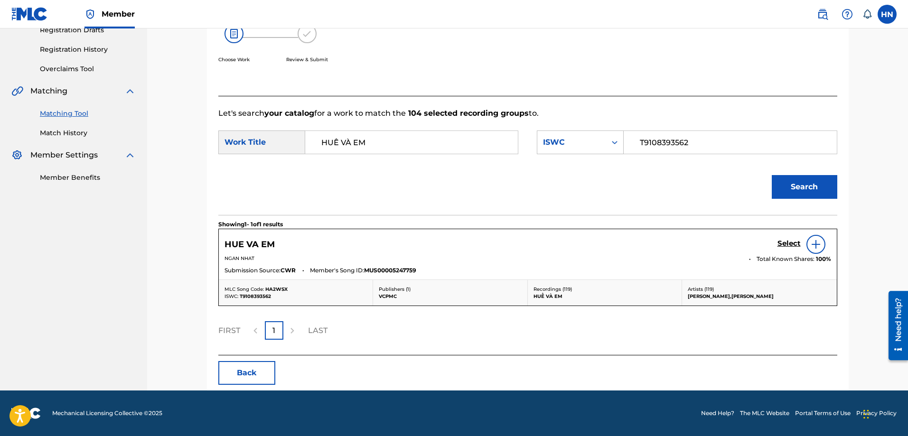
click at [782, 245] on h5 "Select" at bounding box center [788, 243] width 23 height 9
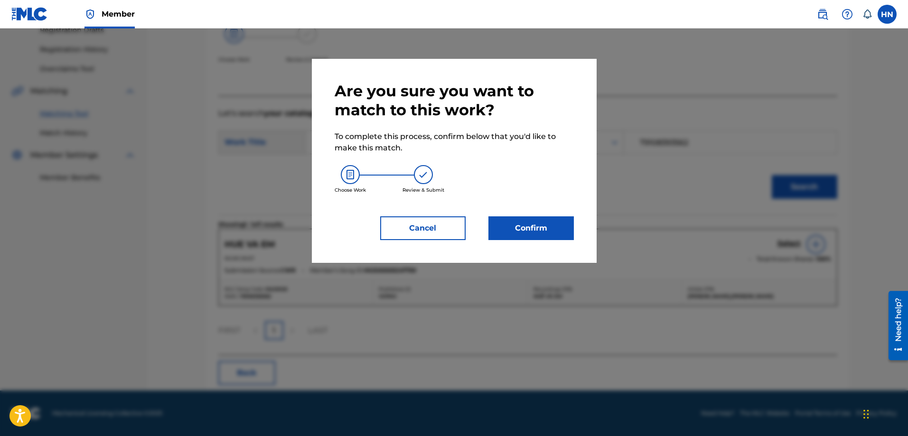
click at [542, 233] on button "Confirm" at bounding box center [530, 228] width 85 height 24
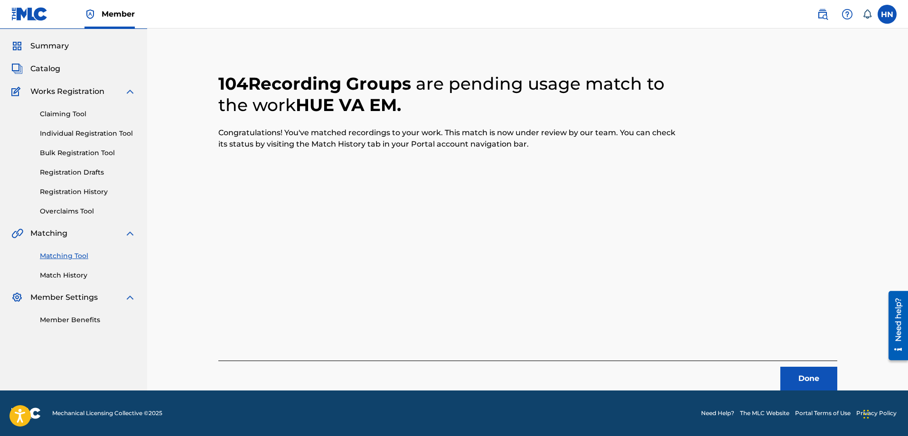
scroll to position [26, 0]
click at [792, 386] on button "Done" at bounding box center [808, 379] width 57 height 24
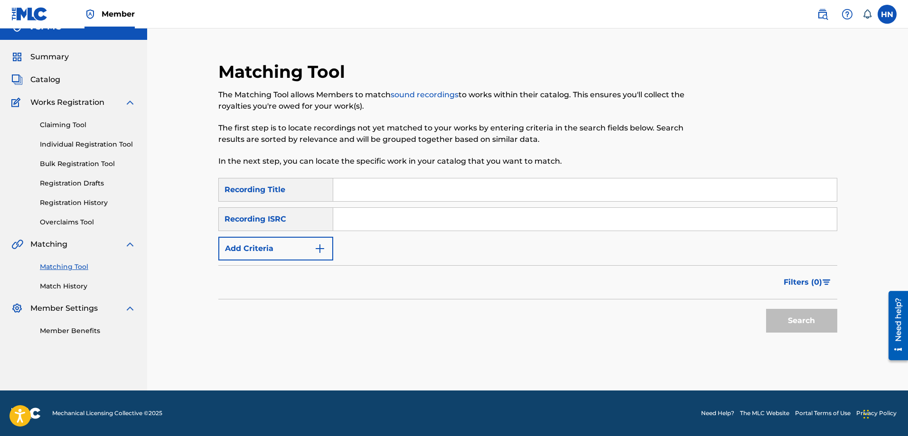
scroll to position [0, 0]
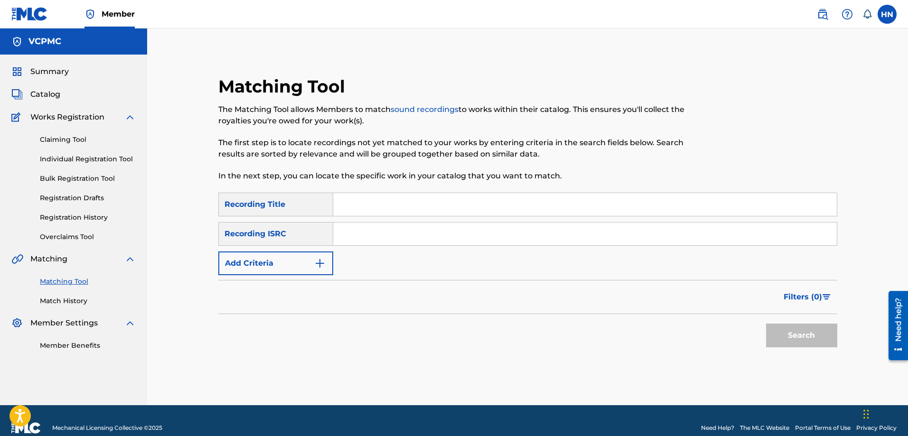
click at [381, 195] on input "Search Form" at bounding box center [584, 204] width 503 height 23
paste input "THẢ VÀO MƯA"
click at [766, 324] on button "Search" at bounding box center [801, 336] width 71 height 24
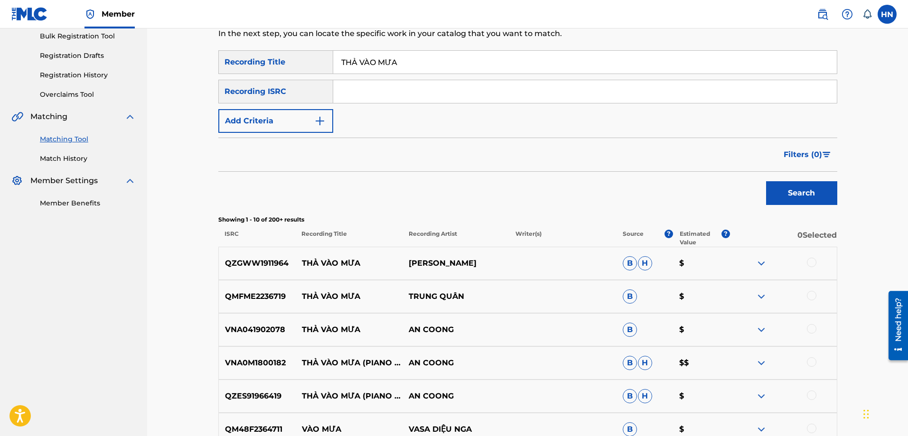
scroll to position [237, 0]
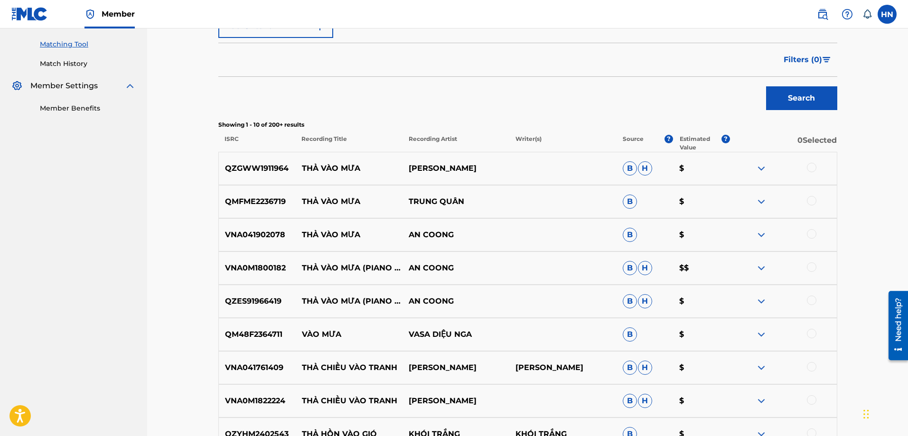
click at [262, 196] on p "QMFME2236719" at bounding box center [257, 201] width 77 height 11
click at [812, 199] on div at bounding box center [811, 200] width 9 height 9
click at [238, 238] on p "VNA041902078" at bounding box center [257, 234] width 77 height 11
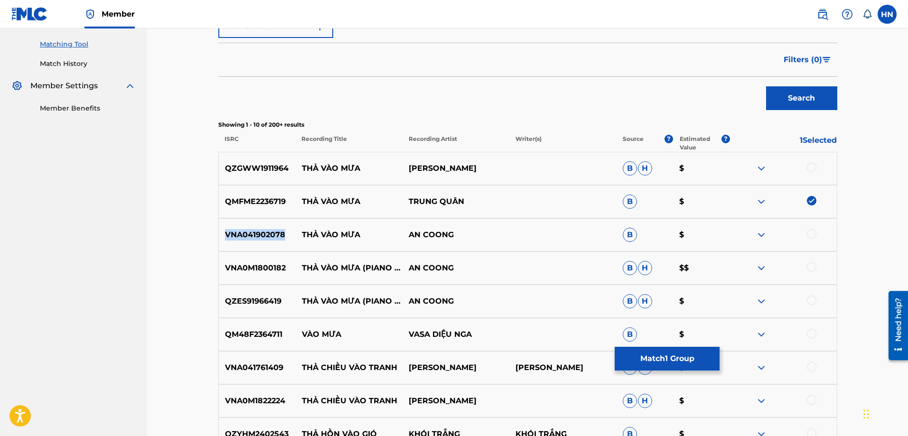
click at [238, 238] on p "VNA041902078" at bounding box center [257, 234] width 77 height 11
click at [810, 233] on div at bounding box center [811, 233] width 9 height 9
click at [277, 258] on div "VNA0M1800182 THẢ VÀO MƯA (PIANO VERSION) AN COONG B H $$" at bounding box center [527, 267] width 619 height 33
click at [813, 267] on div at bounding box center [811, 266] width 9 height 9
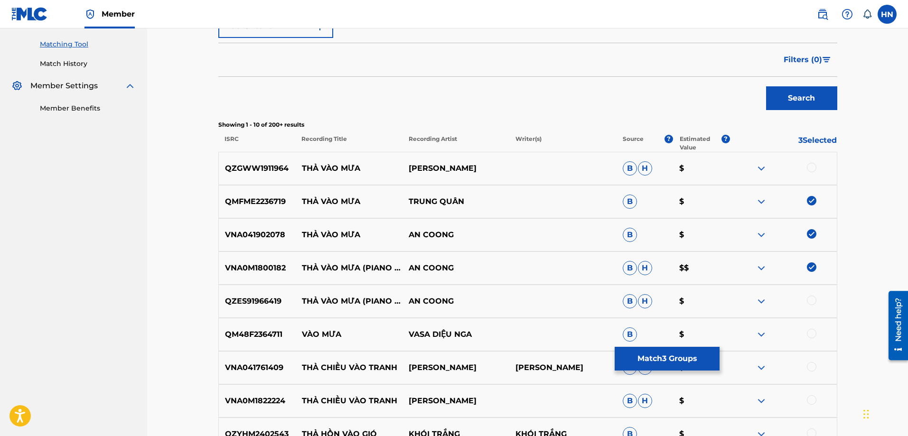
click at [251, 303] on p "QZES91966419" at bounding box center [257, 301] width 77 height 11
click at [811, 300] on div at bounding box center [811, 300] width 9 height 9
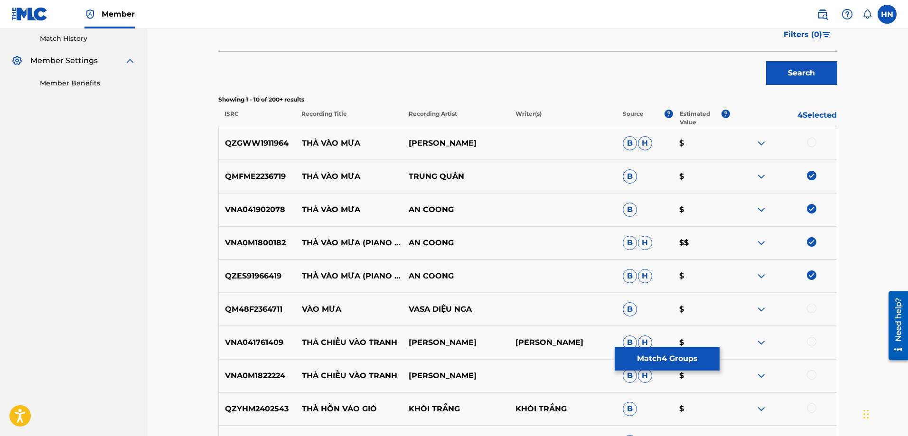
scroll to position [260, 0]
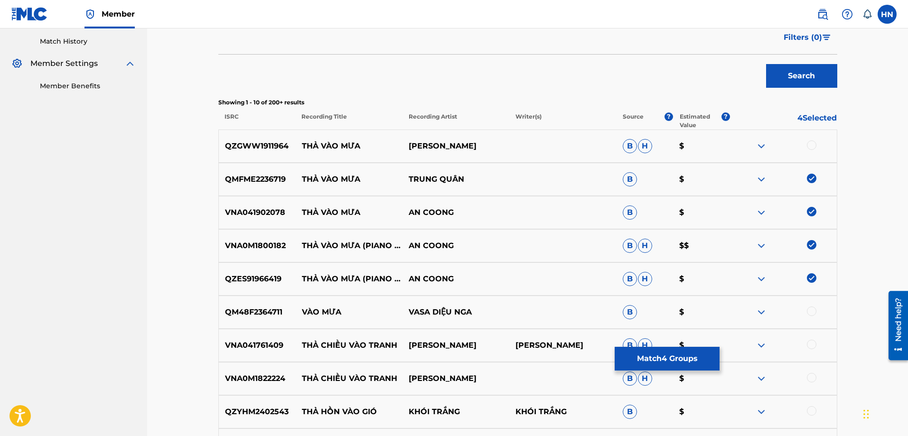
click at [762, 144] on img at bounding box center [760, 145] width 11 height 11
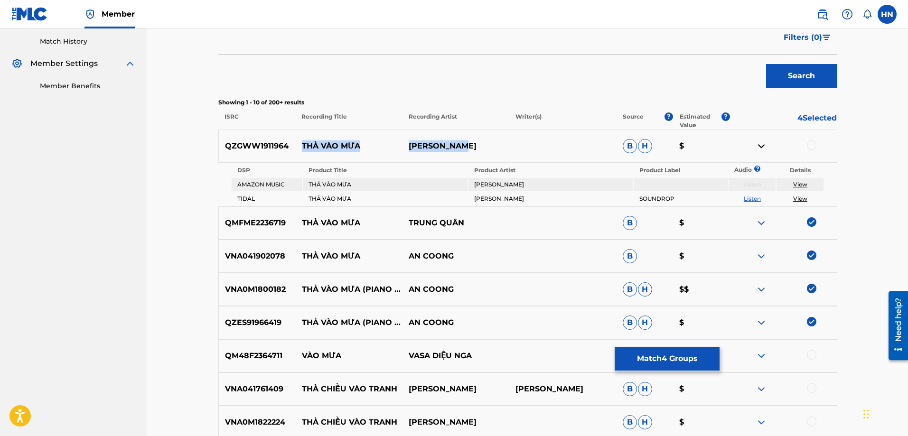
drag, startPoint x: 505, startPoint y: 140, endPoint x: 289, endPoint y: 145, distance: 215.9
click at [289, 145] on div "QZGWW1911964 THẢ VÀO MƯA VINH NGUYEN B H $" at bounding box center [527, 146] width 619 height 33
click at [272, 137] on div "QZGWW1911964 THẢ VÀO MƯA VINH NGUYEN B H $" at bounding box center [527, 146] width 619 height 33
click at [809, 142] on div at bounding box center [811, 144] width 9 height 9
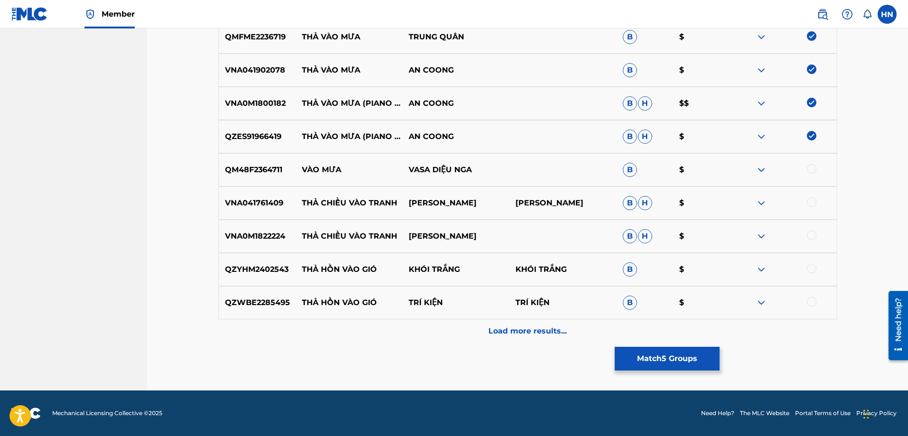
click at [523, 335] on p "Load more results..." at bounding box center [527, 330] width 78 height 11
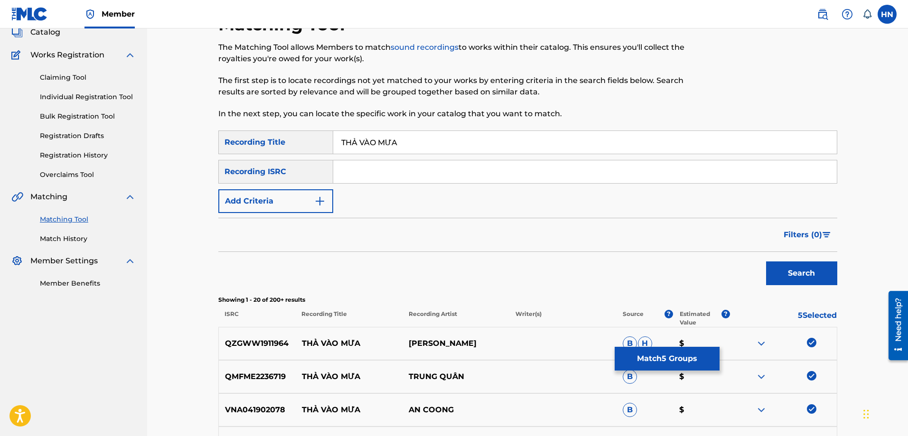
scroll to position [0, 0]
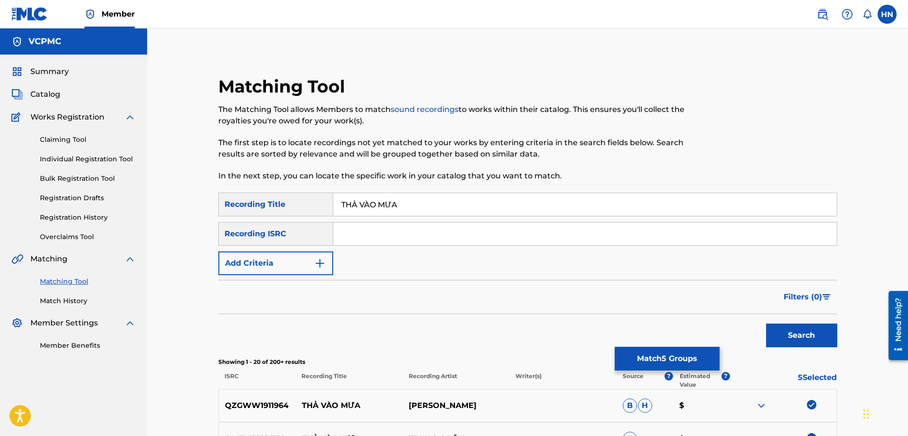
click at [409, 209] on input "THẢ VÀO MƯA" at bounding box center [584, 204] width 503 height 23
paste input "A VAO MU"
type input "THA VAO MUA"
click at [807, 335] on button "Search" at bounding box center [801, 336] width 71 height 24
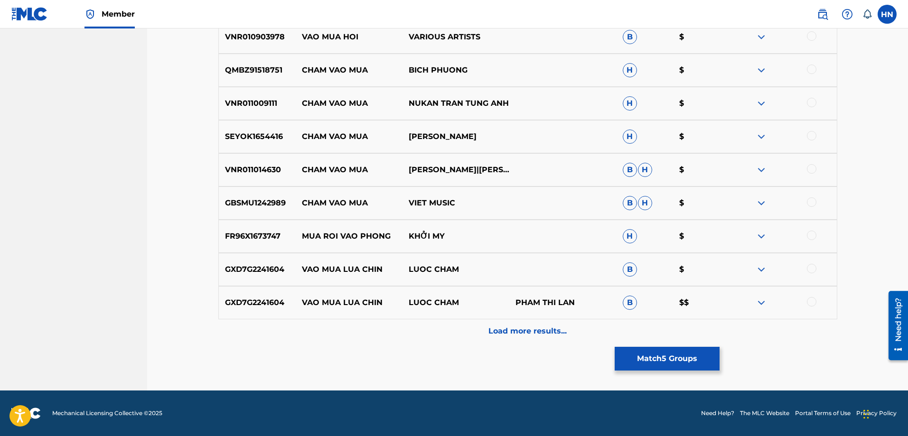
click at [493, 323] on div "Load more results..." at bounding box center [527, 331] width 619 height 24
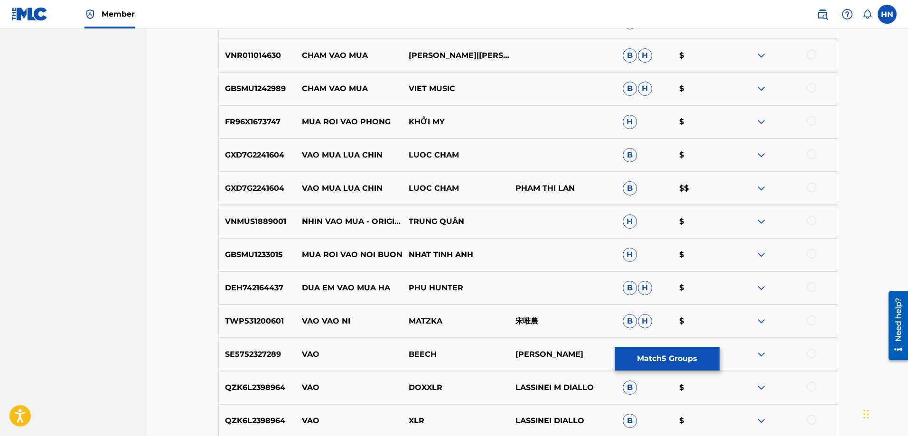
scroll to position [639, 0]
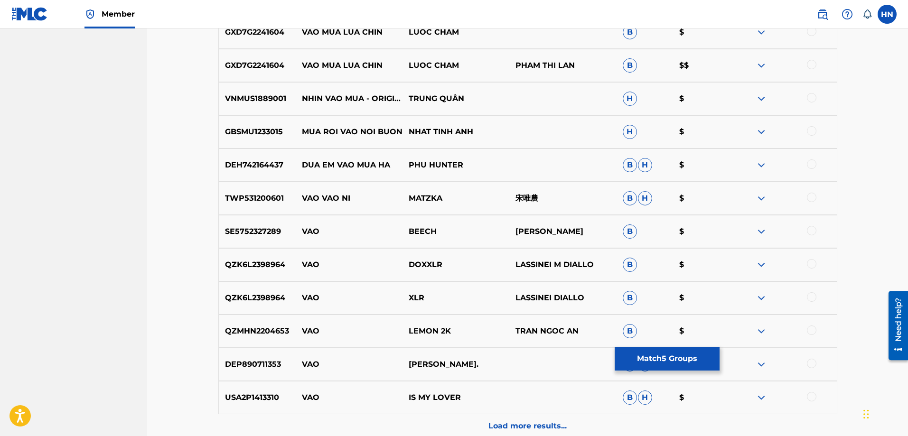
click at [624, 357] on button "Match 5 Groups" at bounding box center [666, 359] width 105 height 24
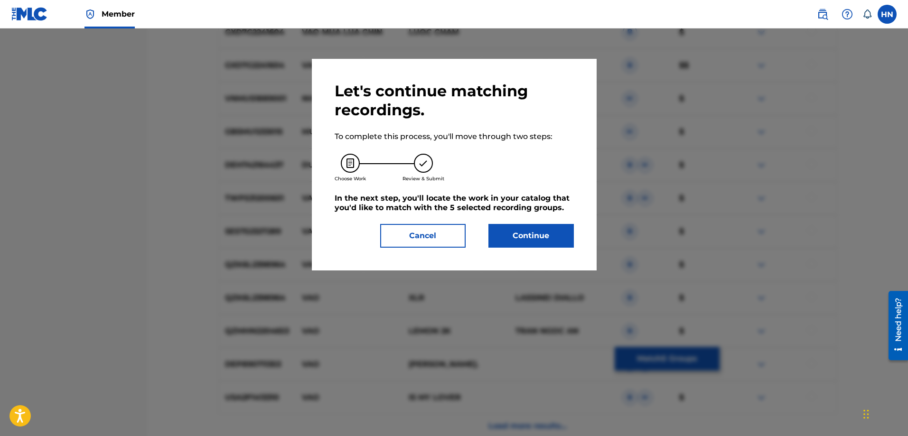
click at [509, 236] on button "Continue" at bounding box center [530, 236] width 85 height 24
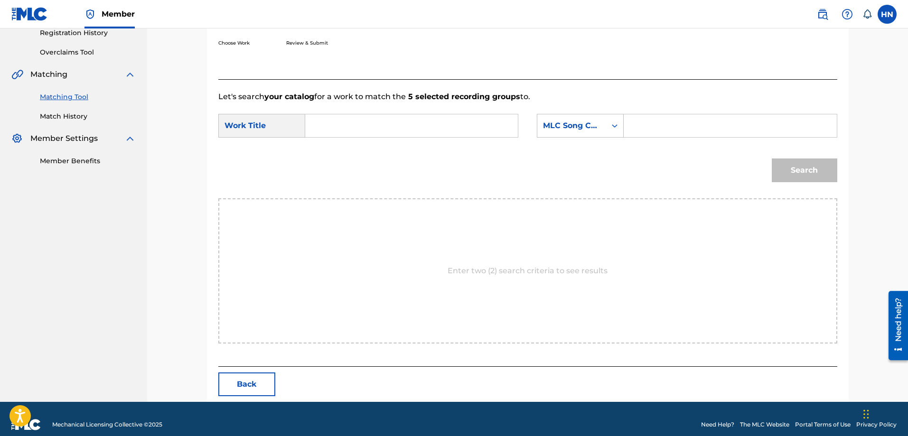
scroll to position [196, 0]
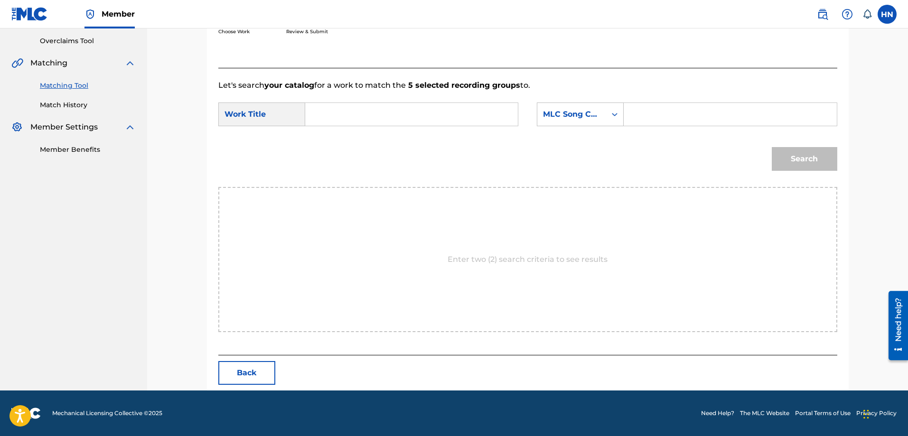
click at [393, 122] on input "Search Form" at bounding box center [411, 114] width 196 height 23
paste input "THA VAO MUA"
type input "THA VAO MUA"
click at [582, 115] on div "MLC Song Code" at bounding box center [571, 114] width 57 height 11
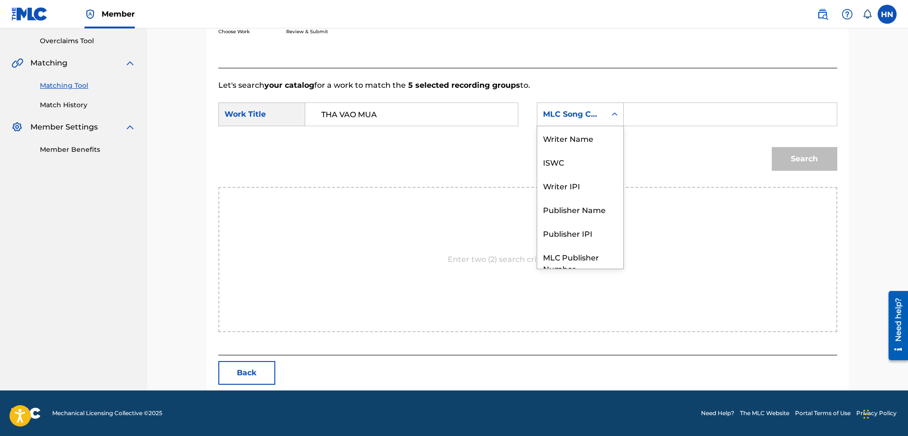
scroll to position [35, 0]
click at [574, 130] on div "ISWC" at bounding box center [580, 127] width 86 height 24
click at [625, 111] on div "Search Form" at bounding box center [729, 114] width 213 height 24
drag, startPoint x: 640, startPoint y: 114, endPoint x: 643, endPoint y: 121, distance: 8.1
click at [640, 114] on input "Search Form" at bounding box center [730, 114] width 196 height 23
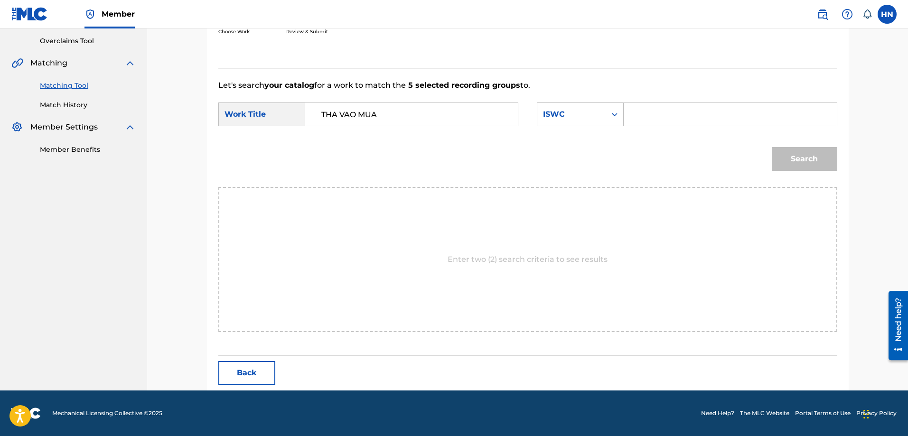
paste input "T3001891410"
type input "T3001891410"
click at [825, 162] on button "Search" at bounding box center [803, 159] width 65 height 24
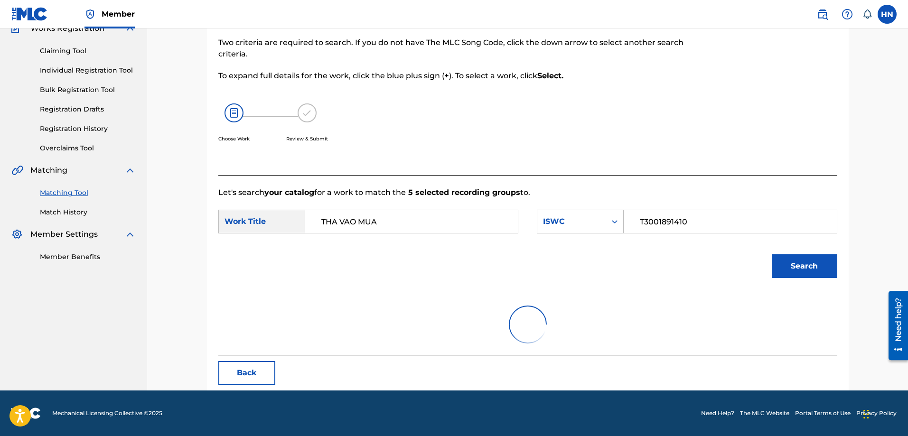
scroll to position [168, 0]
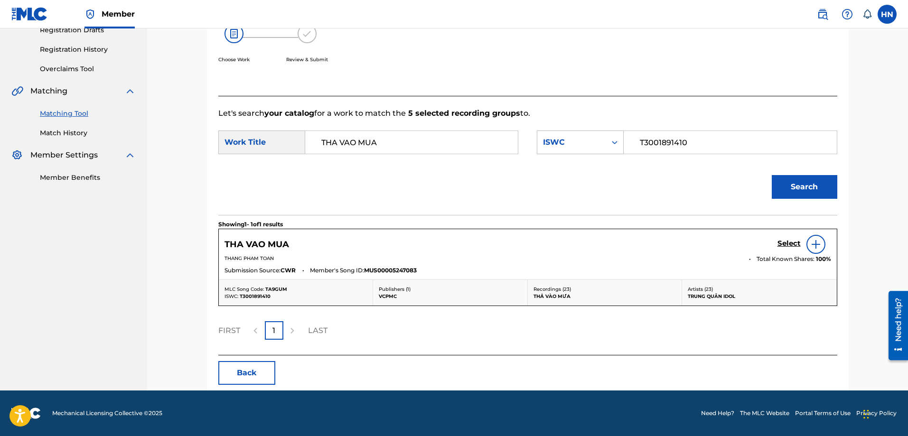
click at [780, 244] on h5 "Select" at bounding box center [788, 243] width 23 height 9
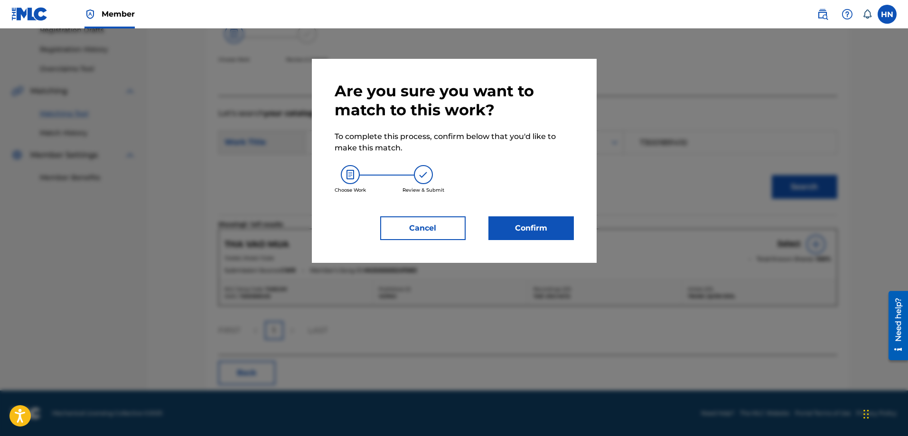
click at [534, 214] on div "Are you sure you want to match to this work? To complete this process, confirm …" at bounding box center [453, 161] width 239 height 158
click at [523, 226] on button "Confirm" at bounding box center [530, 228] width 85 height 24
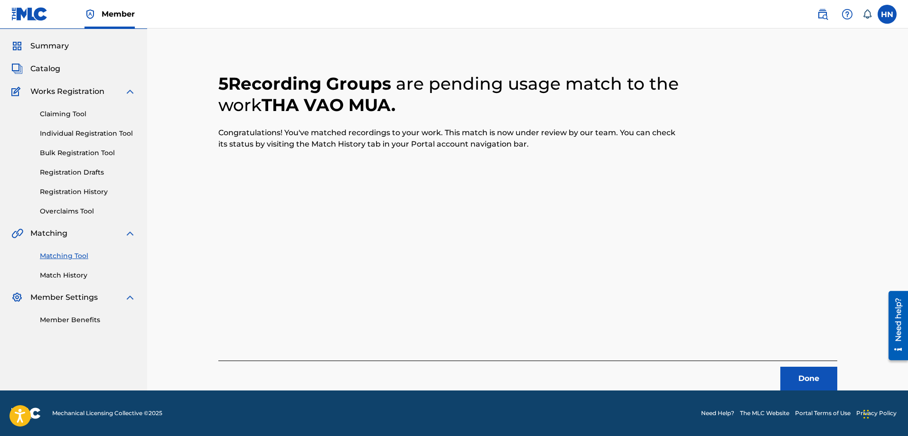
scroll to position [26, 0]
click at [797, 368] on button "Done" at bounding box center [808, 379] width 57 height 24
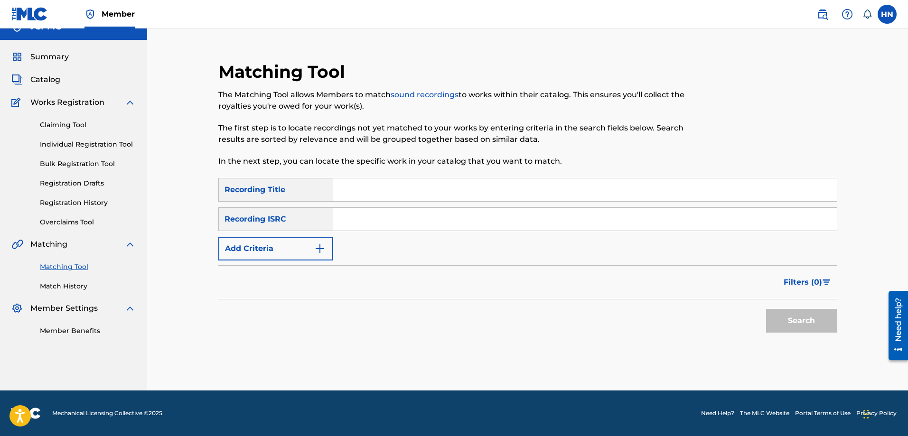
scroll to position [0, 0]
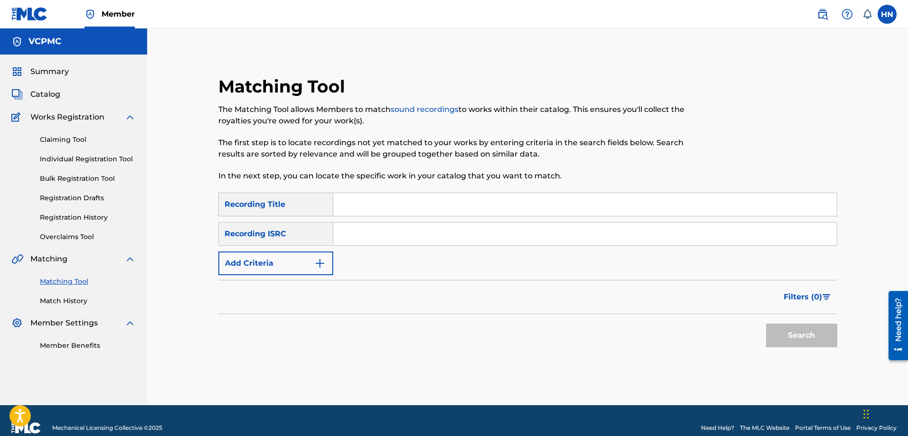
click at [472, 203] on input "Search Form" at bounding box center [584, 204] width 503 height 23
paste input "NGƯỜI THỪA"
click at [790, 332] on button "Search" at bounding box center [801, 336] width 71 height 24
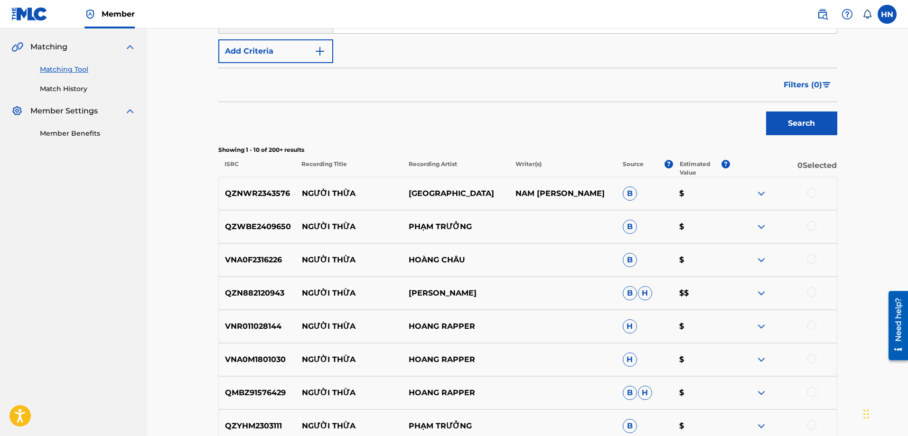
scroll to position [237, 0]
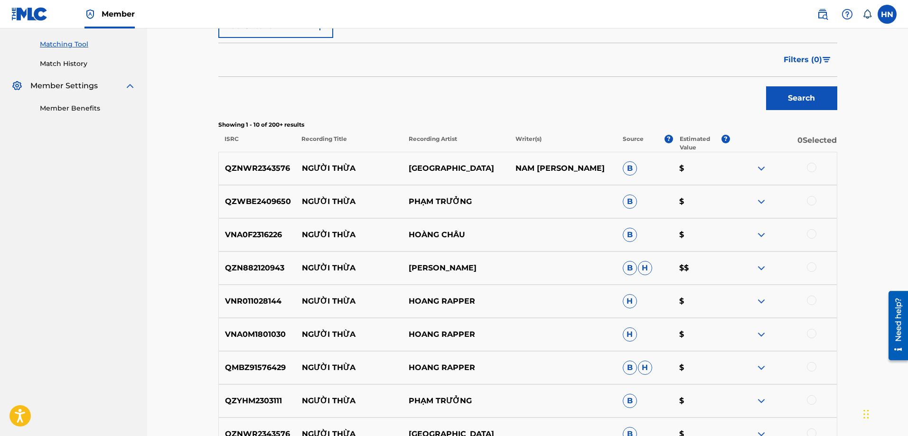
click at [261, 269] on p "QZN882120943" at bounding box center [257, 267] width 77 height 11
click at [814, 267] on div at bounding box center [811, 266] width 9 height 9
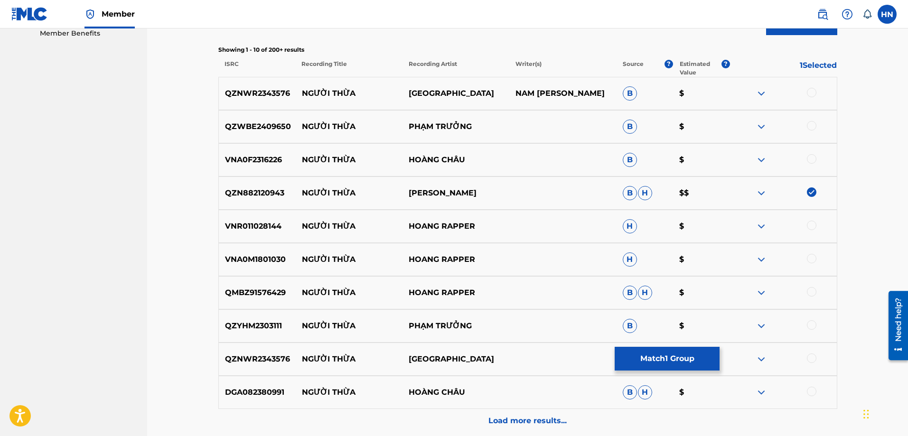
scroll to position [332, 0]
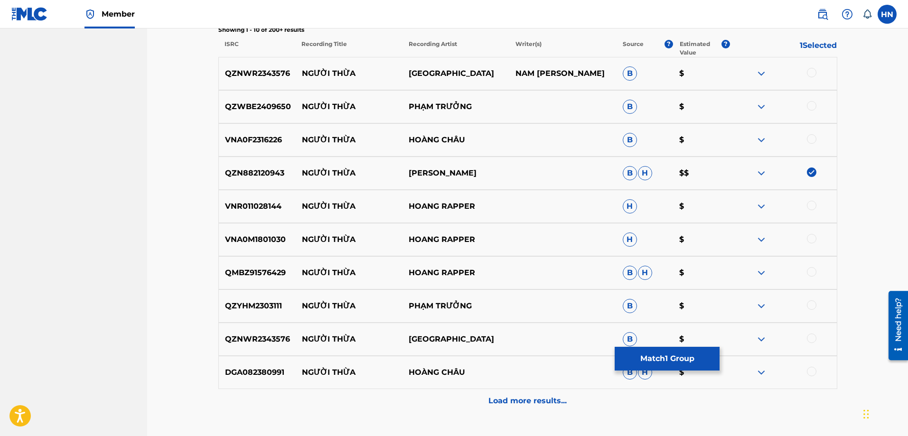
click at [505, 405] on p "Load more results..." at bounding box center [527, 400] width 78 height 11
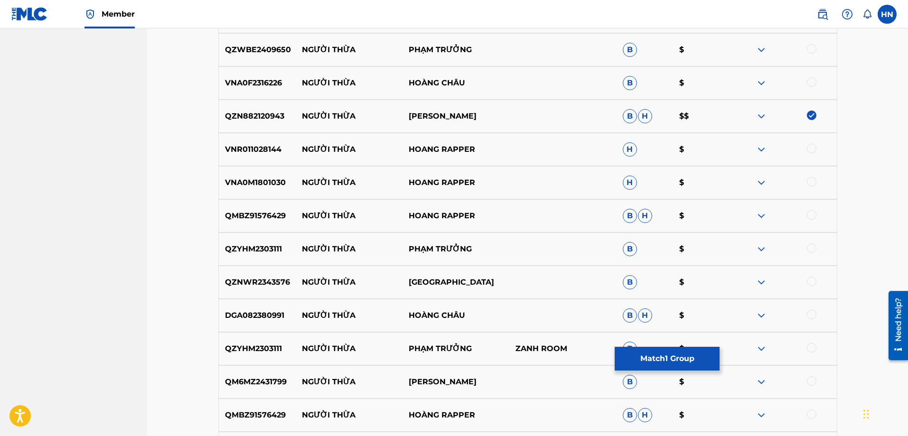
scroll to position [474, 0]
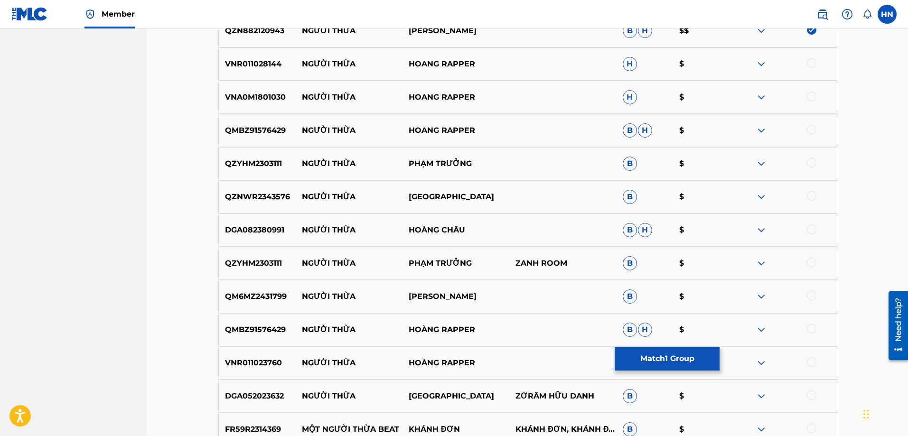
click at [281, 287] on div "QM6MZ2431799 NGƯỜI THỪA VŨ DUY KHÁNH B $" at bounding box center [527, 296] width 619 height 33
click at [809, 295] on div at bounding box center [811, 295] width 9 height 9
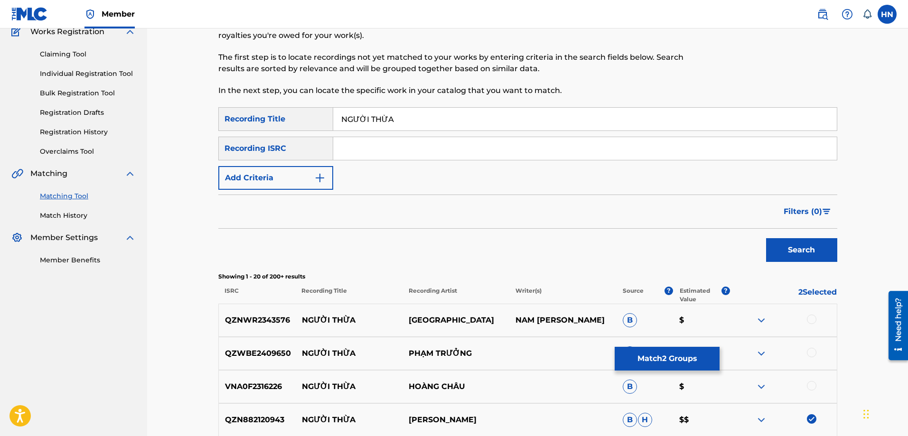
scroll to position [70, 0]
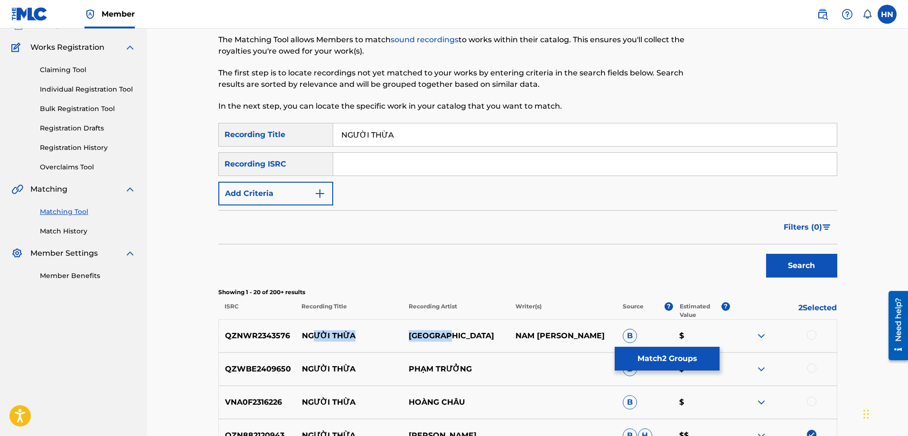
drag, startPoint x: 461, startPoint y: 341, endPoint x: 314, endPoint y: 351, distance: 147.4
click at [314, 351] on div "QZNWR2343576 NGƯỜI THỪA NHẬT NAM NAM NGUYỄN NHẬT B $" at bounding box center [527, 335] width 619 height 33
click at [299, 358] on div "QZWBE2409650 NGƯỜI THỪA PHẠM TRƯỞNG B $" at bounding box center [527, 369] width 619 height 33
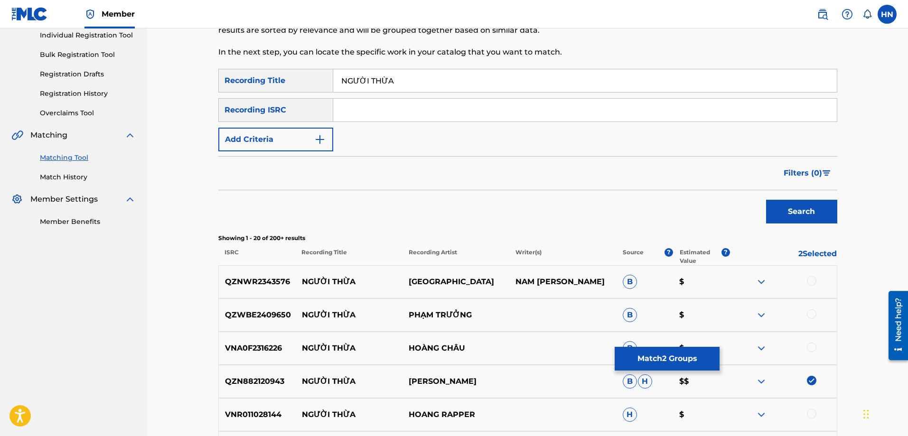
scroll to position [0, 0]
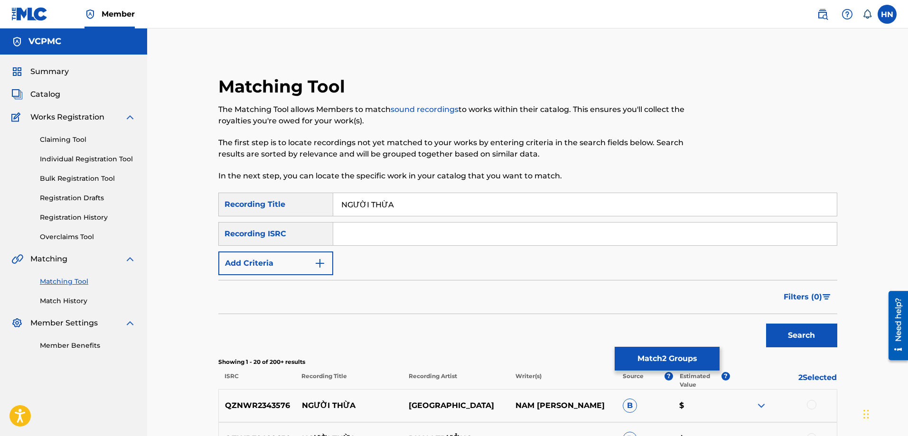
drag, startPoint x: 418, startPoint y: 204, endPoint x: 278, endPoint y: 204, distance: 140.0
click at [278, 204] on div "SearchWithCriteriab447dd0c-9b0f-41eb-a99e-e45112b75e38 Recording Title NGƯỜI TH…" at bounding box center [527, 205] width 619 height 24
type input "nguoi thua"
click at [766, 324] on button "Search" at bounding box center [801, 336] width 71 height 24
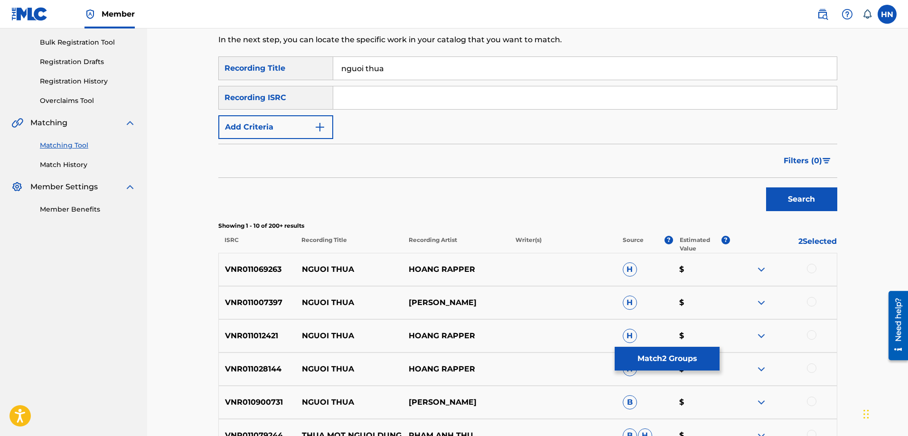
scroll to position [237, 0]
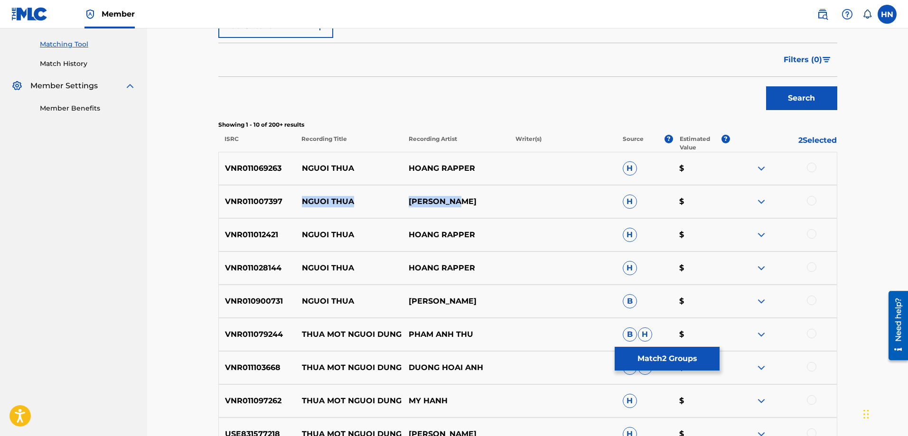
drag, startPoint x: 488, startPoint y: 193, endPoint x: 297, endPoint y: 197, distance: 190.3
click at [297, 197] on div "VNR011007397 NGUOI THUA HOANG CHAU H $" at bounding box center [527, 201] width 619 height 33
click at [672, 364] on button "Match 2 Groups" at bounding box center [666, 359] width 105 height 24
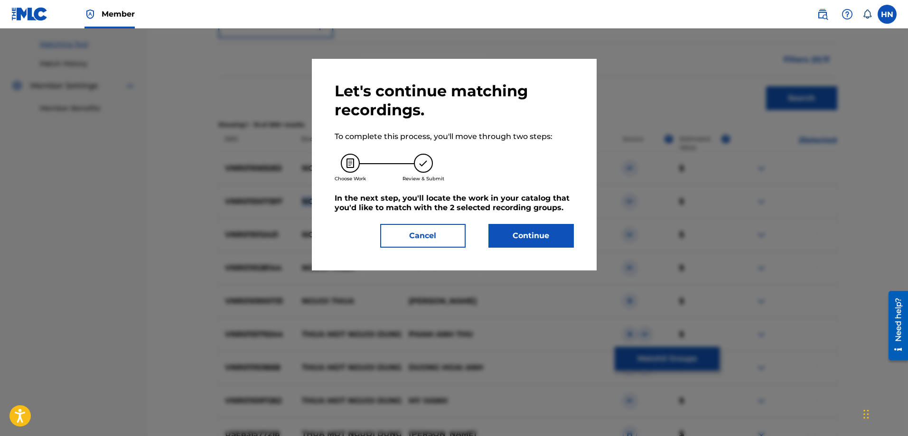
click at [536, 237] on button "Continue" at bounding box center [530, 236] width 85 height 24
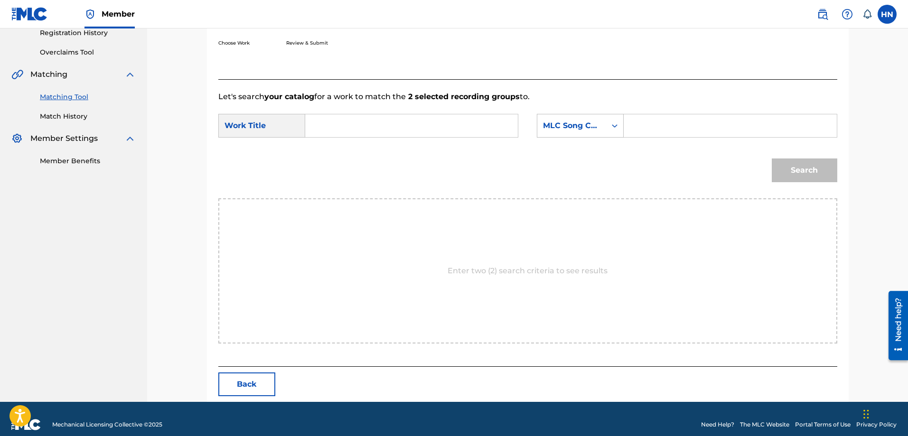
scroll to position [196, 0]
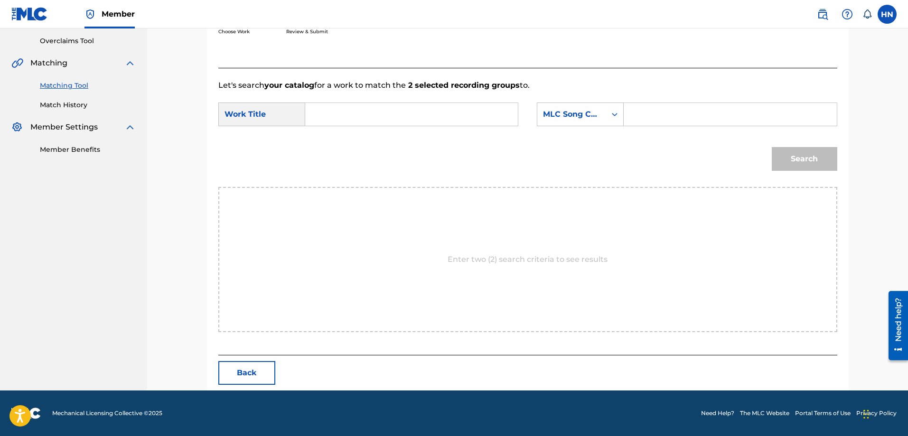
click at [440, 110] on input "Search Form" at bounding box center [411, 114] width 196 height 23
paste input "NGƯỜI THỪA"
type input "NGƯỜI THỪA"
click at [564, 112] on div "MLC Song Code" at bounding box center [571, 114] width 57 height 11
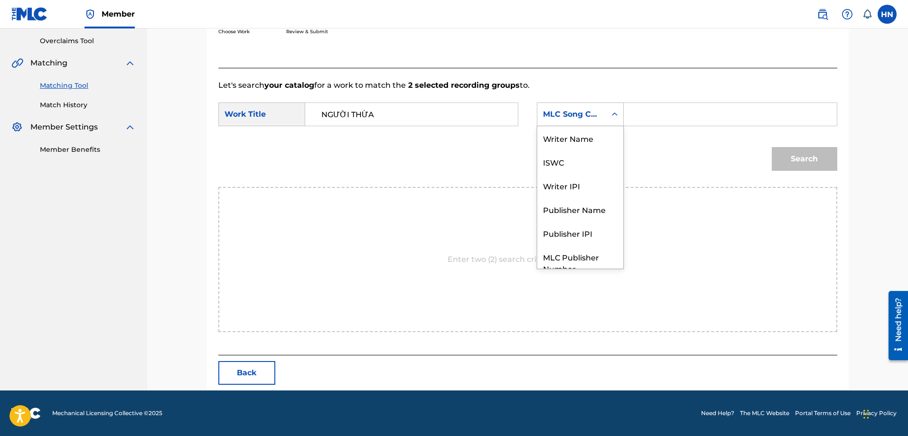
scroll to position [35, 0]
click at [561, 133] on div "ISWC" at bounding box center [580, 127] width 86 height 24
click at [641, 105] on input "Search Form" at bounding box center [730, 114] width 196 height 23
paste input "T3042523519"
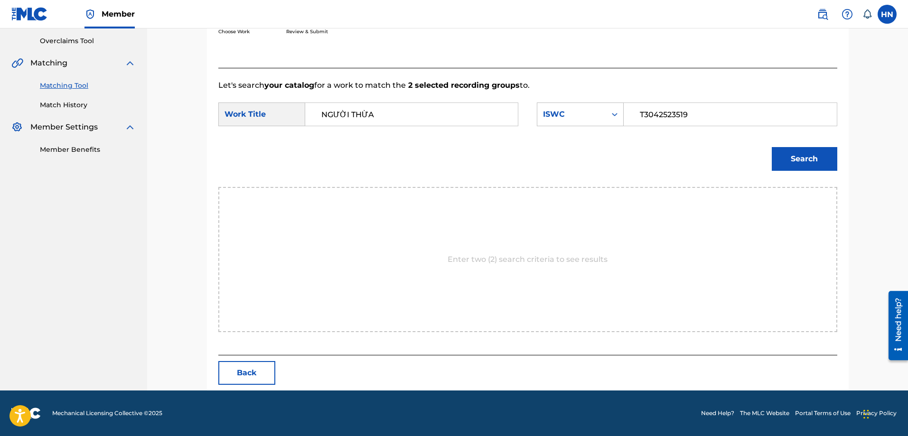
type input "T3042523519"
click at [802, 163] on button "Search" at bounding box center [803, 159] width 65 height 24
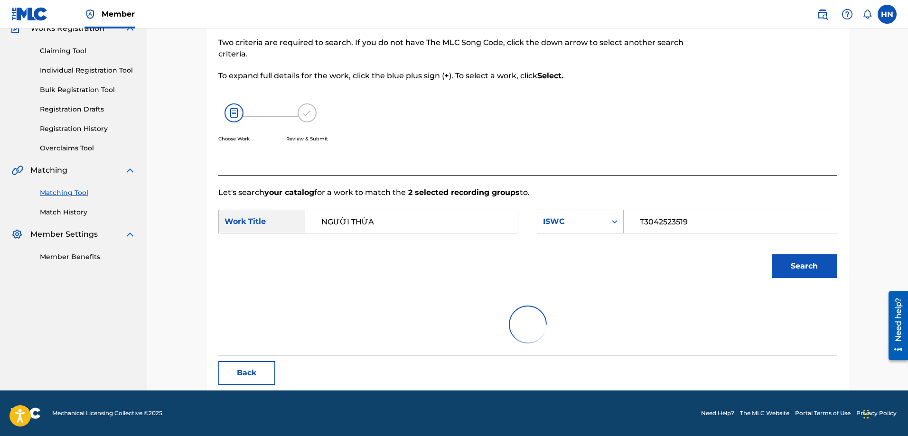
scroll to position [168, 0]
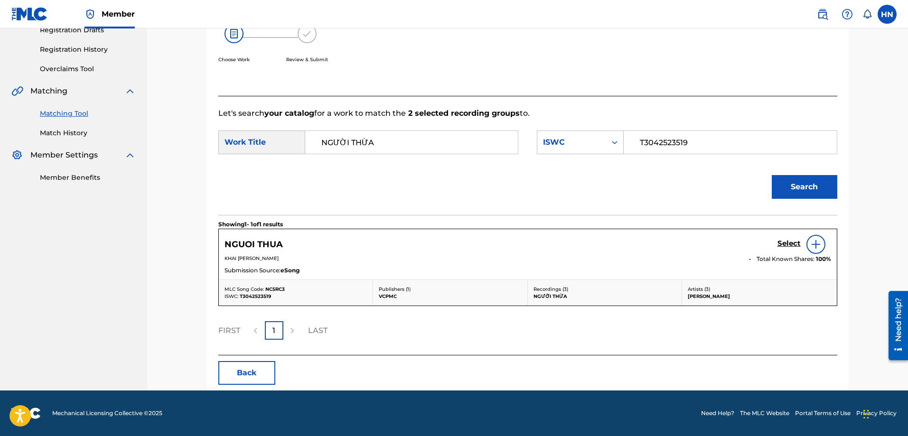
click at [786, 245] on h5 "Select" at bounding box center [788, 243] width 23 height 9
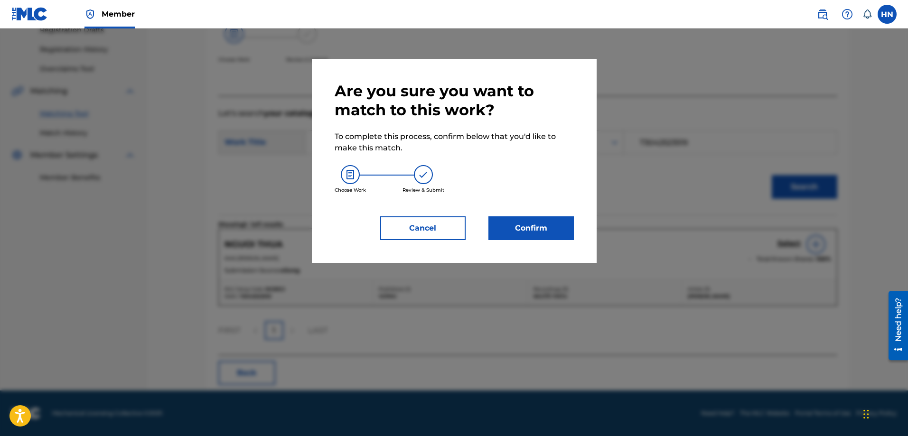
click at [526, 233] on button "Confirm" at bounding box center [530, 228] width 85 height 24
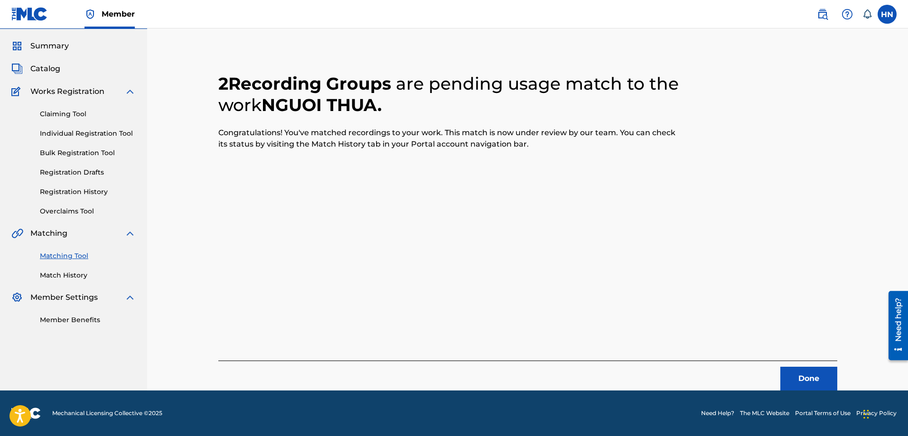
scroll to position [26, 0]
click at [792, 378] on button "Done" at bounding box center [808, 379] width 57 height 24
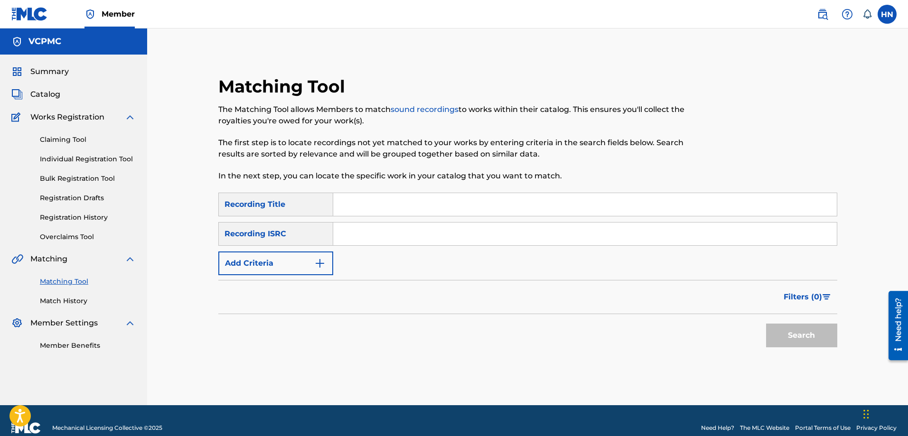
click at [417, 216] on div "Search Form" at bounding box center [585, 205] width 504 height 24
click at [417, 212] on input "Search Form" at bounding box center [584, 204] width 503 height 23
paste input "EM GÁI QUÊ"
click at [783, 345] on button "Search" at bounding box center [801, 336] width 71 height 24
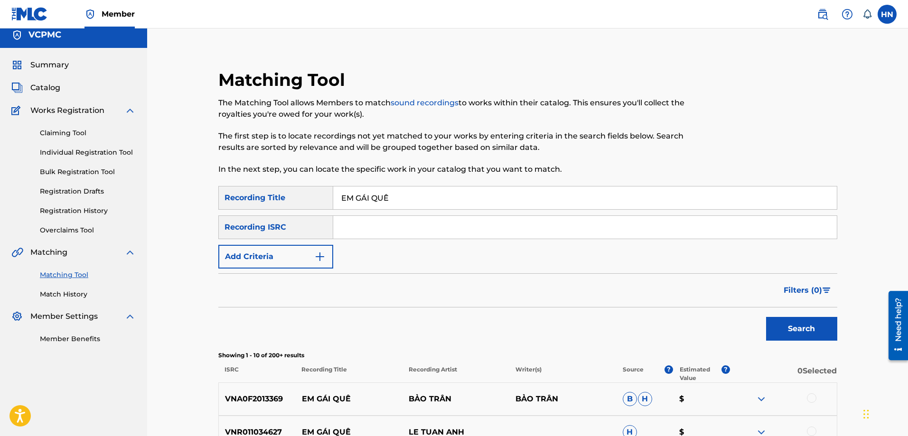
scroll to position [142, 0]
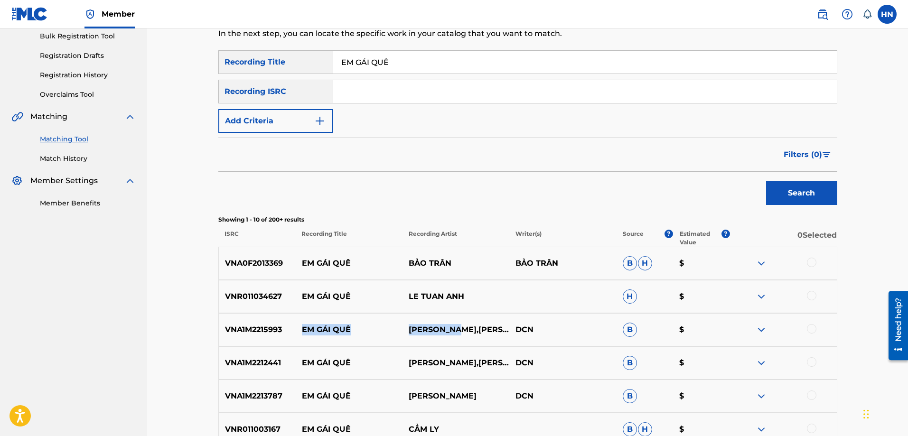
drag, startPoint x: 298, startPoint y: 325, endPoint x: 462, endPoint y: 325, distance: 164.2
click at [462, 325] on div "VNA1M2215993 EM GÁI QUÊ THANH NGÂN,HOÀNG YẾN DCN B $" at bounding box center [527, 329] width 619 height 33
click at [255, 326] on p "VNA1M2215993" at bounding box center [257, 329] width 77 height 11
drag, startPoint x: 814, startPoint y: 295, endPoint x: 844, endPoint y: 315, distance: 36.3
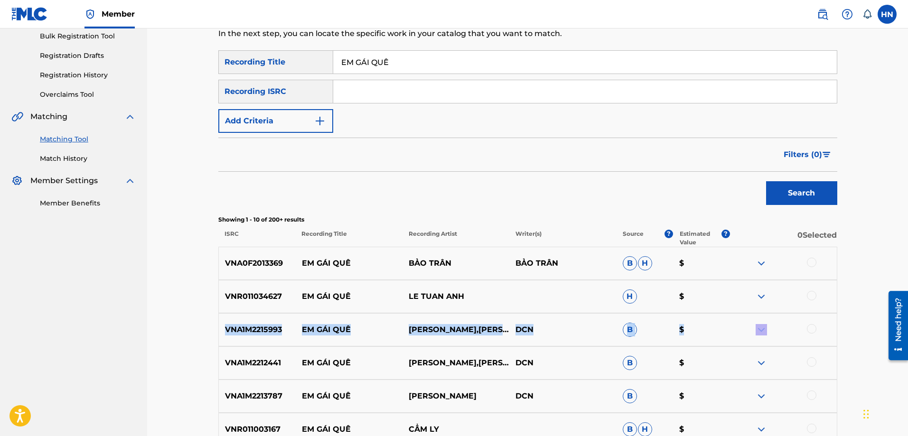
click at [844, 315] on div "Matching Tool The Matching Tool allows Members to match sound recordings to wor…" at bounding box center [527, 292] width 641 height 716
click at [808, 324] on div at bounding box center [782, 329] width 107 height 11
click at [809, 327] on div at bounding box center [811, 328] width 9 height 9
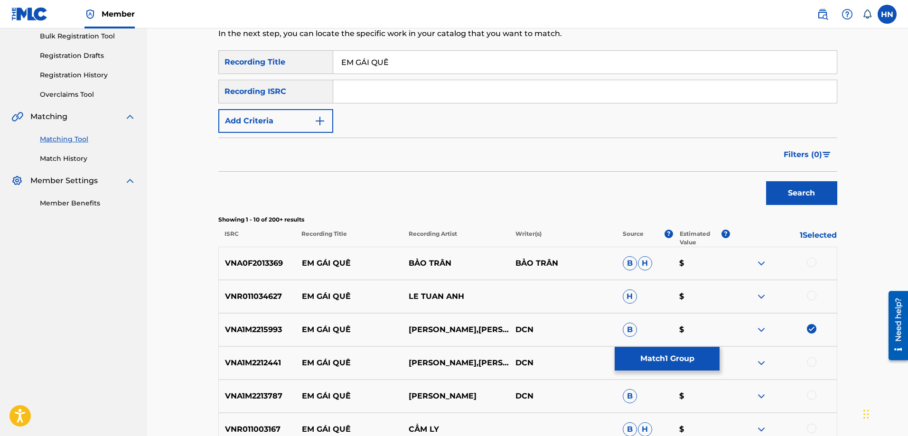
click at [264, 360] on p "VNA1M2212441" at bounding box center [257, 362] width 77 height 11
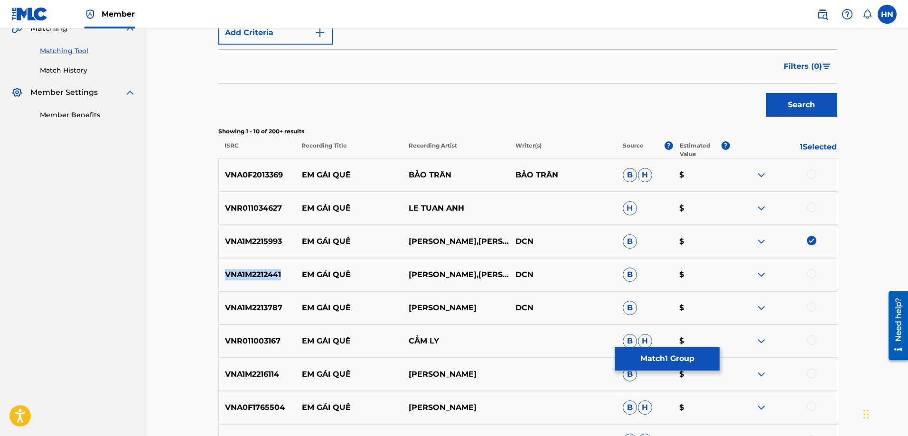
scroll to position [237, 0]
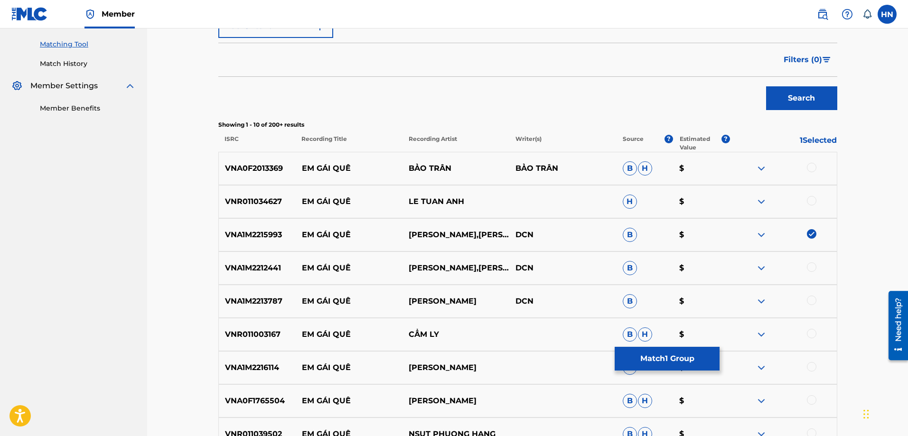
click at [815, 264] on div at bounding box center [811, 266] width 9 height 9
click at [258, 279] on div "VNA1M2212441 EM GÁI QUÊ THANH NGÂN,HOÀNG YẾN DCN B $" at bounding box center [527, 267] width 619 height 33
click at [249, 300] on p "VNA1M2213787" at bounding box center [257, 301] width 77 height 11
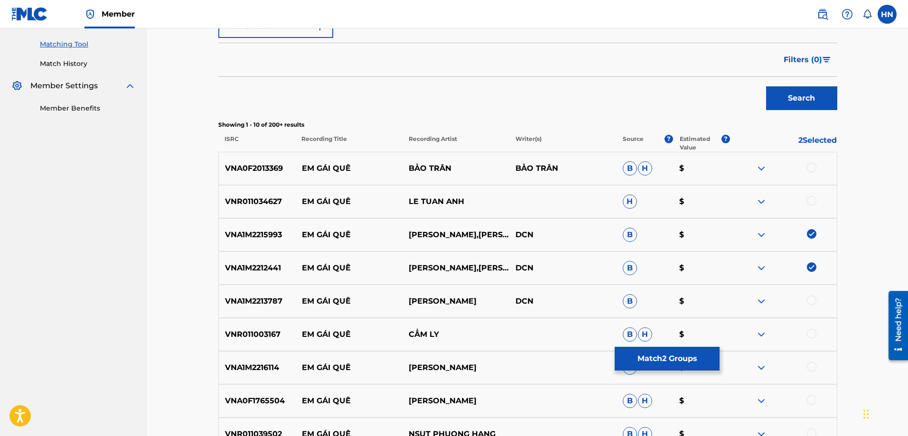
click at [812, 302] on div at bounding box center [811, 300] width 9 height 9
click at [279, 326] on div "VNR011003167 EM GÁI QUÊ CẨM LY B H $" at bounding box center [527, 334] width 619 height 33
click at [268, 329] on p "VNR011003167" at bounding box center [257, 334] width 77 height 11
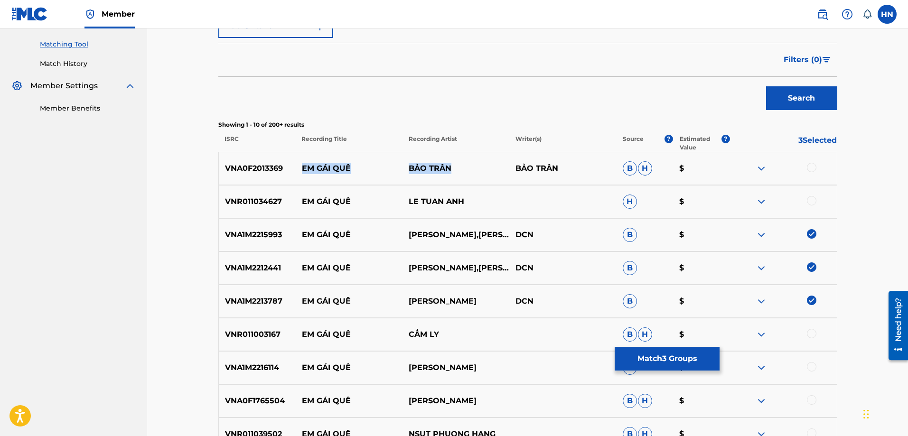
drag, startPoint x: 290, startPoint y: 166, endPoint x: 466, endPoint y: 162, distance: 176.1
click at [463, 159] on div "VNA0F2013369 EM GÁI QUÊ BẢO TRÂN BẢO TRÂN B H $" at bounding box center [527, 168] width 619 height 33
click at [252, 171] on p "VNA0F2013369" at bounding box center [257, 168] width 77 height 11
click at [809, 167] on div at bounding box center [811, 167] width 9 height 9
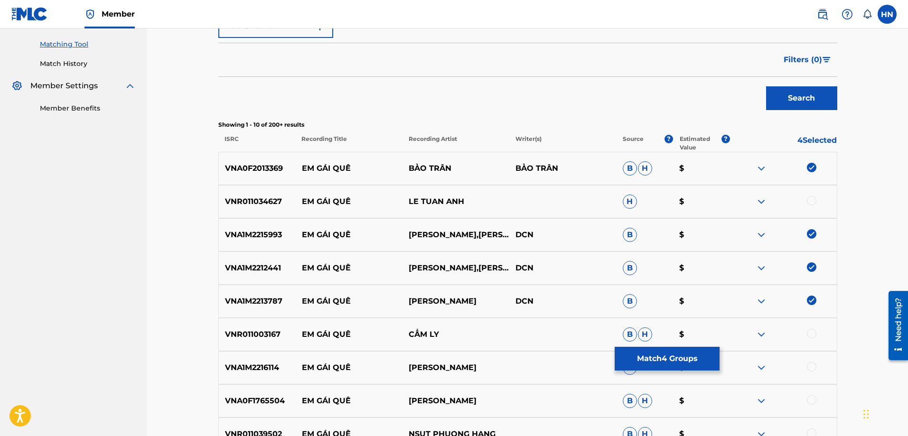
click at [751, 201] on div at bounding box center [782, 201] width 107 height 11
click at [758, 200] on img at bounding box center [760, 201] width 11 height 11
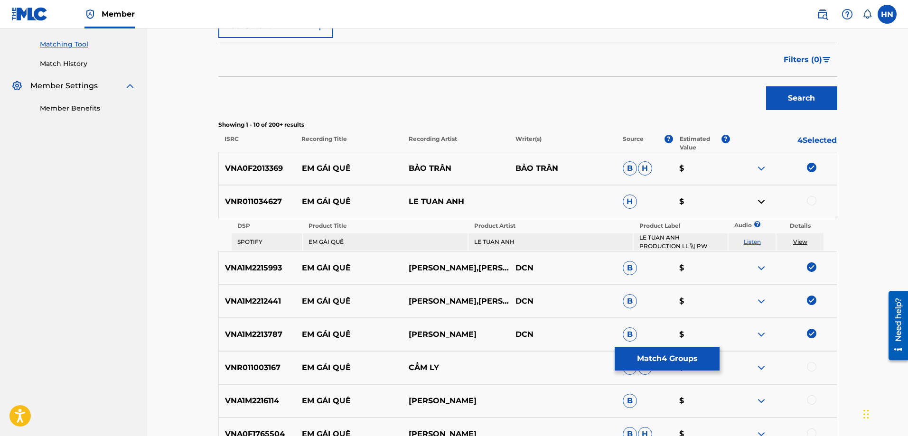
click at [747, 237] on td "Listen" at bounding box center [751, 241] width 47 height 17
click at [741, 240] on td "Listen" at bounding box center [751, 241] width 47 height 17
click at [744, 240] on link "Listen" at bounding box center [751, 241] width 17 height 7
click at [229, 201] on p "VNR011034627" at bounding box center [257, 201] width 77 height 11
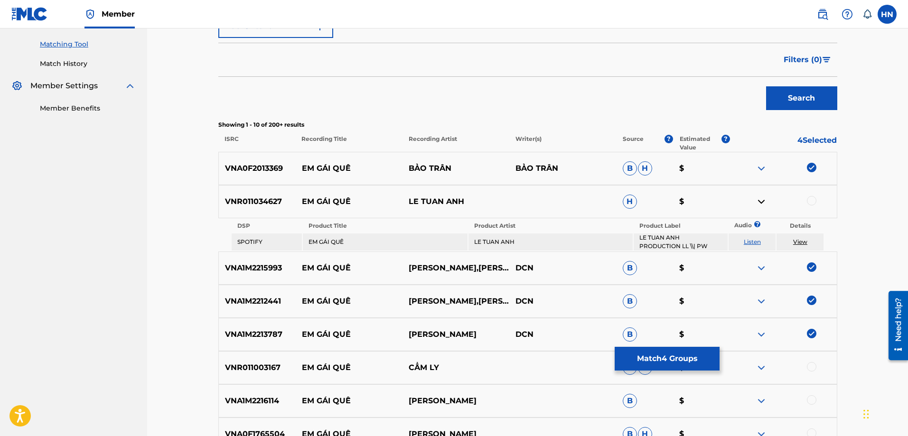
click at [813, 201] on div at bounding box center [811, 200] width 9 height 9
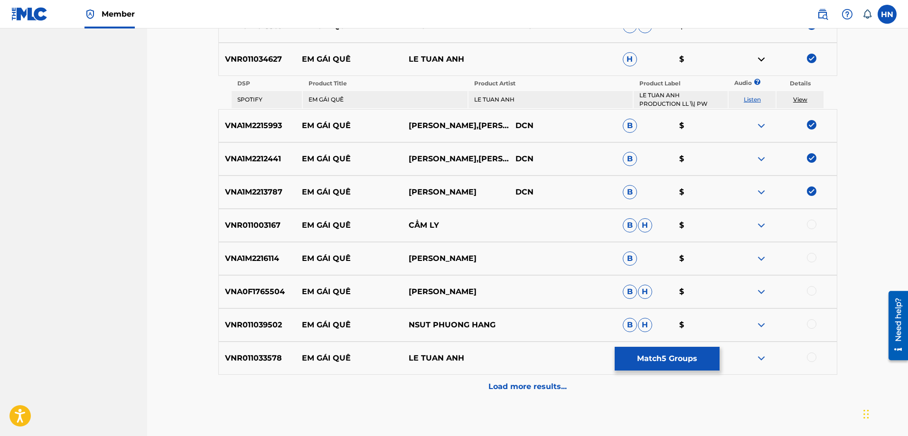
scroll to position [427, 0]
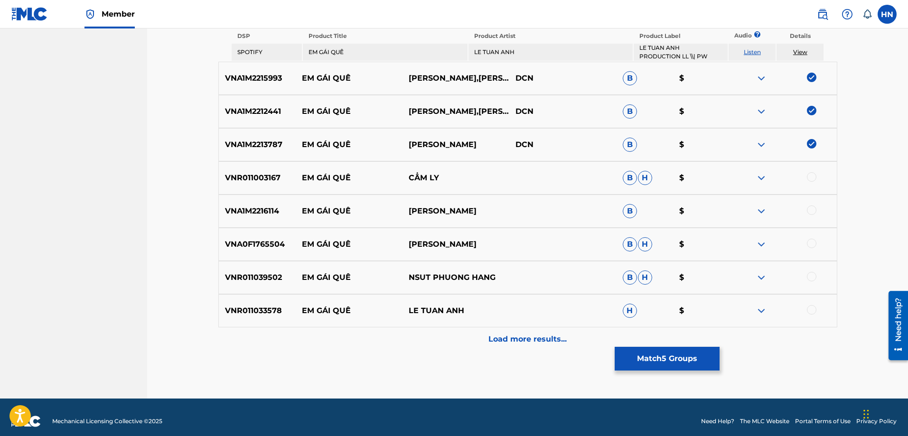
click at [246, 184] on div "VNR011003167 EM GÁI QUÊ CẨM LY B H $" at bounding box center [527, 177] width 619 height 33
click at [814, 178] on div at bounding box center [811, 176] width 9 height 9
click at [231, 202] on div "VNA1M2216114 EM GÁI QUÊ KIM TUYỀN B $" at bounding box center [527, 211] width 619 height 33
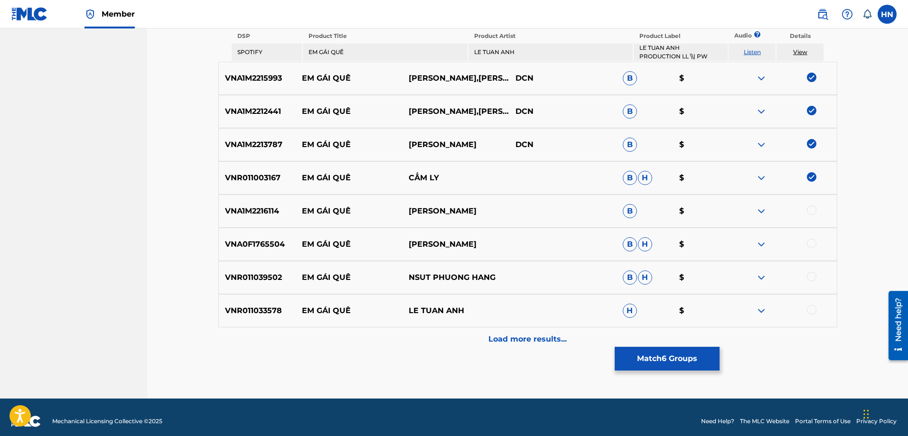
click at [810, 213] on div at bounding box center [811, 209] width 9 height 9
click at [242, 241] on p "VNA0F1765504" at bounding box center [257, 244] width 77 height 11
click at [814, 242] on div at bounding box center [811, 243] width 9 height 9
click at [247, 270] on div "VNR011039502 EM GÁI QUÊ NSUT PHUONG HANG B H $" at bounding box center [527, 277] width 619 height 33
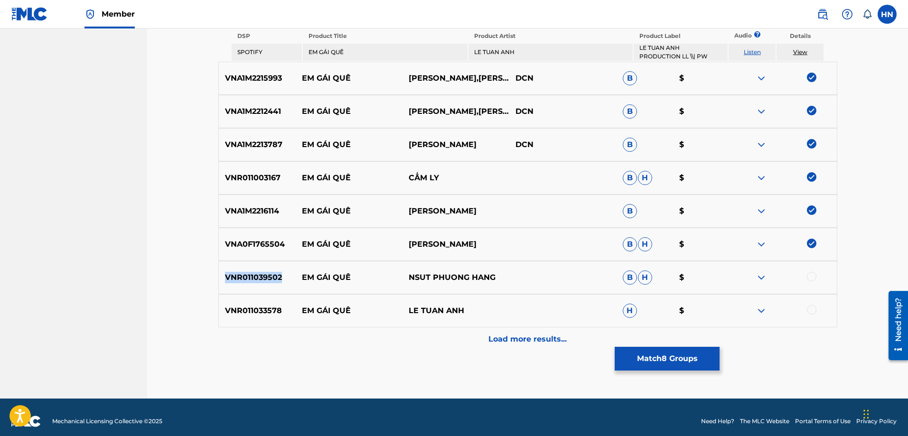
click at [247, 270] on div "VNR011039502 EM GÁI QUÊ NSUT PHUONG HANG B H $" at bounding box center [527, 277] width 619 height 33
drag, startPoint x: 295, startPoint y: 278, endPoint x: 494, endPoint y: 288, distance: 199.0
click at [494, 288] on div "VNR011039502 EM GÁI QUÊ NSUT PHUONG HANG B H $" at bounding box center [527, 277] width 619 height 33
drag, startPoint x: 278, startPoint y: 242, endPoint x: 270, endPoint y: 241, distance: 7.7
drag, startPoint x: 270, startPoint y: 241, endPoint x: 232, endPoint y: 190, distance: 63.7
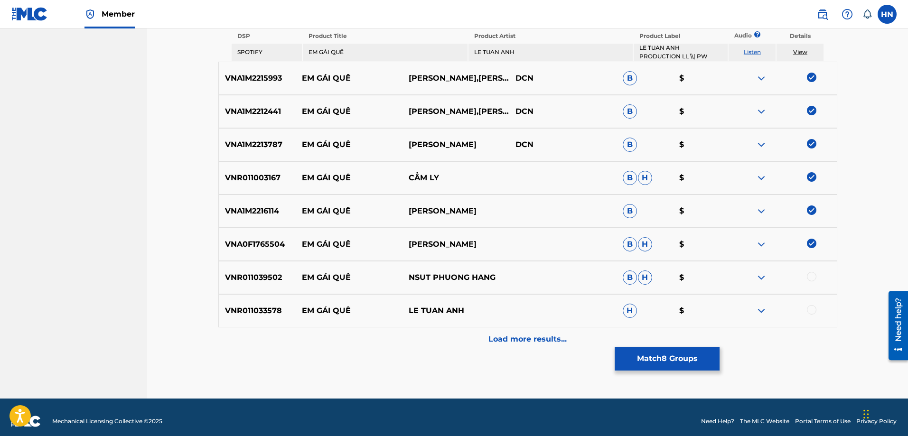
click at [232, 190] on div "VNR011003167 EM GÁI QUÊ CẨM LY B H $" at bounding box center [527, 177] width 619 height 33
click at [284, 279] on p "VNR011039502" at bounding box center [257, 277] width 77 height 11
click at [268, 278] on p "VNR011039502" at bounding box center [257, 277] width 77 height 11
click at [812, 279] on div at bounding box center [811, 276] width 9 height 9
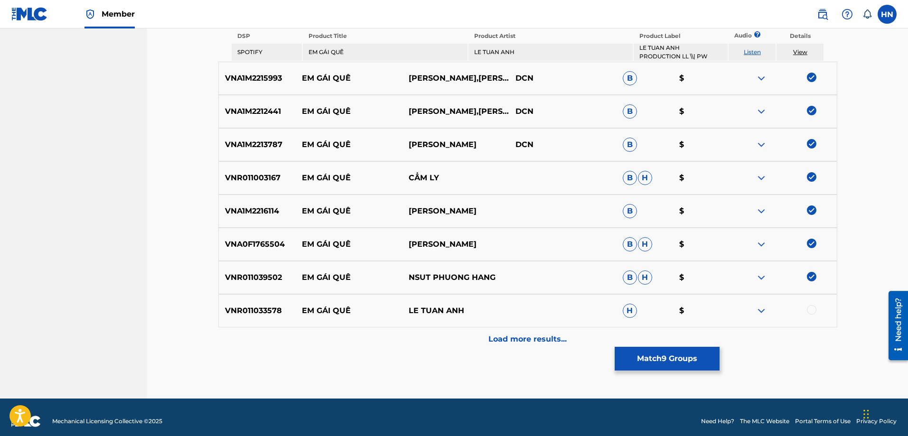
click at [274, 308] on p "VNR011033578" at bounding box center [257, 310] width 77 height 11
click at [813, 305] on div at bounding box center [811, 309] width 9 height 9
click at [540, 343] on p "Load more results..." at bounding box center [527, 339] width 78 height 11
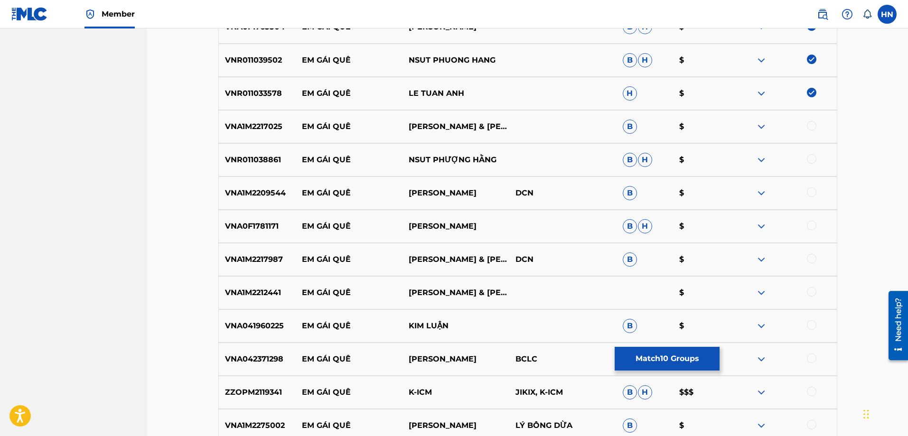
scroll to position [617, 0]
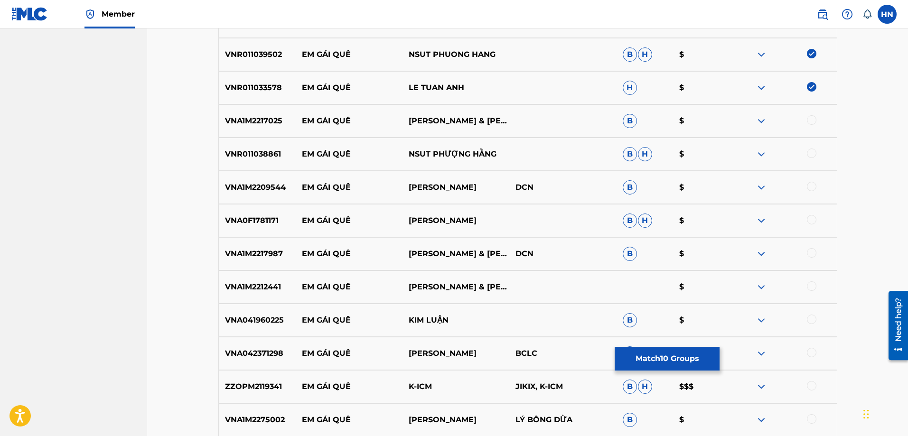
click at [238, 128] on div "VNA1M2217025 EM GÁI QUÊ THANH NGÂN & HOÀNG YẾN B $" at bounding box center [527, 120] width 619 height 33
click at [810, 122] on div at bounding box center [811, 119] width 9 height 9
click at [245, 158] on p "VNR011038861" at bounding box center [257, 154] width 77 height 11
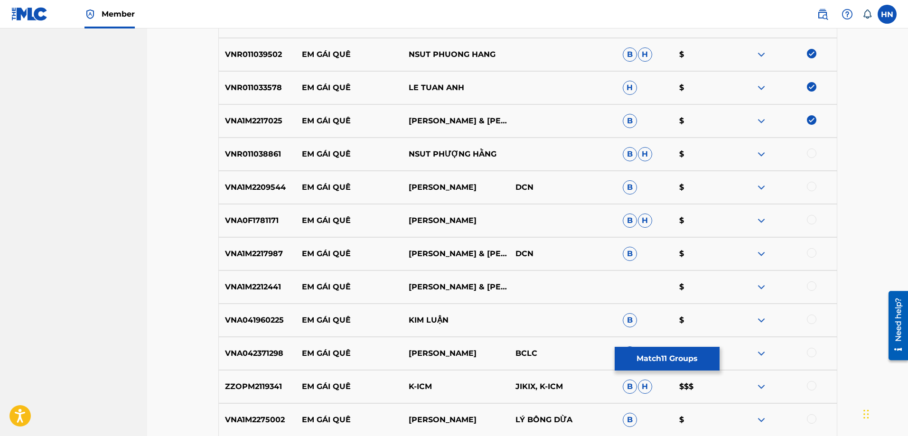
click at [814, 152] on div at bounding box center [811, 153] width 9 height 9
click at [263, 185] on p "VNA1M2209544" at bounding box center [257, 187] width 77 height 11
click at [263, 184] on p "VNA1M2209544" at bounding box center [257, 187] width 77 height 11
click at [809, 186] on div at bounding box center [811, 186] width 9 height 9
click at [253, 214] on div "VNA0F1781171 EM GÁI QUÊ TRẦN THANH THẢO B H $" at bounding box center [527, 220] width 619 height 33
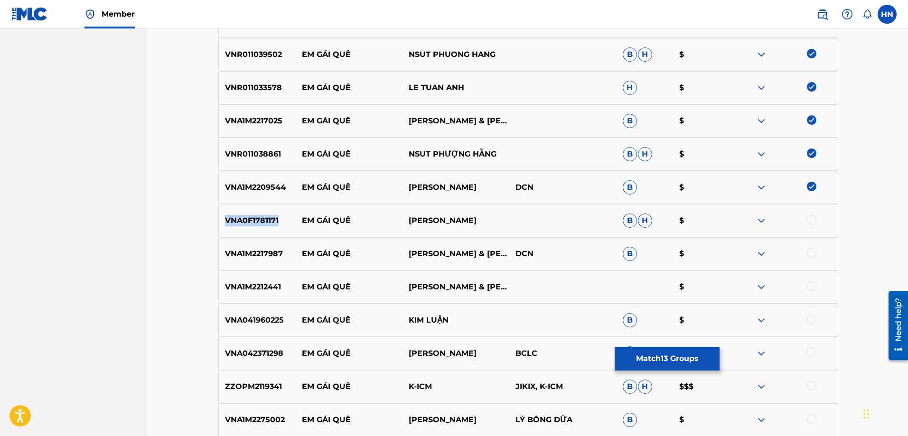
click at [253, 214] on div "VNA0F1781171 EM GÁI QUÊ TRẦN THANH THẢO B H $" at bounding box center [527, 220] width 619 height 33
click at [809, 217] on div at bounding box center [811, 219] width 9 height 9
click at [256, 258] on p "VNA1M2217987" at bounding box center [257, 253] width 77 height 11
click at [809, 253] on div at bounding box center [811, 252] width 9 height 9
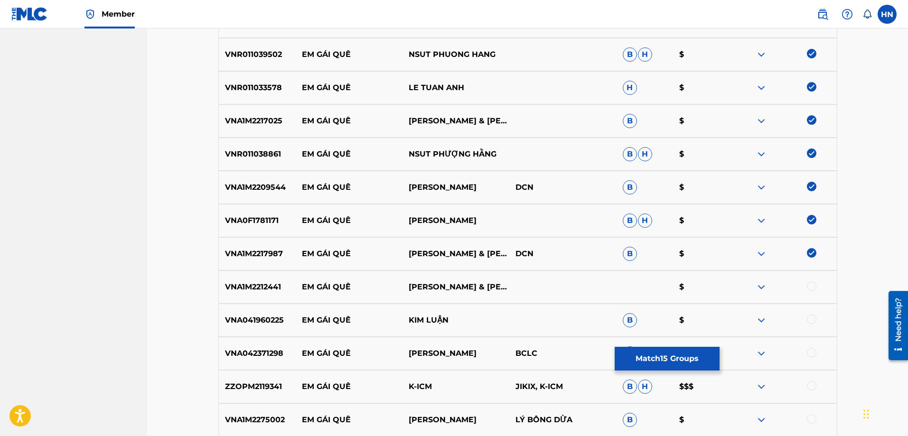
click at [274, 279] on div "VNA1M2212441 EM GÁI QUÊ THANH NGÂN & HOÀNG YẾN $" at bounding box center [527, 286] width 619 height 33
click at [815, 290] on div at bounding box center [782, 286] width 107 height 11
click at [787, 279] on div "VNA1M2212441 EM GÁI QUÊ THANH NGÂN & HOÀNG YẾN $" at bounding box center [527, 286] width 619 height 33
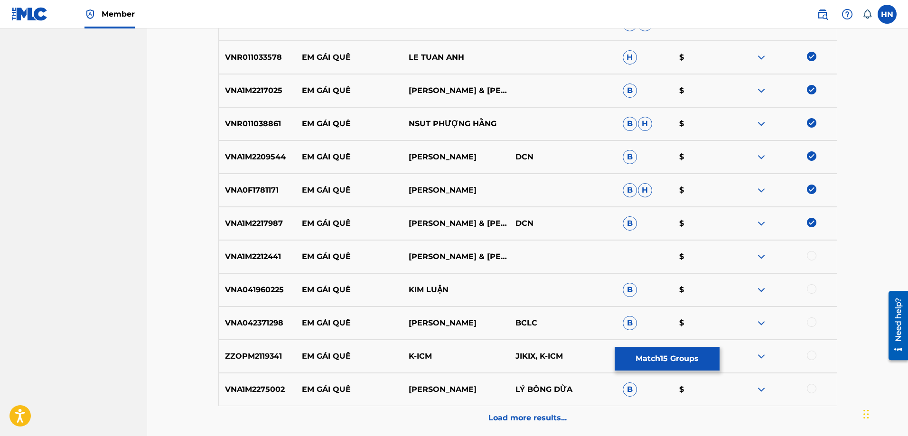
scroll to position [664, 0]
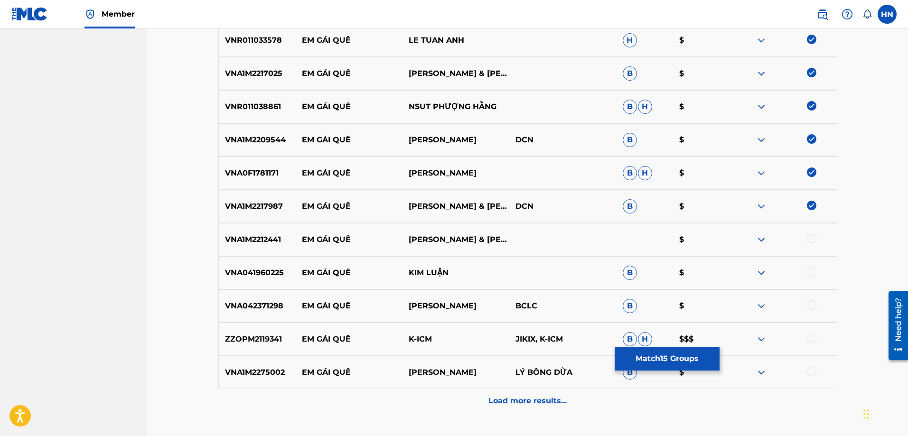
click at [232, 245] on p "VNA1M2212441" at bounding box center [257, 239] width 77 height 11
click at [815, 239] on div at bounding box center [811, 238] width 9 height 9
drag, startPoint x: 303, startPoint y: 274, endPoint x: 454, endPoint y: 263, distance: 151.3
click at [454, 263] on div "VNA041960225 EM GÁI QUÊ KIM LUẬN B $" at bounding box center [527, 272] width 619 height 33
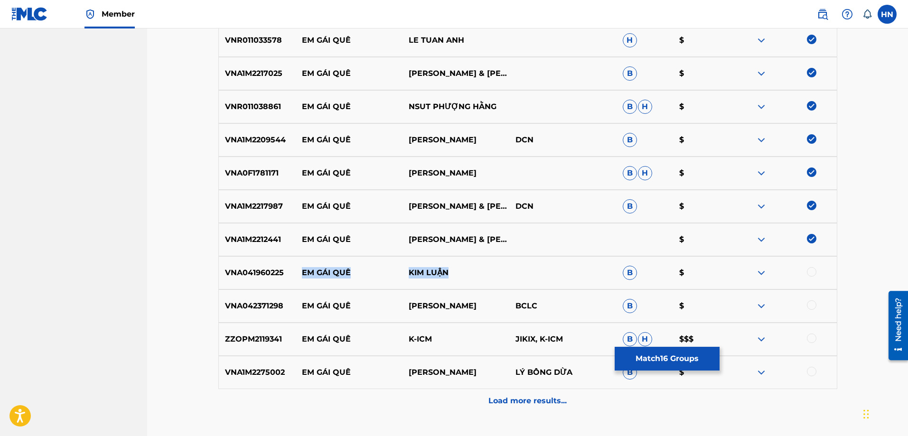
click at [256, 269] on p "VNA041960225" at bounding box center [257, 272] width 77 height 11
click at [809, 272] on div at bounding box center [811, 271] width 9 height 9
click at [234, 312] on div "VNA042371298 EM GÁI QUÊ KIM TUYỀN BCLC B $" at bounding box center [527, 305] width 619 height 33
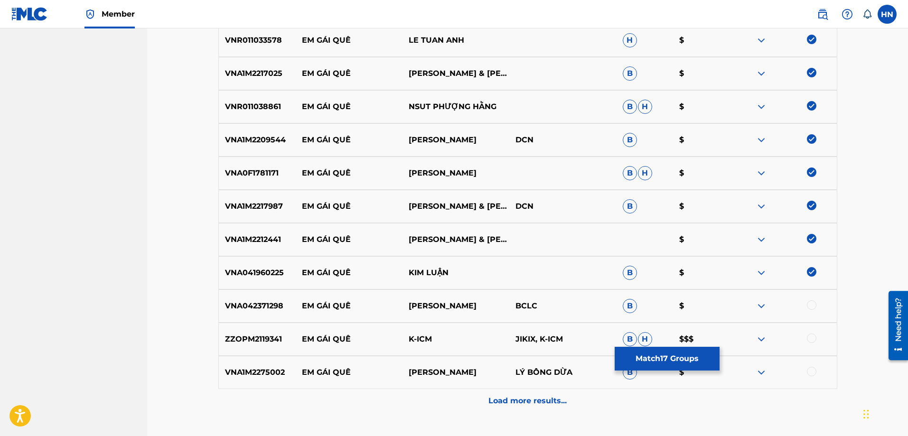
click at [819, 305] on div at bounding box center [782, 305] width 107 height 11
click at [260, 314] on div "VNA042371298 EM GÁI QUÊ KIM TUYỀN BCLC B $" at bounding box center [527, 305] width 619 height 33
click at [808, 309] on div at bounding box center [811, 304] width 9 height 9
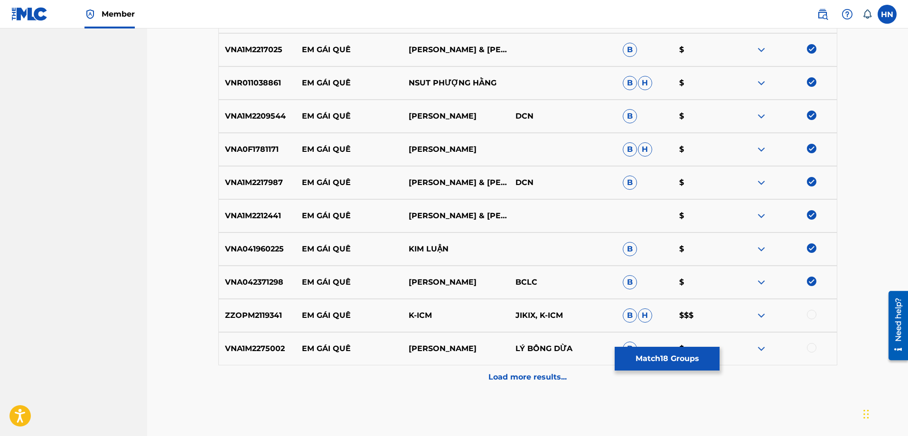
scroll to position [712, 0]
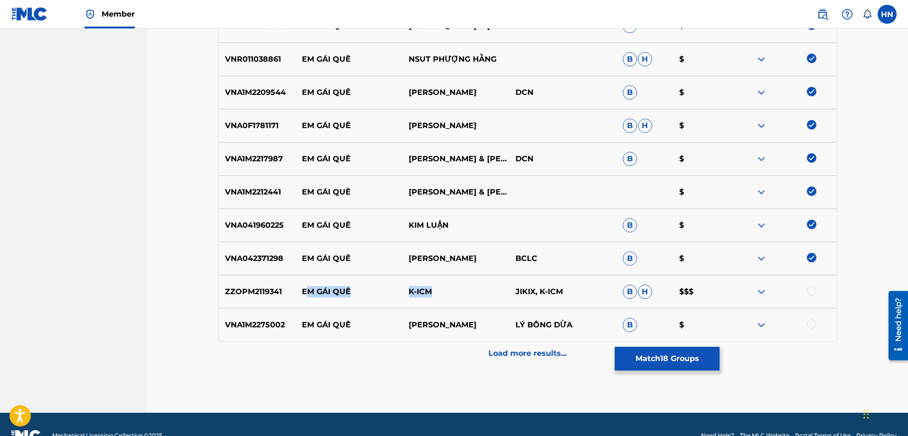
drag, startPoint x: 456, startPoint y: 293, endPoint x: 306, endPoint y: 282, distance: 150.8
click at [306, 282] on div "ZZOPM2119341 EM GÁI QUÊ K-ICM JIKIX, K-ICM B H $$$" at bounding box center [527, 291] width 619 height 33
click at [297, 287] on p "EM GÁI QUÊ" at bounding box center [348, 291] width 107 height 11
click at [280, 330] on p "VNA1M2275002" at bounding box center [257, 324] width 77 height 11
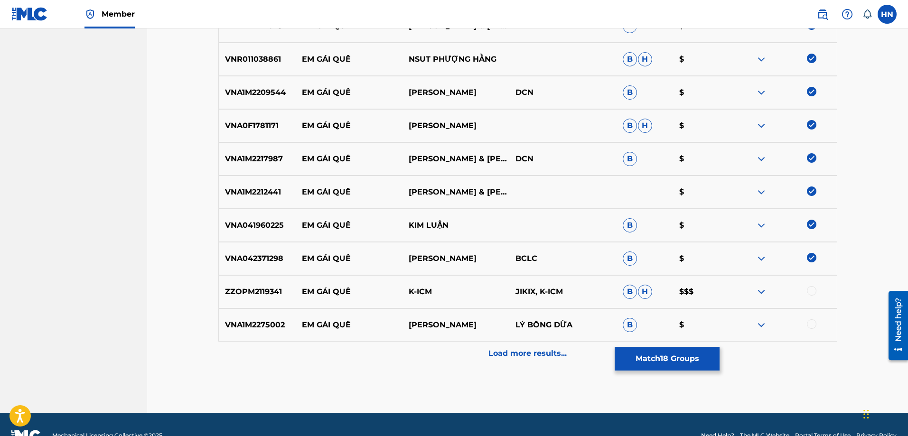
click at [811, 324] on div at bounding box center [811, 323] width 9 height 9
click at [583, 364] on div "Load more results..." at bounding box center [527, 354] width 619 height 24
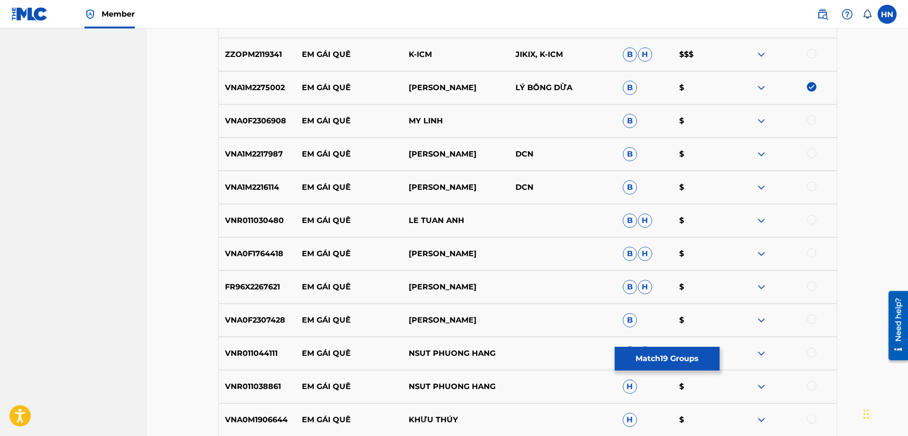
scroll to position [996, 0]
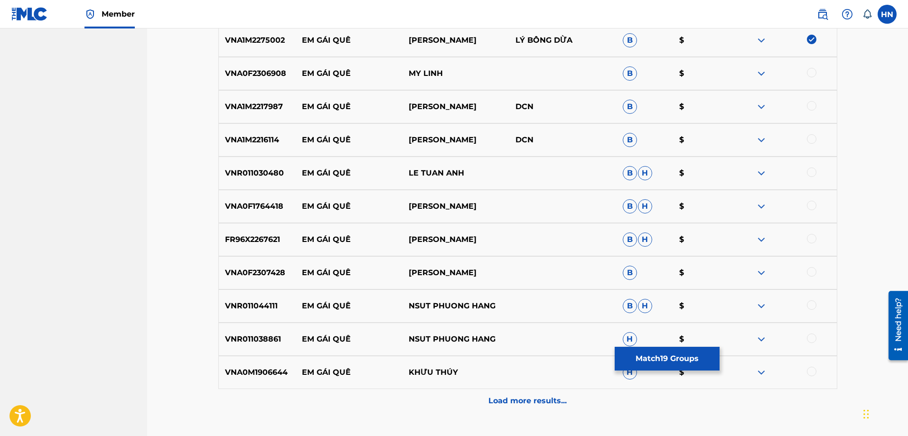
click at [279, 73] on p "VNA0F2306908" at bounding box center [257, 73] width 77 height 11
click at [810, 75] on div at bounding box center [811, 72] width 9 height 9
click at [250, 100] on div "VNA1M2217987 EM GÁI QUÊ THANH NGÂN DCN B $" at bounding box center [527, 106] width 619 height 33
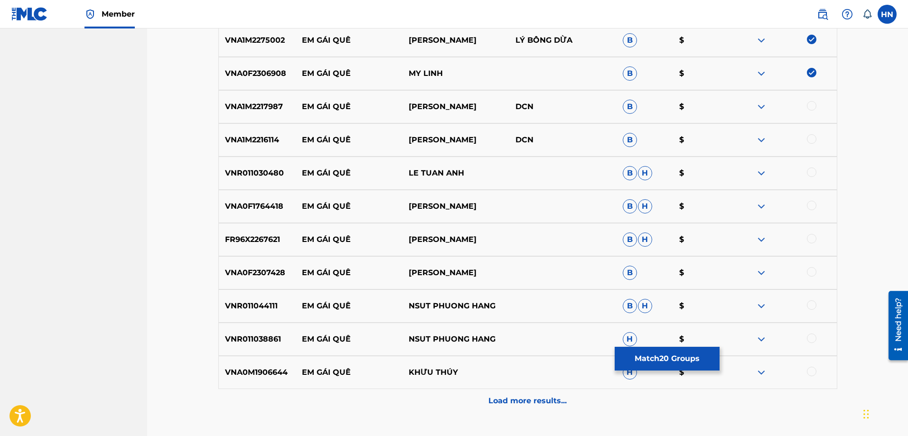
click at [811, 107] on div at bounding box center [811, 105] width 9 height 9
click at [248, 143] on p "VNA1M2216114" at bounding box center [257, 139] width 77 height 11
click at [805, 147] on div "VNA1M2216114 EM GÁI QUÊ KIM TUYỀN DCN B $" at bounding box center [527, 139] width 619 height 33
click at [809, 136] on div at bounding box center [811, 138] width 9 height 9
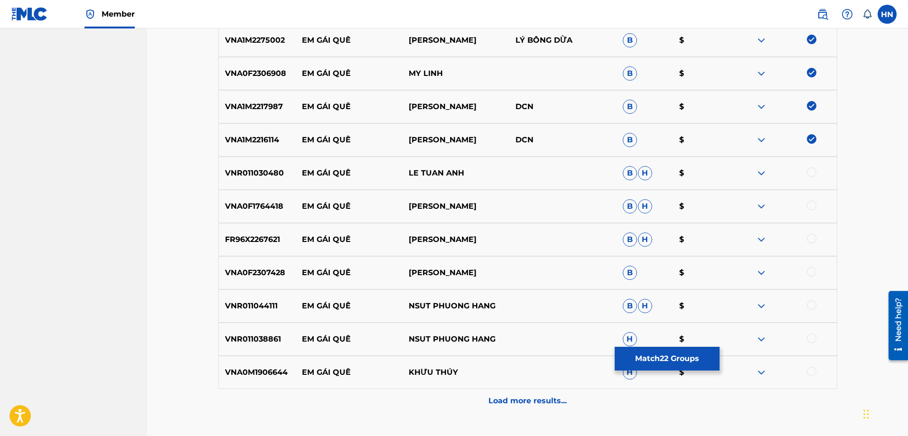
drag, startPoint x: 716, startPoint y: 135, endPoint x: 669, endPoint y: 147, distance: 48.9
drag, startPoint x: 669, startPoint y: 147, endPoint x: 277, endPoint y: 172, distance: 392.2
click at [258, 172] on p "VNR011030480" at bounding box center [257, 172] width 77 height 11
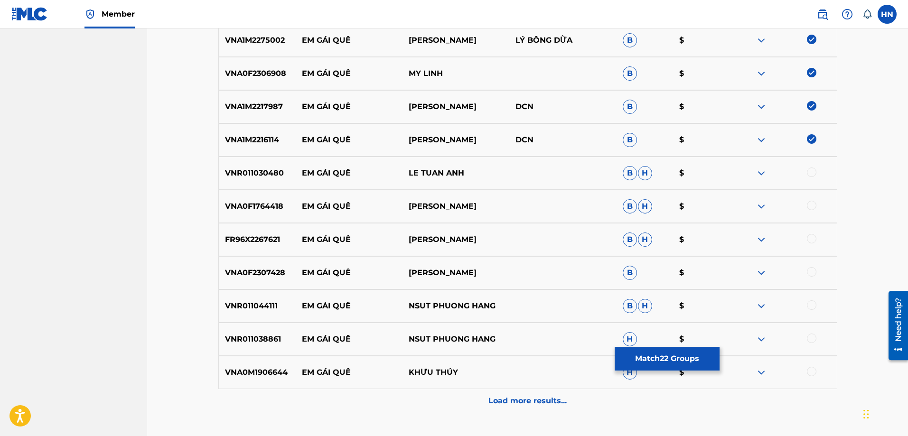
click at [817, 172] on div at bounding box center [782, 172] width 107 height 11
click at [814, 173] on div at bounding box center [811, 171] width 9 height 9
click at [256, 232] on div "FR96X2267621 EM GÁI QUÊ DƯƠNG HỒNG LOAN B H $" at bounding box center [527, 239] width 619 height 33
click at [808, 243] on div at bounding box center [782, 239] width 107 height 11
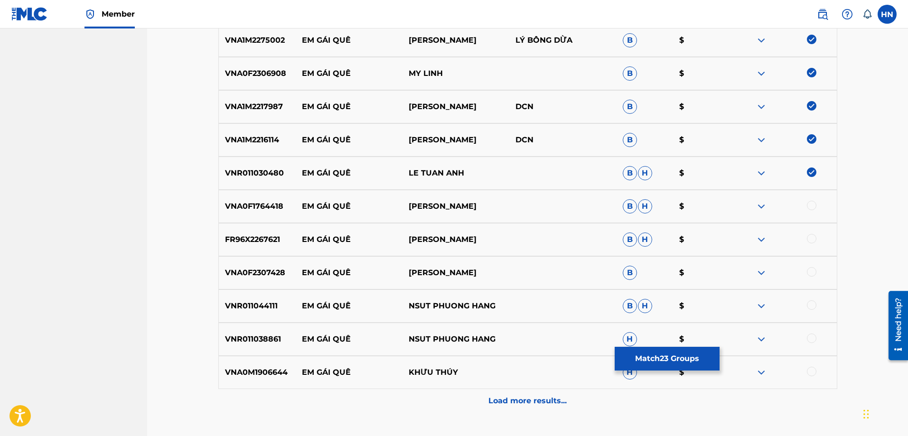
click at [809, 239] on div at bounding box center [811, 238] width 9 height 9
click at [228, 209] on p "VNA0F1764418" at bounding box center [257, 206] width 77 height 11
click at [273, 311] on p "VNR011044111" at bounding box center [257, 305] width 77 height 11
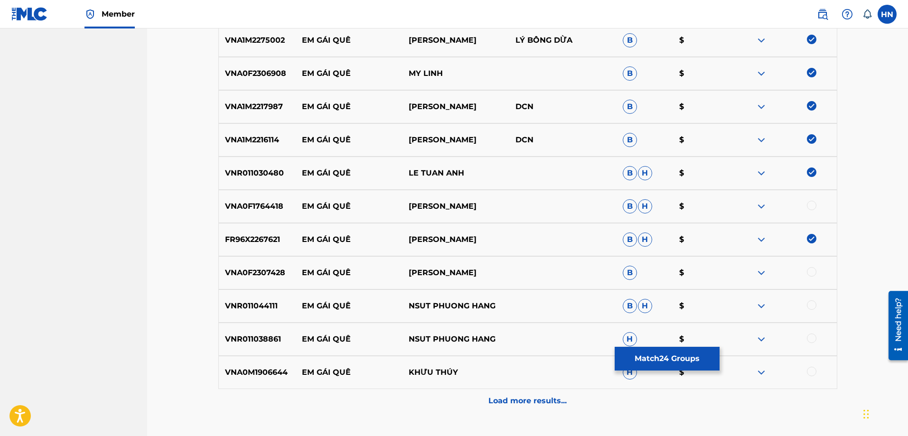
click at [815, 306] on div at bounding box center [811, 304] width 9 height 9
click at [221, 207] on p "VNA0F1764418" at bounding box center [257, 206] width 77 height 11
click at [260, 275] on p "VNA0F2307428" at bounding box center [257, 272] width 77 height 11
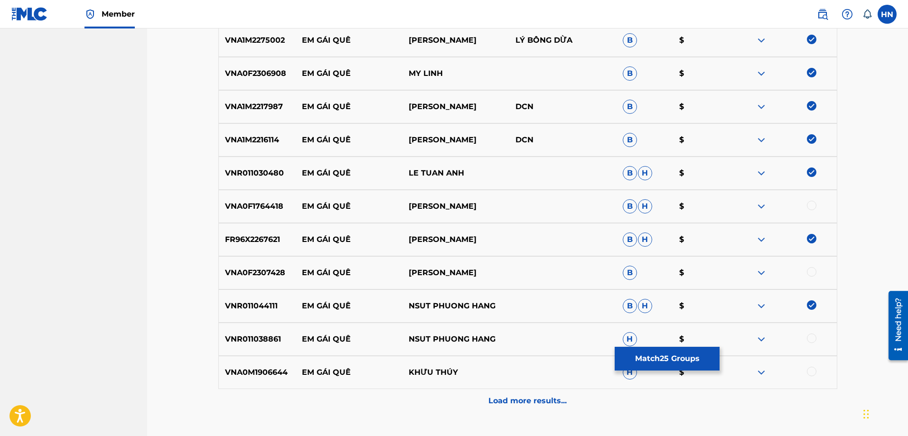
click at [815, 275] on div at bounding box center [811, 271] width 9 height 9
click at [222, 209] on p "VNA0F1764418" at bounding box center [257, 206] width 77 height 11
click at [818, 207] on div at bounding box center [782, 206] width 107 height 11
click at [278, 337] on p "VNR011038861" at bounding box center [257, 339] width 77 height 11
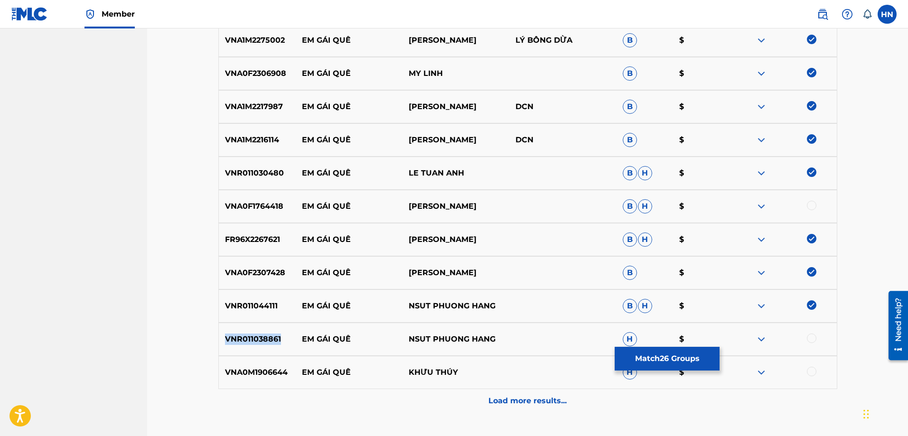
click at [278, 337] on p "VNR011038861" at bounding box center [257, 339] width 77 height 11
click at [808, 341] on div at bounding box center [811, 338] width 9 height 9
click at [808, 205] on div at bounding box center [811, 205] width 9 height 9
click at [256, 330] on div "VNR011038861 EM GÁI QUÊ NSUT PHUONG HANG H $" at bounding box center [527, 339] width 619 height 33
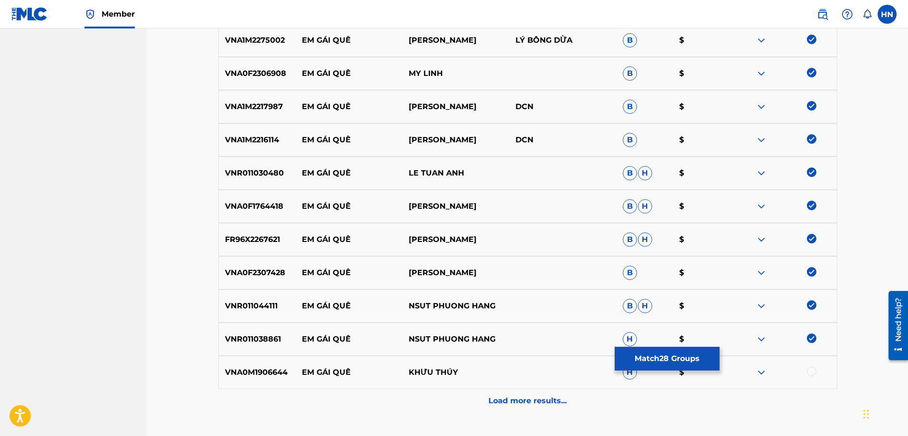
click at [245, 373] on p "VNA0M1906644" at bounding box center [257, 372] width 77 height 11
click at [808, 371] on div at bounding box center [811, 371] width 9 height 9
click at [514, 399] on p "Load more results..." at bounding box center [527, 400] width 78 height 11
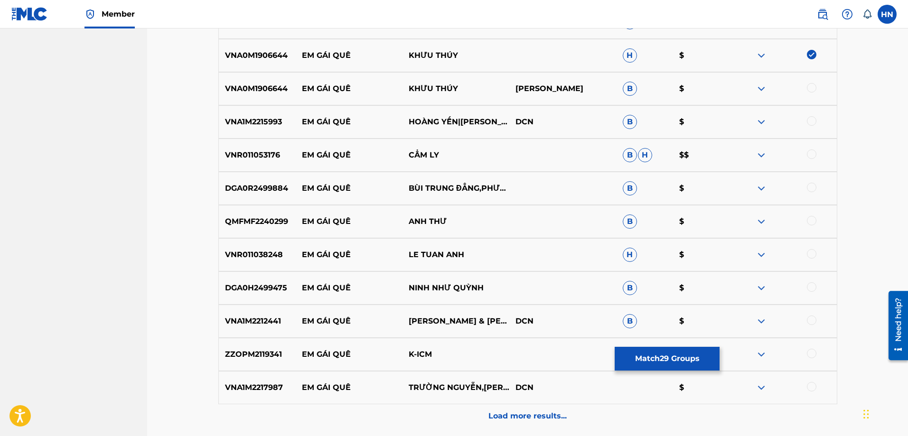
scroll to position [1328, 0]
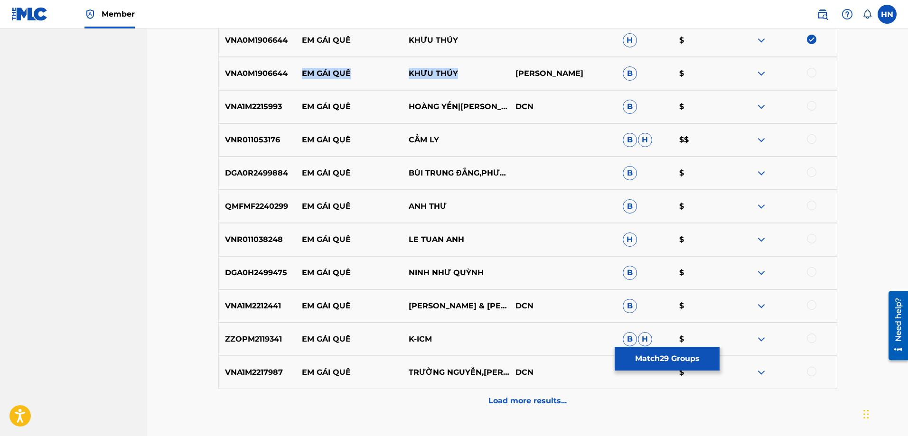
drag, startPoint x: 300, startPoint y: 72, endPoint x: 454, endPoint y: 71, distance: 154.2
click at [454, 71] on div "VNA0M1906644 EM GÁI QUÊ KHƯU THÚY NGUYỄN HỒNG THUẬN B $" at bounding box center [527, 73] width 619 height 33
click at [233, 70] on p "VNA0M1906644" at bounding box center [257, 73] width 77 height 11
click at [815, 72] on div at bounding box center [811, 72] width 9 height 9
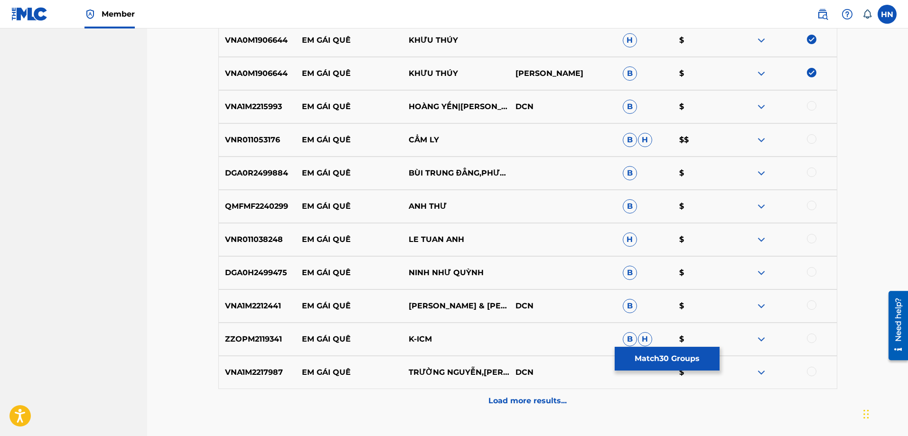
click at [272, 104] on p "VNA1M2215993" at bounding box center [257, 106] width 77 height 11
click at [807, 107] on div at bounding box center [811, 105] width 9 height 9
click at [252, 138] on p "VNR011053176" at bounding box center [257, 139] width 77 height 11
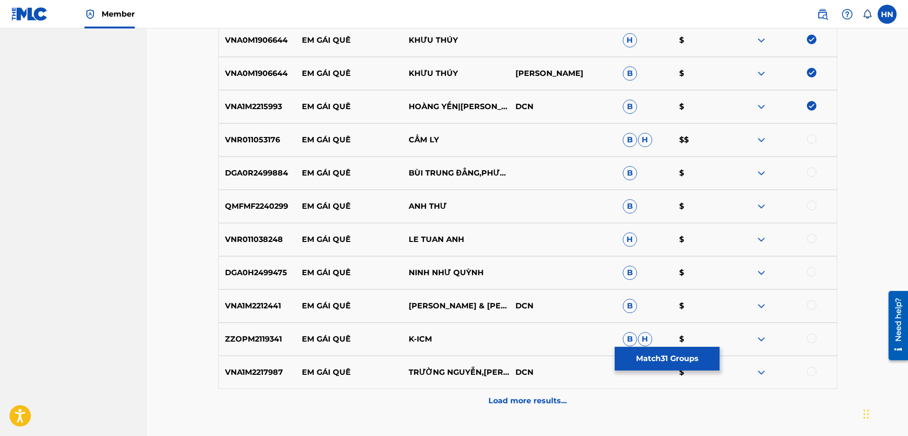
click at [815, 139] on div at bounding box center [811, 138] width 9 height 9
drag, startPoint x: 301, startPoint y: 172, endPoint x: 520, endPoint y: 177, distance: 219.7
click at [520, 177] on div "DGA0R2499884 EM GÁI QUÊ BÙI TRUNG ĐẲNG,PHƯƠNG THÚY B $" at bounding box center [527, 173] width 619 height 33
click at [263, 206] on p "QMFMF2240299" at bounding box center [257, 206] width 77 height 11
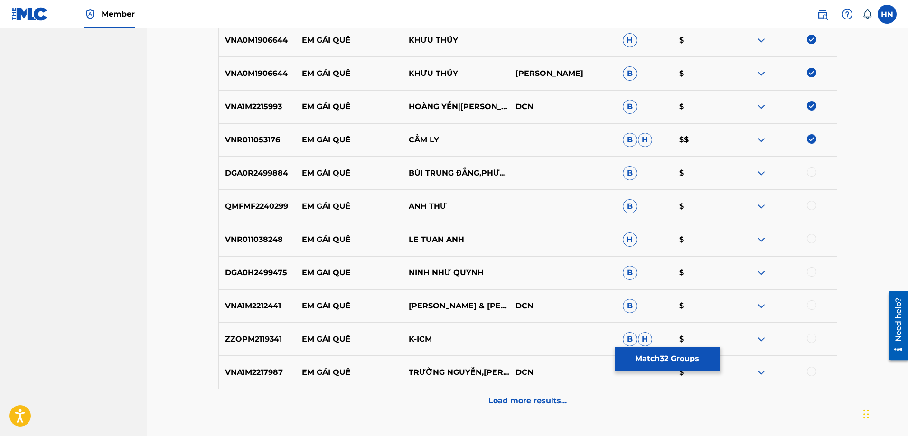
click at [807, 204] on div at bounding box center [811, 205] width 9 height 9
click at [250, 246] on div "VNR011038248 EM GÁI QUÊ LE TUAN ANH H $" at bounding box center [527, 239] width 619 height 33
click at [808, 235] on div at bounding box center [811, 238] width 9 height 9
click at [262, 271] on p "DGA0H2499475" at bounding box center [257, 272] width 77 height 11
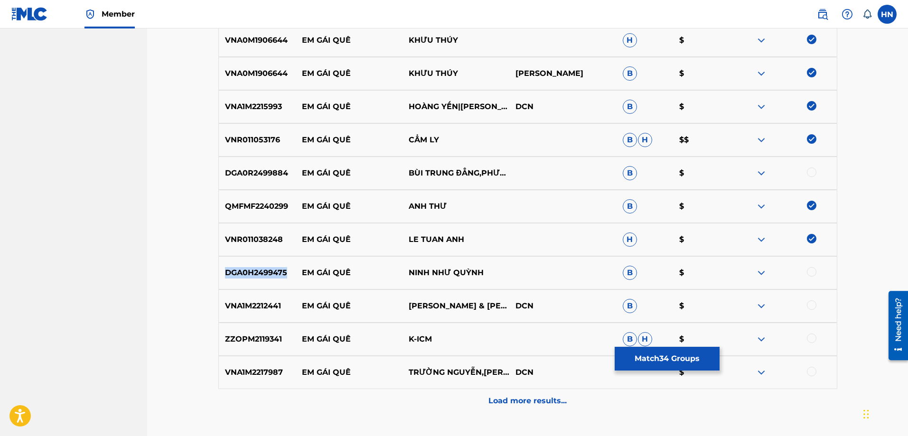
click at [262, 271] on p "DGA0H2499475" at bounding box center [257, 272] width 77 height 11
click at [810, 271] on div at bounding box center [811, 271] width 9 height 9
click at [258, 306] on p "VNA1M2212441" at bounding box center [257, 305] width 77 height 11
click at [813, 303] on div at bounding box center [811, 304] width 9 height 9
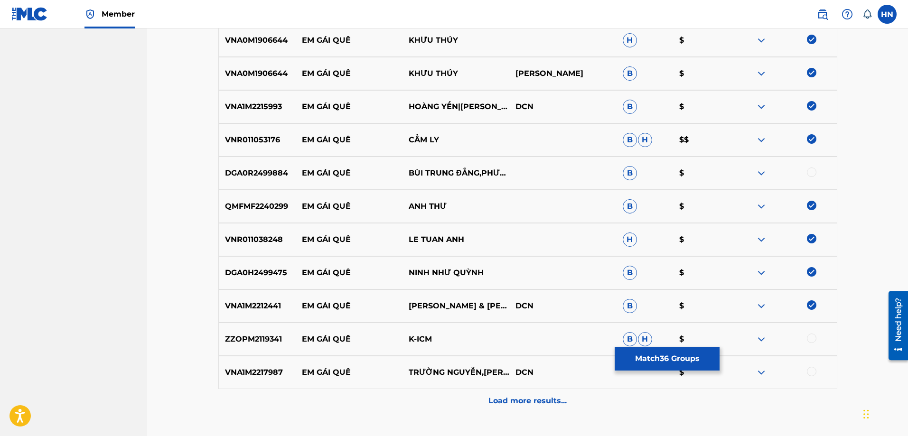
click at [269, 378] on div "VNA1M2217987 EM GÁI QUÊ TRƯỜNG NGUYỄN,THANH NGÂN DCN $" at bounding box center [527, 372] width 619 height 33
click at [811, 371] on div at bounding box center [811, 371] width 9 height 9
click at [496, 389] on div "Load more results..." at bounding box center [527, 401] width 619 height 24
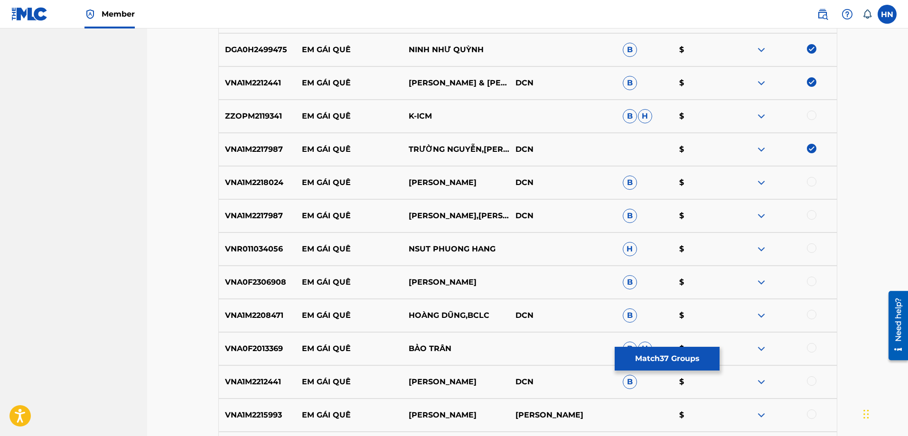
scroll to position [1566, 0]
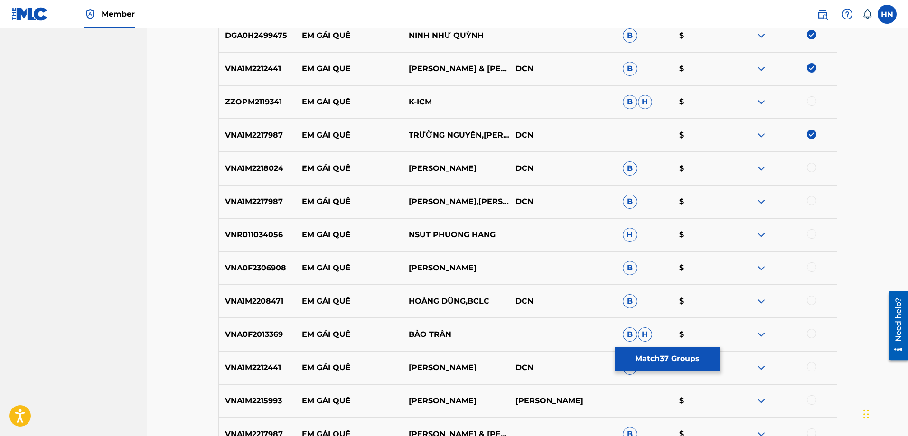
click at [263, 161] on div "VNA1M2218024 EM GÁI QUÊ THANH NGÂN DCN B $" at bounding box center [527, 168] width 619 height 33
click at [811, 168] on div at bounding box center [811, 167] width 9 height 9
click at [274, 197] on p "VNA1M2217987" at bounding box center [257, 201] width 77 height 11
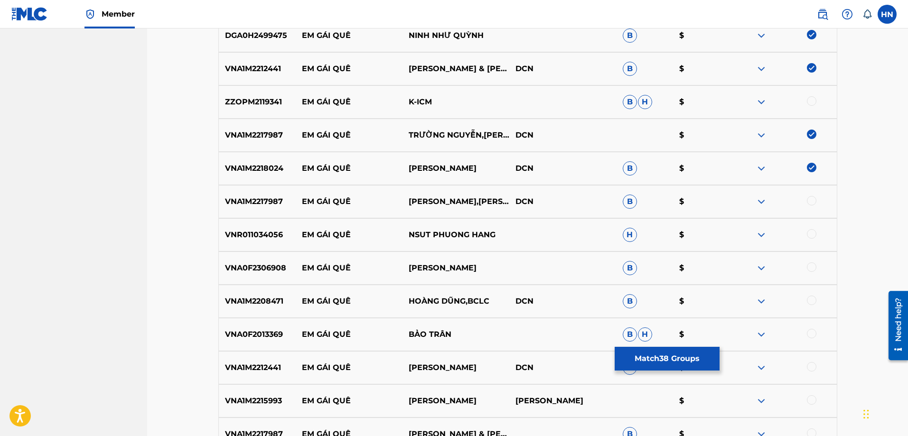
click at [812, 205] on div at bounding box center [782, 201] width 107 height 11
click at [812, 204] on div at bounding box center [811, 200] width 9 height 9
click at [261, 237] on p "VNR011034056" at bounding box center [257, 234] width 77 height 11
click at [810, 236] on div at bounding box center [811, 233] width 9 height 9
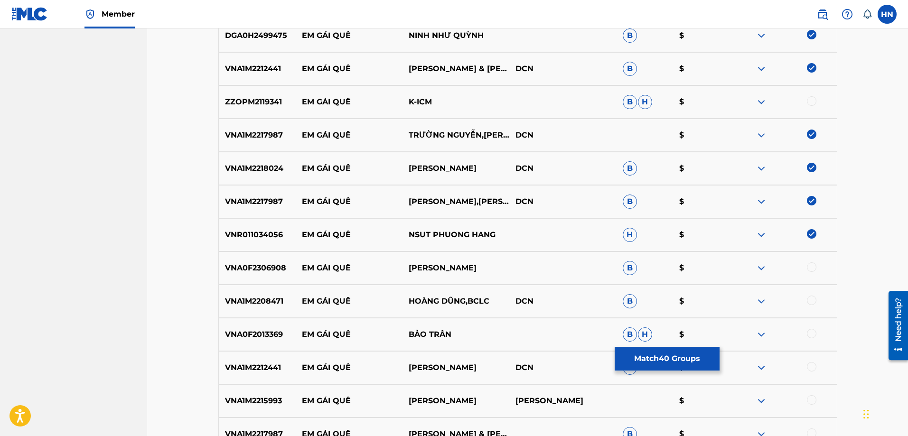
click at [276, 270] on p "VNA0F2306908" at bounding box center [257, 267] width 77 height 11
click at [808, 264] on div at bounding box center [811, 266] width 9 height 9
click at [257, 292] on div "VNA1M2208471 EM GÁI QUÊ HOÀNG DŨNG,BCLC DCN B $" at bounding box center [527, 301] width 619 height 33
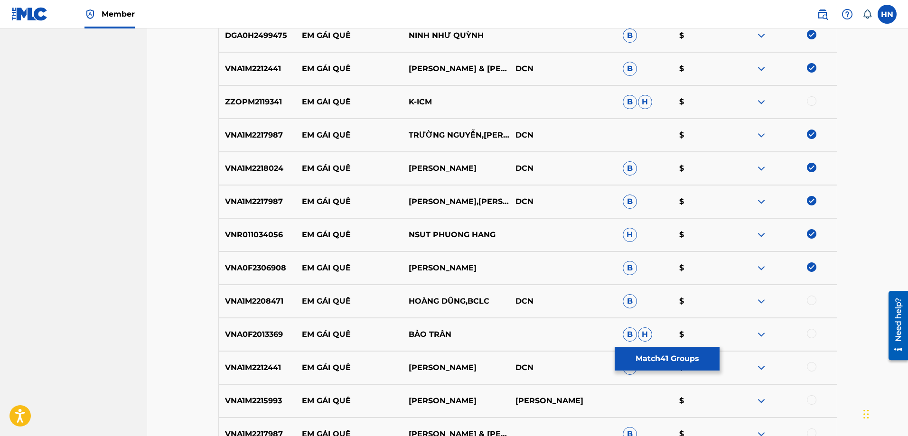
click at [813, 297] on div at bounding box center [811, 300] width 9 height 9
click at [229, 365] on p "VNA1M2212441" at bounding box center [257, 367] width 77 height 11
click at [817, 368] on div at bounding box center [782, 367] width 107 height 11
click at [811, 368] on div at bounding box center [811, 366] width 9 height 9
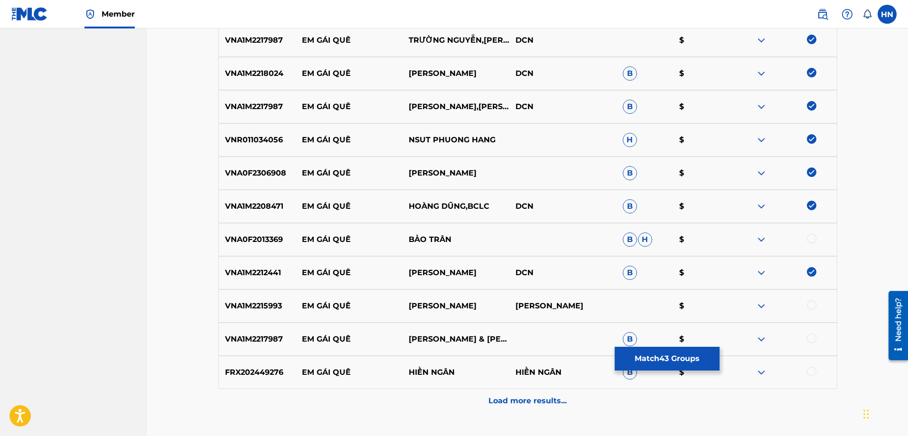
scroll to position [1730, 0]
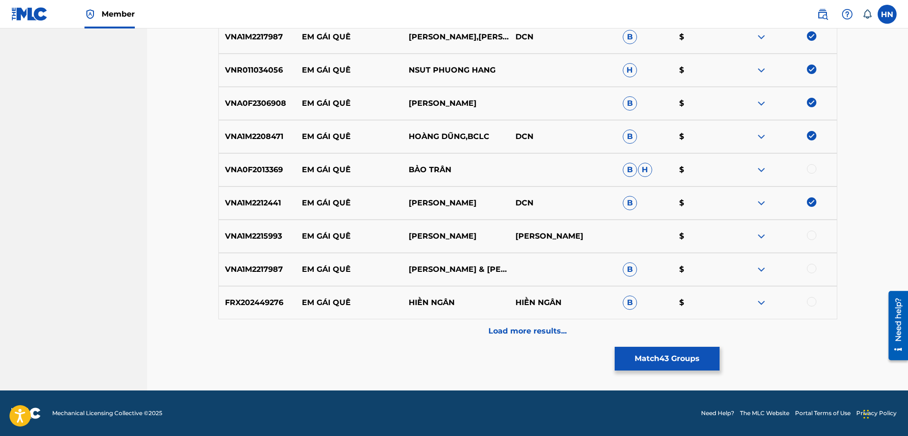
click at [259, 236] on p "VNA1M2215993" at bounding box center [257, 236] width 77 height 11
click at [812, 240] on div at bounding box center [811, 235] width 9 height 9
click at [259, 268] on p "VNA1M2217987" at bounding box center [257, 269] width 77 height 11
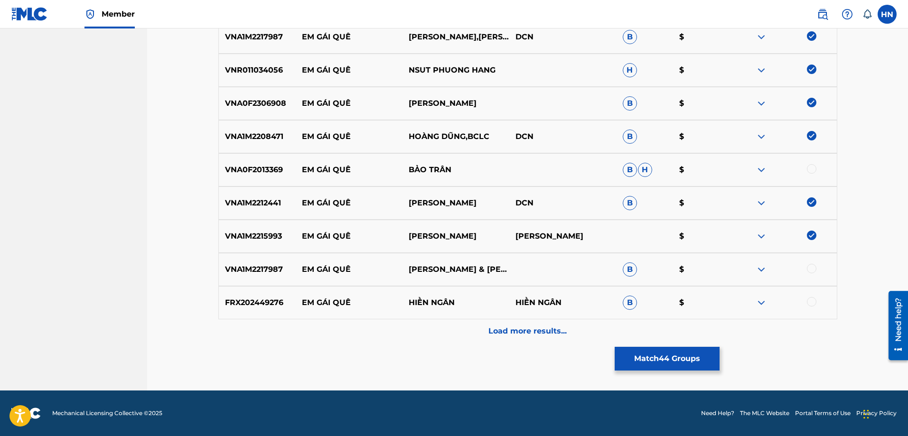
click at [814, 269] on div at bounding box center [811, 268] width 9 height 9
drag, startPoint x: 304, startPoint y: 301, endPoint x: 463, endPoint y: 300, distance: 158.9
click at [462, 299] on div "FRX202449276 EM GÁI QUÊ HIỀN NGÂN HIỀN NGÂN B $" at bounding box center [527, 302] width 619 height 33
click at [242, 303] on p "FRX202449276" at bounding box center [257, 302] width 77 height 11
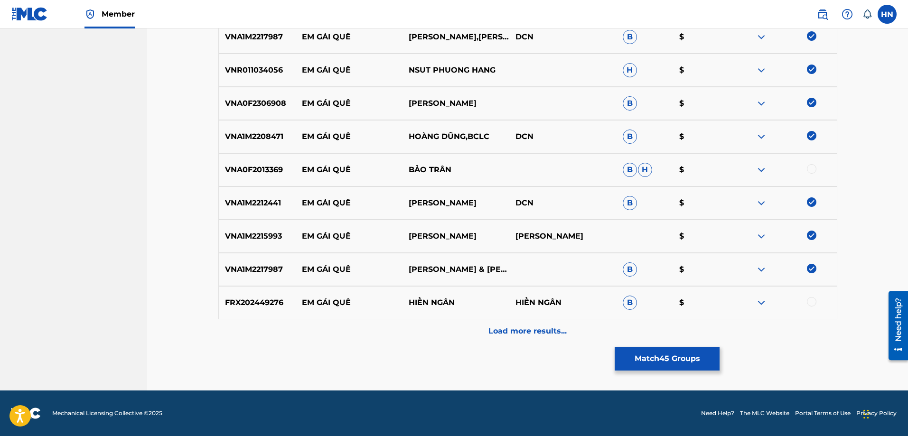
click at [811, 301] on div at bounding box center [811, 301] width 9 height 9
click at [538, 327] on p "Load more results..." at bounding box center [527, 330] width 78 height 11
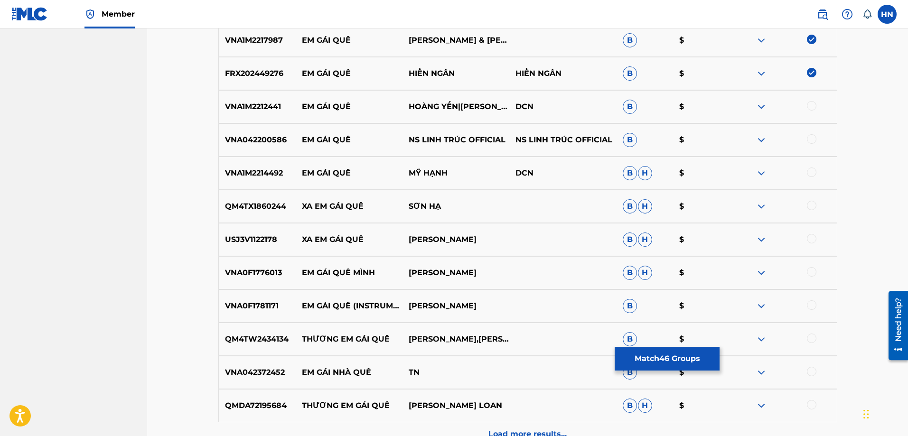
scroll to position [1968, 0]
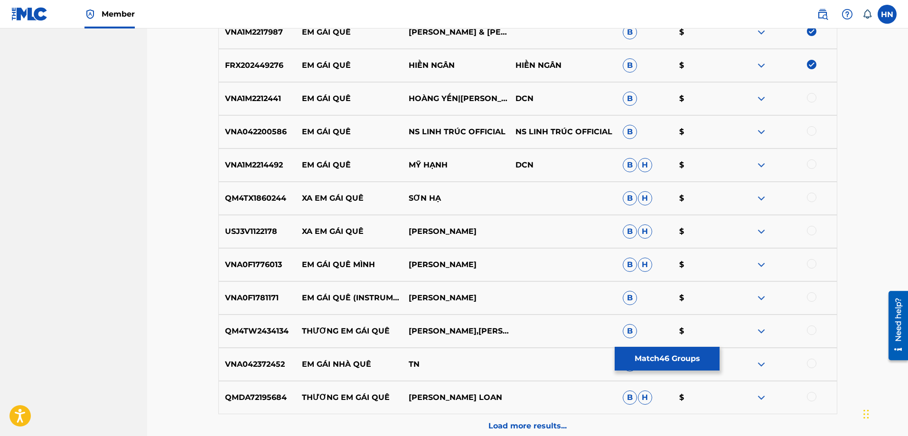
click at [255, 95] on p "VNA1M2212441" at bounding box center [257, 98] width 77 height 11
click at [808, 98] on div at bounding box center [811, 97] width 9 height 9
click at [761, 128] on img at bounding box center [760, 131] width 11 height 11
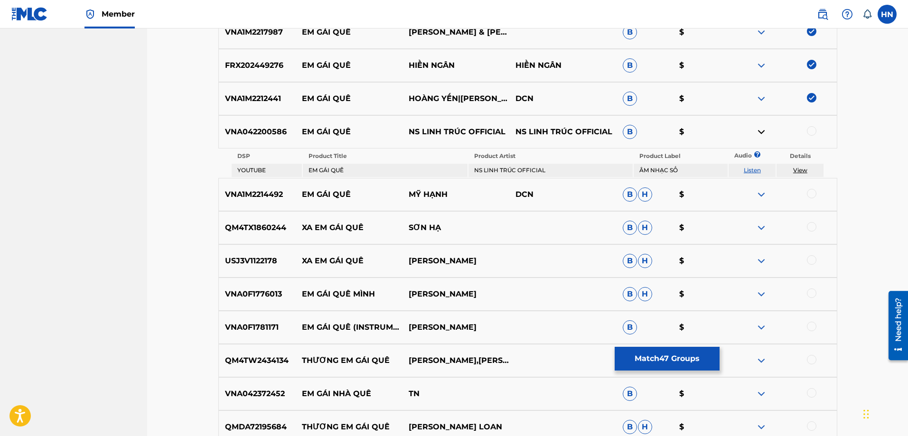
click at [758, 172] on link "Listen" at bounding box center [751, 170] width 17 height 7
click at [260, 134] on p "VNA042200586" at bounding box center [257, 131] width 77 height 11
click at [810, 131] on div at bounding box center [811, 130] width 9 height 9
click at [281, 192] on p "VNA1M2214492" at bounding box center [257, 194] width 77 height 11
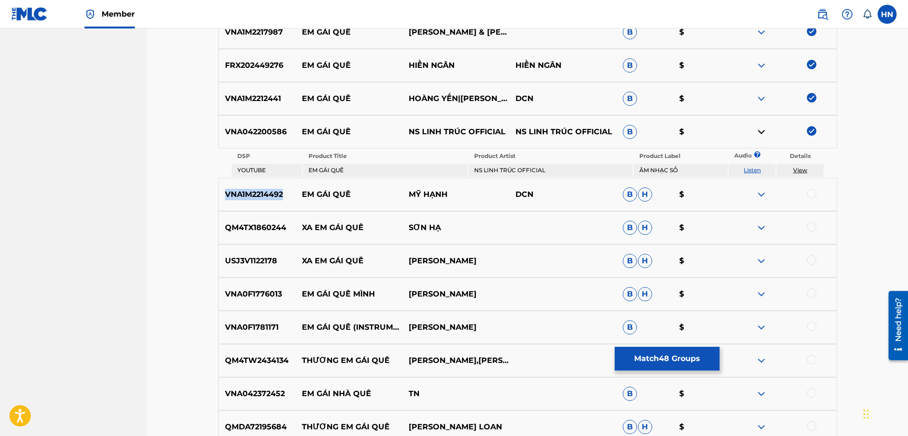
click at [281, 192] on p "VNA1M2214492" at bounding box center [257, 194] width 77 height 11
click at [808, 190] on div at bounding box center [811, 193] width 9 height 9
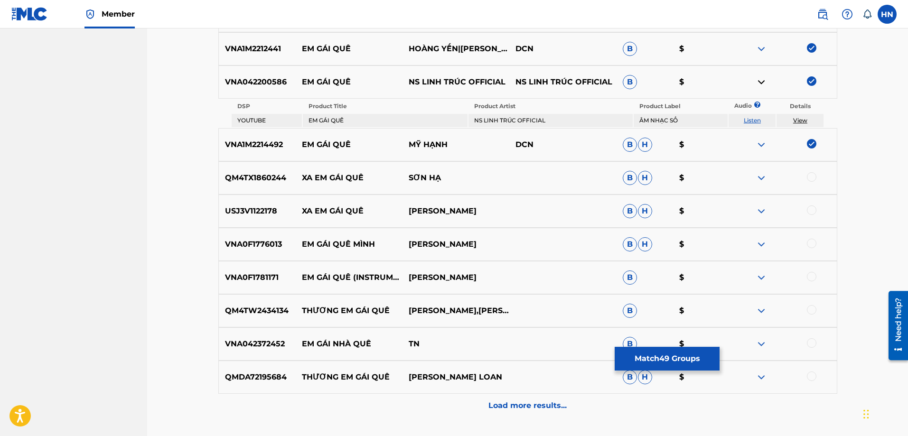
scroll to position [2062, 0]
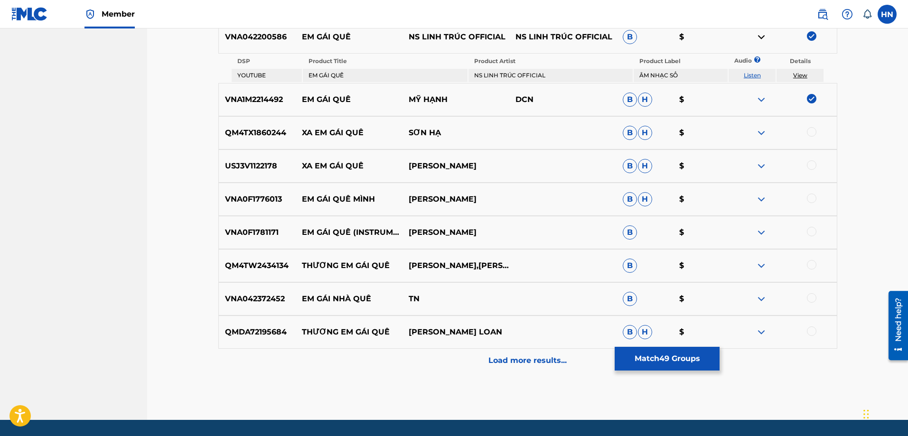
click at [260, 235] on p "VNA0F1781171" at bounding box center [257, 232] width 77 height 11
click at [815, 230] on div at bounding box center [811, 231] width 9 height 9
click at [510, 352] on div "Load more results..." at bounding box center [527, 361] width 619 height 24
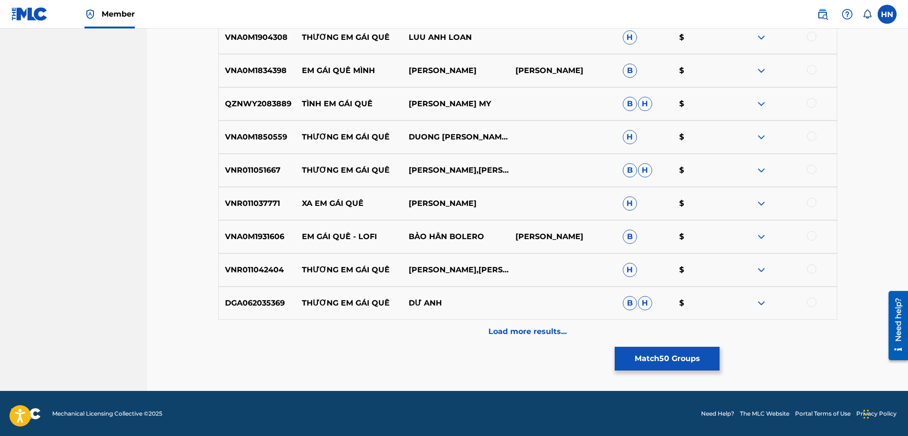
scroll to position [2395, 0]
click at [279, 232] on p "VNA0M1931606" at bounding box center [257, 236] width 77 height 11
click at [808, 236] on div at bounding box center [811, 235] width 9 height 9
click at [512, 330] on p "Load more results..." at bounding box center [527, 330] width 78 height 11
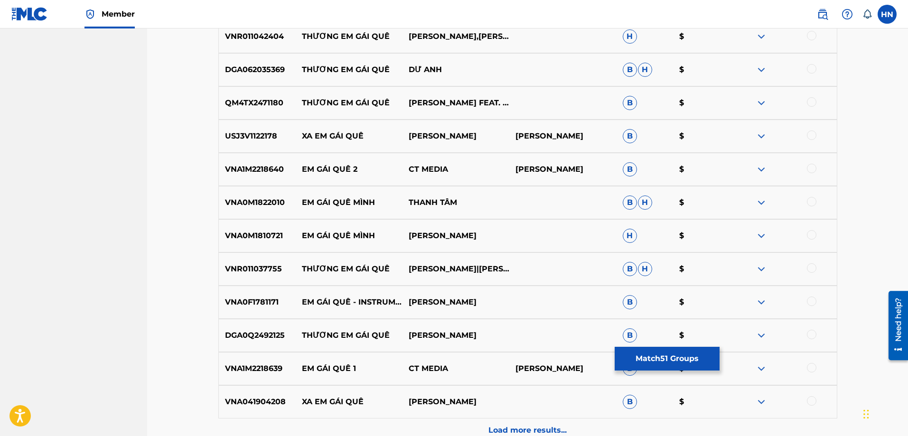
scroll to position [2632, 0]
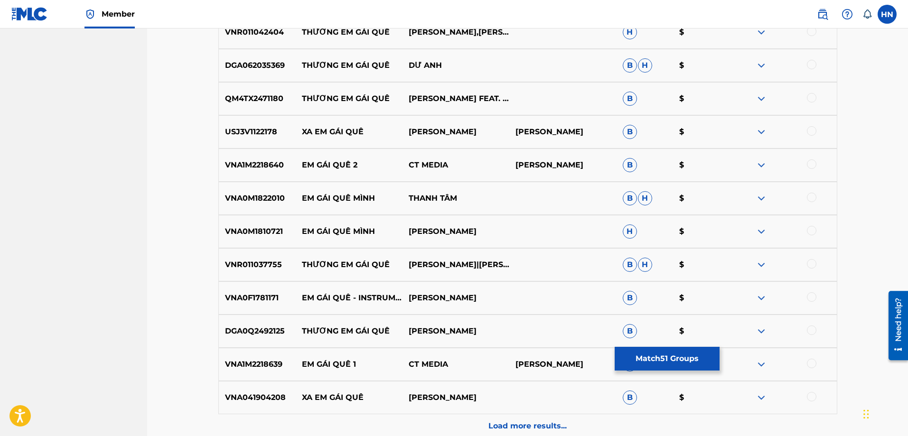
click at [255, 298] on p "VNA0F1781171" at bounding box center [257, 297] width 77 height 11
click at [810, 299] on div at bounding box center [811, 296] width 9 height 9
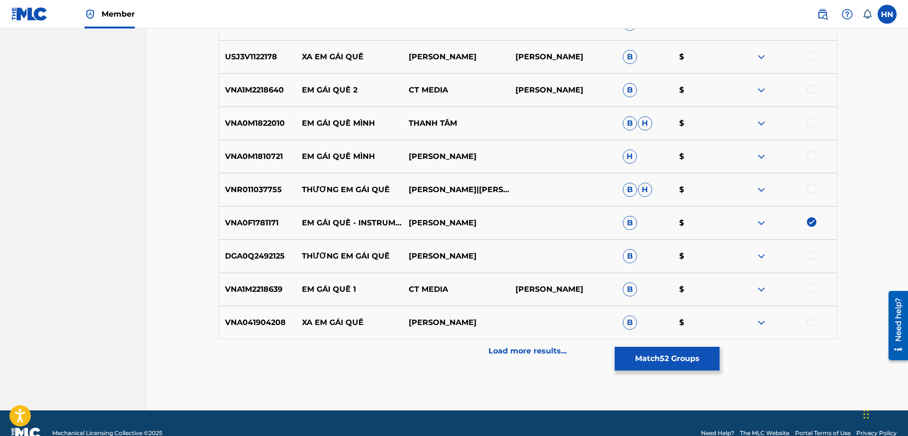
scroll to position [2727, 0]
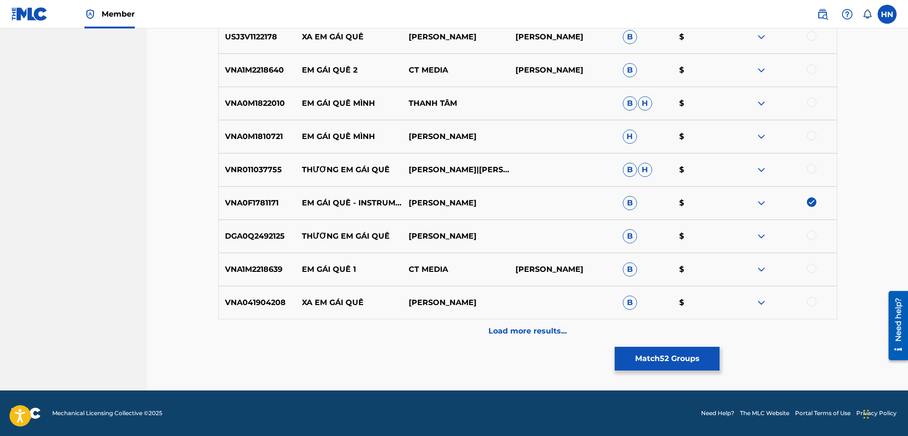
click at [261, 268] on p "VNA1M2218639" at bounding box center [257, 269] width 77 height 11
click at [812, 269] on div at bounding box center [811, 268] width 9 height 9
click at [493, 324] on div "Load more results..." at bounding box center [527, 331] width 619 height 24
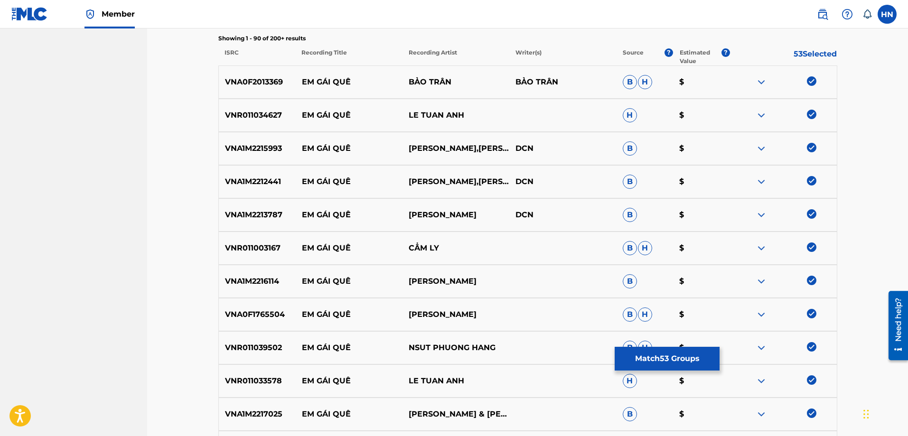
scroll to position [140, 0]
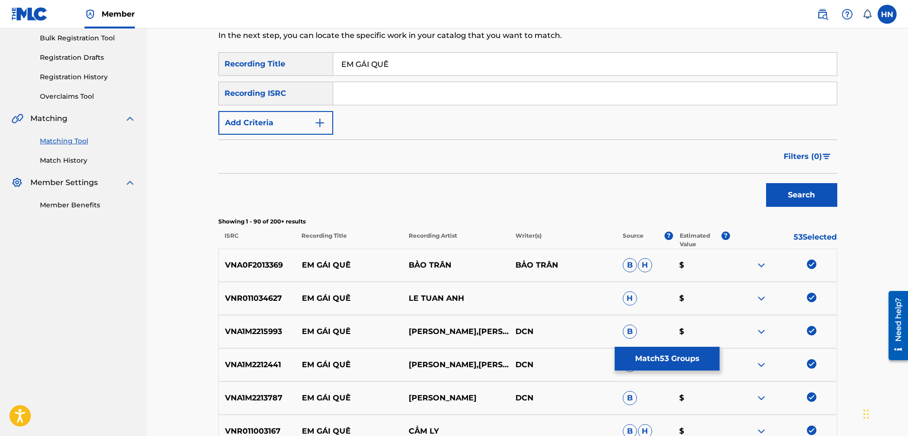
click at [398, 67] on input "EM GÁI QUÊ" at bounding box center [584, 64] width 503 height 23
paste input "AI QUE"
type input "EM GAI QUE"
click at [768, 190] on button "Search" at bounding box center [801, 195] width 71 height 24
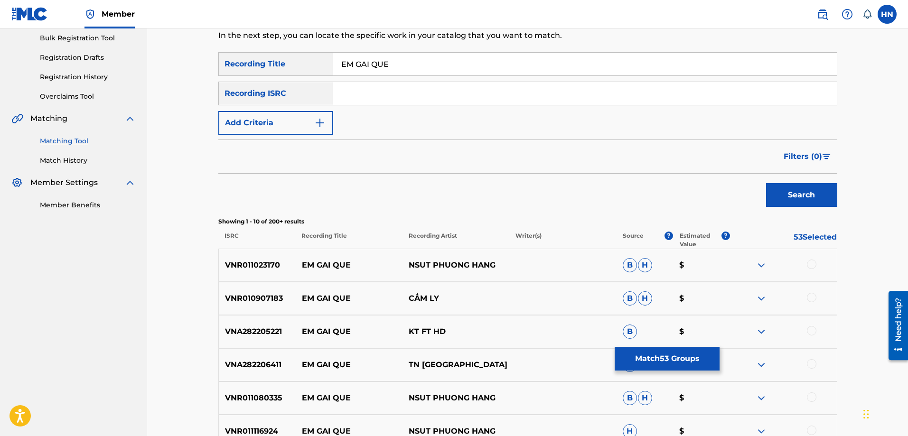
click at [270, 298] on p "VNR010907183" at bounding box center [257, 298] width 77 height 11
click at [812, 298] on div at bounding box center [811, 297] width 9 height 9
click at [264, 270] on p "VNR011023170" at bounding box center [257, 265] width 77 height 11
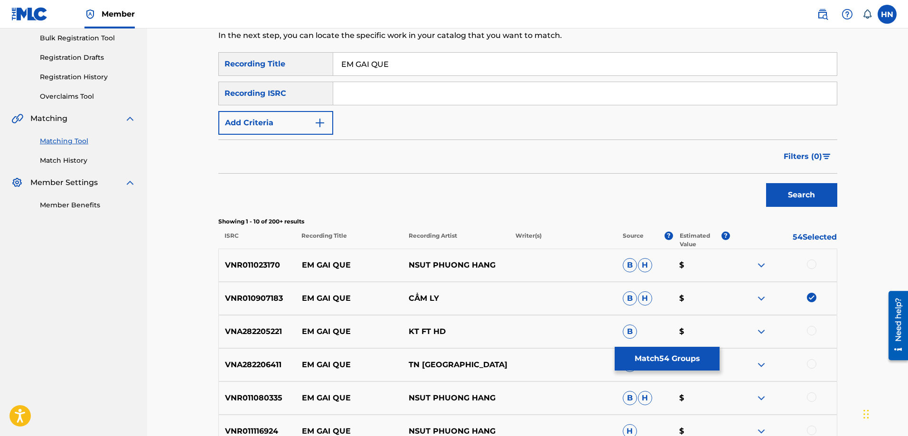
click at [805, 261] on div at bounding box center [782, 265] width 107 height 11
click at [809, 262] on div at bounding box center [811, 264] width 9 height 9
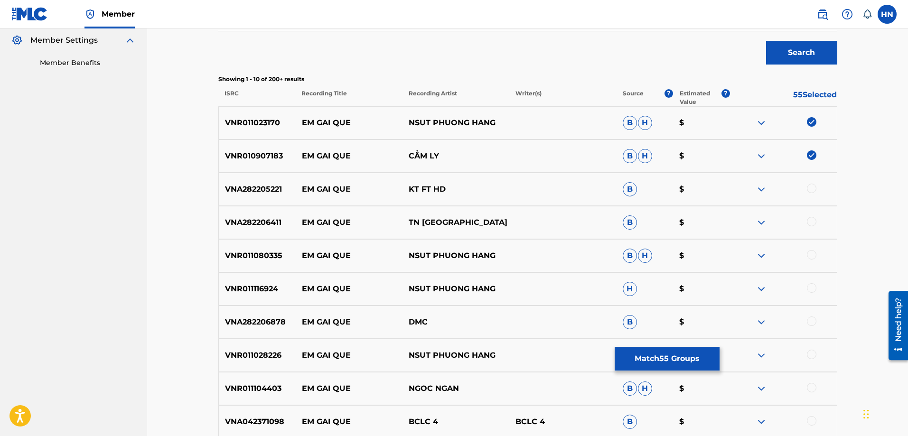
click at [247, 244] on div "VNR011080335 EM GAI QUE NSUT PHUONG HANG B H $" at bounding box center [527, 255] width 619 height 33
click at [808, 255] on div at bounding box center [811, 254] width 9 height 9
click at [260, 297] on div "VNR011116924 EM GAI QUE NSUT PHUONG HANG H $" at bounding box center [527, 288] width 619 height 33
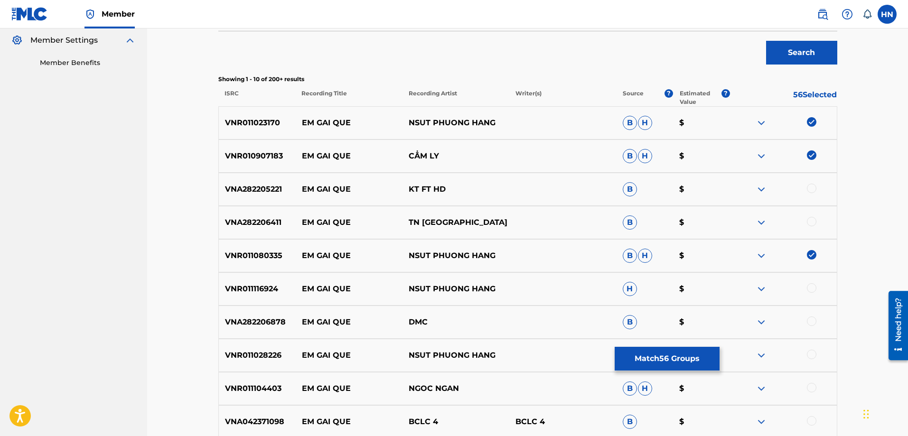
click at [811, 288] on div at bounding box center [811, 287] width 9 height 9
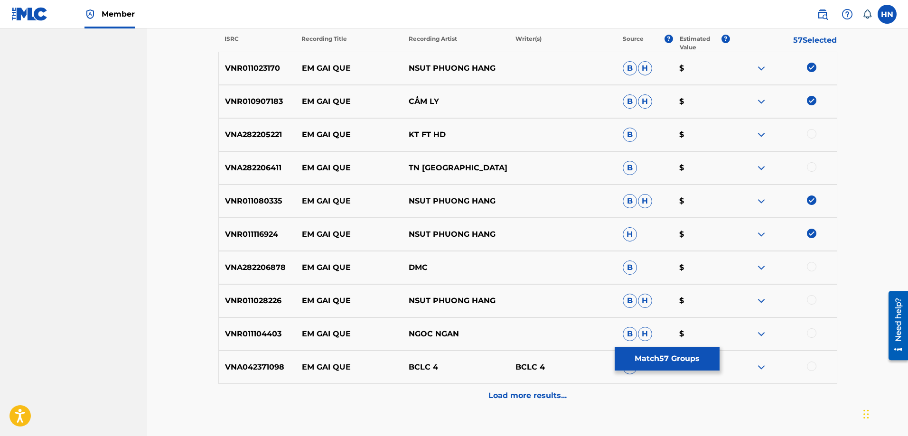
scroll to position [402, 0]
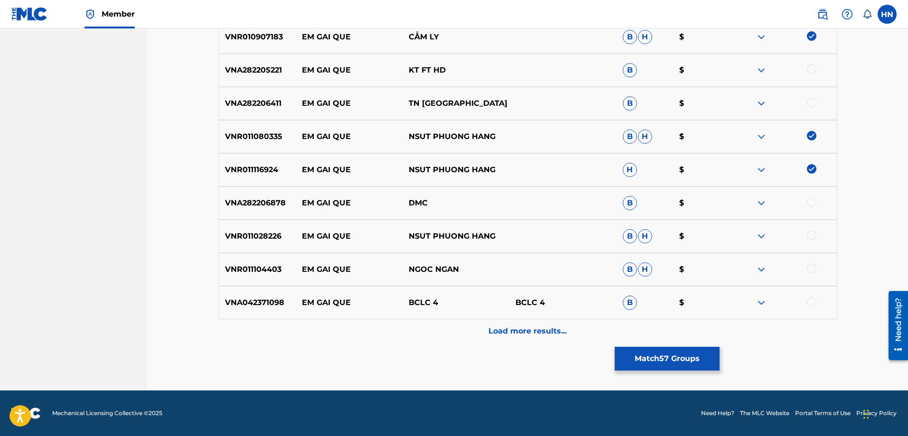
click at [240, 235] on p "VNR011028226" at bounding box center [257, 236] width 77 height 11
click at [811, 236] on div at bounding box center [811, 235] width 9 height 9
click at [251, 271] on p "VNR011104403" at bounding box center [257, 269] width 77 height 11
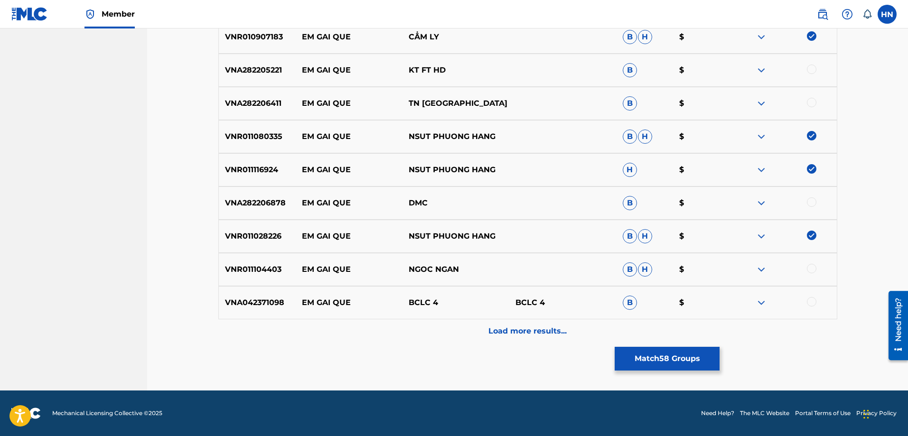
click at [813, 268] on div at bounding box center [811, 268] width 9 height 9
click at [271, 303] on p "VNA042371098" at bounding box center [257, 302] width 77 height 11
click at [812, 298] on div at bounding box center [811, 301] width 9 height 9
click at [505, 329] on p "Load more results..." at bounding box center [527, 330] width 78 height 11
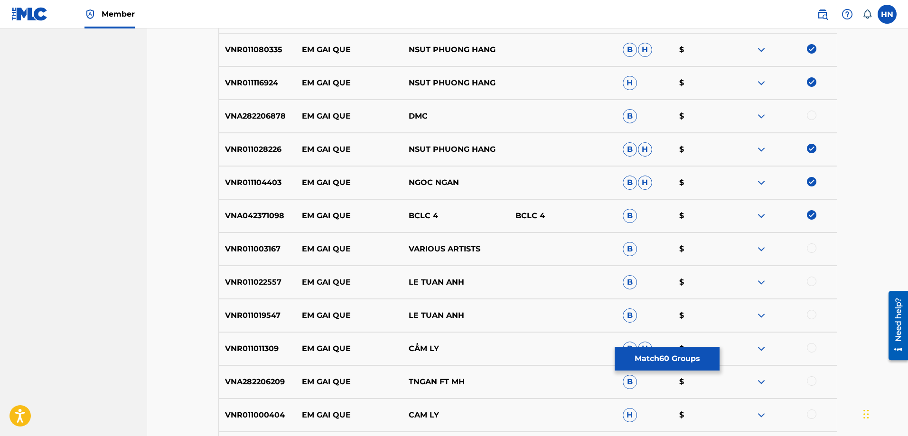
scroll to position [497, 0]
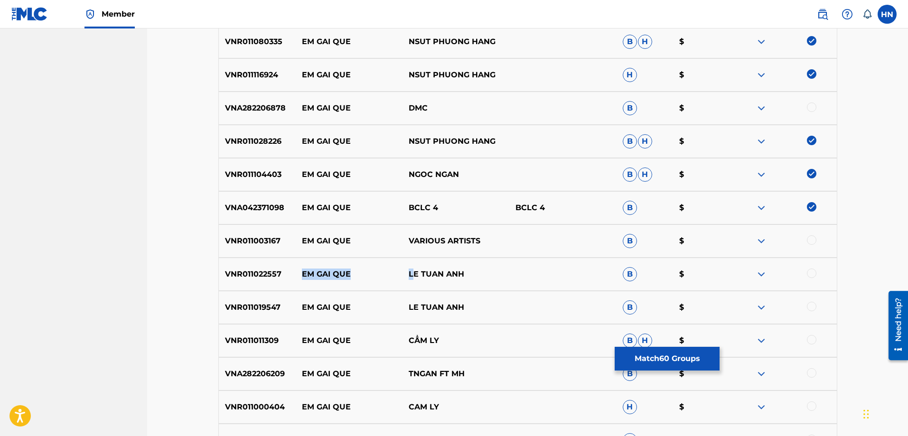
drag, startPoint x: 301, startPoint y: 274, endPoint x: 529, endPoint y: 269, distance: 228.7
click at [507, 269] on div "VNR011022557 EM GAI QUE LE TUAN ANH B $" at bounding box center [527, 274] width 619 height 33
click at [247, 283] on div "VNR011022557 EM GAI QUE LE TUAN ANH B $" at bounding box center [527, 274] width 619 height 33
click at [813, 274] on div at bounding box center [811, 273] width 9 height 9
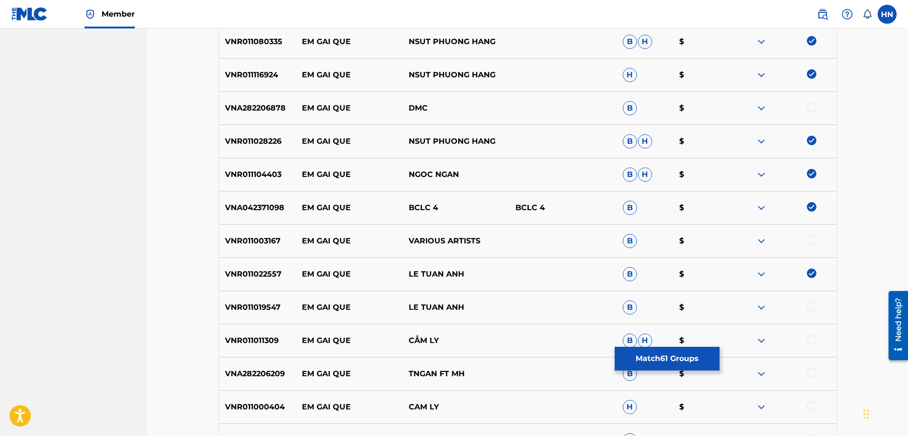
click at [239, 299] on div "VNR011019547 EM GAI QUE LE TUAN ANH B $" at bounding box center [527, 307] width 619 height 33
click at [807, 304] on div at bounding box center [782, 307] width 107 height 11
click at [810, 306] on div at bounding box center [811, 306] width 9 height 9
click at [268, 338] on p "VNR011011309" at bounding box center [257, 340] width 77 height 11
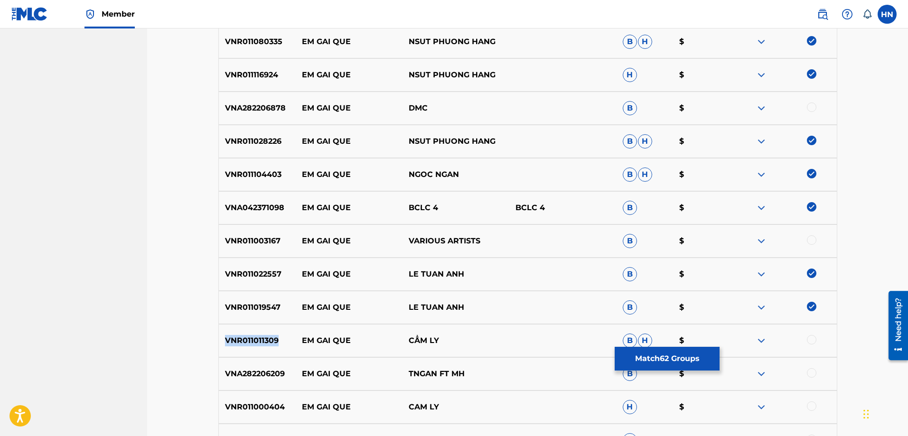
click at [268, 338] on p "VNR011011309" at bounding box center [257, 340] width 77 height 11
click at [807, 338] on div at bounding box center [811, 339] width 9 height 9
click at [270, 400] on div "VNR011000404 EM GAI QUE CAM LY H $" at bounding box center [527, 406] width 619 height 33
click at [816, 405] on div at bounding box center [811, 405] width 9 height 9
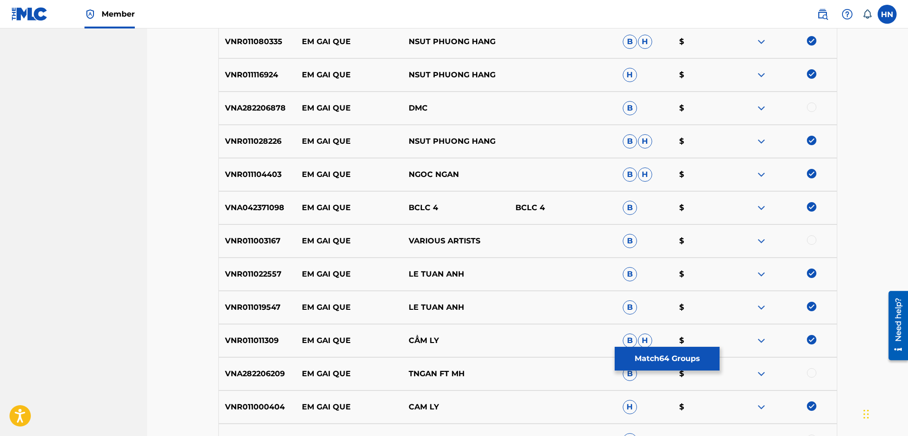
click at [762, 241] on img at bounding box center [760, 240] width 11 height 11
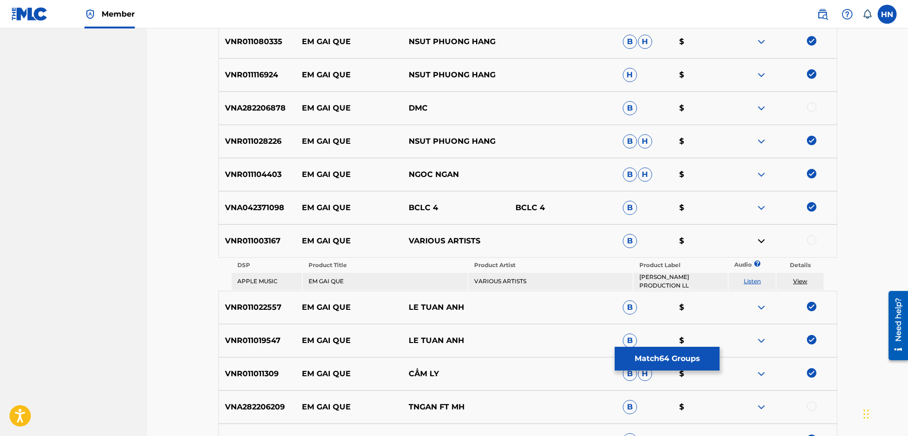
click at [750, 282] on link "Listen" at bounding box center [751, 281] width 17 height 7
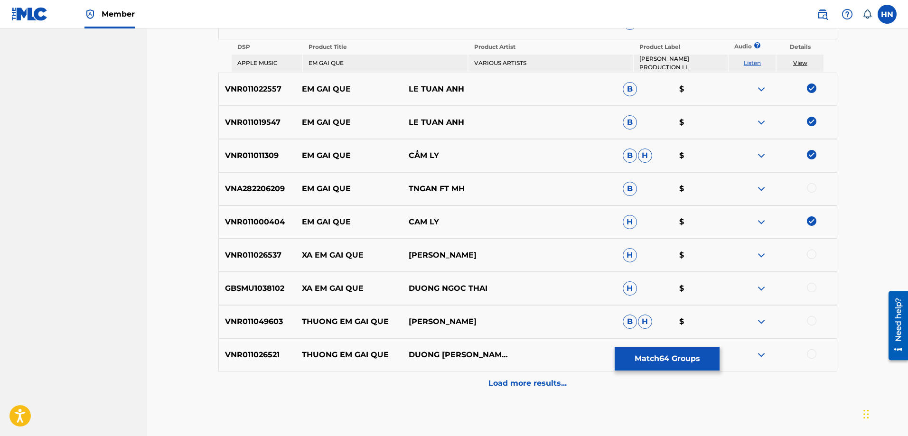
scroll to position [763, 0]
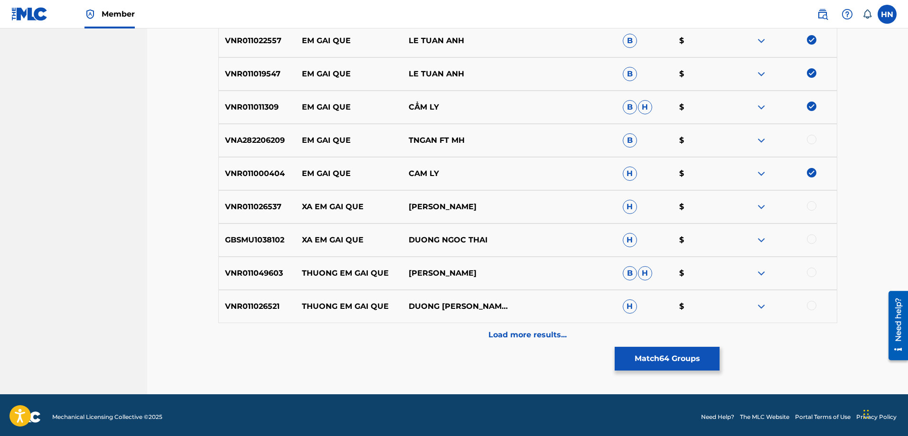
click at [767, 135] on img at bounding box center [760, 140] width 11 height 11
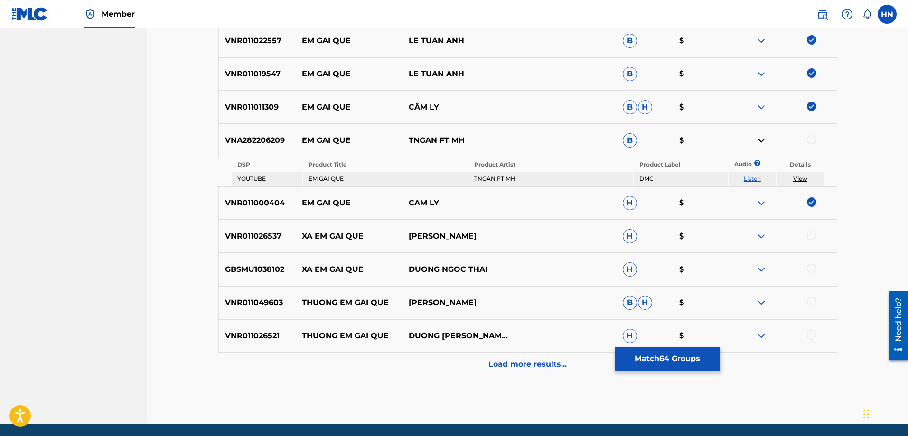
click at [753, 175] on link "Listen" at bounding box center [751, 178] width 17 height 7
click at [548, 363] on p "Load more results..." at bounding box center [527, 364] width 78 height 11
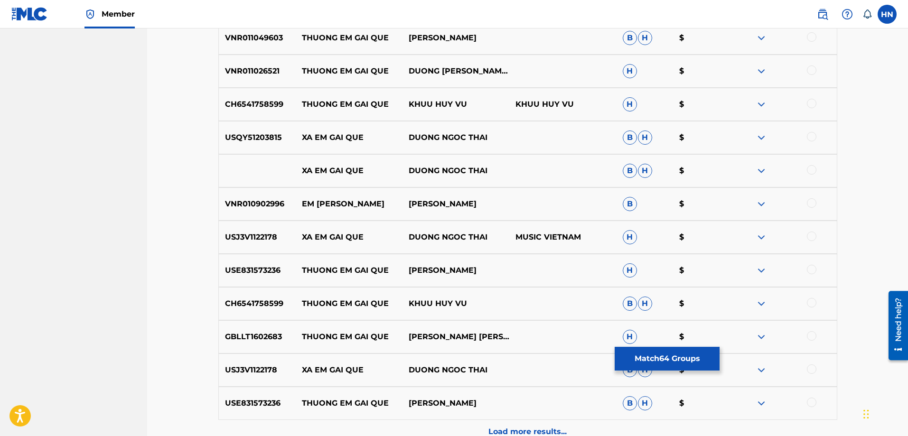
scroll to position [1001, 0]
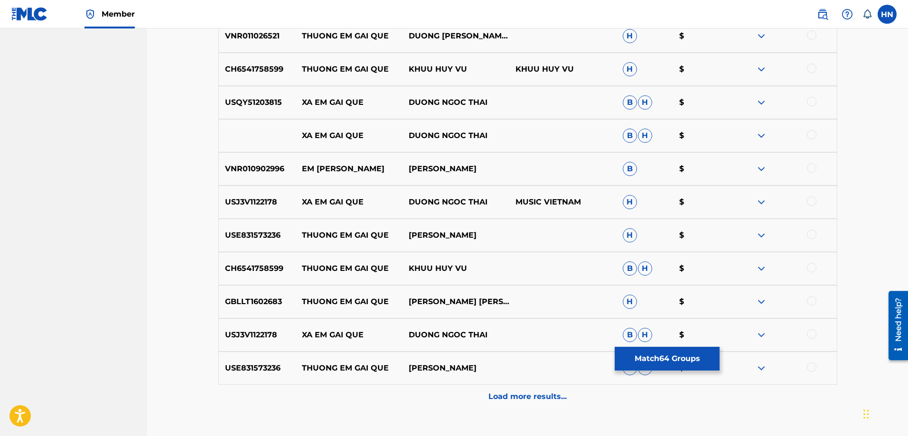
click at [531, 399] on p "Load more results..." at bounding box center [527, 396] width 78 height 11
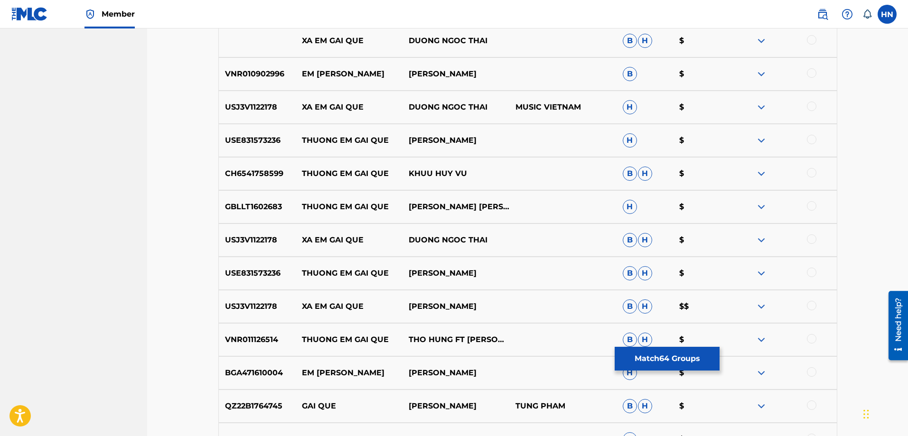
scroll to position [1238, 0]
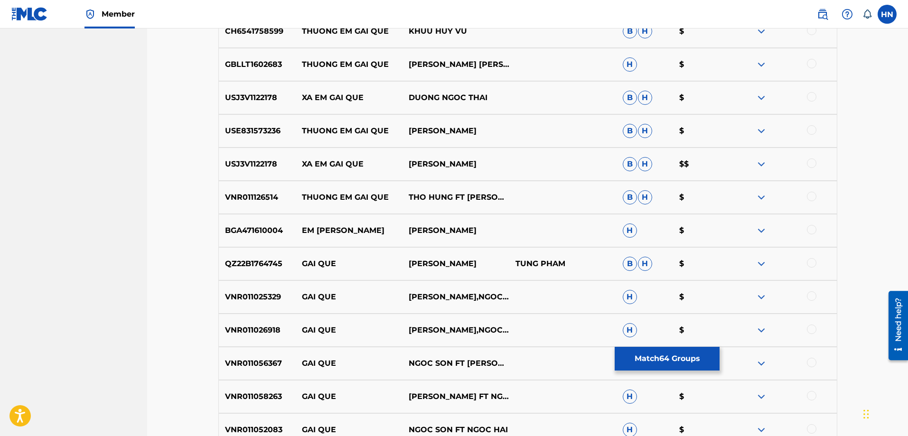
click at [634, 365] on button "Match 64 Groups" at bounding box center [666, 359] width 105 height 24
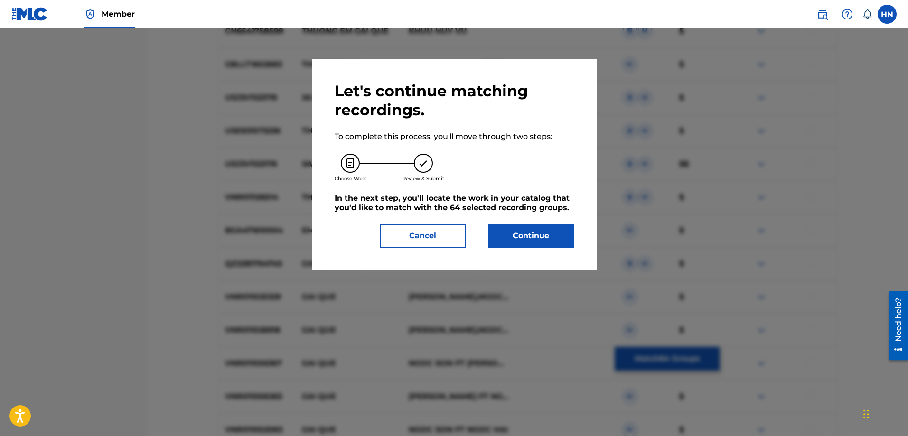
click at [536, 226] on button "Continue" at bounding box center [530, 236] width 85 height 24
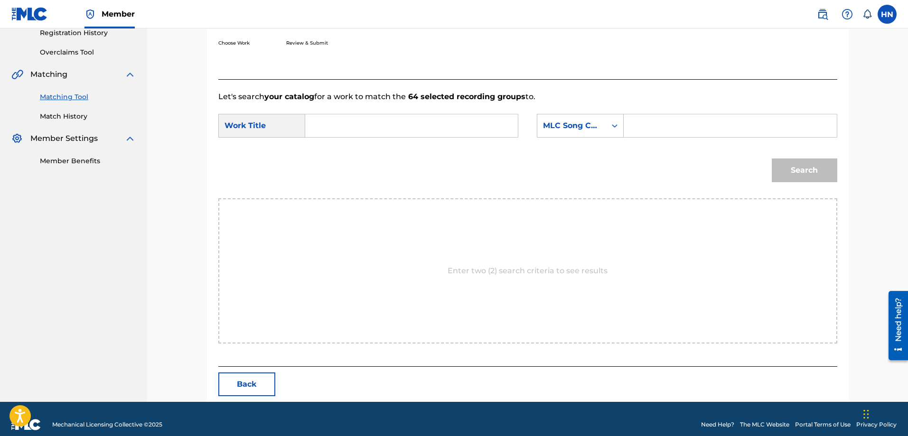
scroll to position [196, 0]
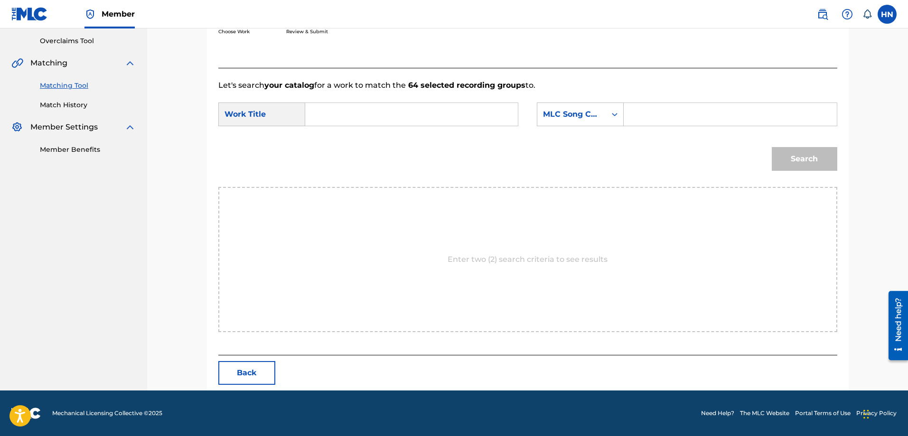
click at [484, 111] on input "Search Form" at bounding box center [411, 114] width 196 height 23
paste input "EM GÁI QUÊ"
type input "EM GÁI QUÊ"
click at [592, 111] on div "MLC Song Code" at bounding box center [571, 114] width 57 height 11
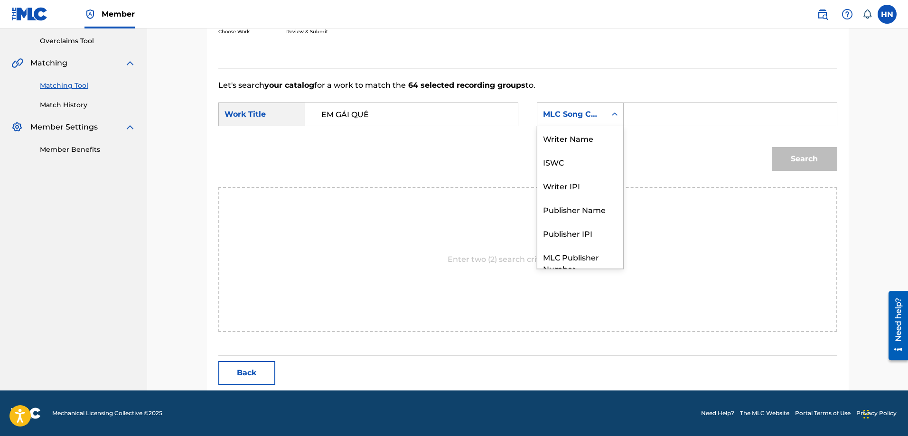
scroll to position [35, 0]
click at [572, 130] on div "ISWC" at bounding box center [580, 127] width 86 height 24
click at [641, 109] on input "Search Form" at bounding box center [730, 114] width 196 height 23
paste input "T9108338370"
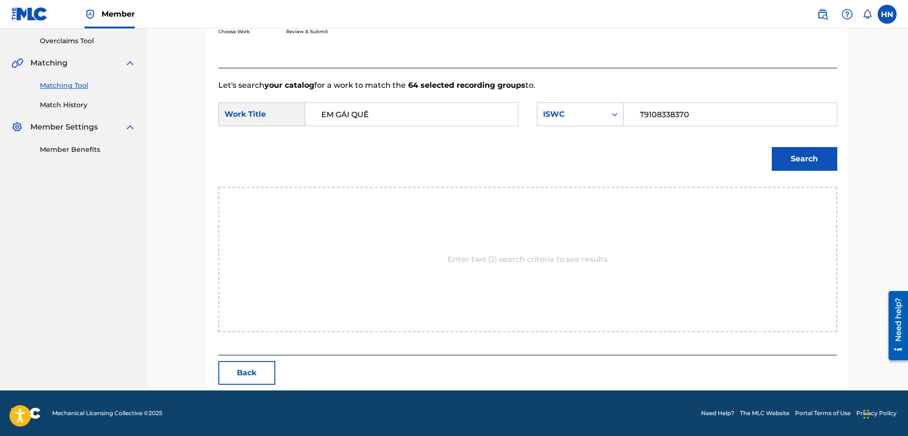
type input "T9108338370"
click at [779, 167] on button "Search" at bounding box center [803, 159] width 65 height 24
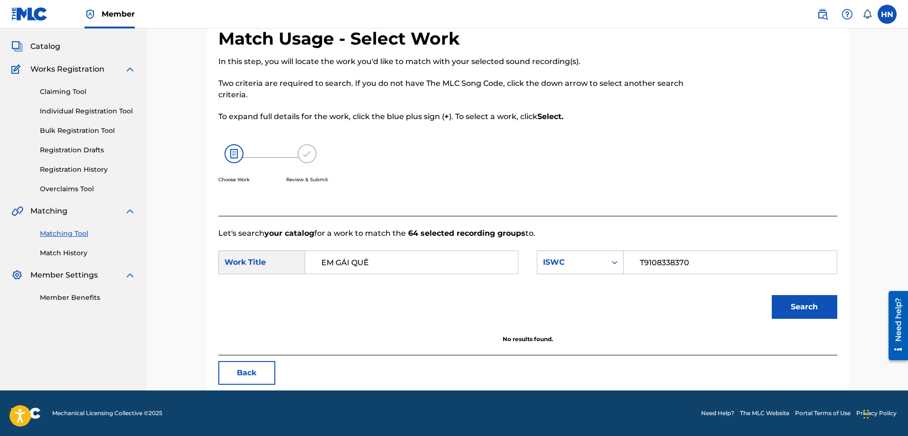
scroll to position [48, 0]
click at [595, 255] on div "ISWC" at bounding box center [571, 262] width 69 height 18
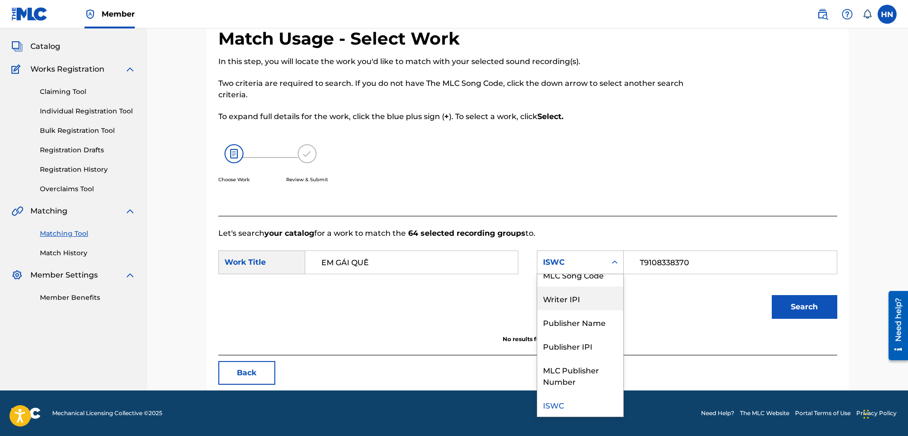
scroll to position [0, 0]
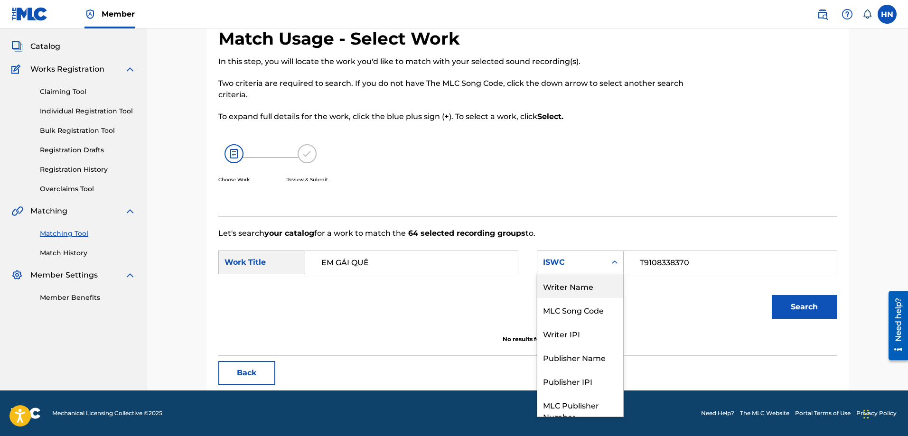
drag, startPoint x: 583, startPoint y: 296, endPoint x: 622, endPoint y: 275, distance: 44.6
click at [584, 296] on div "Writer Name" at bounding box center [580, 286] width 86 height 24
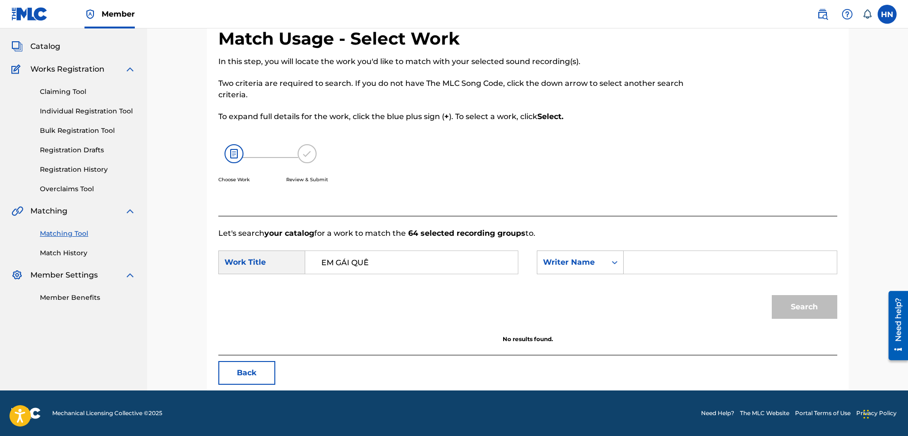
drag, startPoint x: 622, startPoint y: 275, endPoint x: 657, endPoint y: 263, distance: 36.0
click at [657, 263] on input "Search Form" at bounding box center [730, 262] width 196 height 23
type input "long hong xuong"
click at [771, 295] on button "Search" at bounding box center [803, 307] width 65 height 24
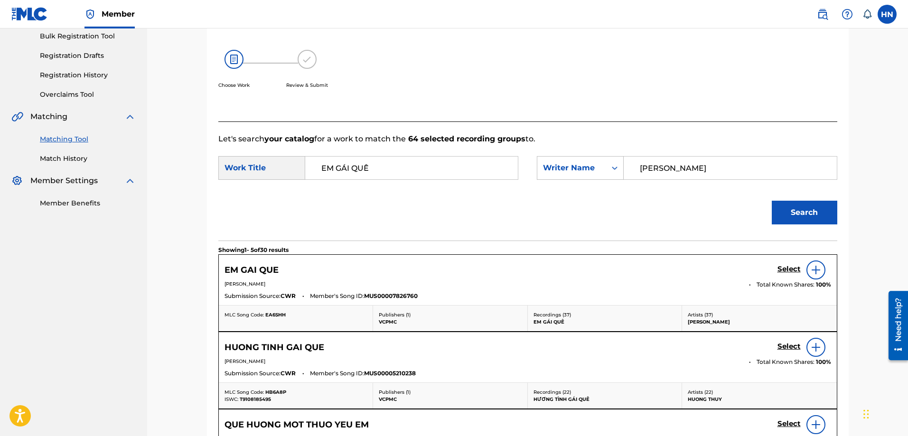
scroll to position [143, 0]
click at [792, 272] on h5 "Select" at bounding box center [788, 268] width 23 height 9
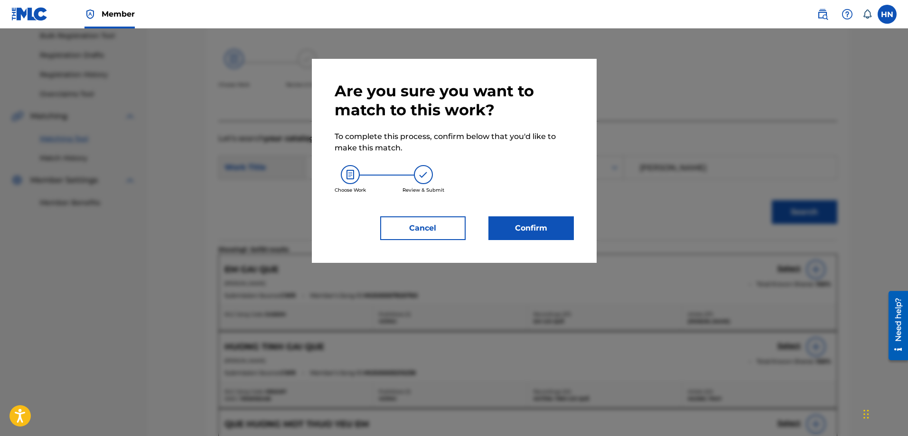
click at [502, 223] on button "Confirm" at bounding box center [530, 228] width 85 height 24
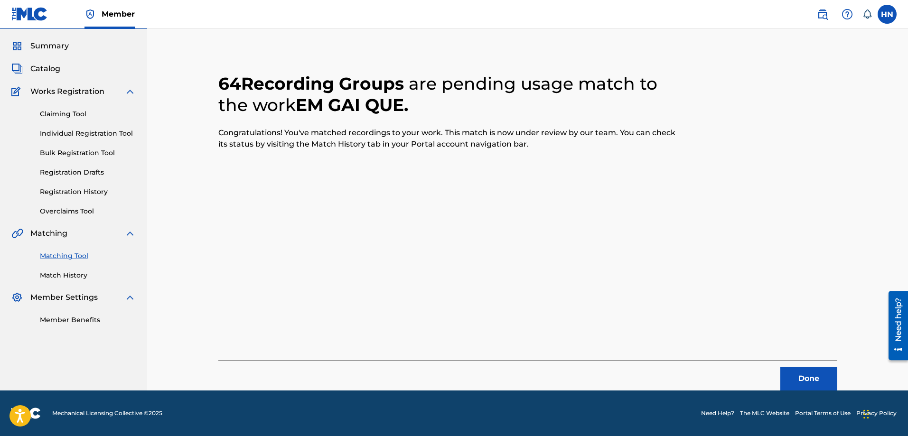
scroll to position [26, 0]
click at [777, 379] on div "Done" at bounding box center [527, 376] width 619 height 30
click at [782, 379] on button "Done" at bounding box center [808, 379] width 57 height 24
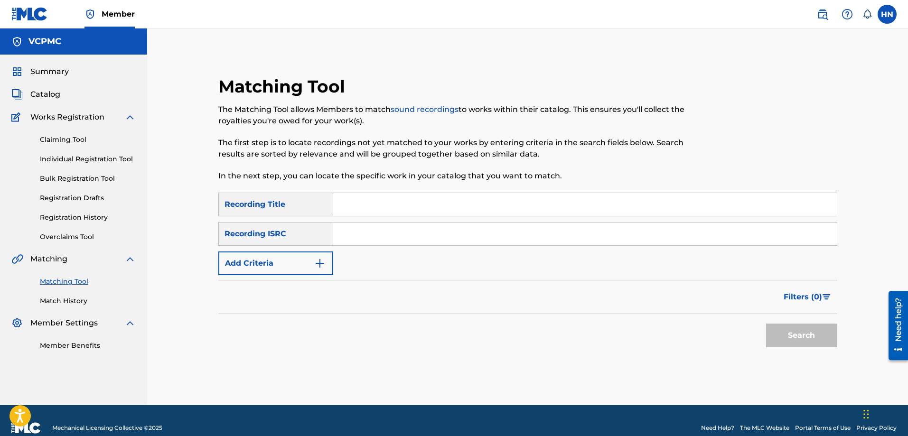
click at [413, 198] on input "Search Form" at bounding box center [584, 204] width 503 height 23
paste input "NGƯỜI EM CỐ ĐÔ"
click at [803, 334] on button "Search" at bounding box center [801, 336] width 71 height 24
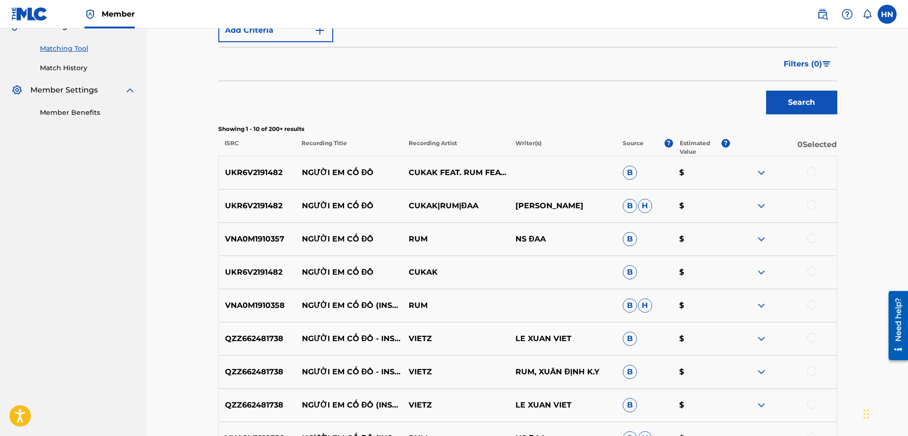
scroll to position [237, 0]
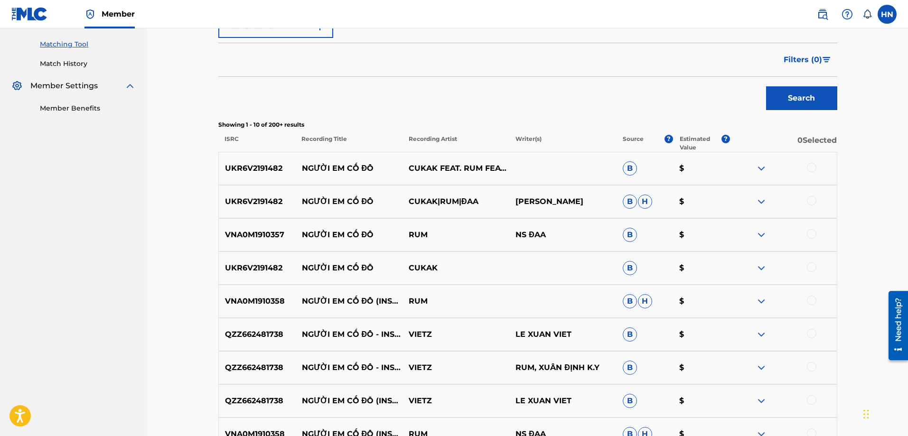
click at [265, 166] on p "UKR6V2191482" at bounding box center [257, 168] width 77 height 11
click at [812, 169] on div at bounding box center [811, 167] width 9 height 9
drag, startPoint x: 810, startPoint y: 195, endPoint x: 811, endPoint y: 200, distance: 5.7
click at [810, 196] on div "UKR6V2191482 NGƯỜI EM CỐ ĐÔ CUKAK|RUM|ĐAA ĐỖ NGUYÊN PHÚC B H $" at bounding box center [527, 201] width 619 height 33
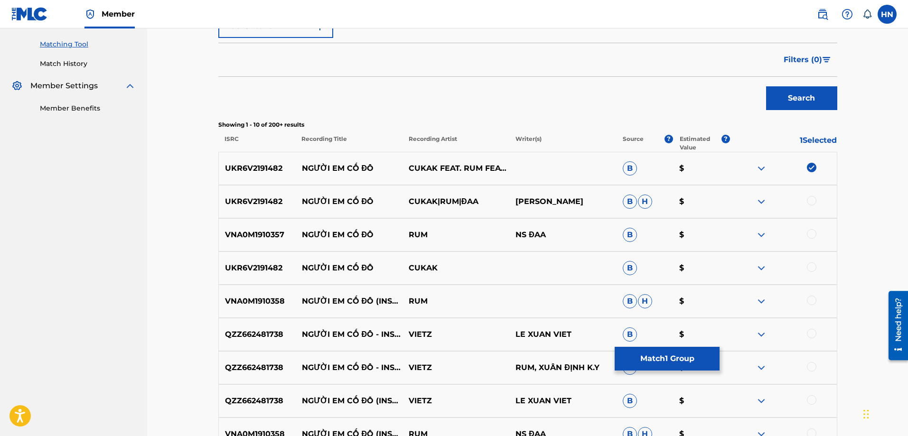
click at [811, 203] on div at bounding box center [811, 200] width 9 height 9
click at [257, 232] on p "VNA0M1910357" at bounding box center [257, 234] width 77 height 11
click at [809, 234] on div at bounding box center [811, 233] width 9 height 9
click at [817, 267] on div at bounding box center [782, 267] width 107 height 11
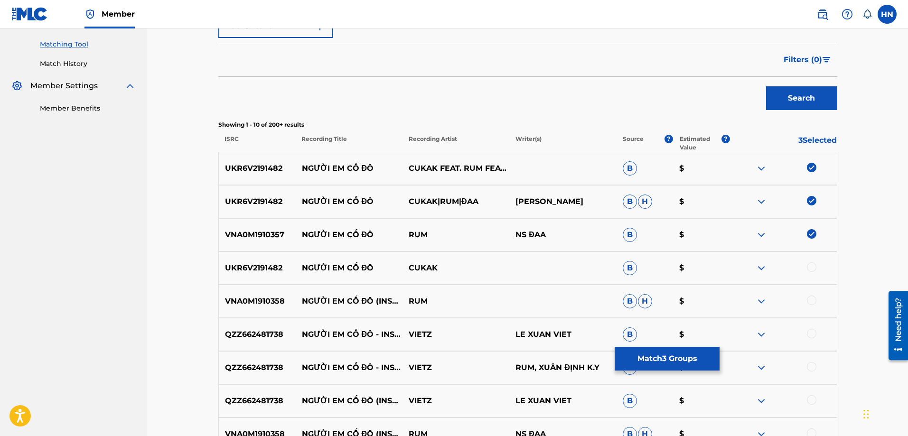
click at [812, 268] on div at bounding box center [811, 266] width 9 height 9
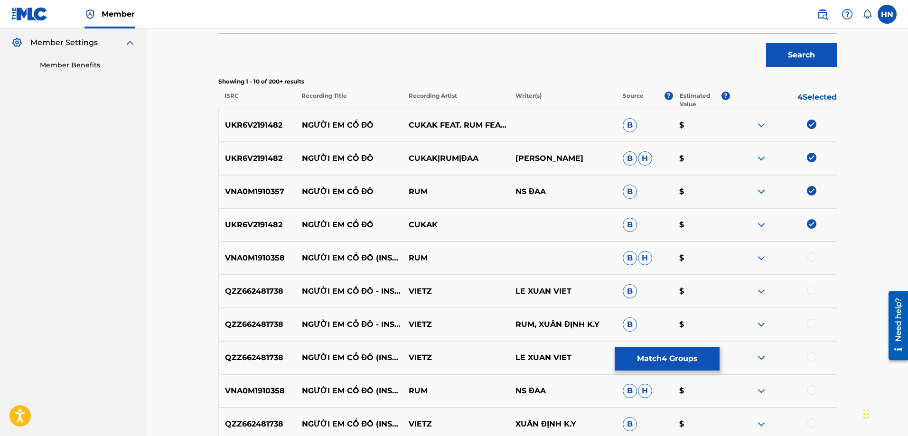
scroll to position [332, 0]
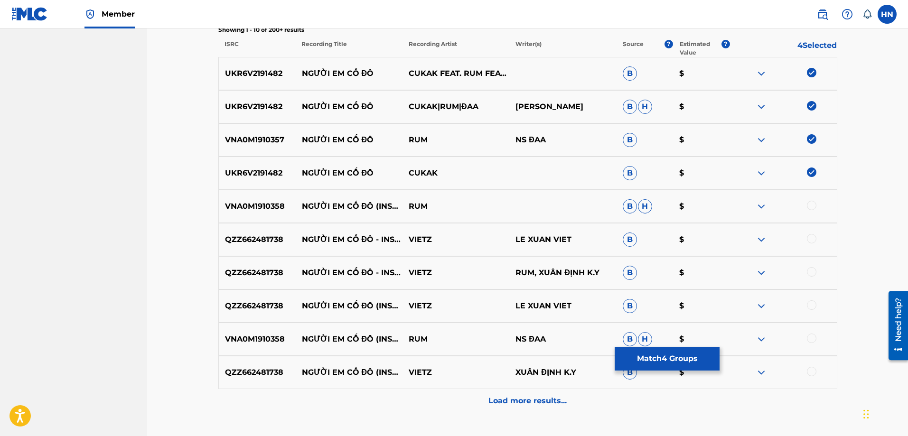
click at [261, 206] on p "VNA0M1910358" at bounding box center [257, 206] width 77 height 11
click at [811, 203] on div at bounding box center [811, 205] width 9 height 9
click at [257, 238] on p "QZZ662481738" at bounding box center [257, 239] width 77 height 11
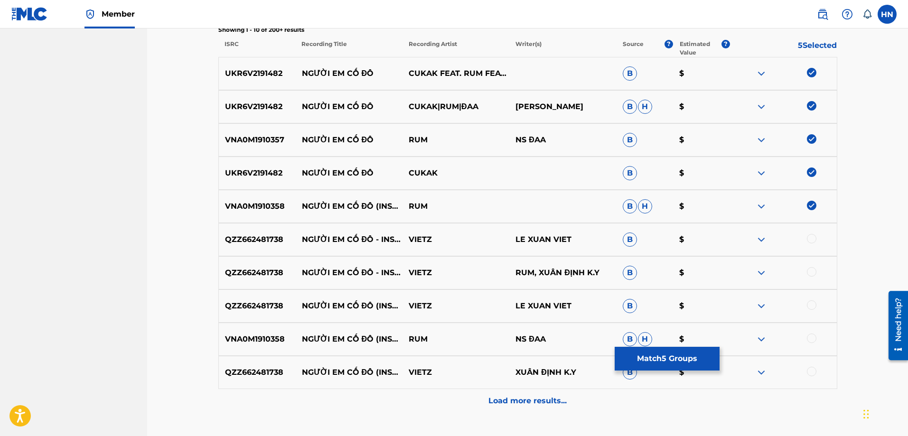
click at [815, 240] on div at bounding box center [811, 238] width 9 height 9
click at [811, 272] on div at bounding box center [811, 271] width 9 height 9
click at [816, 307] on div at bounding box center [782, 305] width 107 height 11
click at [815, 307] on div at bounding box center [811, 304] width 9 height 9
click at [279, 341] on p "VNA0M1910358" at bounding box center [257, 339] width 77 height 11
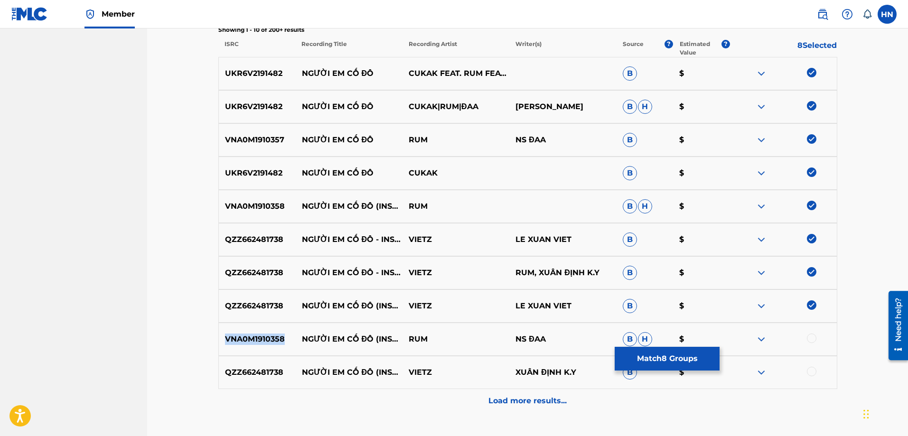
click at [279, 341] on p "VNA0M1910358" at bounding box center [257, 339] width 77 height 11
click at [808, 340] on div at bounding box center [811, 338] width 9 height 9
click at [814, 370] on div at bounding box center [811, 371] width 9 height 9
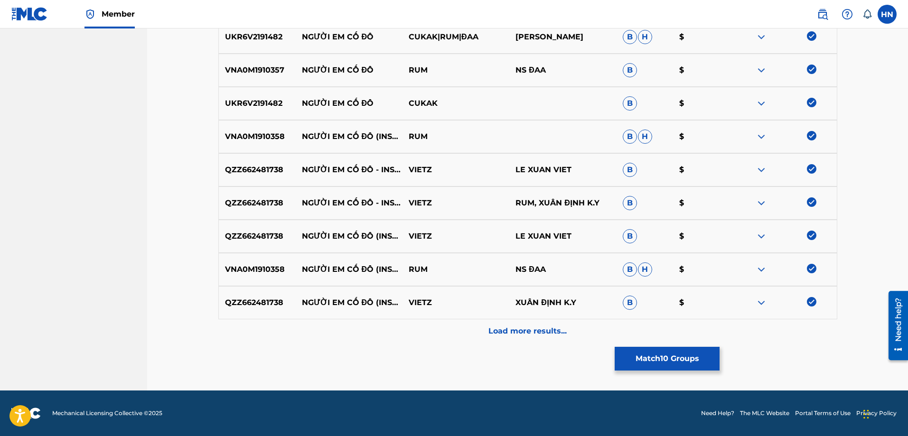
click at [520, 326] on p "Load more results..." at bounding box center [527, 330] width 78 height 11
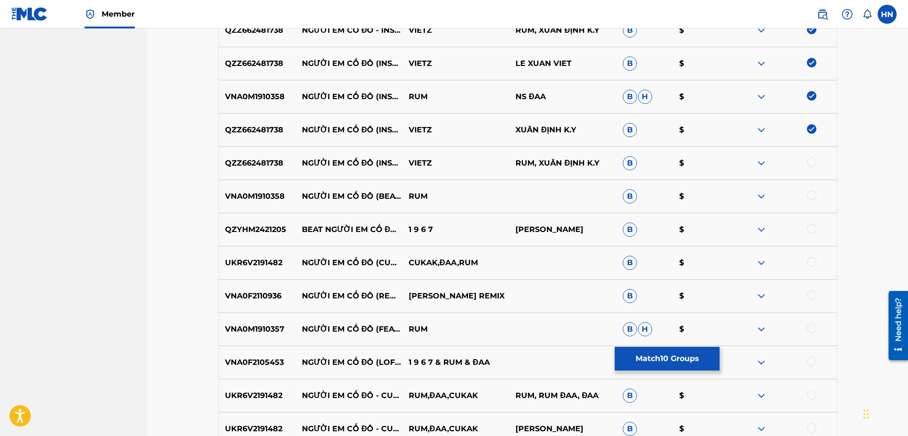
scroll to position [592, 0]
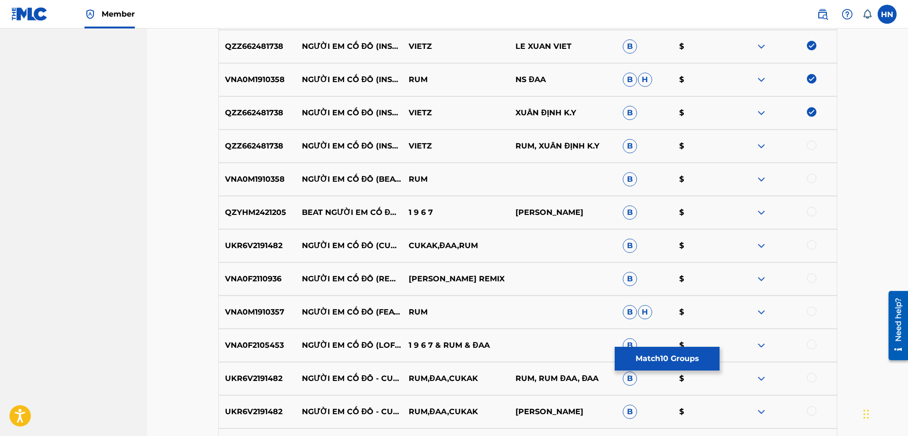
click at [808, 146] on div at bounding box center [811, 144] width 9 height 9
click at [811, 175] on div at bounding box center [811, 178] width 9 height 9
click at [235, 214] on p "QZYHM2421205" at bounding box center [257, 212] width 77 height 11
click at [813, 211] on div at bounding box center [811, 211] width 9 height 9
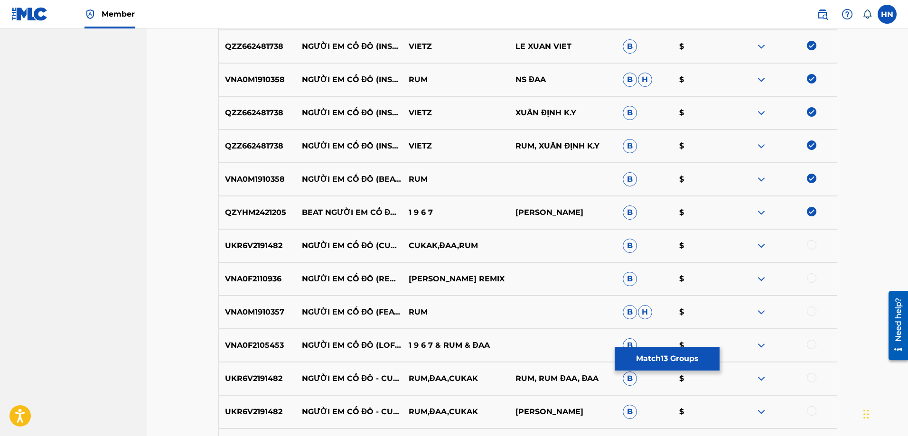
click at [258, 252] on div "UKR6V2191482 NGƯỜI EM CỐ ĐÔ (CUKAK REMIX) CUKAK,ĐAA,RUM B $" at bounding box center [527, 245] width 619 height 33
click at [807, 244] on div at bounding box center [811, 244] width 9 height 9
click at [256, 288] on div "VNA0F2110936 NGƯỜI EM CỐ ĐÔ (REMIX) - BEAT NEKKO REMIX B $" at bounding box center [527, 278] width 619 height 33
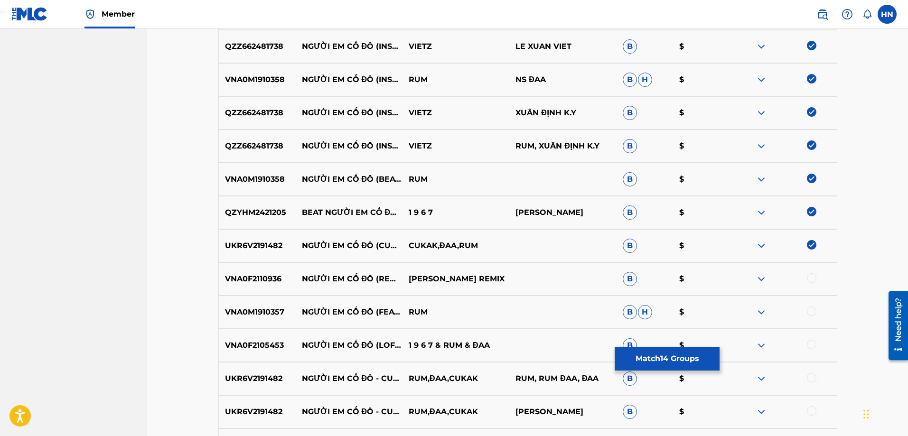
click at [815, 279] on div at bounding box center [811, 277] width 9 height 9
click at [251, 324] on div "VNA0M1910357 NGƯỜI EM CỐ ĐÔ (FEAT. ĐAA) RUM B H $" at bounding box center [527, 312] width 619 height 33
click at [810, 310] on div at bounding box center [811, 311] width 9 height 9
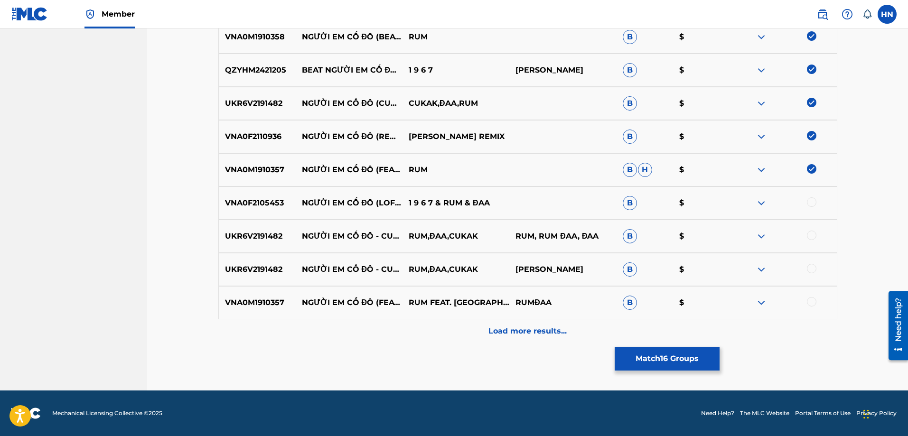
click at [260, 205] on p "VNA0F2105453" at bounding box center [257, 202] width 77 height 11
click at [814, 201] on div at bounding box center [811, 201] width 9 height 9
click at [269, 233] on p "UKR6V2191482" at bounding box center [257, 236] width 77 height 11
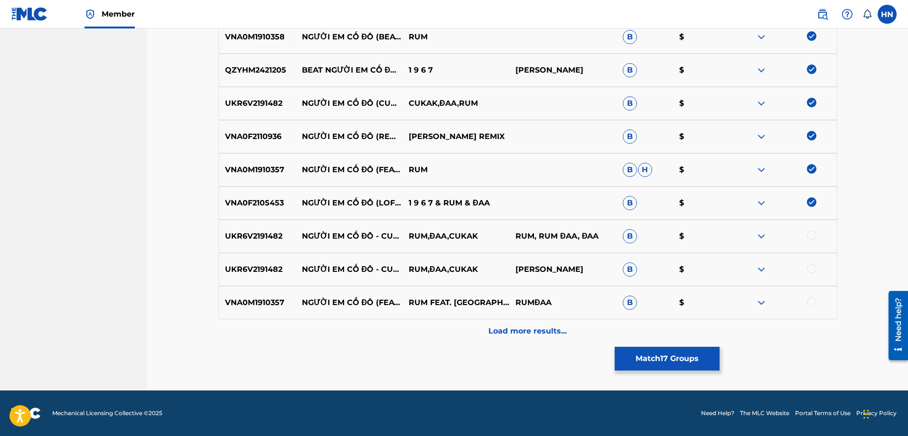
click at [813, 234] on div at bounding box center [811, 235] width 9 height 9
click at [809, 270] on div at bounding box center [811, 268] width 9 height 9
click at [809, 299] on div at bounding box center [811, 301] width 9 height 9
click at [492, 327] on p "Load more results..." at bounding box center [527, 330] width 78 height 11
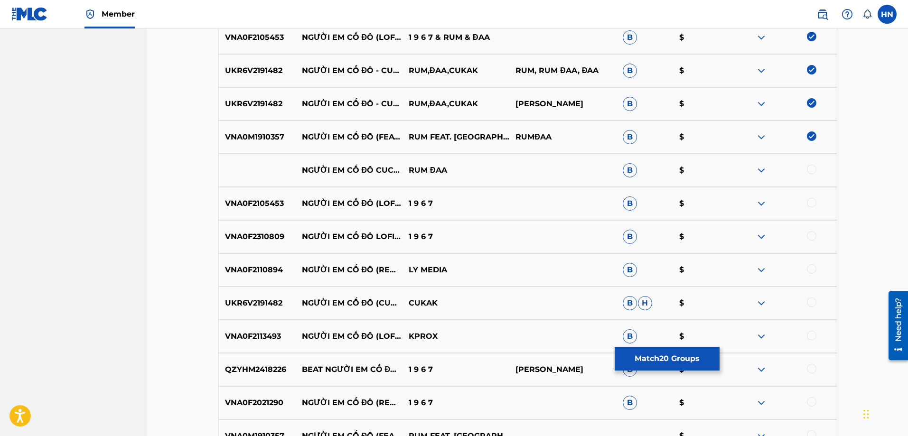
scroll to position [924, 0]
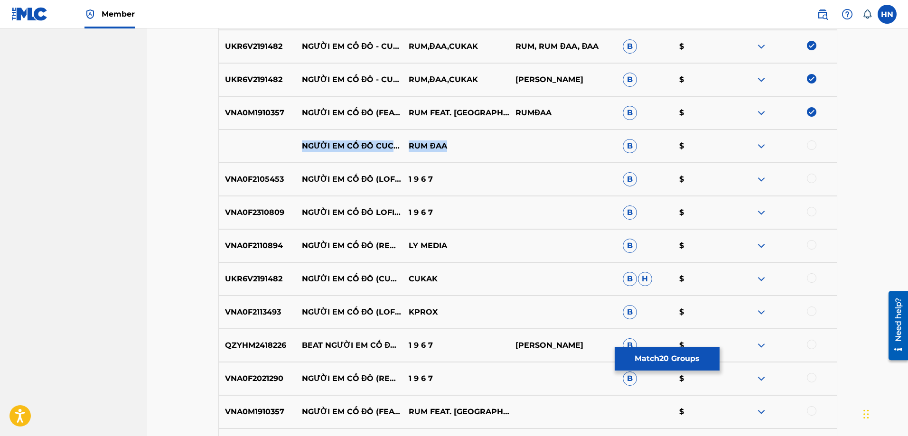
drag, startPoint x: 303, startPoint y: 136, endPoint x: 466, endPoint y: 145, distance: 163.9
click at [466, 145] on div "NGƯỜI EM CỐ ĐÔ CUCAK REMIX RUM ĐAA B $" at bounding box center [527, 146] width 619 height 33
click at [810, 147] on div at bounding box center [811, 144] width 9 height 9
click at [765, 147] on img at bounding box center [760, 145] width 11 height 11
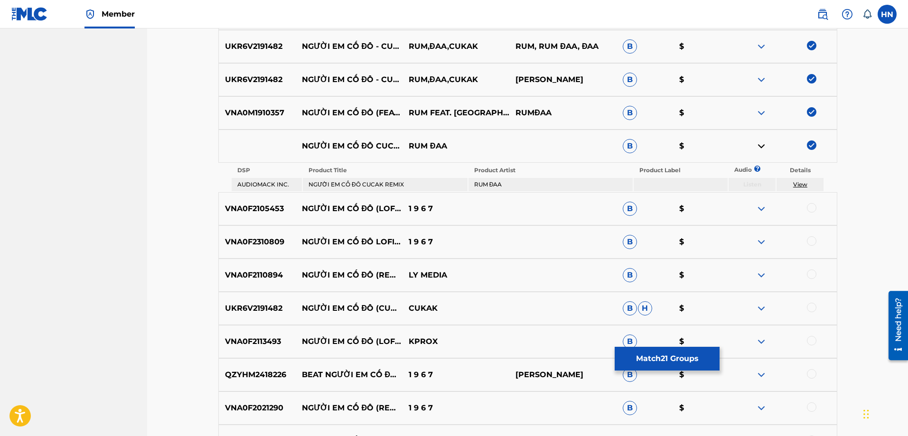
click at [273, 209] on p "VNA0F2105453" at bounding box center [257, 208] width 77 height 11
click at [813, 208] on div at bounding box center [811, 207] width 9 height 9
click at [261, 242] on p "VNA0F2310809" at bounding box center [257, 241] width 77 height 11
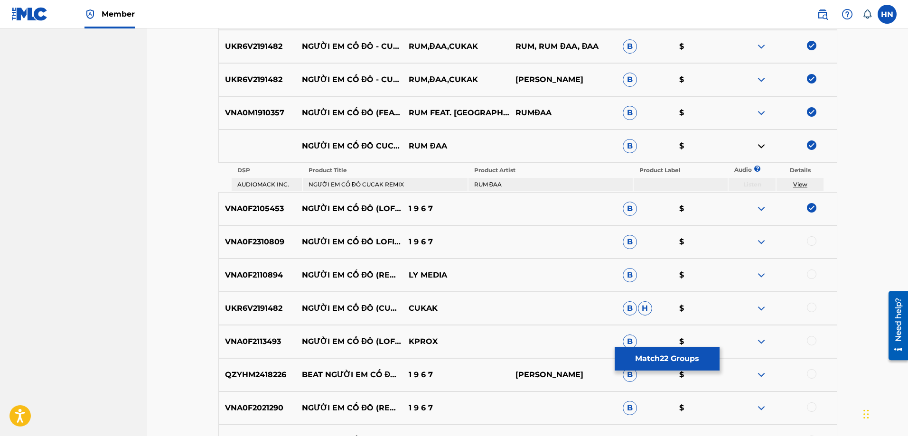
click at [808, 242] on div at bounding box center [811, 240] width 9 height 9
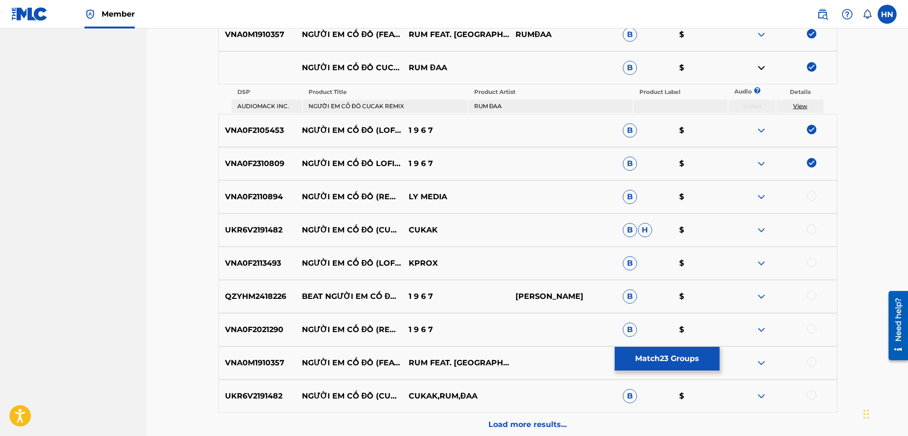
scroll to position [1019, 0]
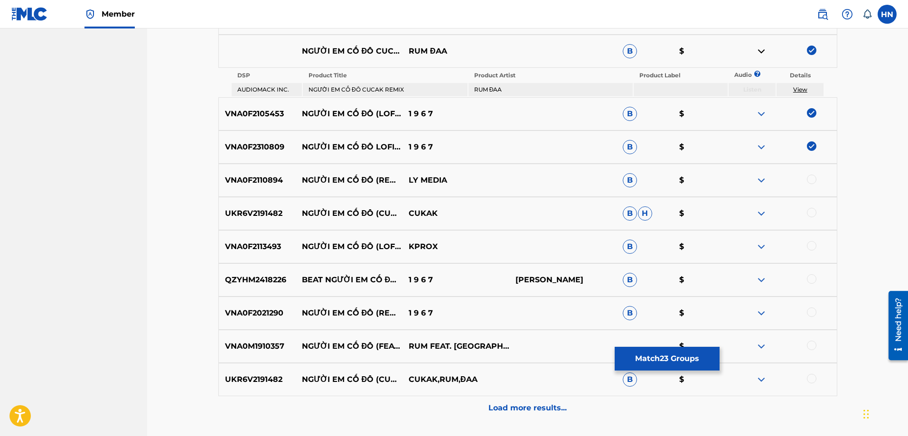
click at [280, 181] on p "VNA0F2110894" at bounding box center [257, 180] width 77 height 11
click at [807, 180] on div at bounding box center [811, 179] width 9 height 9
click at [257, 219] on div "UKR6V2191482 NGƯỜI EM CỐ ĐÔ (CUKAK REMIX) CUKAK B H $" at bounding box center [527, 213] width 619 height 33
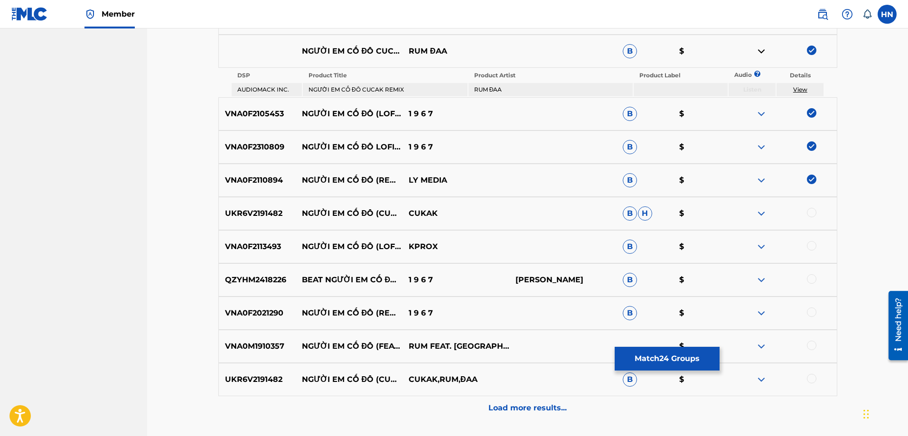
click at [808, 213] on div at bounding box center [811, 212] width 9 height 9
click at [265, 245] on p "VNA0F2113493" at bounding box center [257, 246] width 77 height 11
click at [813, 248] on div at bounding box center [811, 245] width 9 height 9
click at [269, 345] on p "VNA0M1910357" at bounding box center [257, 346] width 77 height 11
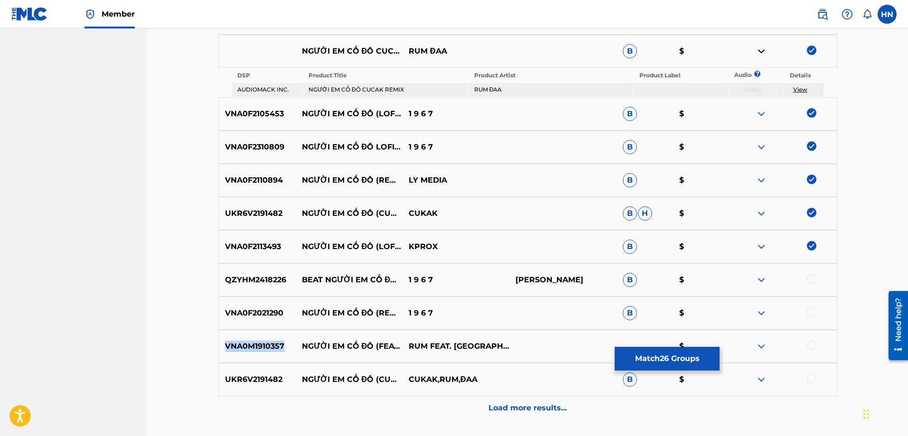
click at [269, 345] on p "VNA0M1910357" at bounding box center [257, 346] width 77 height 11
click at [811, 346] on div at bounding box center [811, 345] width 9 height 9
click at [264, 382] on p "UKR6V2191482" at bounding box center [257, 379] width 77 height 11
click at [810, 382] on div at bounding box center [811, 378] width 9 height 9
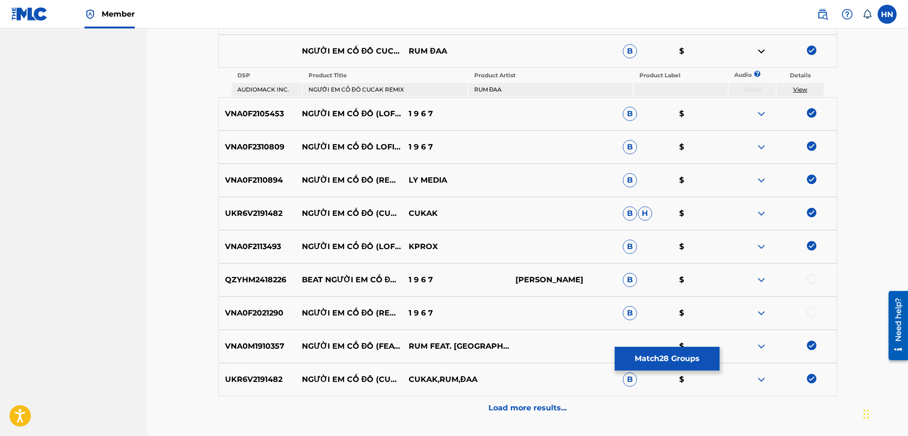
click at [278, 315] on p "VNA0F2021290" at bounding box center [257, 312] width 77 height 11
click at [815, 314] on div at bounding box center [811, 311] width 9 height 9
click at [245, 275] on p "QZYHM2418226" at bounding box center [257, 279] width 77 height 11
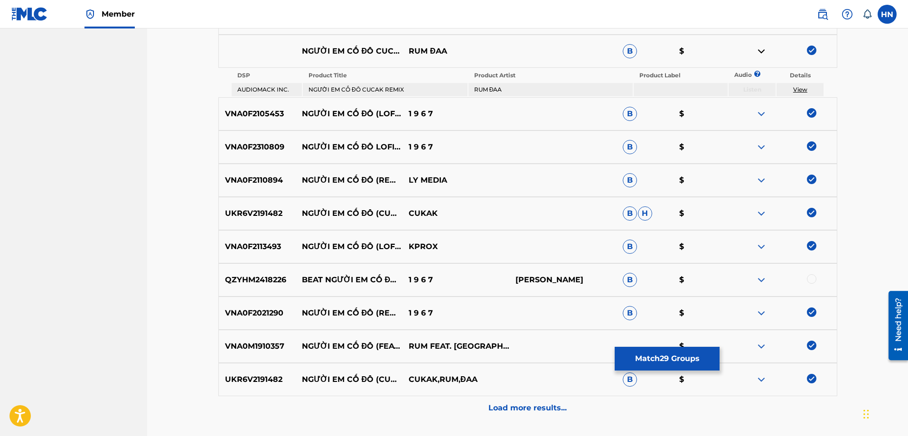
click at [809, 279] on div at bounding box center [811, 278] width 9 height 9
click at [762, 278] on img at bounding box center [760, 279] width 11 height 11
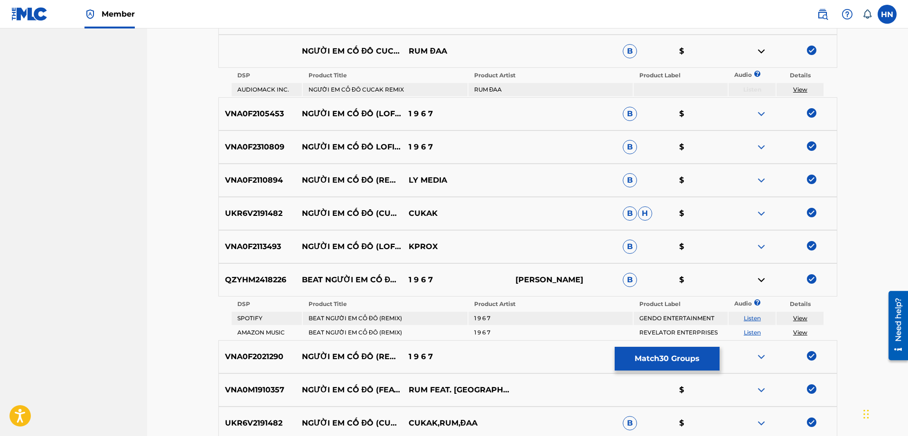
click at [758, 318] on link "Listen" at bounding box center [751, 318] width 17 height 7
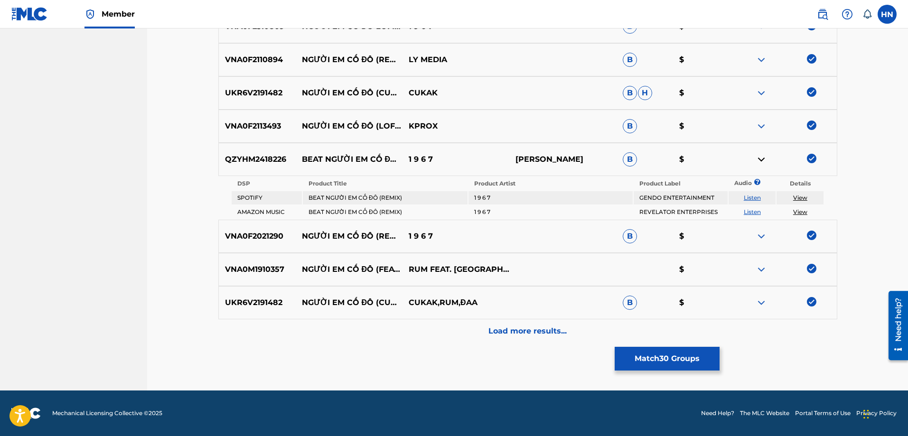
click at [497, 339] on div "Load more results..." at bounding box center [527, 331] width 619 height 24
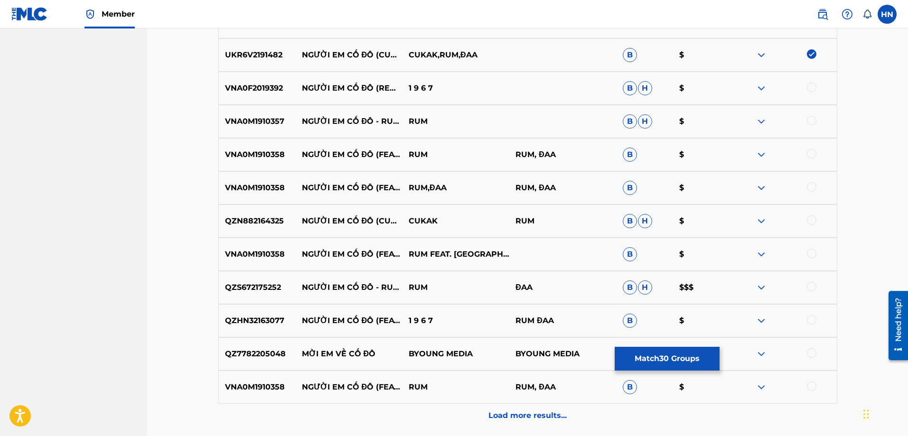
scroll to position [1329, 0]
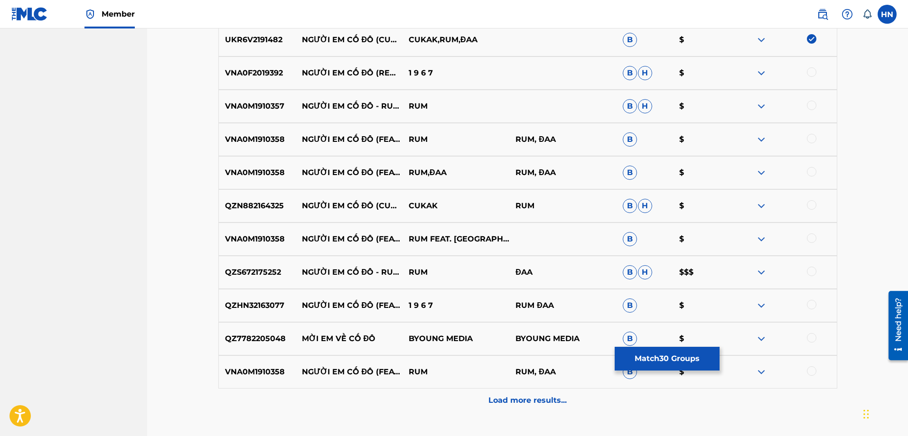
click at [273, 72] on p "VNA0F2019392" at bounding box center [257, 72] width 77 height 11
click at [809, 74] on div at bounding box center [811, 71] width 9 height 9
click at [245, 100] on div "VNA0M1910357 NGƯỜI EM CỐ ĐÔ - RUM X ĐAA RUM B H $" at bounding box center [527, 106] width 619 height 33
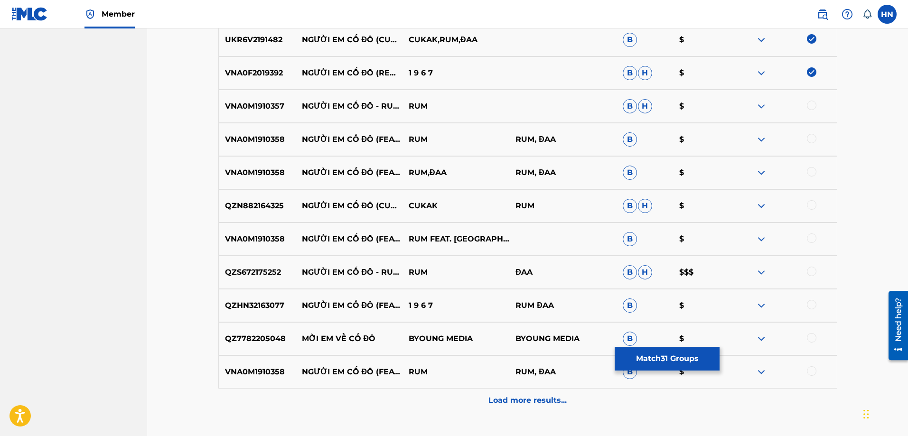
click at [810, 105] on div at bounding box center [811, 105] width 9 height 9
click at [242, 135] on p "VNA0M1910358" at bounding box center [257, 139] width 77 height 11
click at [810, 137] on div at bounding box center [811, 138] width 9 height 9
click at [808, 175] on div at bounding box center [811, 171] width 9 height 9
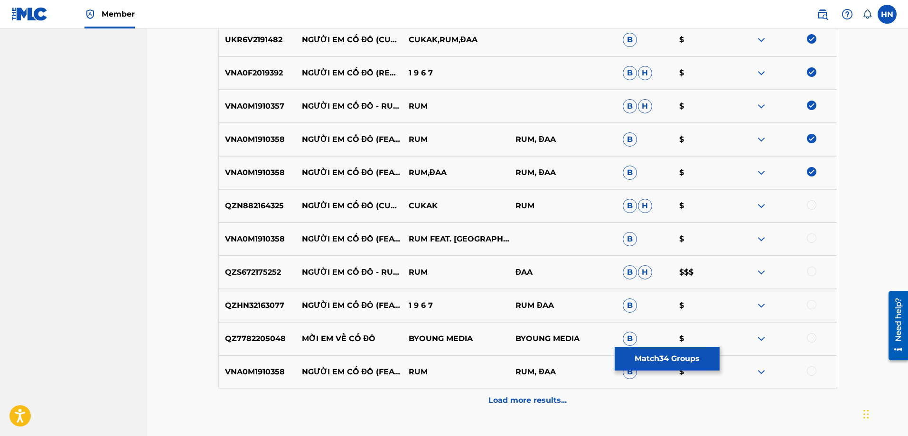
click at [260, 202] on p "QZN882164325" at bounding box center [257, 205] width 77 height 11
click at [813, 205] on div at bounding box center [811, 204] width 9 height 9
click at [276, 245] on div "VNA0M1910358 NGƯỜI EM CỐ ĐÔ (FEAT. ĐAA) [INSTRUMENTAL] RUM FEAT. ĐAA B $" at bounding box center [527, 239] width 619 height 33
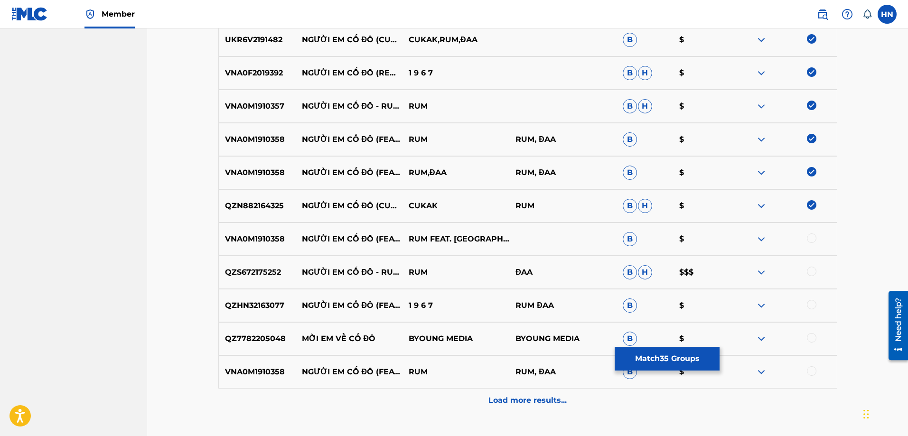
click at [812, 236] on div at bounding box center [811, 237] width 9 height 9
click at [262, 269] on p "QZS672175252" at bounding box center [257, 272] width 77 height 11
click at [813, 272] on div at bounding box center [811, 271] width 9 height 9
click at [260, 303] on p "QZHN32163077" at bounding box center [257, 305] width 77 height 11
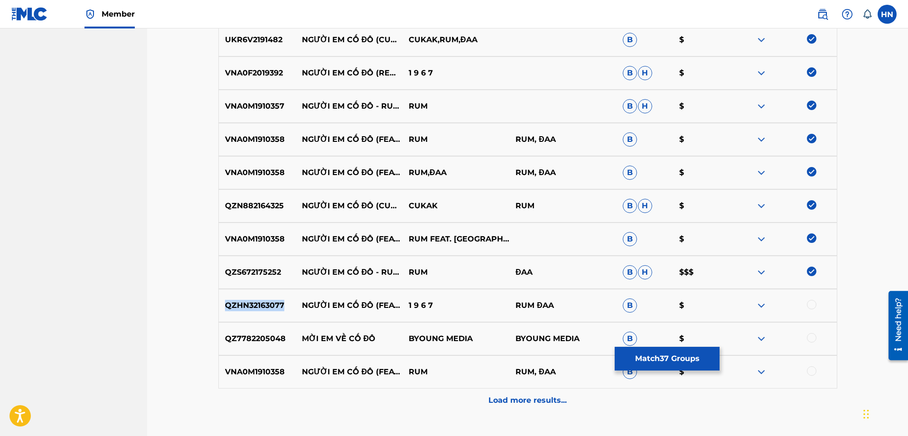
click at [260, 303] on p "QZHN32163077" at bounding box center [257, 305] width 77 height 11
click at [810, 307] on div at bounding box center [811, 304] width 9 height 9
click at [260, 368] on p "VNA0M1910358" at bounding box center [257, 371] width 77 height 11
click at [809, 371] on div at bounding box center [811, 370] width 9 height 9
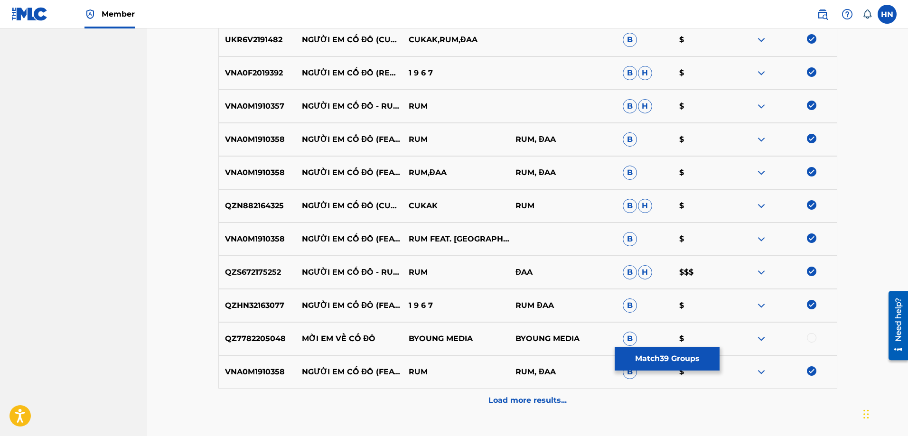
click at [547, 397] on p "Load more results..." at bounding box center [527, 400] width 78 height 11
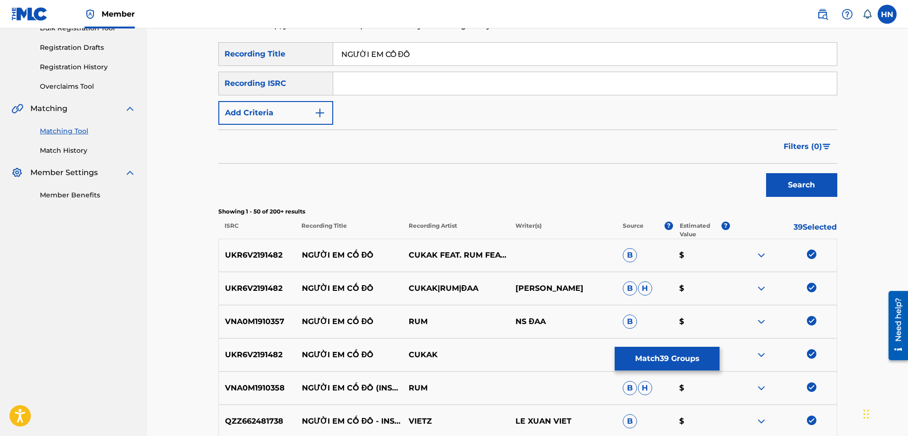
scroll to position [95, 0]
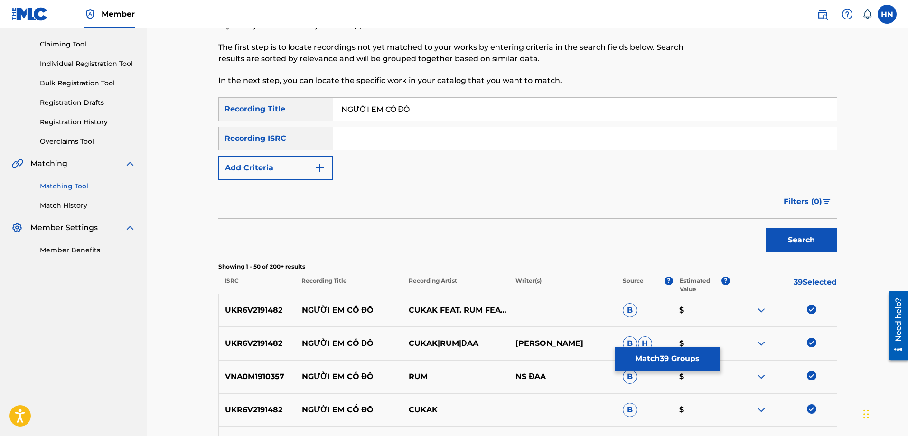
click at [478, 111] on input "NGƯỜI EM CỐ ĐÔ" at bounding box center [584, 109] width 503 height 23
paste input "UOI EM CO DO"
type input "NGUOI EM CO DO"
click at [766, 238] on button "Search" at bounding box center [801, 240] width 71 height 24
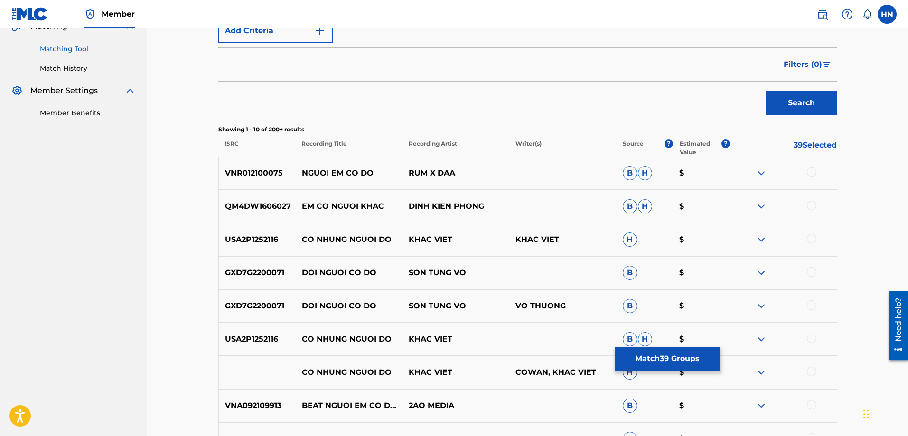
scroll to position [238, 0]
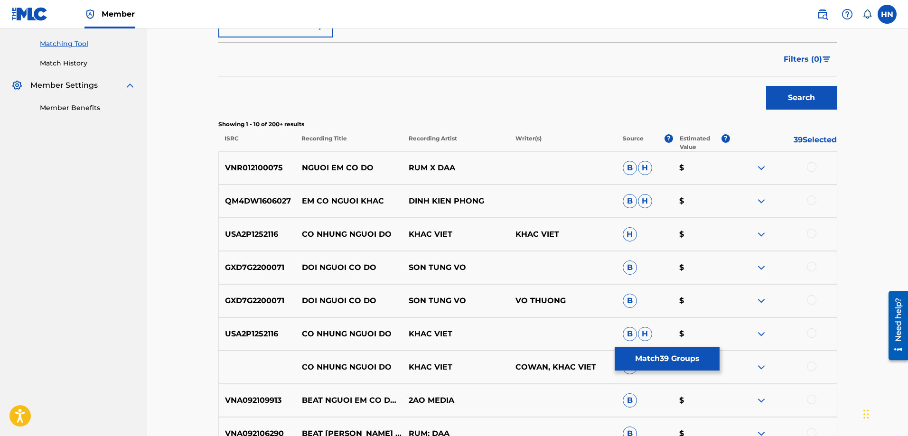
click at [270, 181] on div "VNR012100075 NGUOI EM CO DO RUM X DAA B H $" at bounding box center [527, 167] width 619 height 33
click at [812, 167] on div at bounding box center [811, 166] width 9 height 9
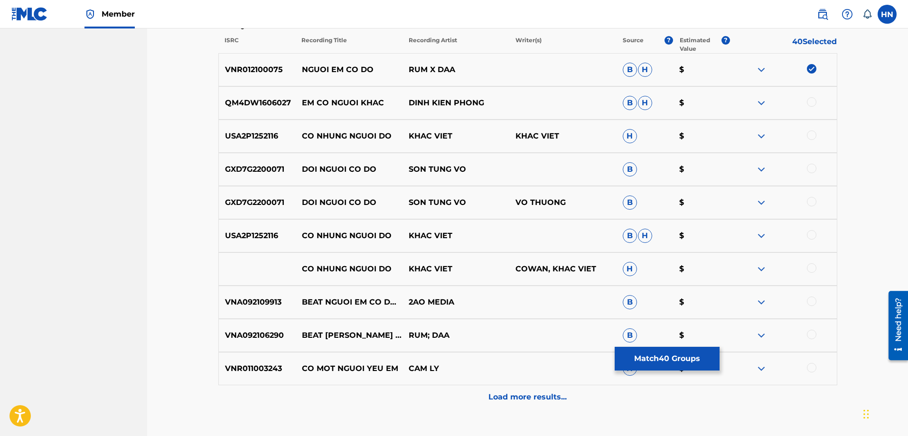
scroll to position [380, 0]
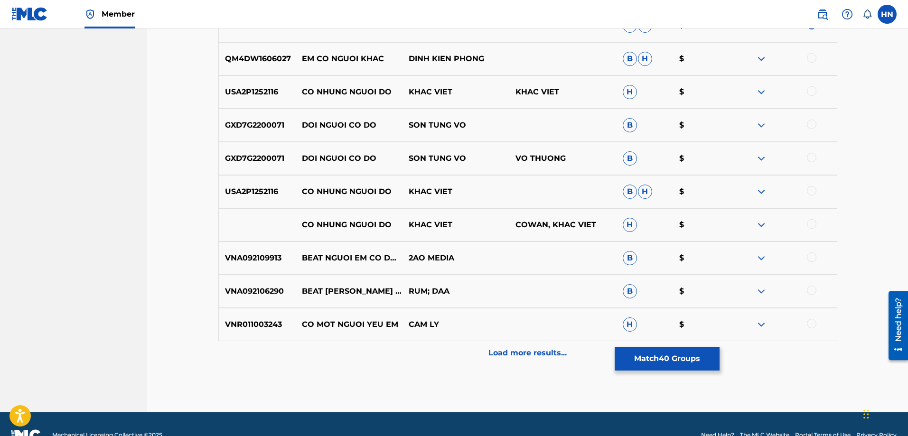
click at [644, 369] on button "Match 40 Groups" at bounding box center [666, 359] width 105 height 24
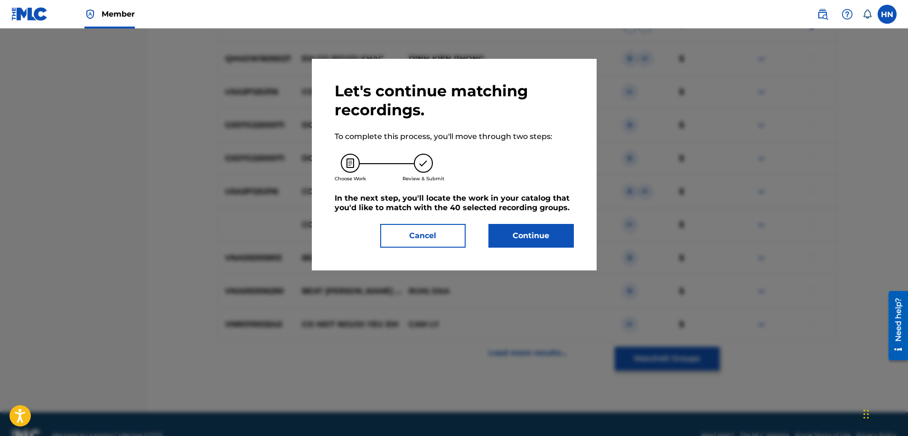
click at [553, 232] on button "Continue" at bounding box center [530, 236] width 85 height 24
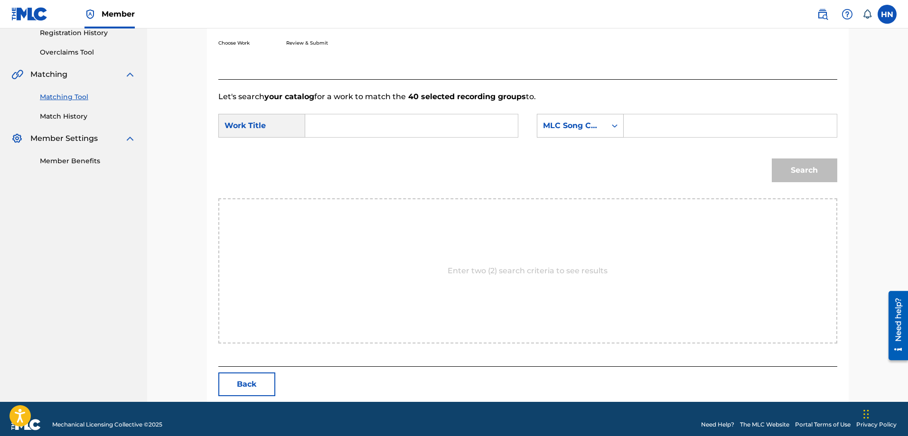
scroll to position [196, 0]
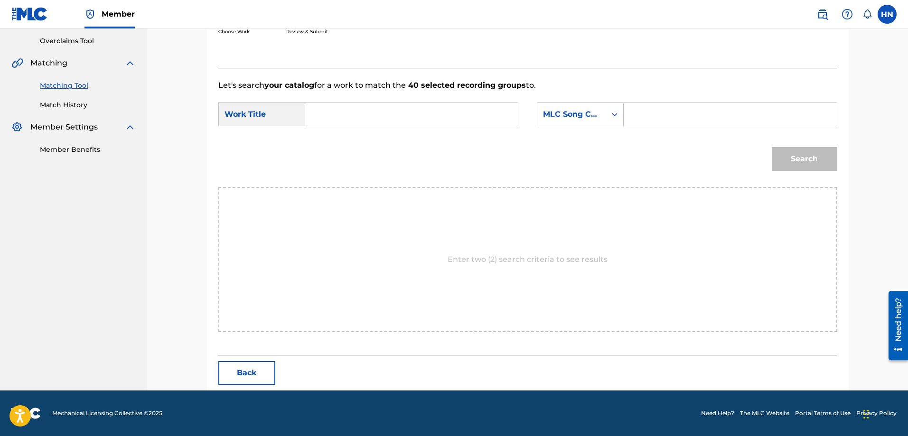
click at [401, 107] on input "Search Form" at bounding box center [411, 114] width 196 height 23
paste input "NGUOI EM CO DO"
type input "NGUOI EM CO DO"
click at [560, 115] on div "MLC Song Code" at bounding box center [571, 114] width 57 height 11
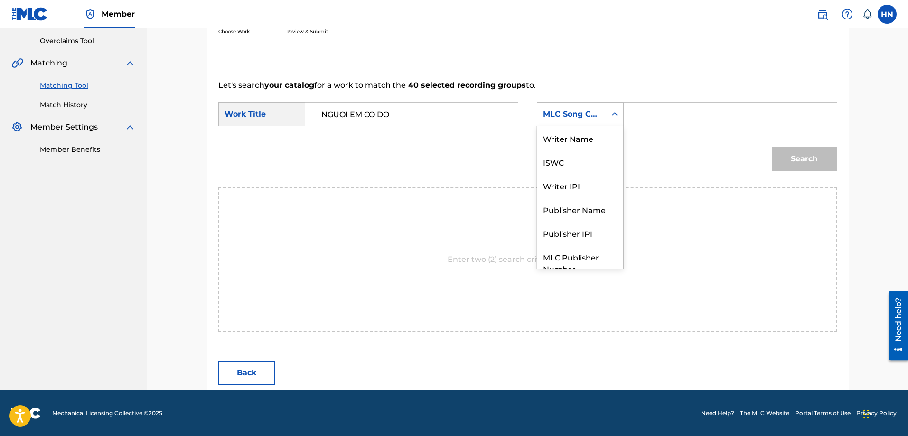
scroll to position [35, 0]
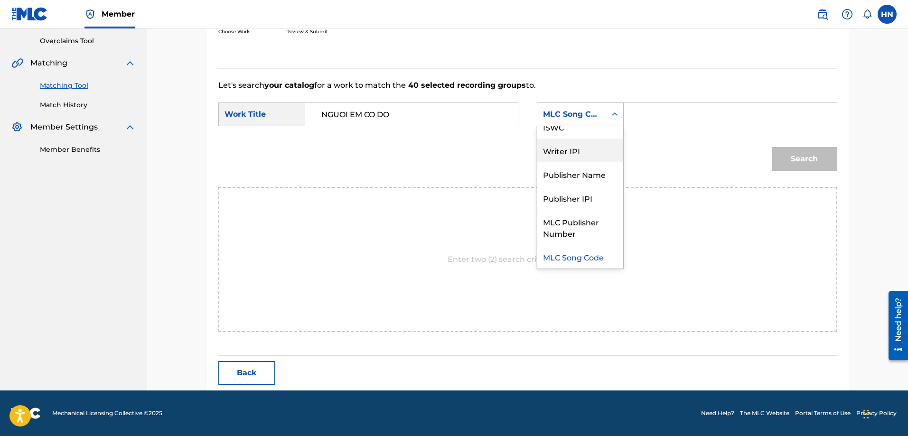
click at [551, 139] on div "Writer IPI" at bounding box center [580, 151] width 86 height 24
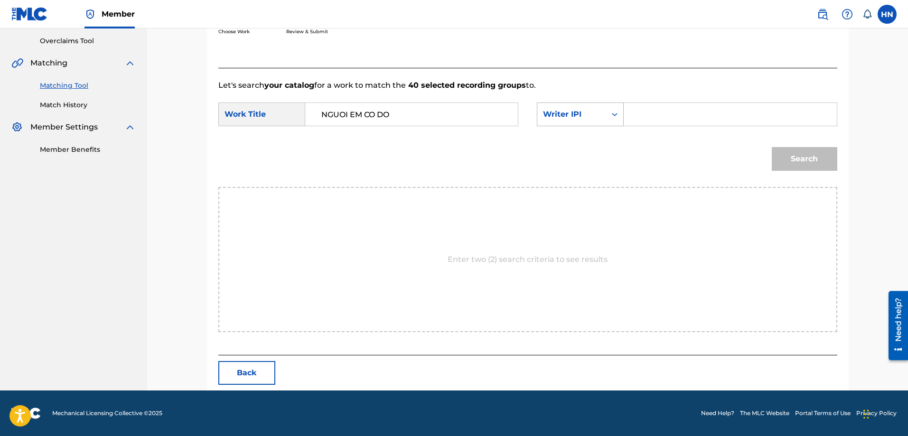
click at [566, 108] on div "Writer IPI" at bounding box center [571, 114] width 69 height 18
click at [550, 131] on div "ISWC" at bounding box center [580, 127] width 86 height 24
click at [648, 107] on input "Search Form" at bounding box center [730, 114] width 196 height 23
paste input "T3013537930"
type input "T3013537930"
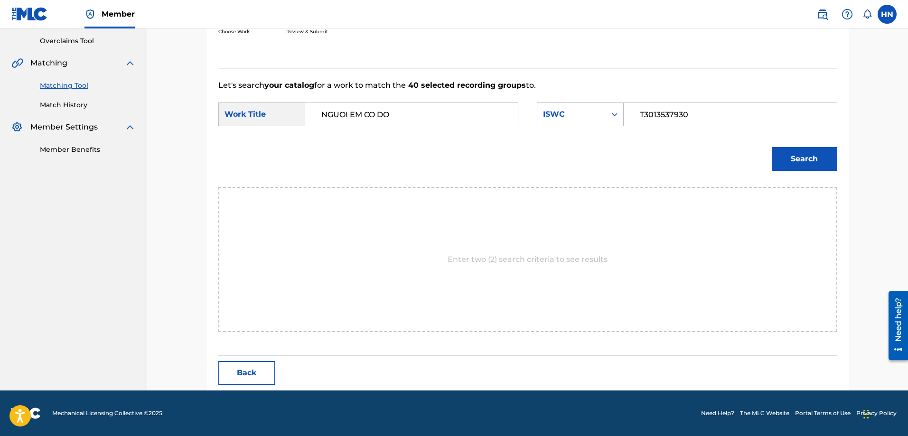
click at [807, 161] on button "Search" at bounding box center [803, 159] width 65 height 24
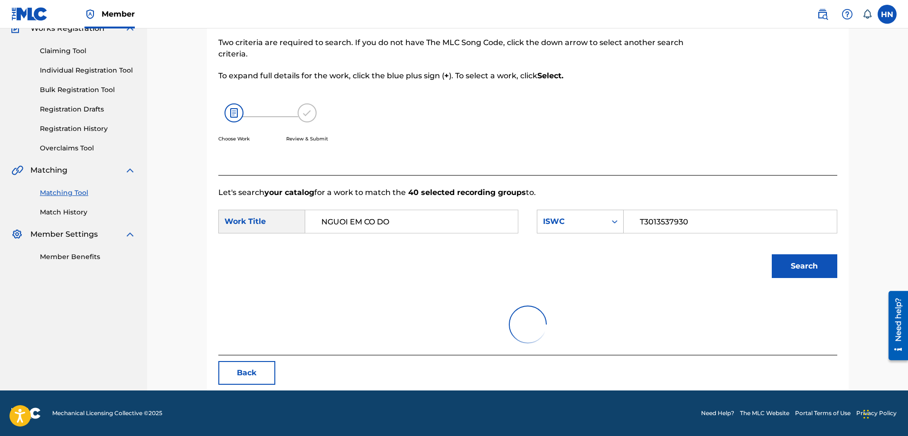
scroll to position [168, 0]
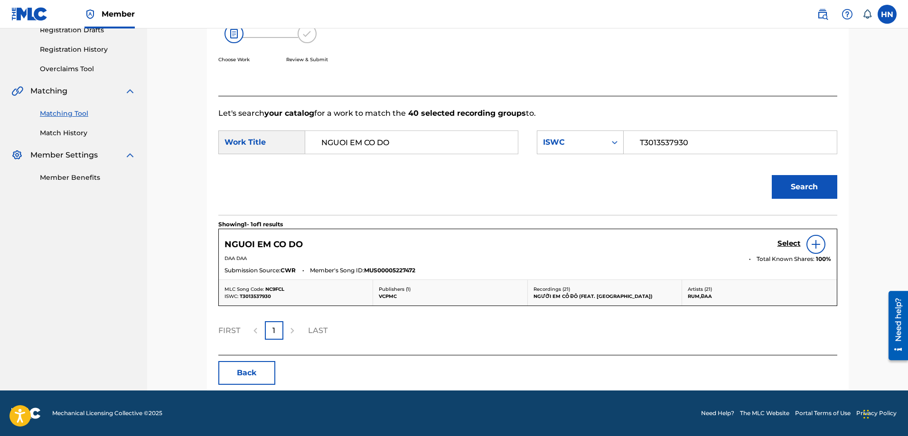
click at [779, 244] on h5 "Select" at bounding box center [788, 243] width 23 height 9
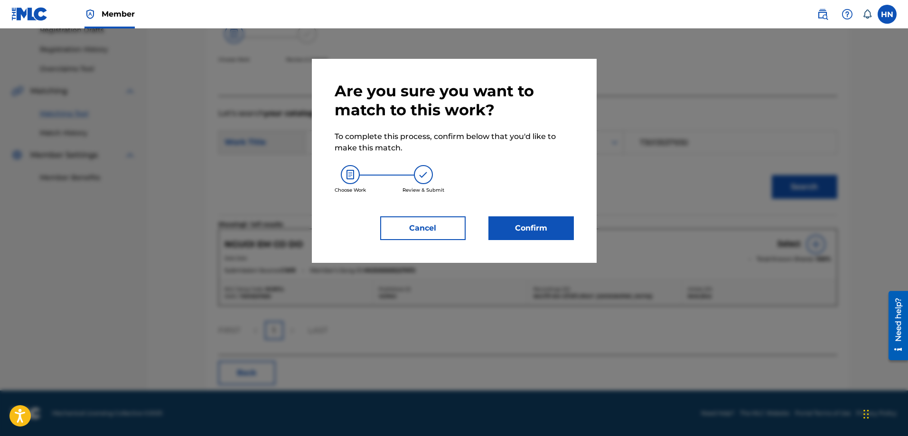
click at [548, 231] on button "Confirm" at bounding box center [530, 228] width 85 height 24
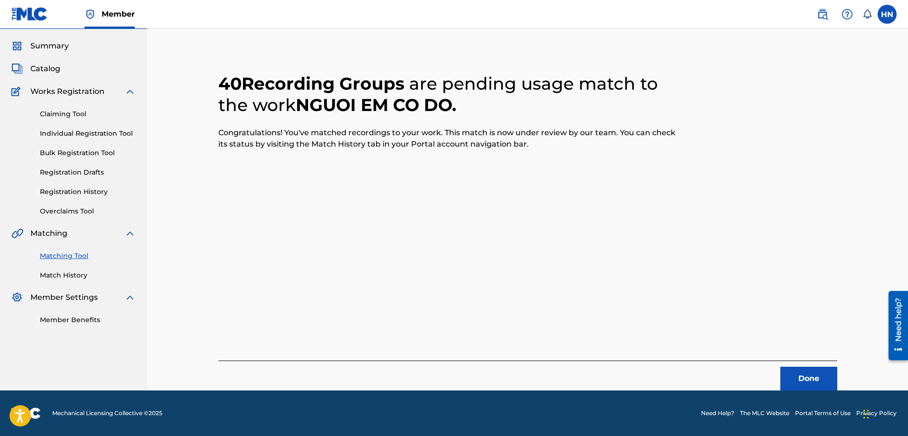
scroll to position [26, 0]
click at [811, 371] on button "Done" at bounding box center [808, 379] width 57 height 24
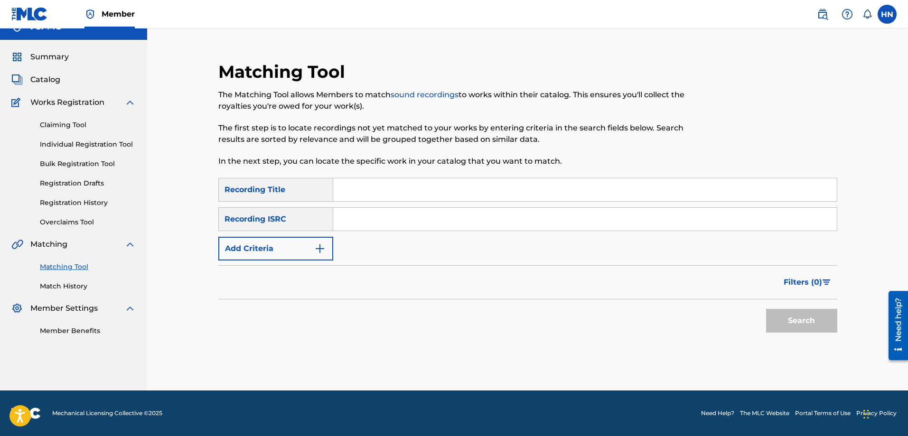
scroll to position [0, 0]
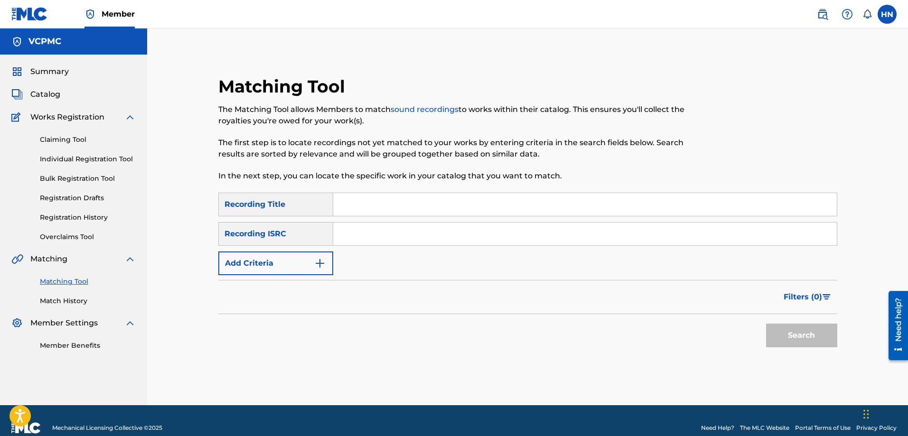
click at [373, 197] on input "Search Form" at bounding box center [584, 204] width 503 height 23
paste input "SẦU ĐÔNG"
type input "SẦU ĐÔNG"
click at [782, 337] on button "Search" at bounding box center [801, 336] width 71 height 24
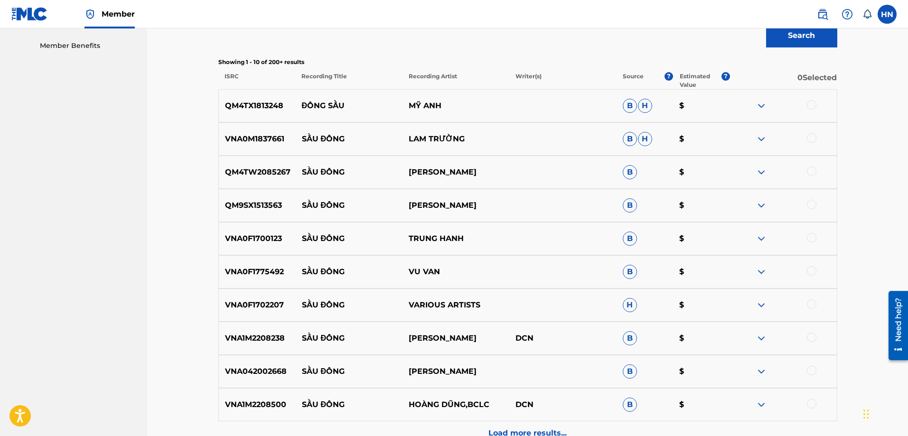
scroll to position [285, 0]
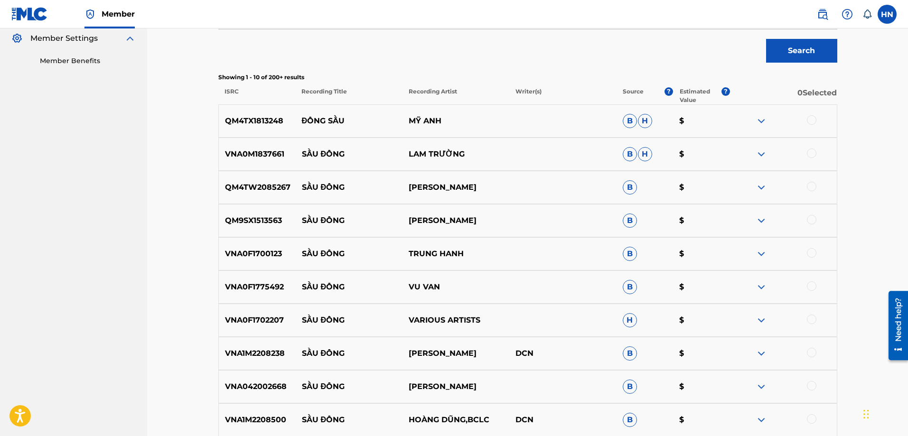
click at [258, 190] on p "QM4TW2085267" at bounding box center [257, 187] width 77 height 11
click at [808, 186] on div at bounding box center [811, 186] width 9 height 9
click at [234, 355] on p "VNA1M2208238" at bounding box center [257, 353] width 77 height 11
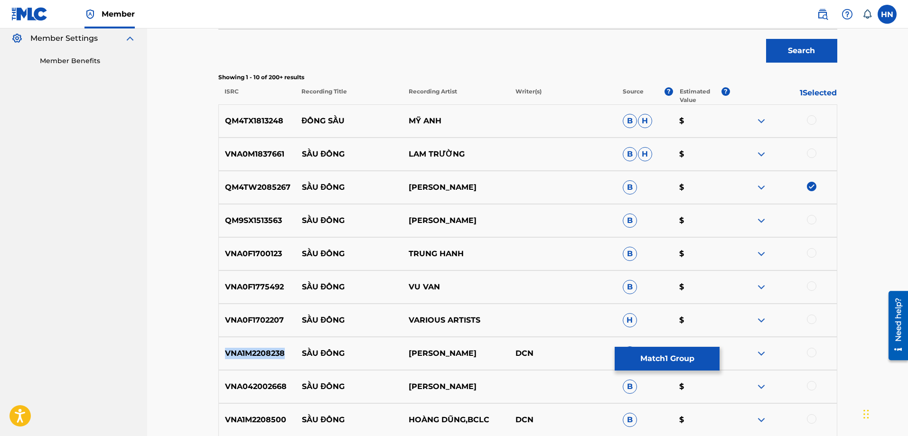
click at [234, 355] on p "VNA1M2208238" at bounding box center [257, 353] width 77 height 11
click at [815, 353] on div at bounding box center [811, 352] width 9 height 9
drag, startPoint x: 294, startPoint y: 224, endPoint x: 464, endPoint y: 222, distance: 169.4
click at [464, 222] on div "QM9SX1513563 SẦU ĐÔNG MARY LINH B $" at bounding box center [527, 220] width 619 height 33
click at [270, 225] on p "QM9SX1513563" at bounding box center [257, 220] width 77 height 11
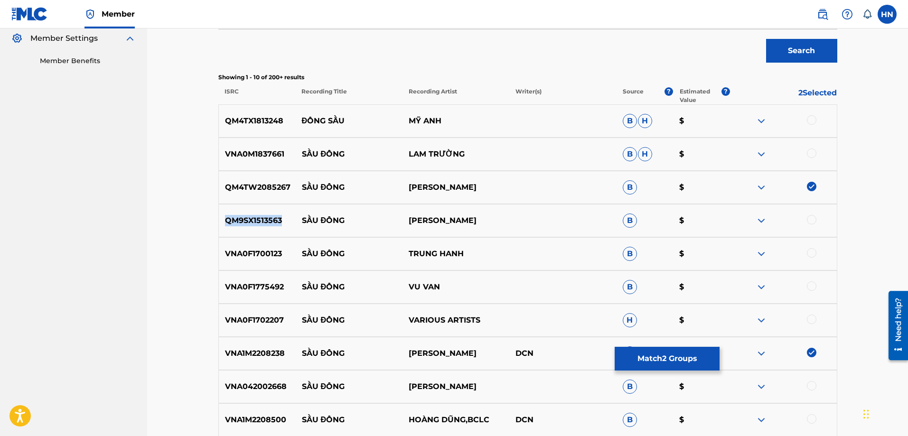
click at [270, 225] on p "QM9SX1513563" at bounding box center [257, 220] width 77 height 11
click at [808, 218] on div at bounding box center [811, 219] width 9 height 9
drag, startPoint x: 301, startPoint y: 153, endPoint x: 486, endPoint y: 144, distance: 185.3
click at [486, 144] on div "VNA0M1837661 SẦU ĐÔNG LAM TRƯỜNG B H $" at bounding box center [527, 154] width 619 height 33
click at [243, 148] on div "VNA0M1837661 SẦU ĐÔNG LAM TRƯỜNG B H $" at bounding box center [527, 154] width 619 height 33
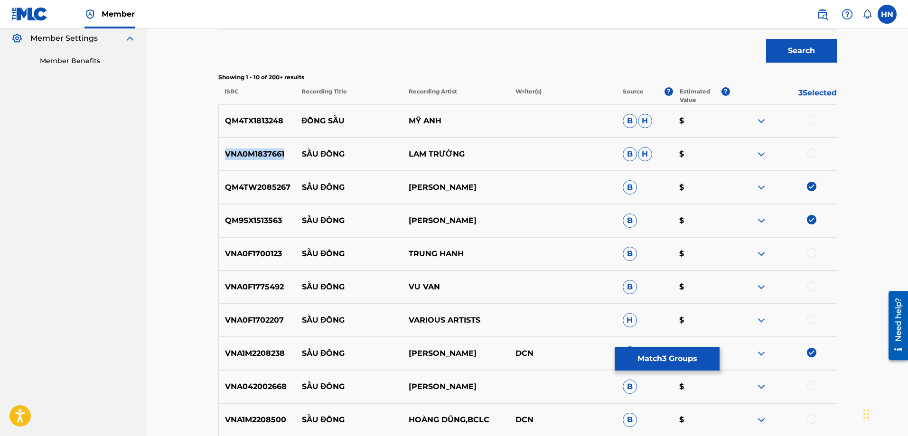
click at [243, 148] on div "VNA0M1837661 SẦU ĐÔNG LAM TRƯỜNG B H $" at bounding box center [527, 154] width 619 height 33
click at [815, 151] on div at bounding box center [811, 153] width 9 height 9
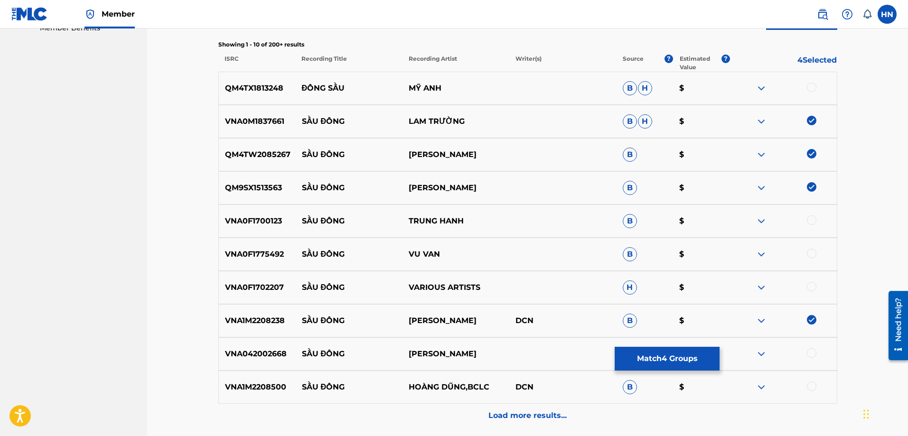
scroll to position [332, 0]
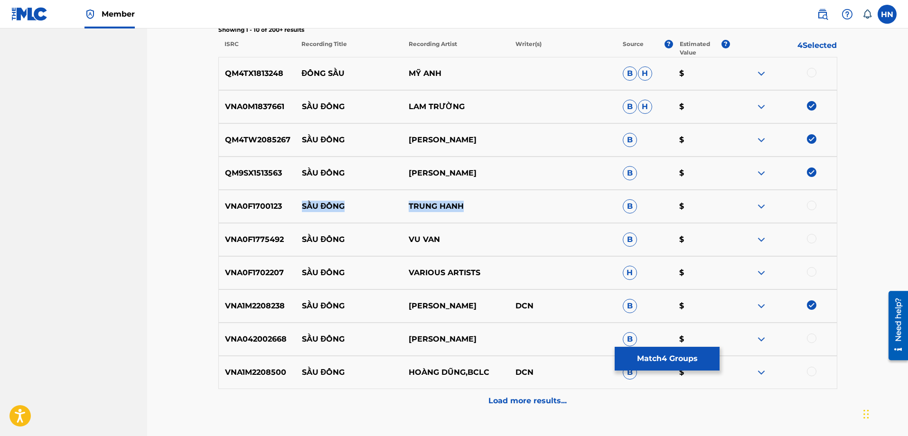
drag, startPoint x: 299, startPoint y: 207, endPoint x: 491, endPoint y: 204, distance: 191.7
click at [489, 204] on div "VNA0F1700123 SẦU ĐÔNG TRUNG HANH B $" at bounding box center [527, 206] width 619 height 33
click at [268, 200] on div "VNA0F1700123 SẦU ĐÔNG TRUNG HANH B $" at bounding box center [527, 206] width 619 height 33
click at [809, 204] on div at bounding box center [811, 205] width 9 height 9
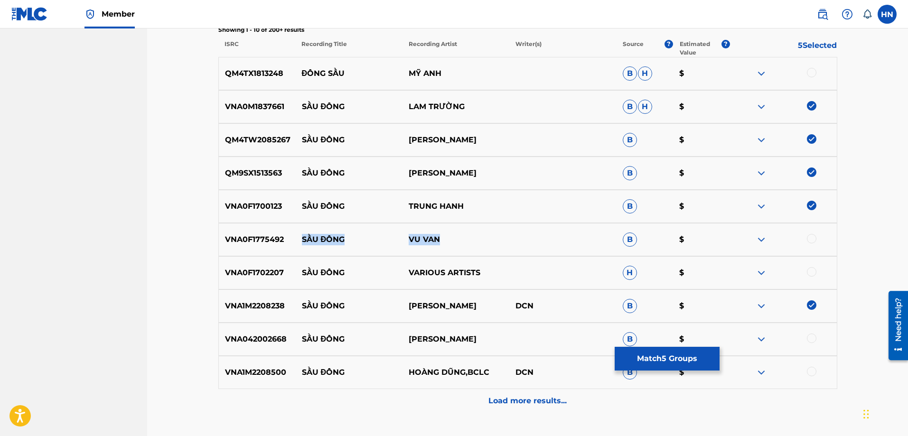
drag, startPoint x: 297, startPoint y: 240, endPoint x: 493, endPoint y: 241, distance: 196.4
click at [488, 238] on div "VNA0F1775492 SẦU ĐÔNG VU VAN B $" at bounding box center [527, 239] width 619 height 33
click at [241, 361] on div "VNA1M2208500 SẦU ĐÔNG HOÀNG DŨNG,BCLC DCN B $" at bounding box center [527, 372] width 619 height 33
click at [811, 374] on div at bounding box center [811, 371] width 9 height 9
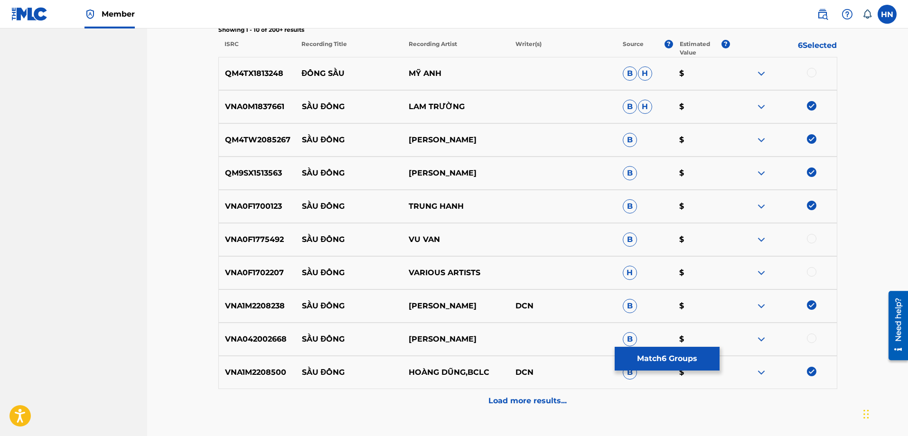
click at [757, 239] on img at bounding box center [760, 239] width 11 height 11
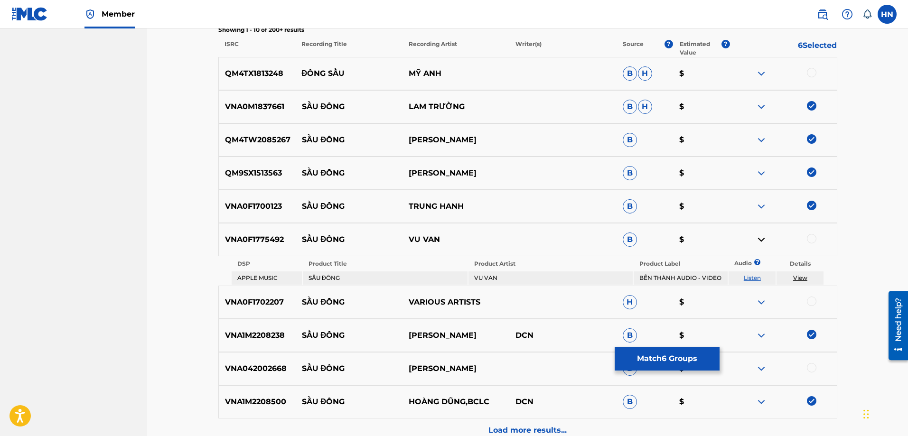
click at [753, 280] on link "Listen" at bounding box center [751, 277] width 17 height 7
click at [267, 234] on p "VNA0F1775492" at bounding box center [257, 239] width 77 height 11
click at [814, 240] on div at bounding box center [811, 238] width 9 height 9
click at [759, 304] on img at bounding box center [760, 302] width 11 height 11
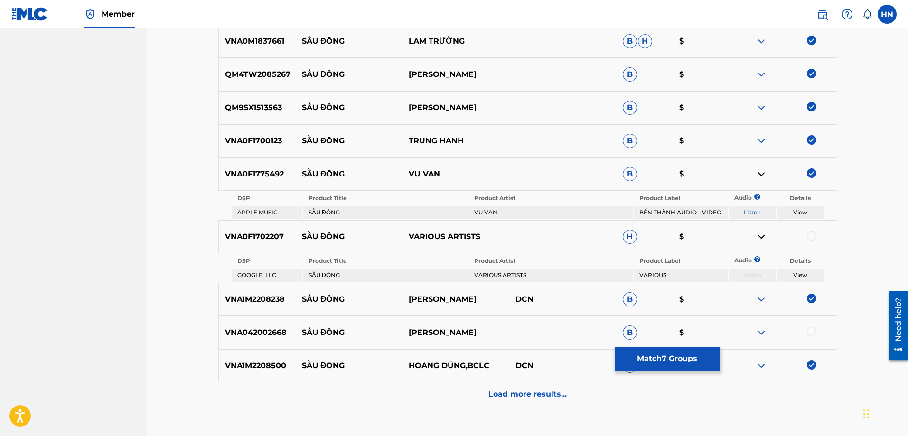
scroll to position [461, 0]
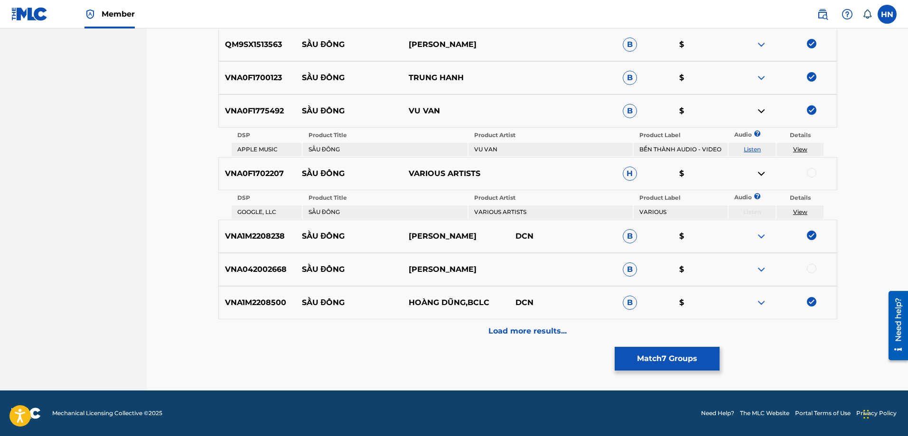
click at [759, 268] on img at bounding box center [760, 269] width 11 height 11
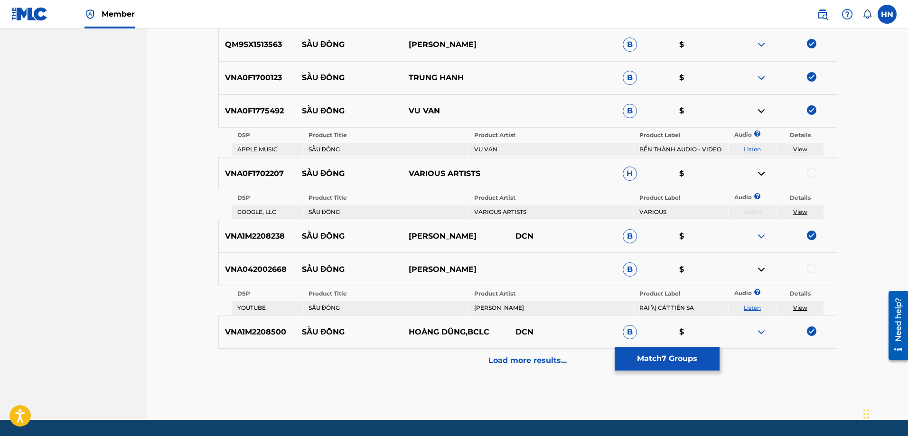
click at [754, 309] on link "Listen" at bounding box center [751, 307] width 17 height 7
drag, startPoint x: 489, startPoint y: 265, endPoint x: 302, endPoint y: 267, distance: 186.9
click at [302, 267] on div "VNA042002668 SẦU ĐÔNG NGUYEN GIA NHAT B $" at bounding box center [527, 269] width 619 height 33
click at [271, 281] on div "VNA042002668 SẦU ĐÔNG NGUYEN GIA NHAT B $" at bounding box center [527, 269] width 619 height 33
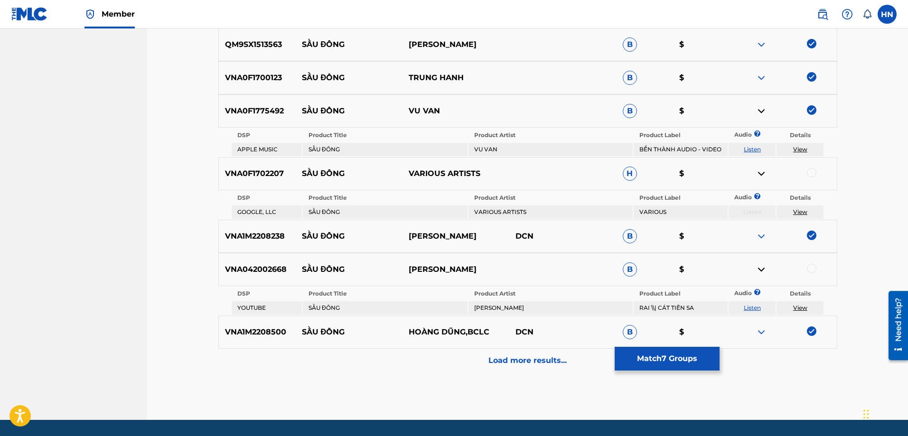
click at [809, 269] on div at bounding box center [811, 268] width 9 height 9
click at [540, 357] on p "Load more results..." at bounding box center [527, 360] width 78 height 11
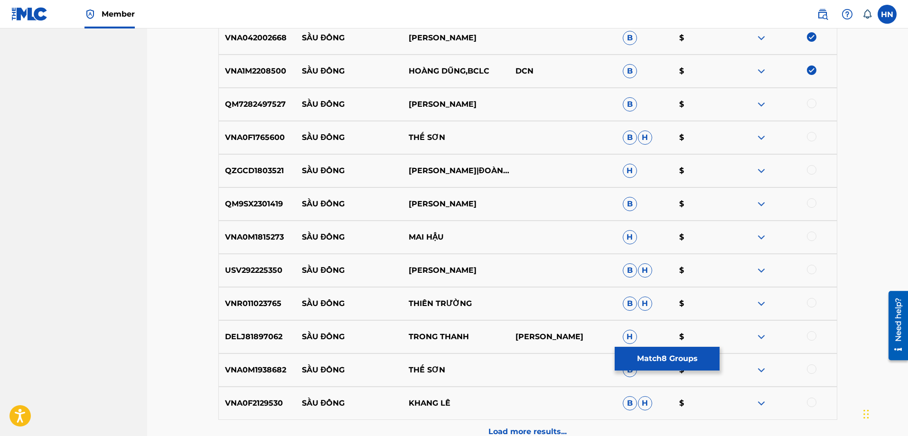
scroll to position [650, 0]
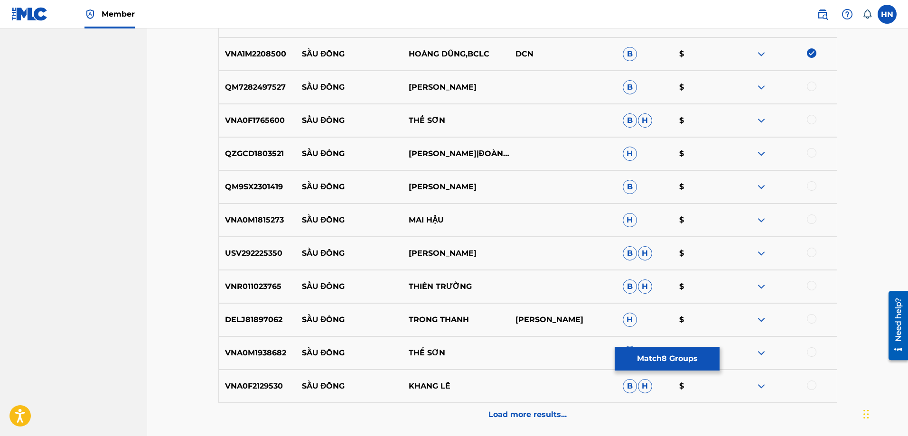
click at [276, 154] on p "QZGCD1803521" at bounding box center [257, 153] width 77 height 11
click at [818, 153] on div at bounding box center [782, 153] width 107 height 11
click at [815, 153] on div at bounding box center [811, 152] width 9 height 9
click at [274, 121] on p "VNA0F1765600" at bounding box center [257, 120] width 77 height 11
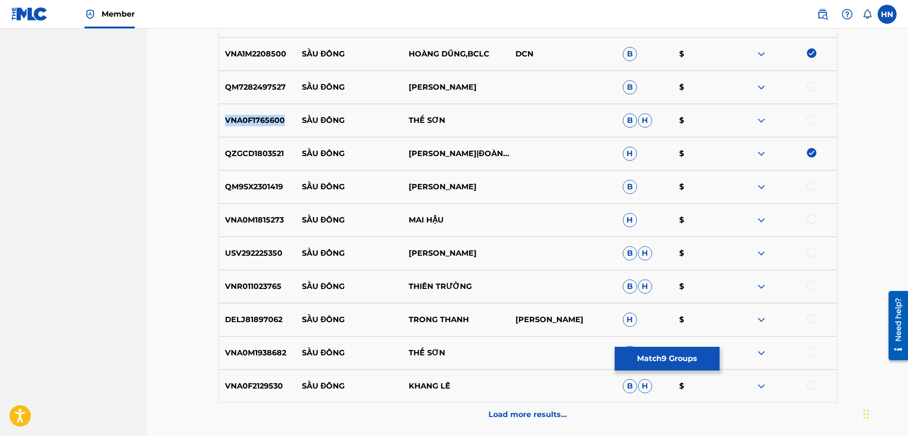
click at [274, 121] on p "VNA0F1765600" at bounding box center [257, 120] width 77 height 11
click at [814, 121] on div at bounding box center [811, 119] width 9 height 9
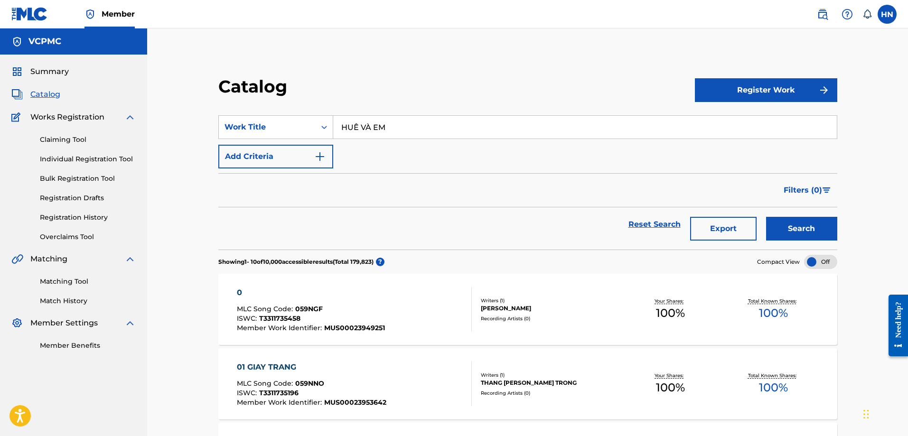
type input "HUẾ VÀ EM"
click at [766, 217] on button "Search" at bounding box center [801, 229] width 71 height 24
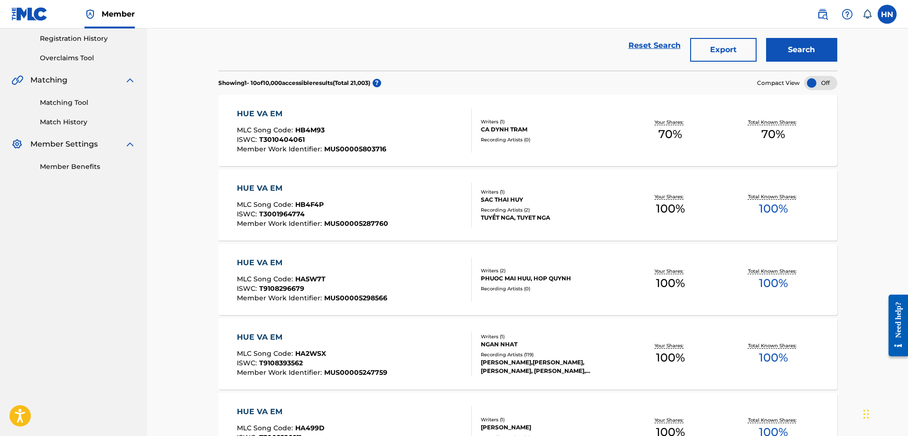
scroll to position [190, 0]
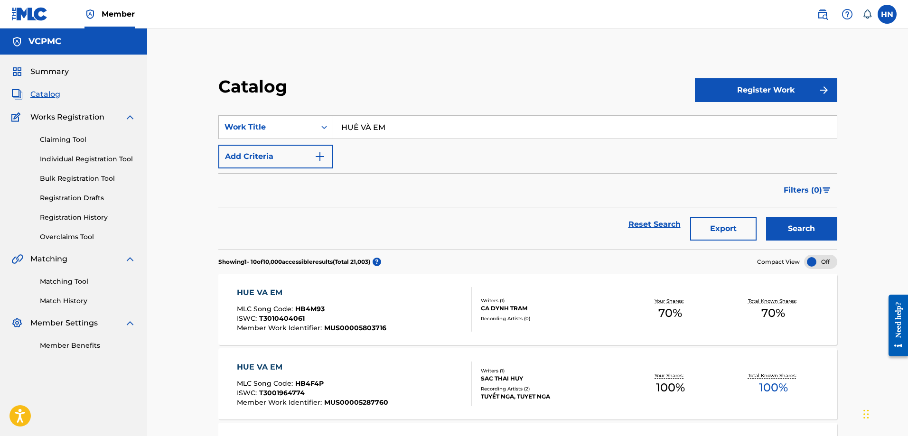
click at [385, 124] on input "HUẾ VÀ EM" at bounding box center [584, 127] width 503 height 23
click at [766, 217] on button "Search" at bounding box center [801, 229] width 71 height 24
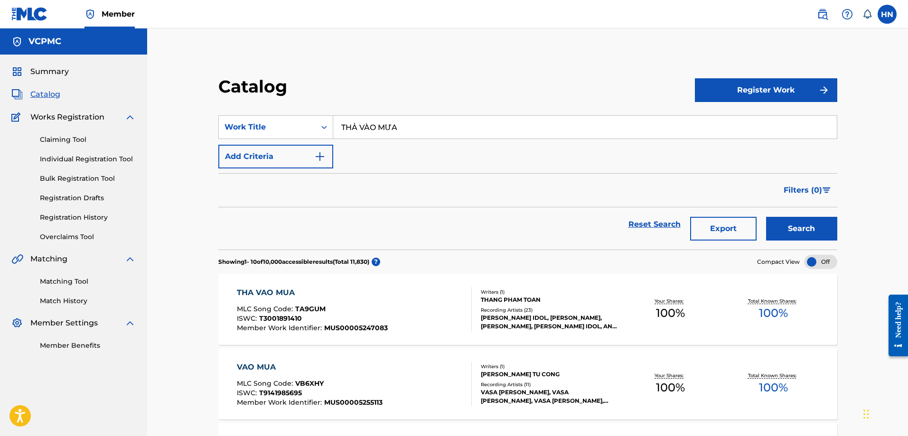
paste input "NGƯỜI THỪ"
click at [824, 236] on button "Search" at bounding box center [801, 229] width 71 height 24
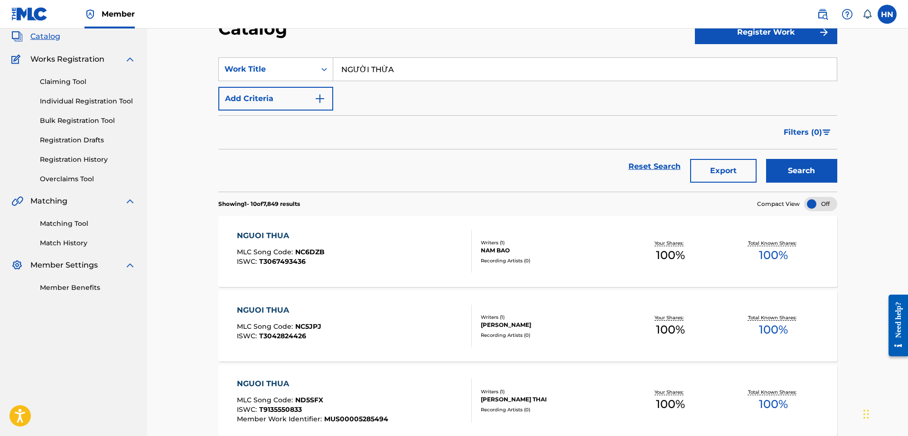
scroll to position [47, 0]
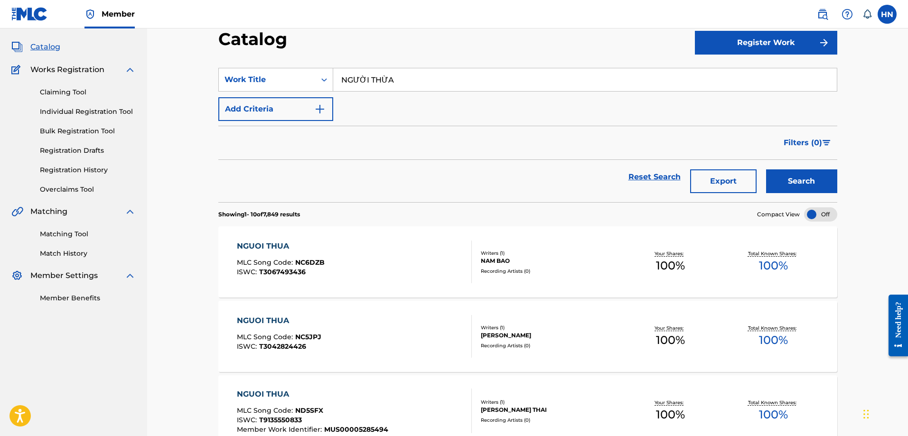
click at [398, 80] on input "NGƯỜI THỪA" at bounding box center [584, 79] width 503 height 23
paste input "EM GÁI QUÊ"
type input "EM GÁI QUÊ"
click at [776, 185] on button "Search" at bounding box center [801, 181] width 71 height 24
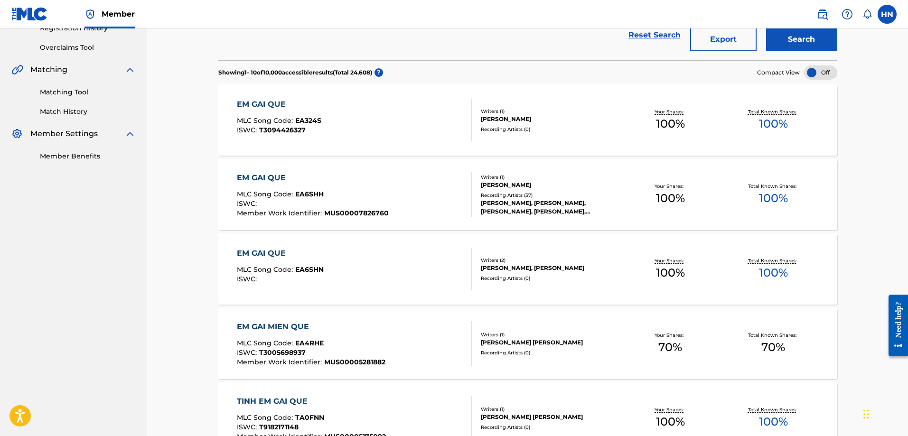
scroll to position [190, 0]
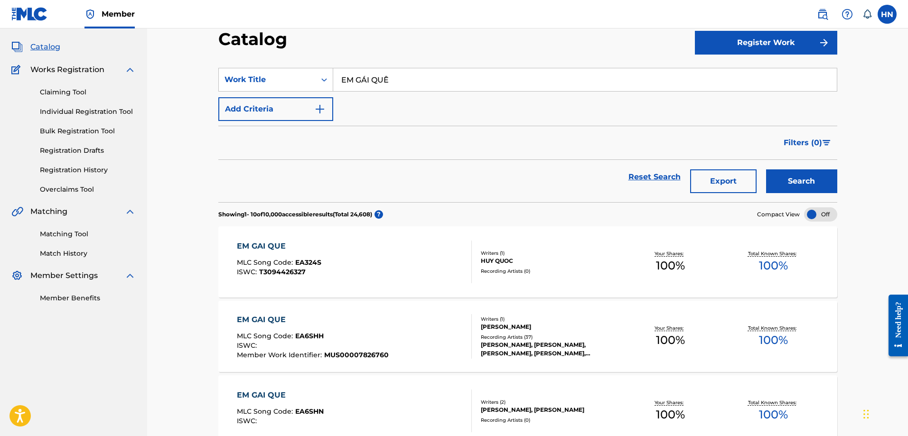
click at [380, 83] on input "EM GÁI QUÊ" at bounding box center [584, 79] width 503 height 23
paste input "NGƯỜI EM CỐ ĐÔ"
click at [795, 176] on button "Search" at bounding box center [801, 181] width 71 height 24
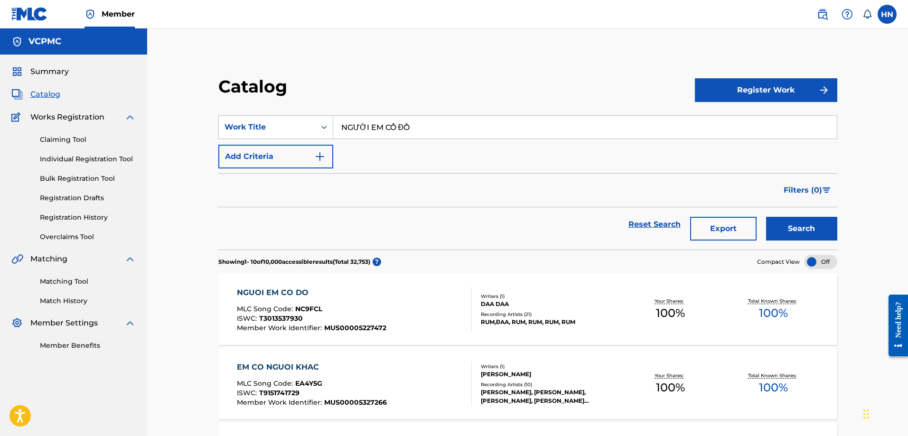
click at [426, 130] on input "NGƯỜI EM CỐ ĐÔ" at bounding box center [584, 127] width 503 height 23
paste input "SẦU ĐÔNG"
paste input "Search Form"
type input "SẦU ĐÔNG"
click at [769, 225] on button "Search" at bounding box center [801, 229] width 71 height 24
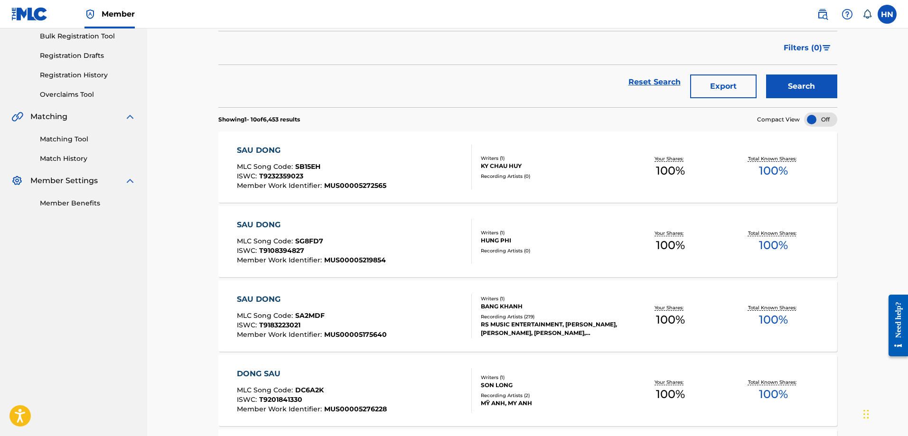
scroll to position [190, 0]
